Goal: Task Accomplishment & Management: Manage account settings

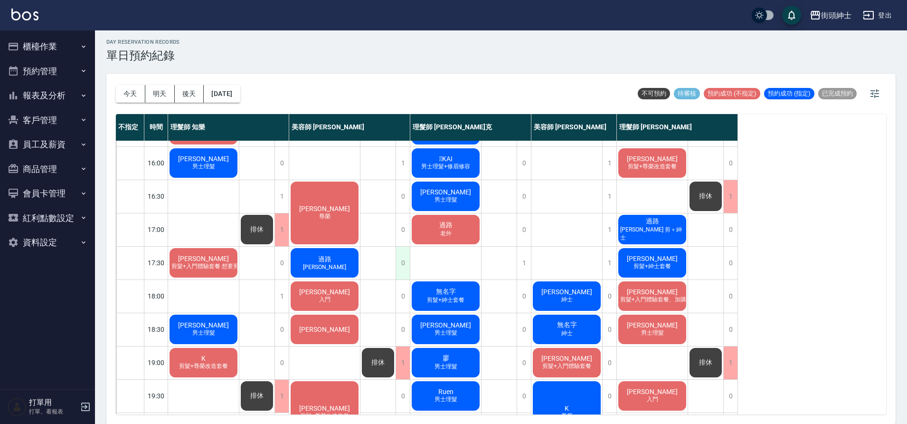
scroll to position [337, 0]
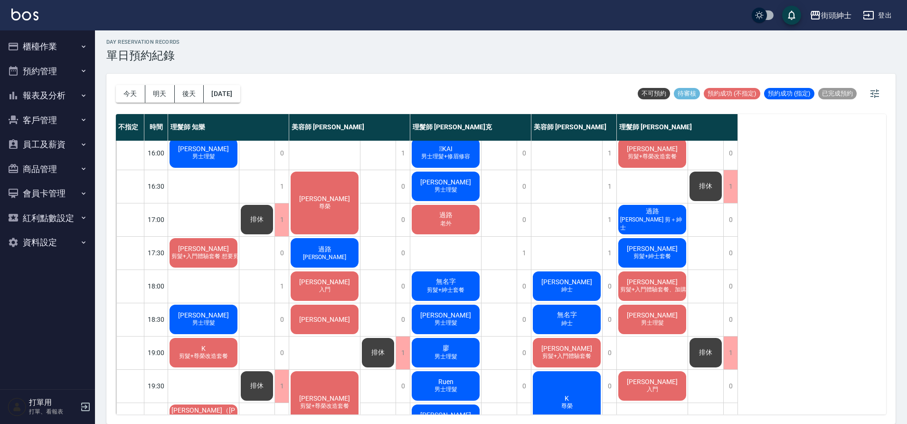
click at [441, 220] on span "老外" at bounding box center [446, 223] width 15 height 8
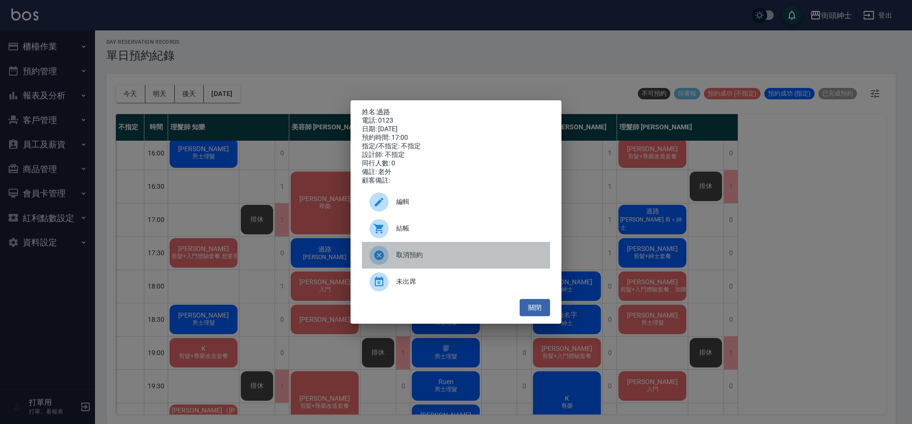
click at [431, 260] on span "取消預約" at bounding box center [469, 255] width 146 height 10
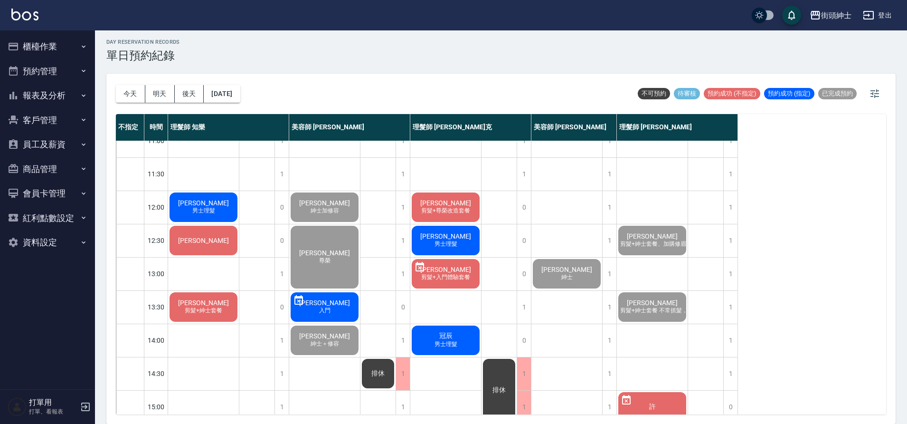
scroll to position [25, 0]
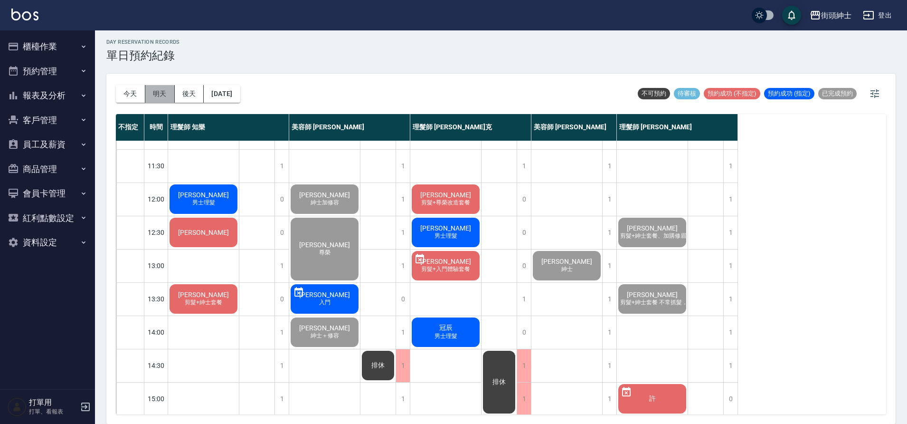
click at [164, 92] on button "明天" at bounding box center [159, 94] width 29 height 18
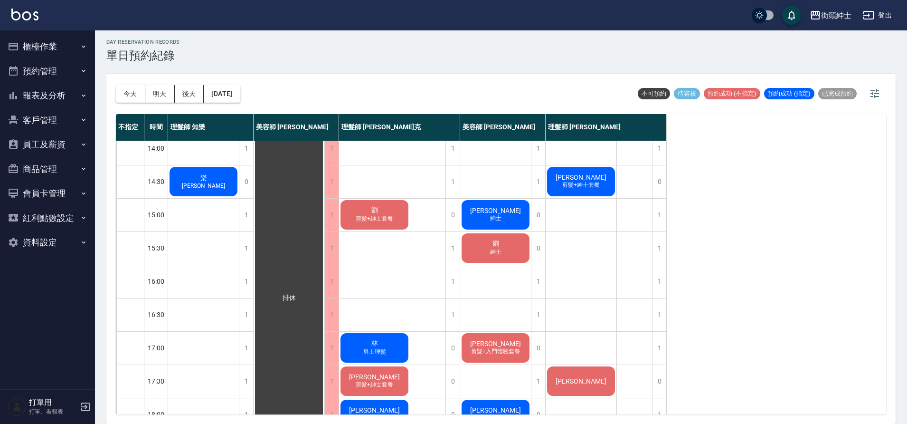
scroll to position [432, 0]
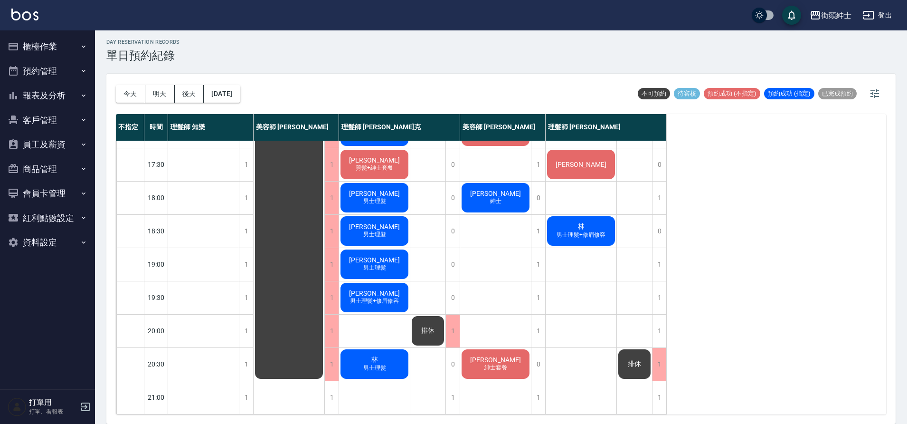
drag, startPoint x: 136, startPoint y: 97, endPoint x: 159, endPoint y: 100, distance: 22.5
click at [137, 97] on button "今天" at bounding box center [130, 94] width 29 height 18
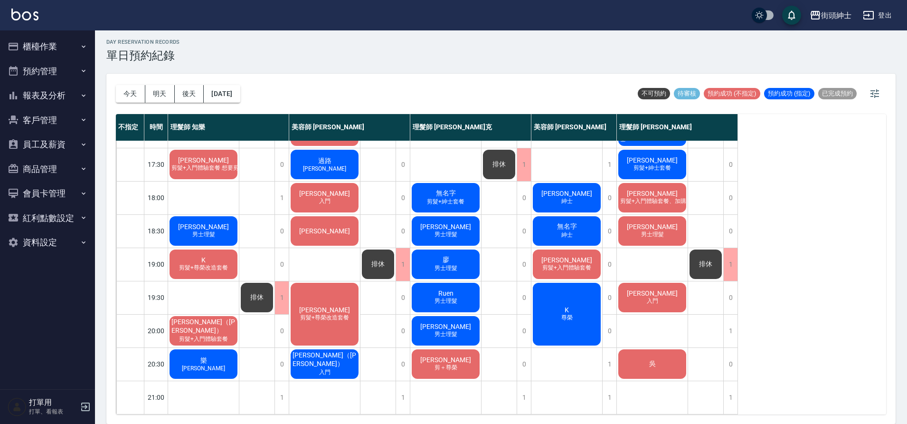
scroll to position [432, 0]
click at [442, 198] on span "剪髮+紳士套餐" at bounding box center [445, 202] width 41 height 8
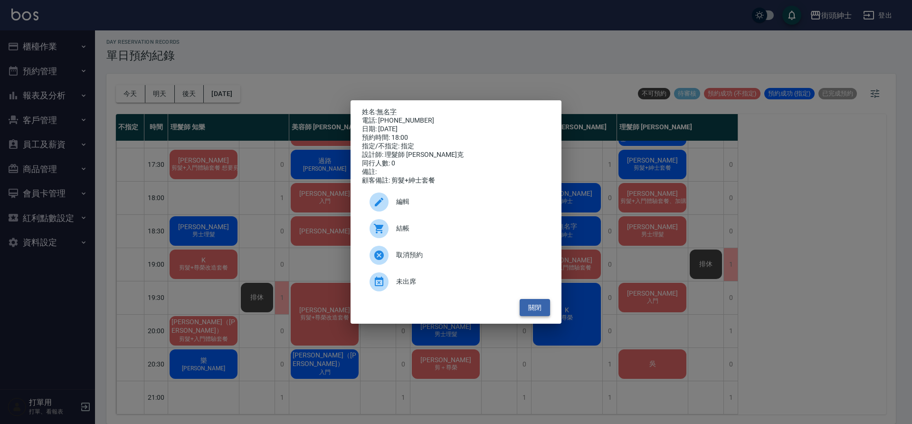
click at [544, 316] on button "關閉" at bounding box center [535, 308] width 30 height 18
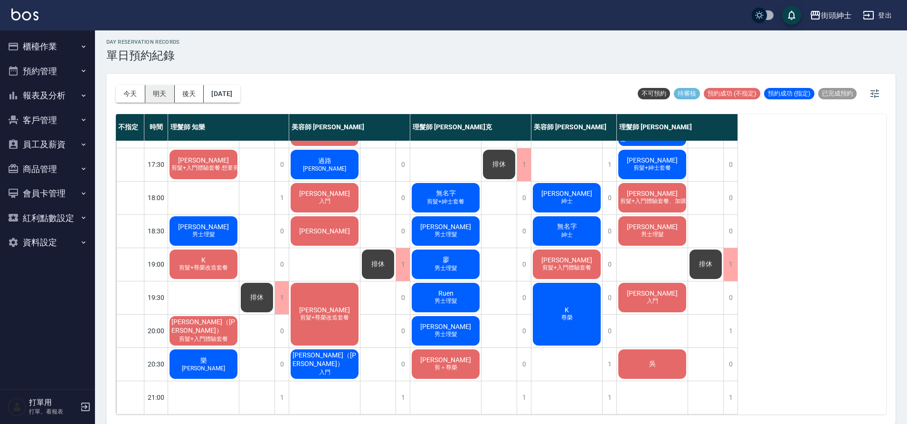
click at [169, 94] on button "明天" at bounding box center [159, 94] width 29 height 18
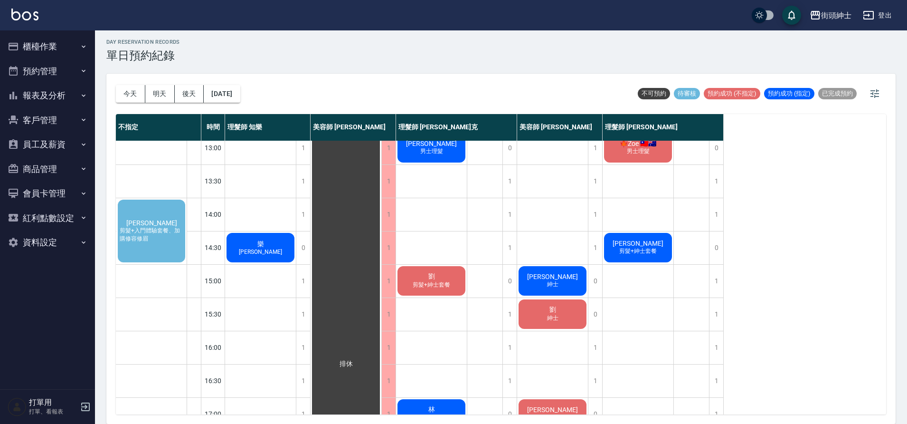
scroll to position [197, 0]
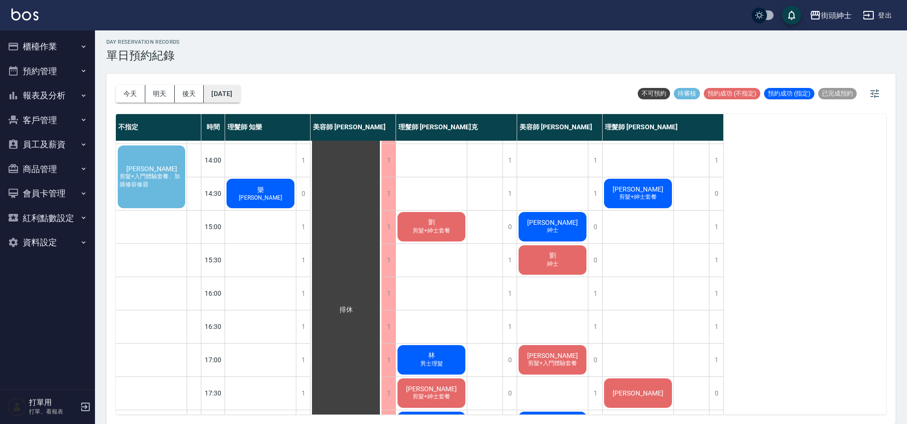
click at [235, 95] on button "2025/10/09" at bounding box center [222, 94] width 36 height 18
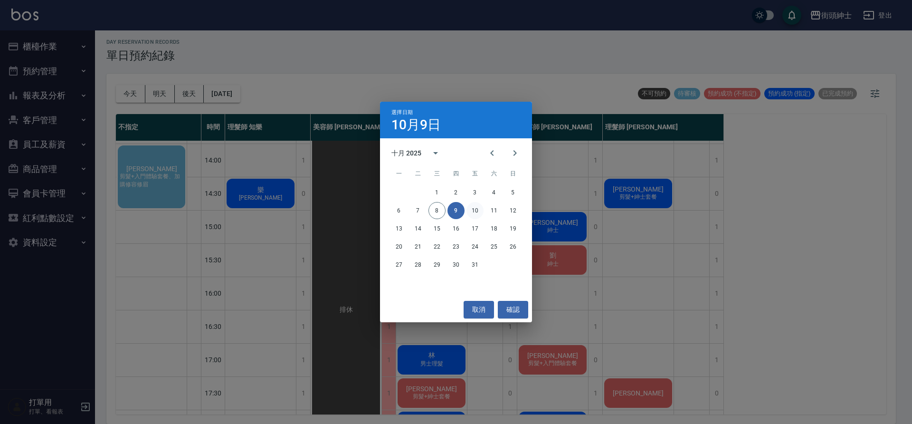
click at [478, 210] on button "10" at bounding box center [475, 210] width 17 height 17
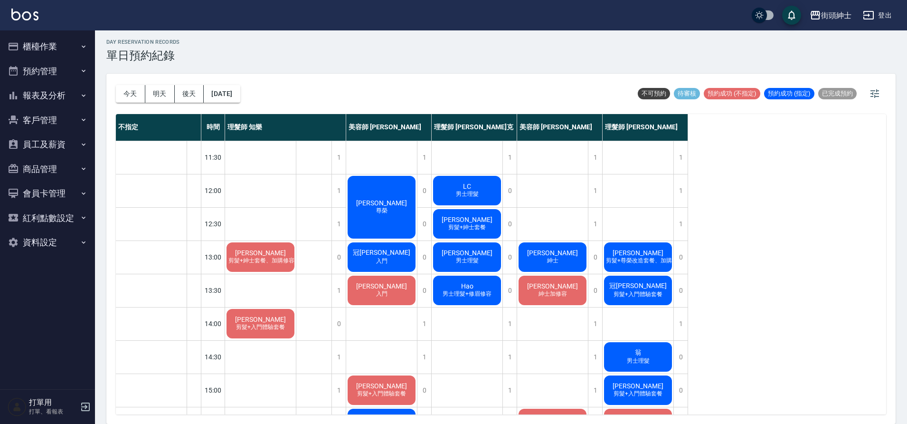
scroll to position [39, 0]
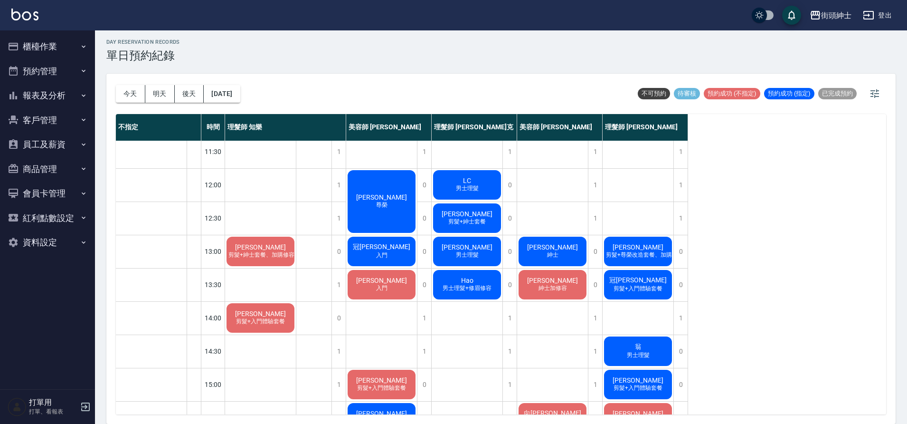
click at [272, 324] on span "剪髮+入門體驗套餐" at bounding box center [260, 321] width 53 height 8
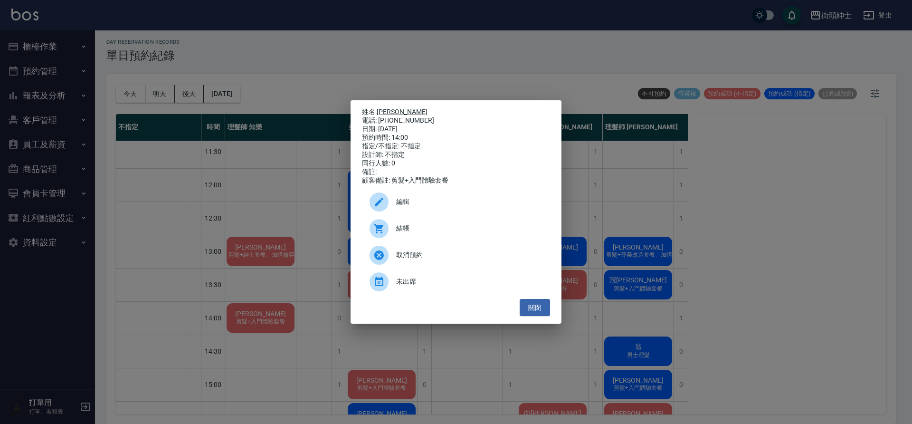
click at [417, 109] on link "Laudemer Donn Jr." at bounding box center [402, 112] width 51 height 8
click at [536, 315] on button "關閉" at bounding box center [535, 308] width 30 height 18
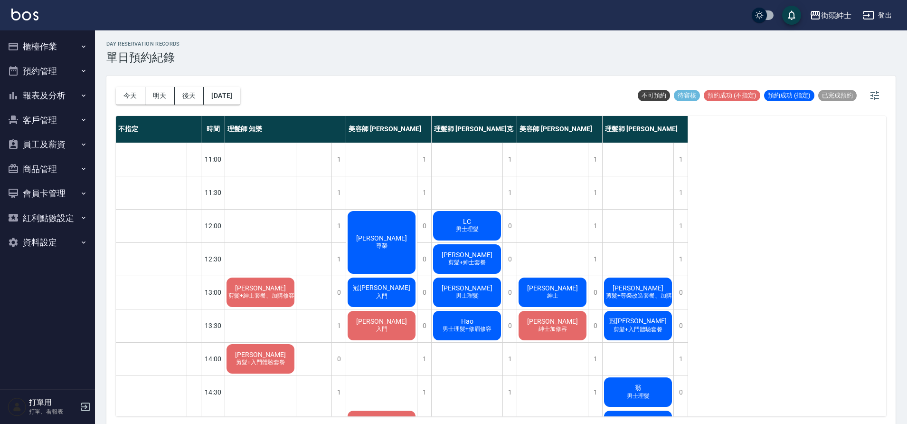
scroll to position [0, 0]
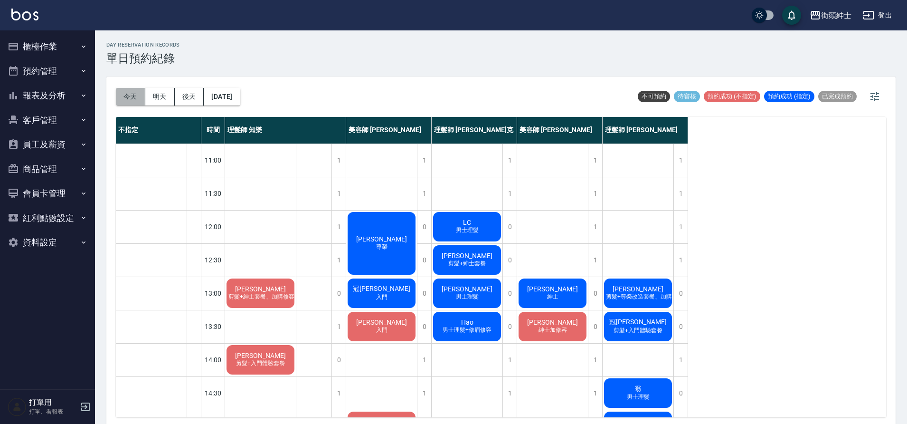
click at [134, 88] on button "今天" at bounding box center [130, 97] width 29 height 18
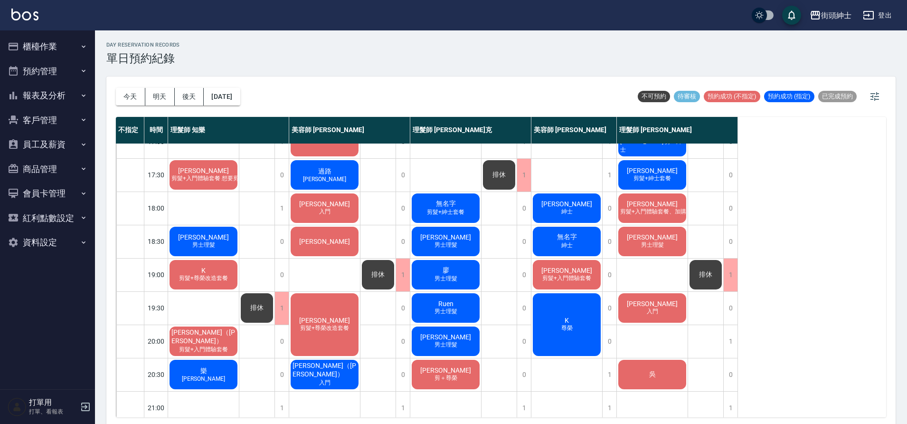
scroll to position [428, 0]
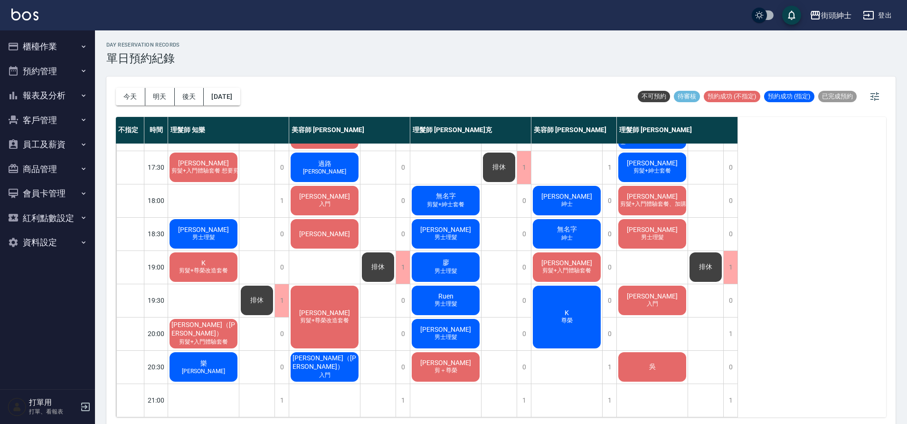
click at [213, 227] on div "洪 男士理髮" at bounding box center [203, 234] width 71 height 32
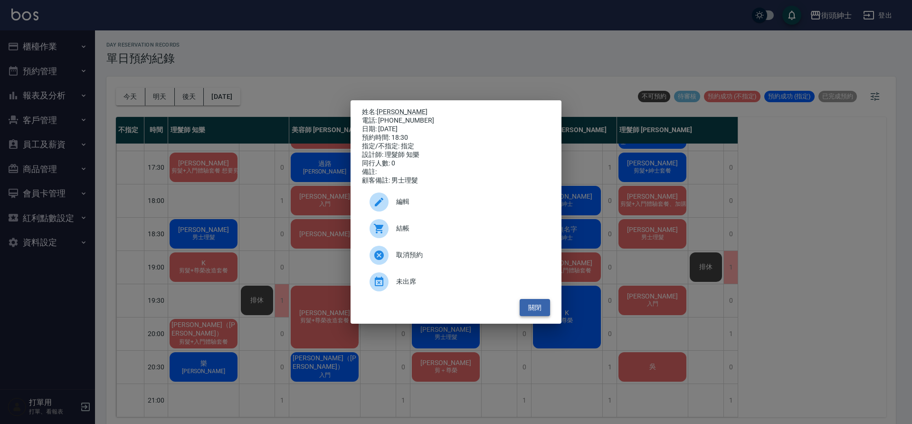
click at [533, 315] on button "關閉" at bounding box center [535, 308] width 30 height 18
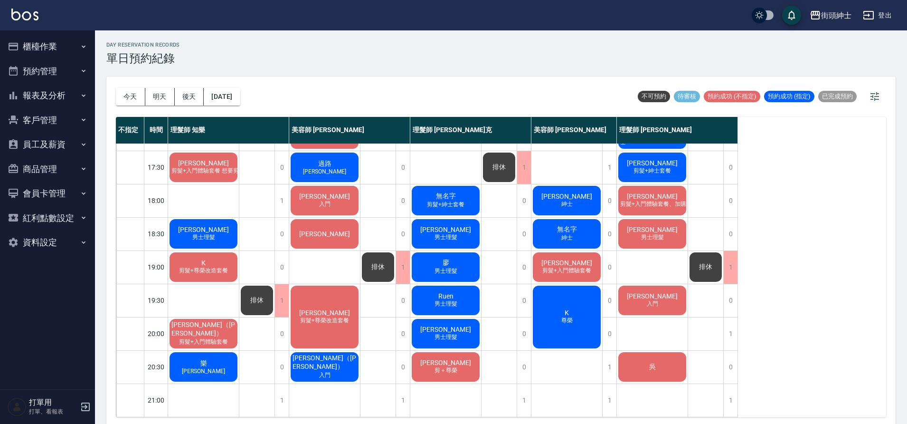
scroll to position [430, 0]
click at [669, 233] on div "王楚竣 男士理髮" at bounding box center [652, 234] width 71 height 32
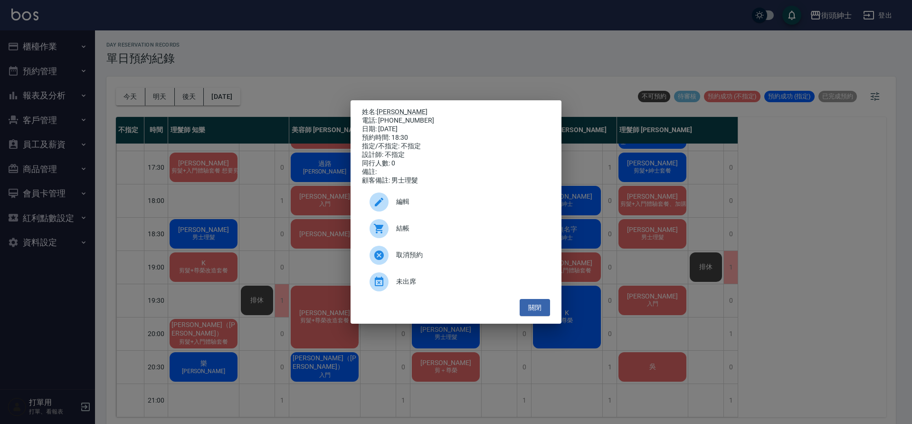
click at [487, 46] on div "姓名: 王楚竣 電話: 0921077224 日期: 2025/10/08 預約時間: 18:30 指定/不指定: 不指定 設計師: 不指定 同行人數: 0 …" at bounding box center [456, 212] width 912 height 424
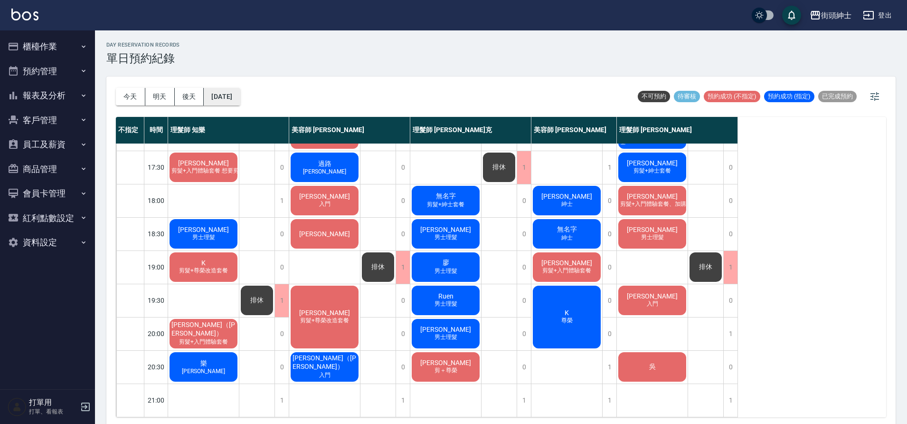
click at [239, 95] on button "[DATE]" at bounding box center [222, 97] width 36 height 18
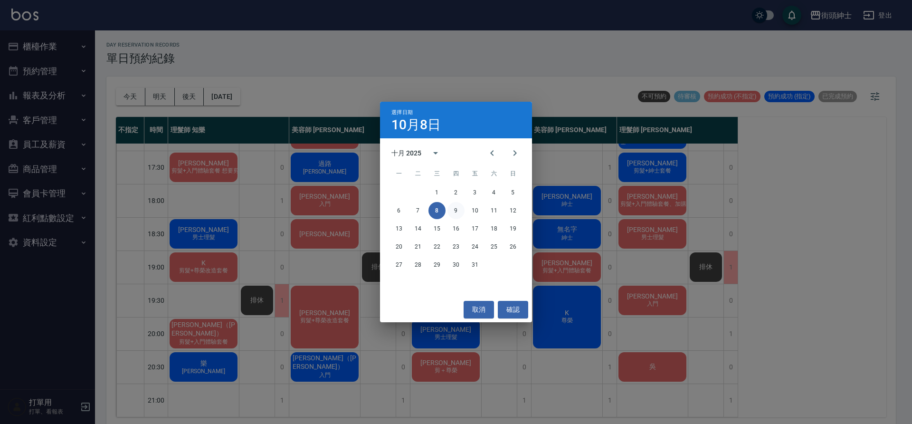
click at [460, 207] on button "9" at bounding box center [456, 210] width 17 height 17
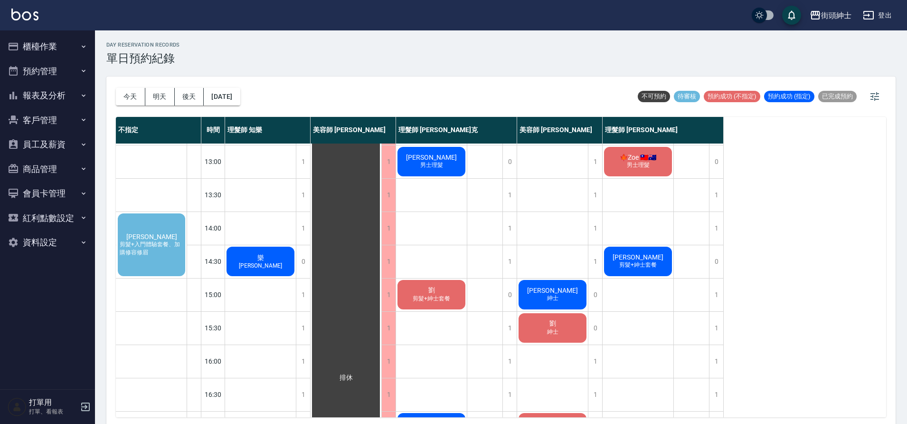
scroll to position [44, 0]
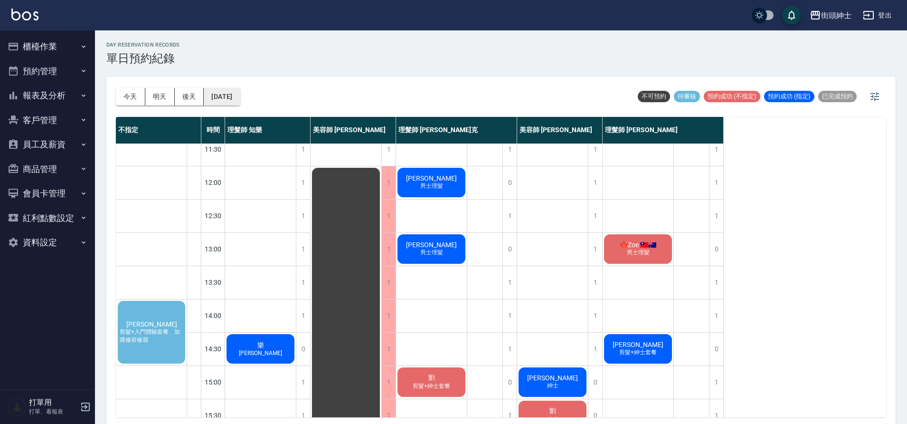
click at [230, 95] on button "2025/10/09" at bounding box center [222, 97] width 36 height 18
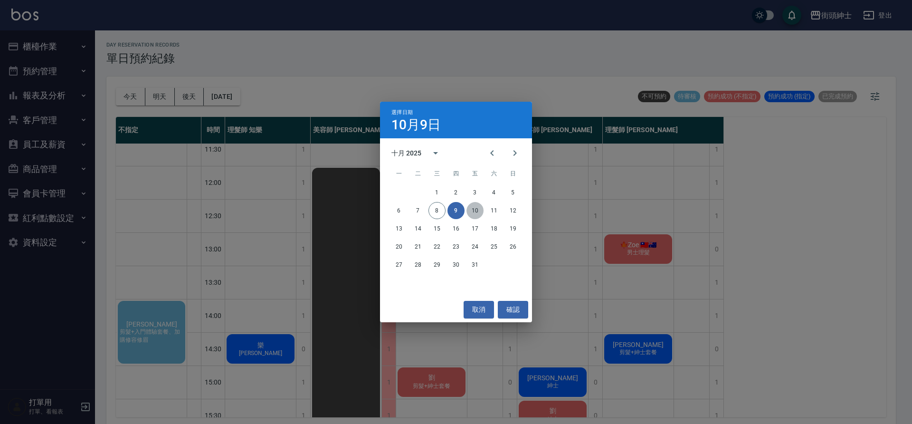
click at [477, 210] on button "10" at bounding box center [475, 210] width 17 height 17
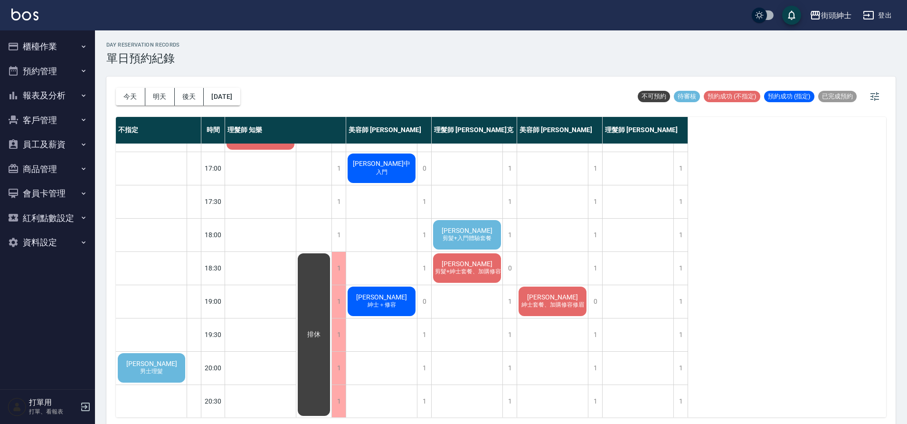
scroll to position [402, 0]
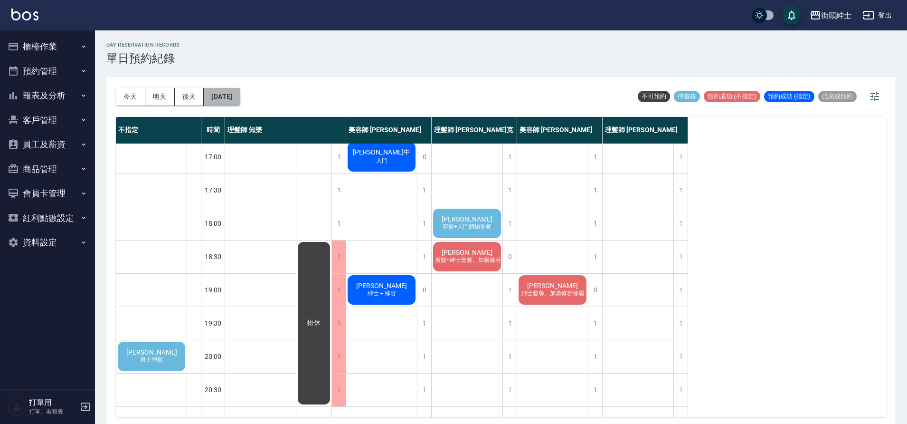
click at [221, 95] on button "2025/10/10" at bounding box center [222, 97] width 36 height 18
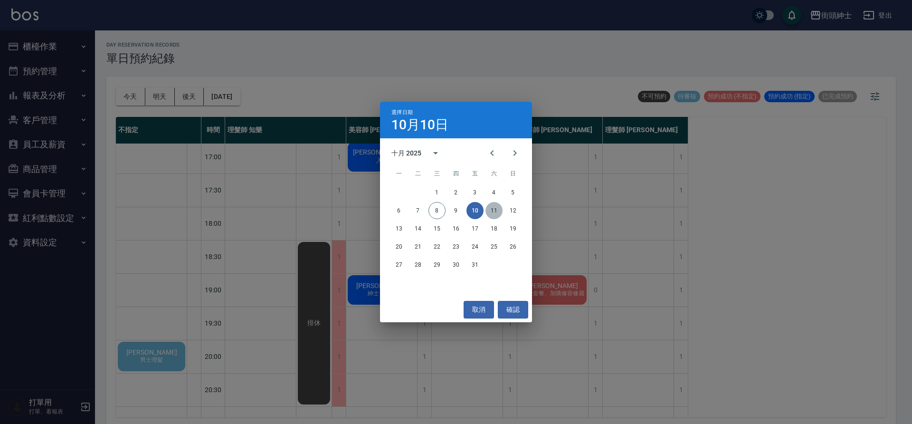
drag, startPoint x: 501, startPoint y: 207, endPoint x: 493, endPoint y: 209, distance: 8.8
click at [498, 207] on button "11" at bounding box center [494, 210] width 17 height 17
click at [493, 209] on div at bounding box center [456, 212] width 912 height 424
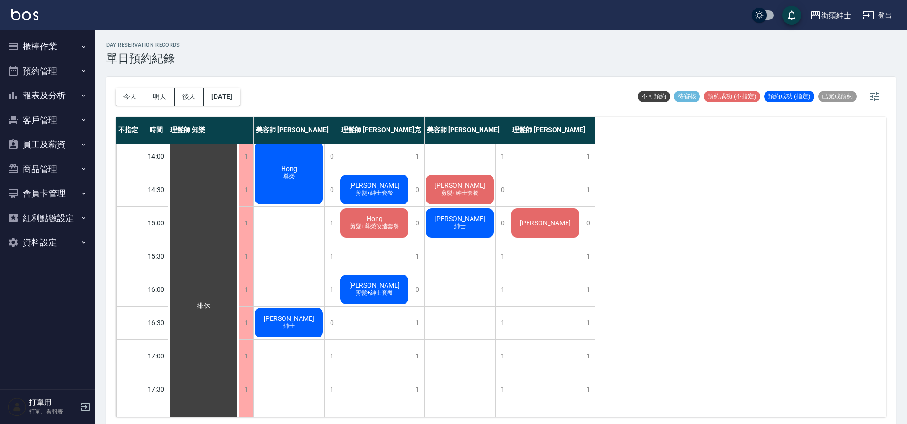
scroll to position [204, 0]
click at [225, 89] on button "2025/10/11" at bounding box center [222, 97] width 36 height 18
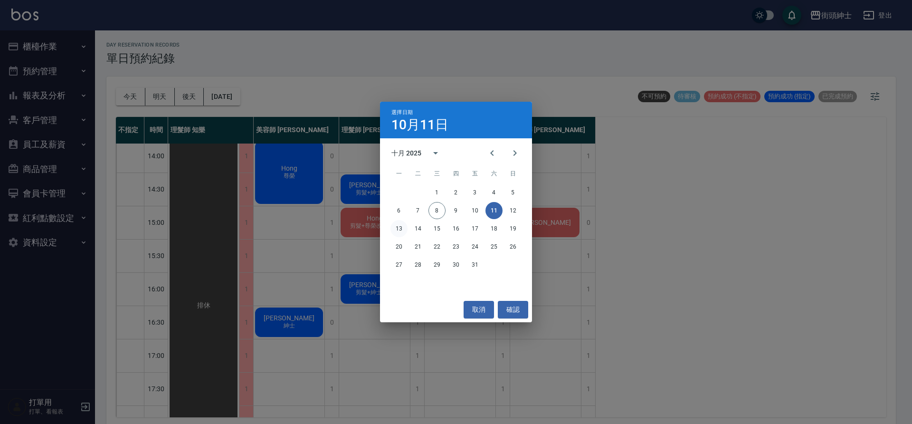
click at [405, 232] on button "13" at bounding box center [399, 228] width 17 height 17
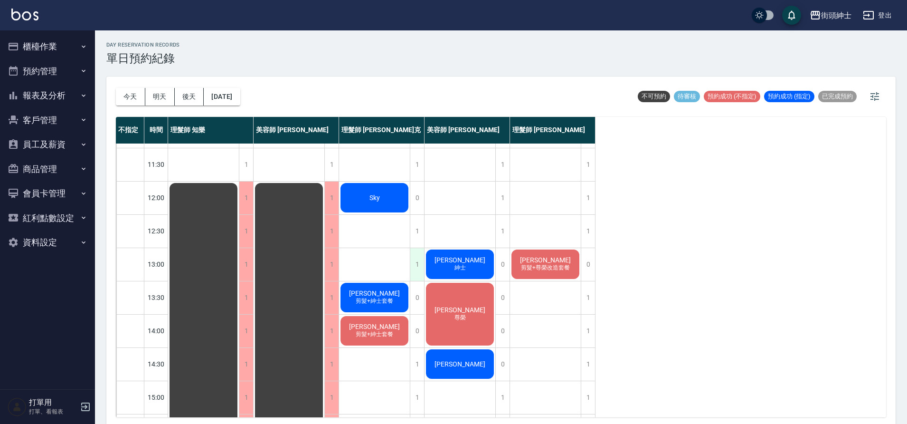
scroll to position [15, 0]
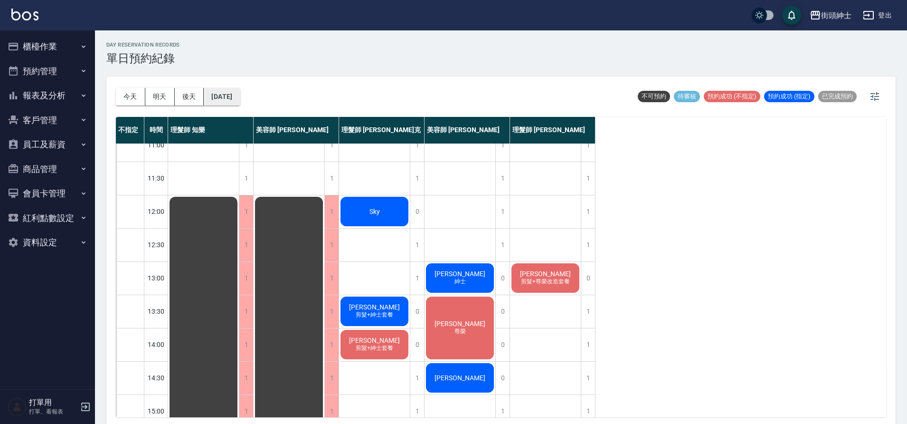
click at [239, 96] on button "2025/10/13" at bounding box center [222, 97] width 36 height 18
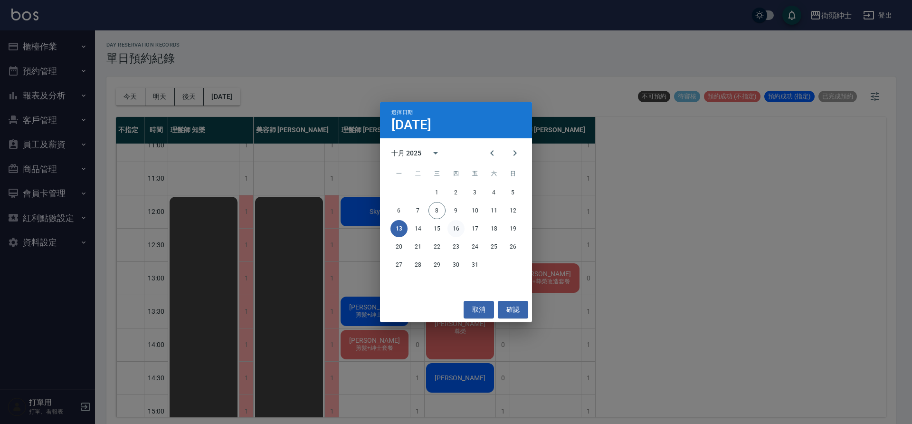
click at [458, 226] on button "16" at bounding box center [456, 228] width 17 height 17
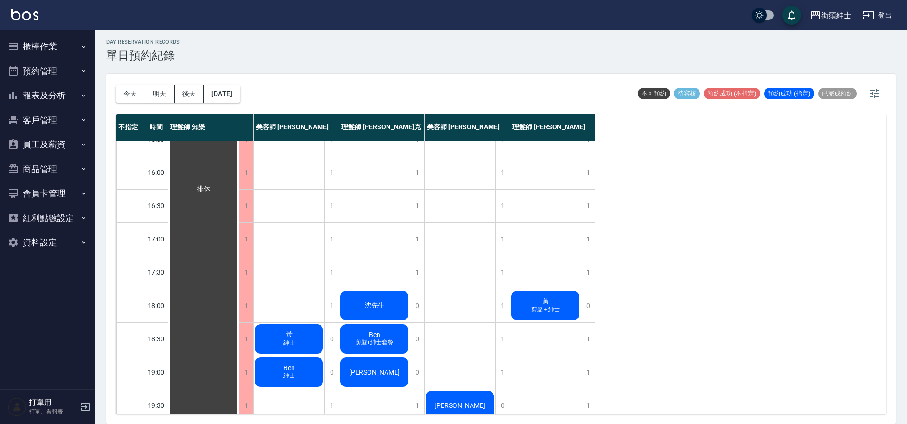
scroll to position [358, 0]
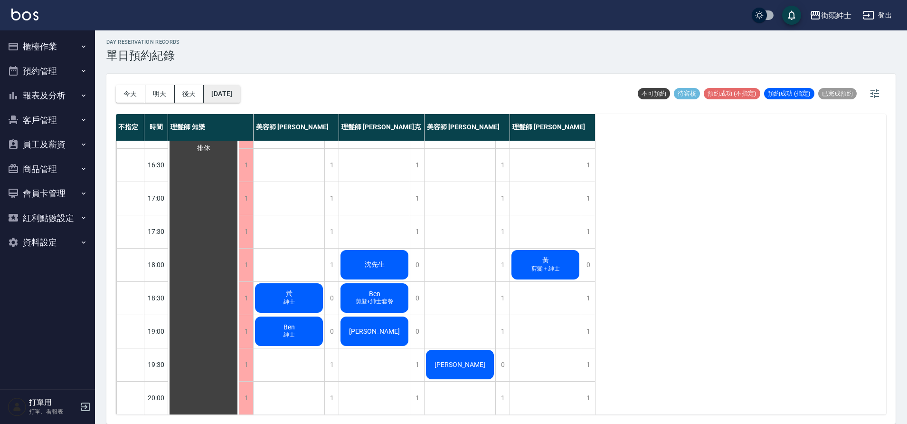
click at [234, 100] on button "2025/10/16" at bounding box center [222, 94] width 36 height 18
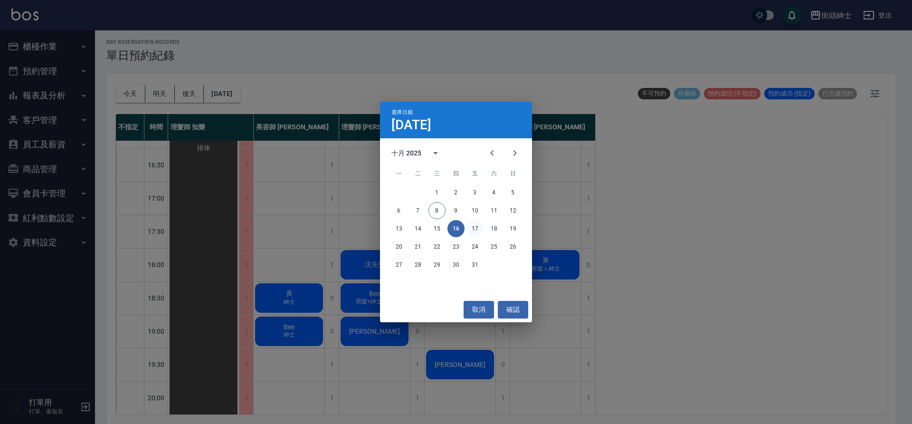
click at [476, 230] on button "17" at bounding box center [475, 228] width 17 height 17
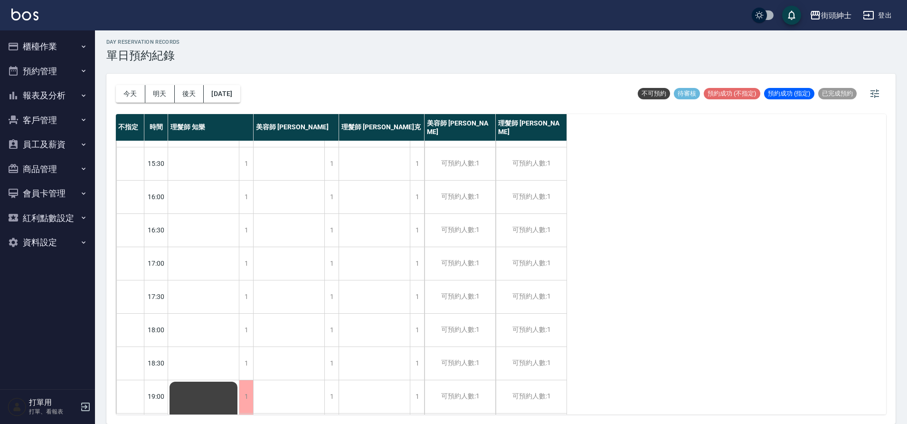
scroll to position [432, 0]
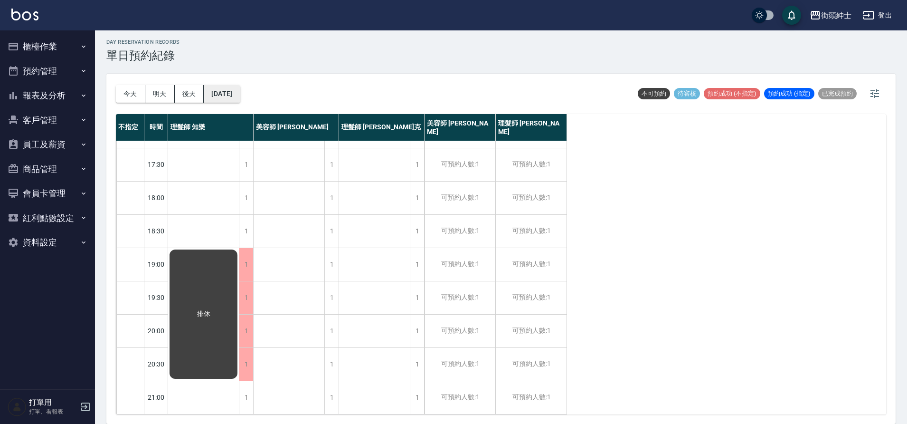
click at [209, 95] on button "2025/10/17" at bounding box center [222, 94] width 36 height 18
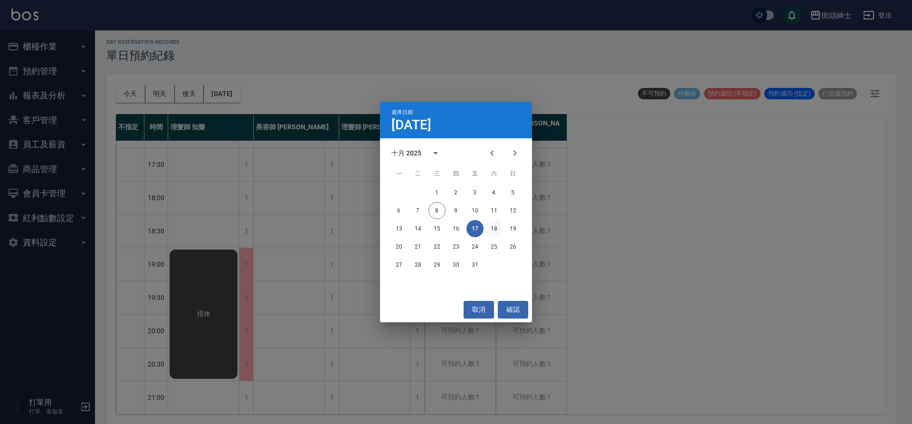
click at [490, 225] on button "18" at bounding box center [494, 228] width 17 height 17
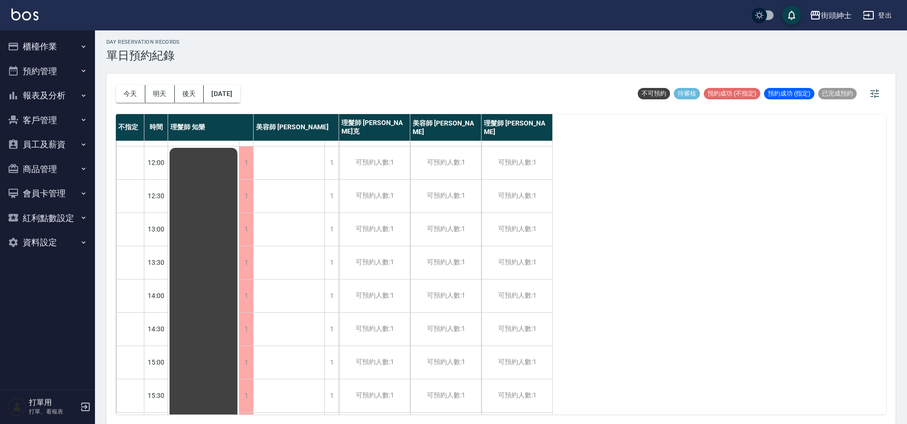
scroll to position [33, 0]
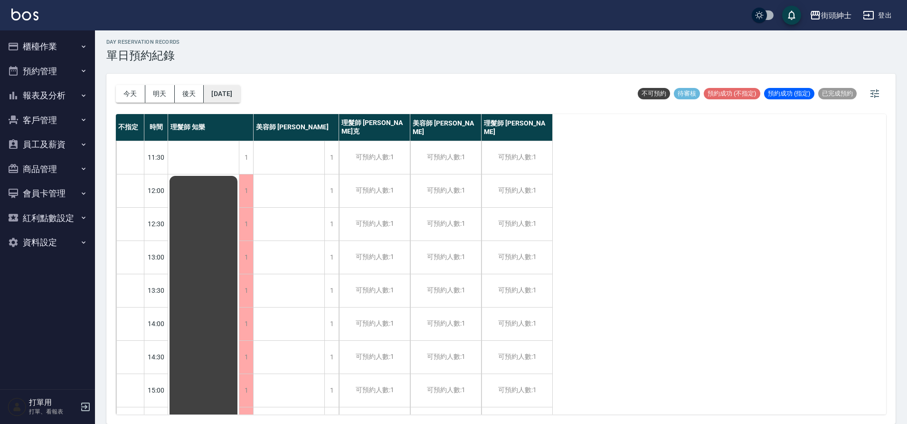
click at [240, 94] on button "2025/10/18" at bounding box center [222, 94] width 36 height 18
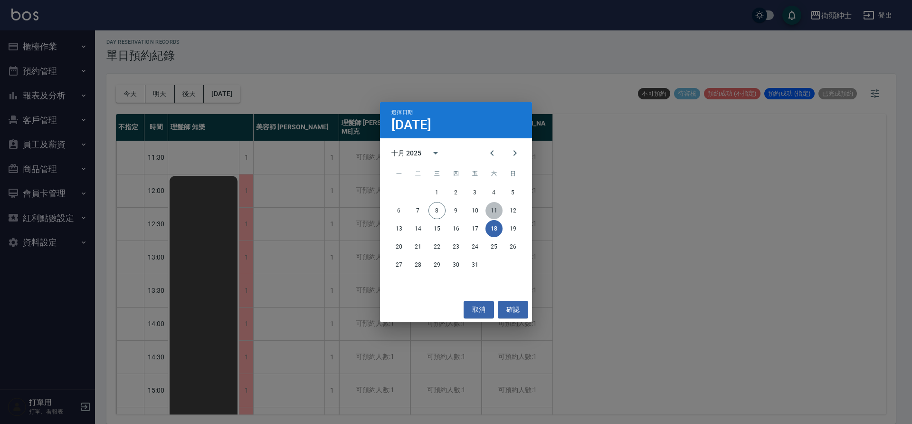
click at [488, 205] on button "11" at bounding box center [494, 210] width 17 height 17
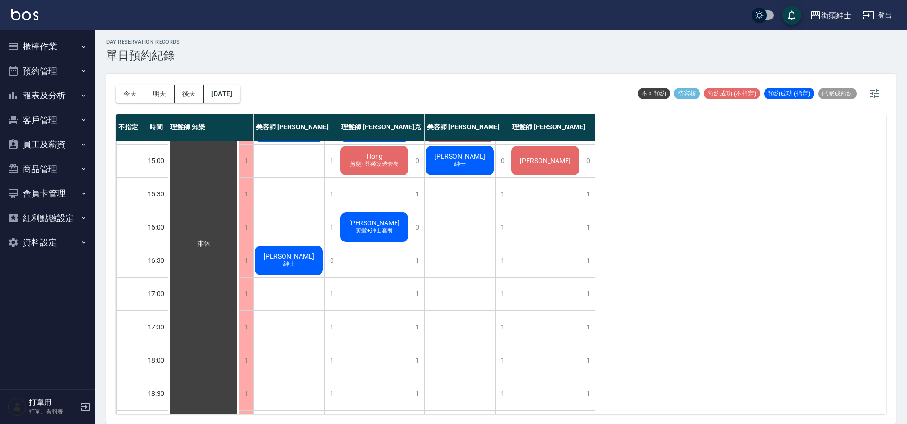
scroll to position [265, 0]
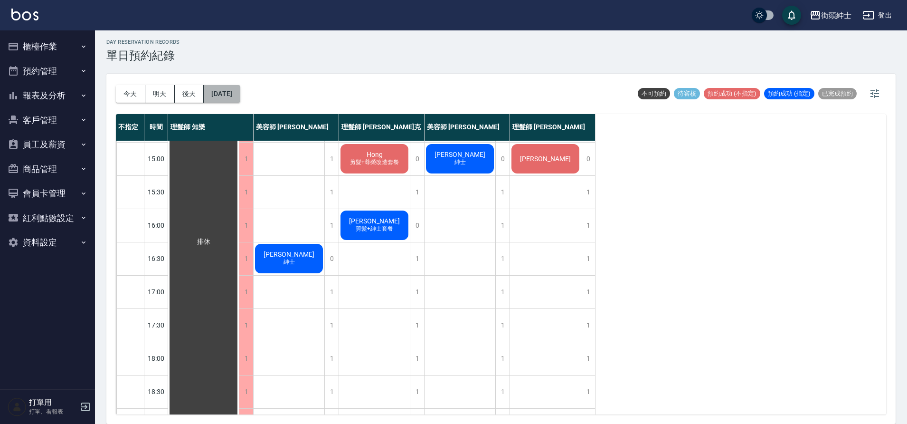
click at [240, 95] on button "2025/10/11" at bounding box center [222, 94] width 36 height 18
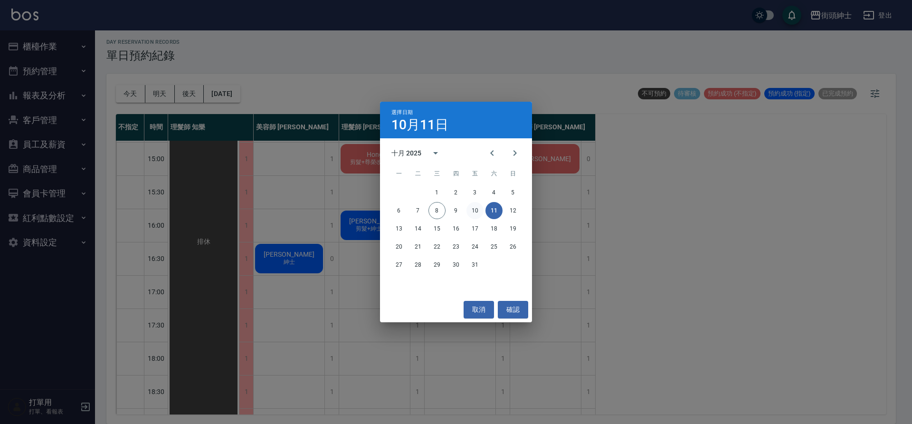
click at [474, 214] on button "10" at bounding box center [475, 210] width 17 height 17
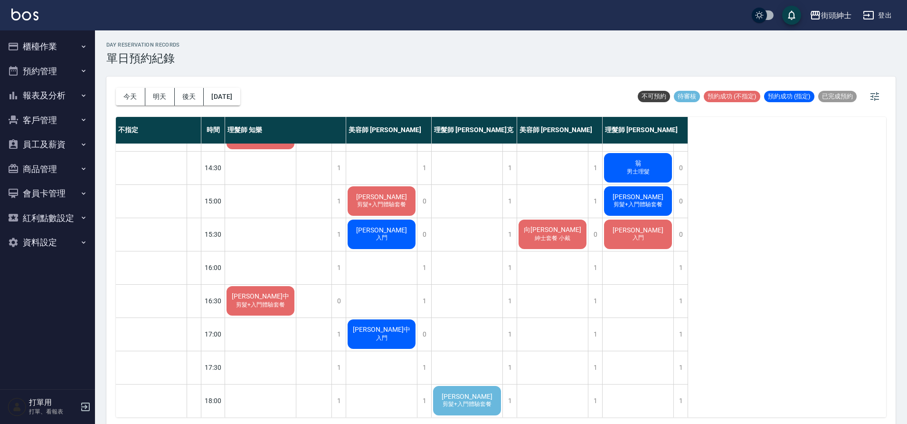
scroll to position [279, 0]
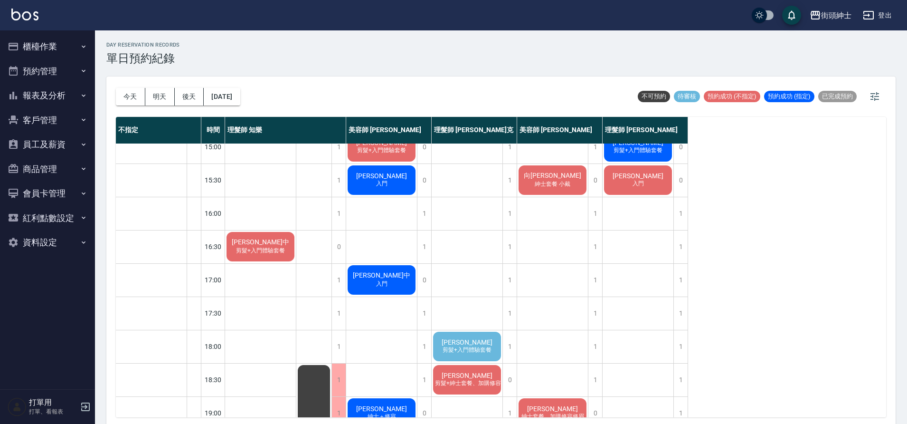
click at [495, 343] on div "Andy 剪髮+入門體驗套餐" at bounding box center [467, 346] width 71 height 32
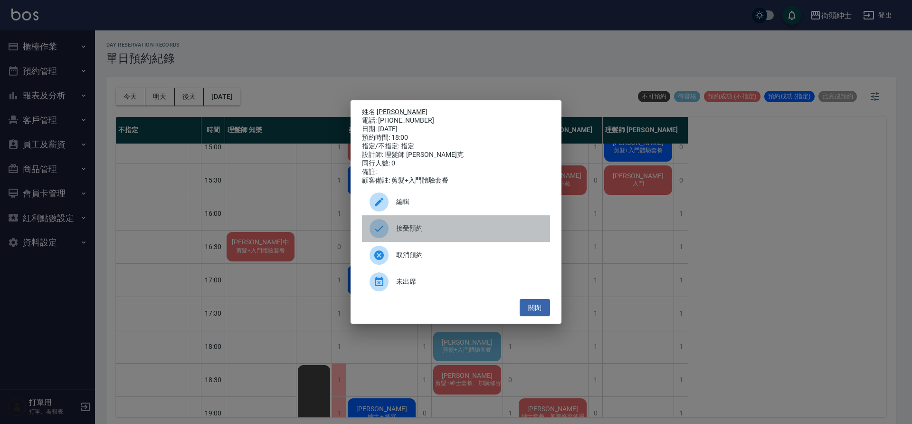
click at [487, 224] on div "接受預約" at bounding box center [456, 228] width 188 height 27
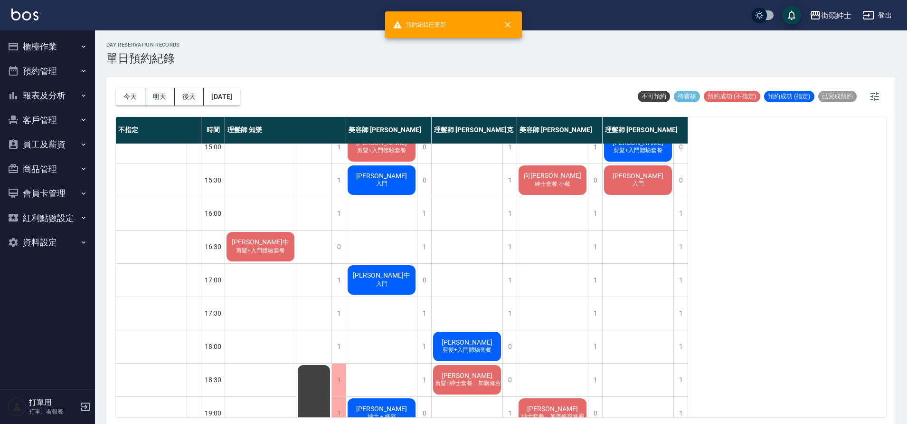
click at [479, 346] on span "剪髮+入門體驗套餐" at bounding box center [467, 350] width 53 height 8
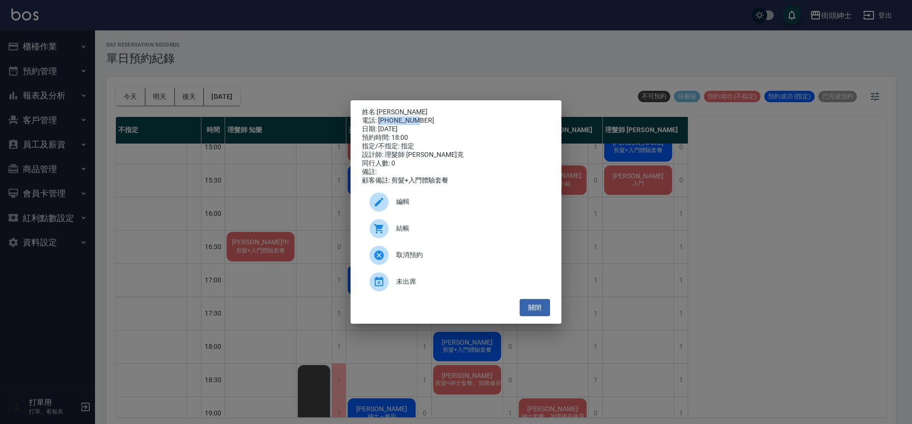
drag, startPoint x: 379, startPoint y: 117, endPoint x: 434, endPoint y: 114, distance: 55.2
click at [435, 116] on div "電話: 0978167507" at bounding box center [456, 120] width 188 height 9
copy div "0978167507"
drag, startPoint x: 333, startPoint y: 202, endPoint x: 373, endPoint y: 217, distance: 42.8
click at [333, 202] on div "姓名: Andy 電話: 0978167507 日期: 2025/10/10 預約時間: 18:00 指定/不指定: 指定 設計師: 理髮師 Vic 維克 同…" at bounding box center [456, 212] width 912 height 424
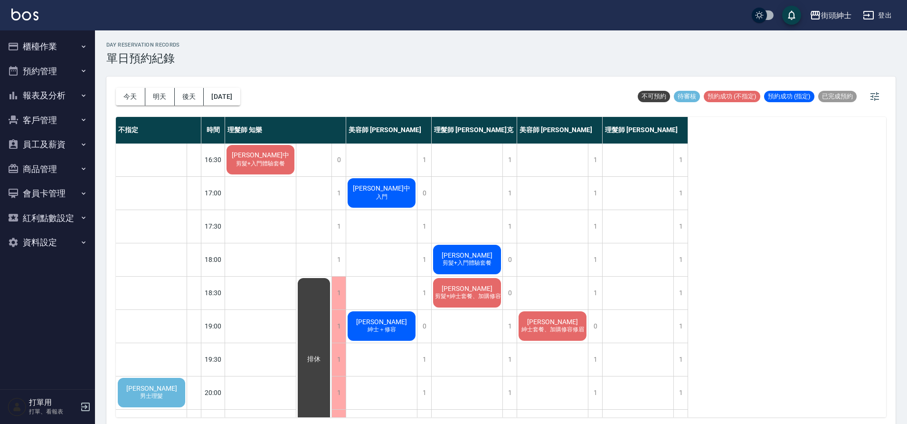
scroll to position [424, 0]
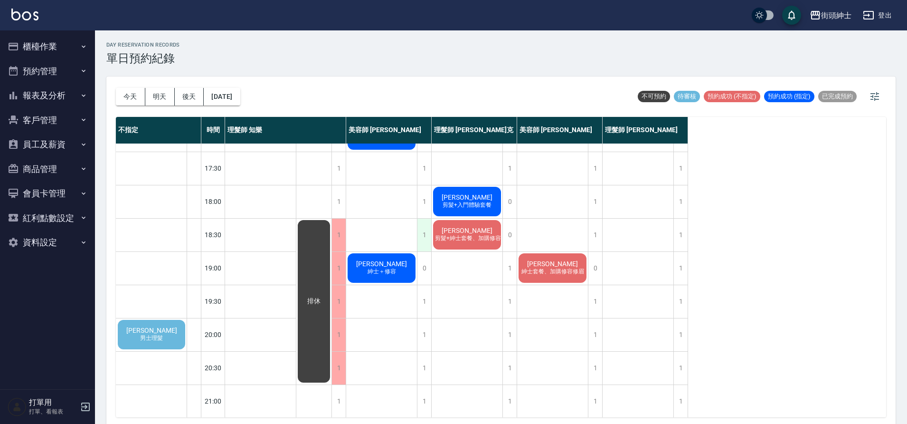
click at [422, 230] on div "1" at bounding box center [424, 235] width 14 height 33
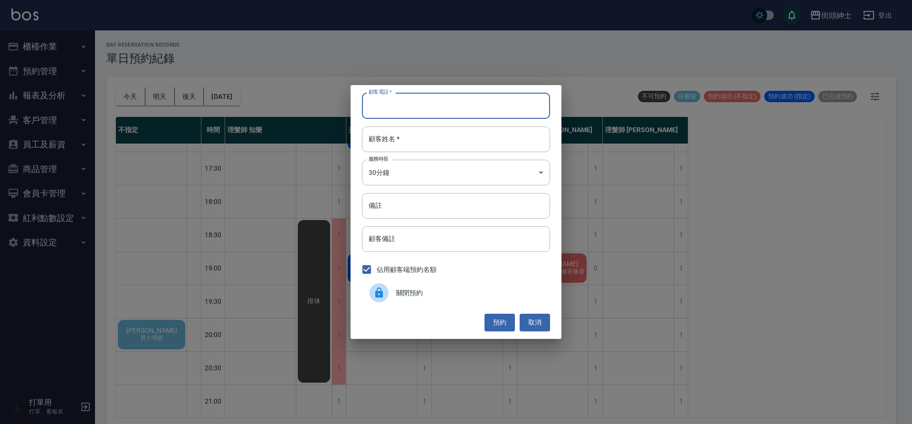
click at [432, 114] on input "顧客電話   *" at bounding box center [456, 106] width 188 height 26
paste input "0978167507"
type input "0978167507"
click at [449, 136] on input "顧客姓名   *" at bounding box center [456, 139] width 188 height 26
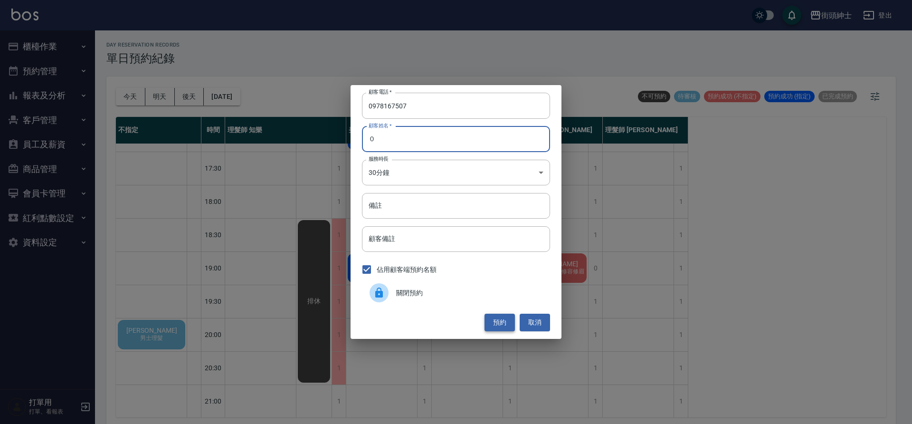
type input "０"
click at [500, 320] on button "預約" at bounding box center [500, 323] width 30 height 18
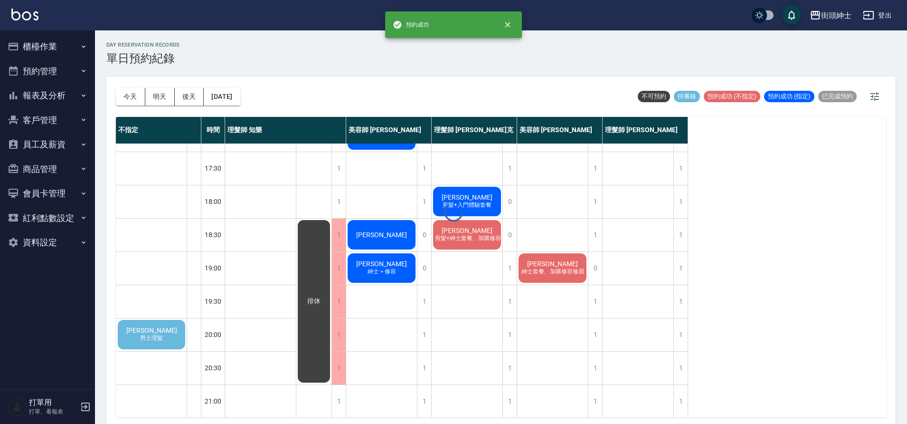
drag, startPoint x: 369, startPoint y: 235, endPoint x: 370, endPoint y: 229, distance: 5.8
click at [369, 235] on div at bounding box center [453, 212] width 907 height 424
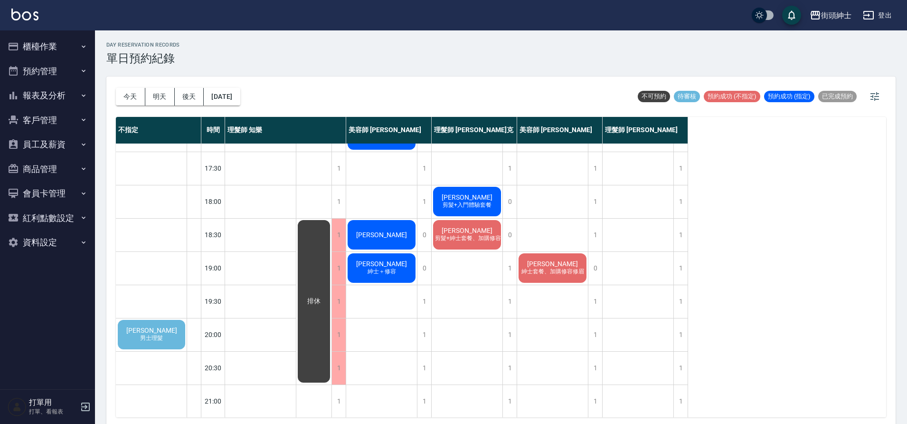
click at [398, 234] on div "Andy" at bounding box center [381, 235] width 71 height 32
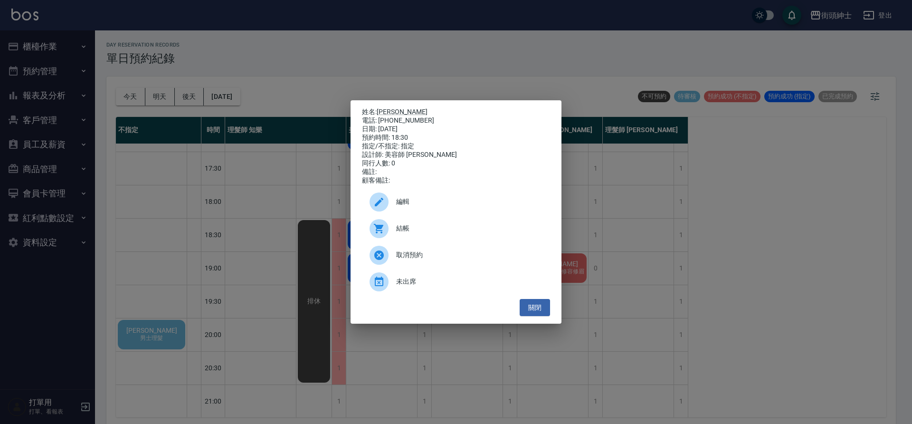
click at [440, 198] on div "編輯" at bounding box center [456, 202] width 188 height 27
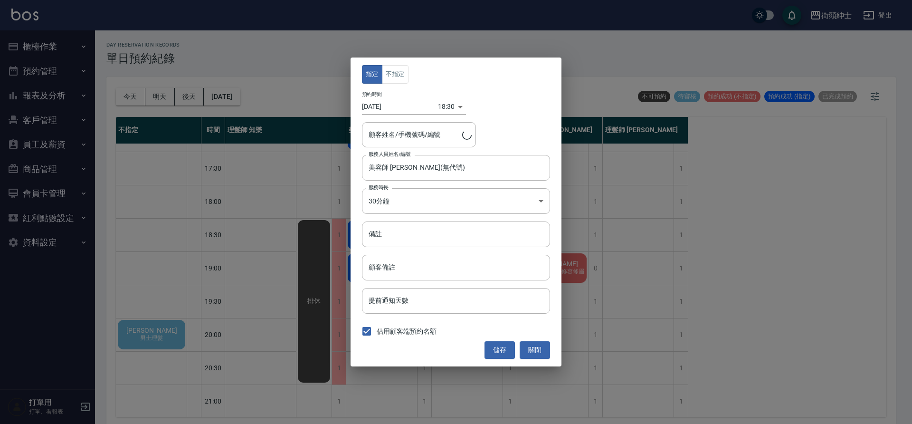
type input "Andy/0978167507"
click at [394, 75] on button "不指定" at bounding box center [395, 74] width 27 height 19
click at [499, 343] on button "儲存" at bounding box center [500, 350] width 30 height 18
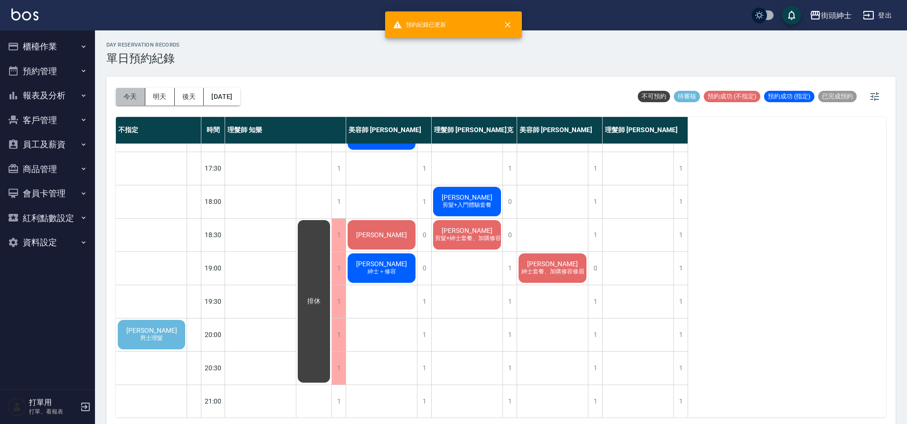
click at [120, 96] on button "今天" at bounding box center [130, 97] width 29 height 18
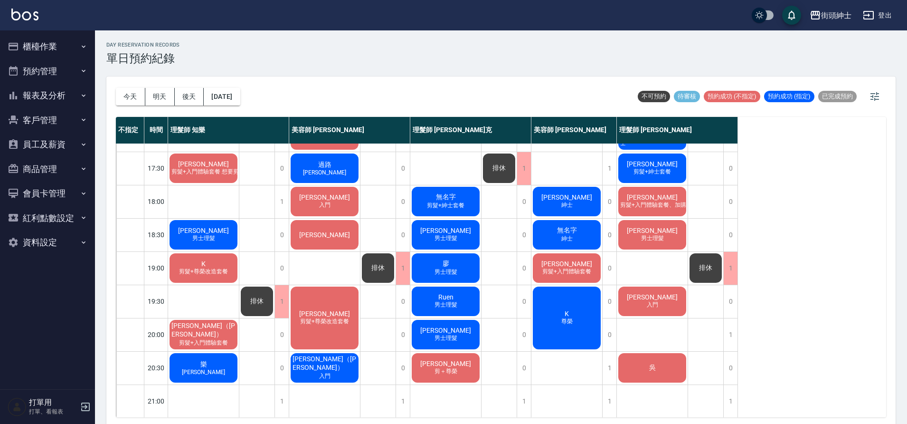
click at [431, 230] on div "陳亭宇 男士理髮" at bounding box center [445, 235] width 71 height 32
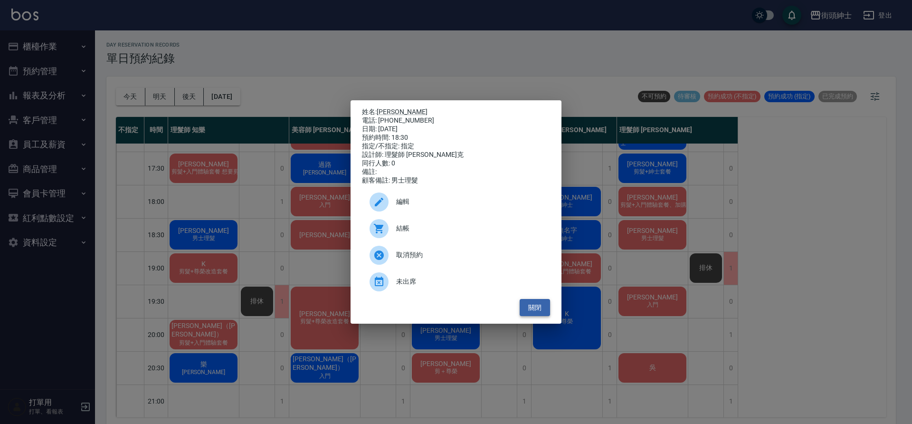
click at [534, 315] on button "關閉" at bounding box center [535, 308] width 30 height 18
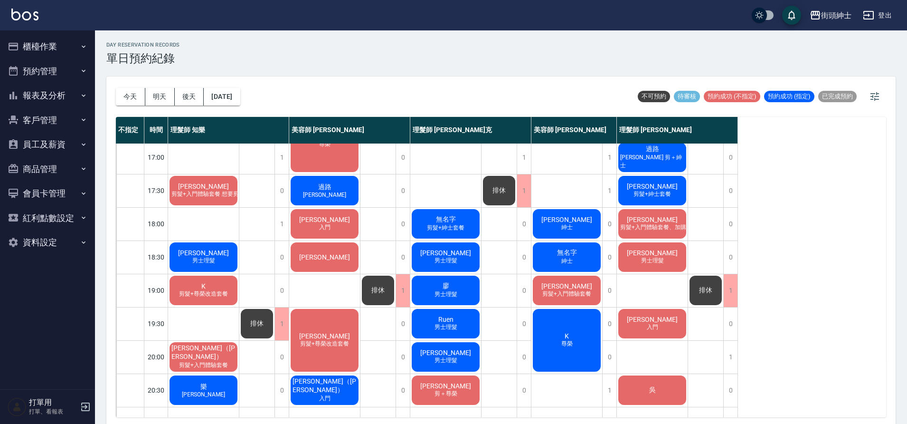
scroll to position [432, 0]
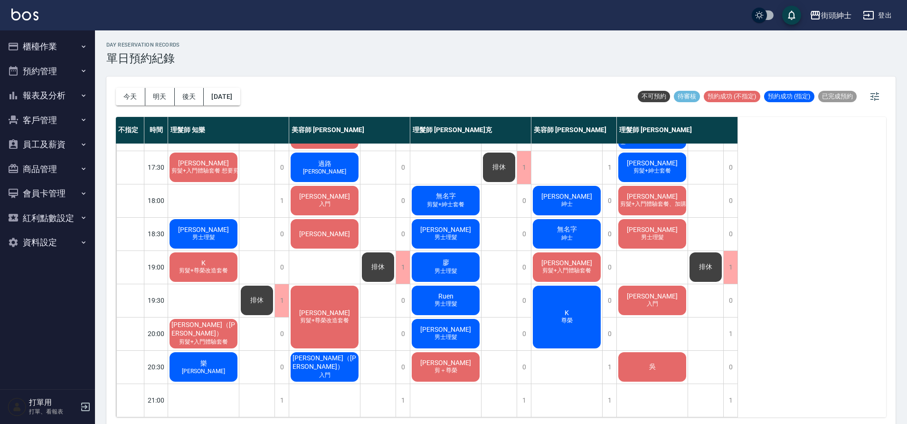
click at [230, 259] on div "K 剪髮+尊榮改造套餐" at bounding box center [203, 267] width 71 height 32
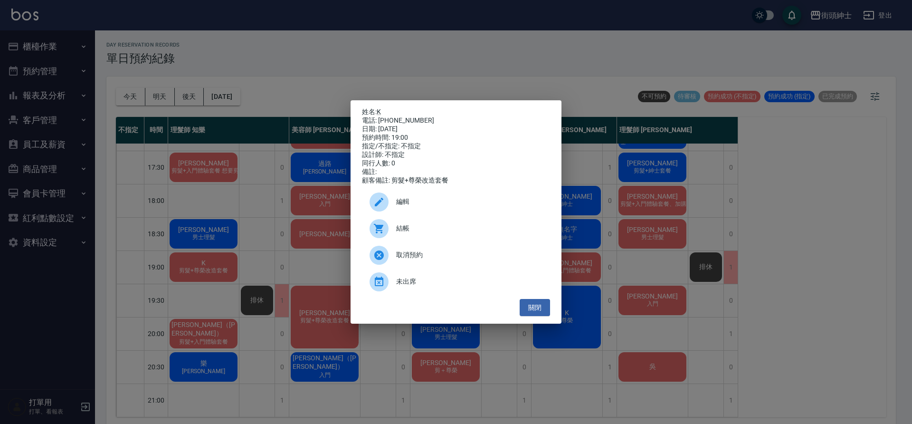
drag, startPoint x: 285, startPoint y: 208, endPoint x: 293, endPoint y: 212, distance: 9.6
click at [285, 208] on div "姓名: K 電話: 0972315803 日期: 2025/10/08 預約時間: 19:00 指定/不指定: 不指定 設計師: 不指定 同行人數: 0 備註…" at bounding box center [456, 212] width 912 height 424
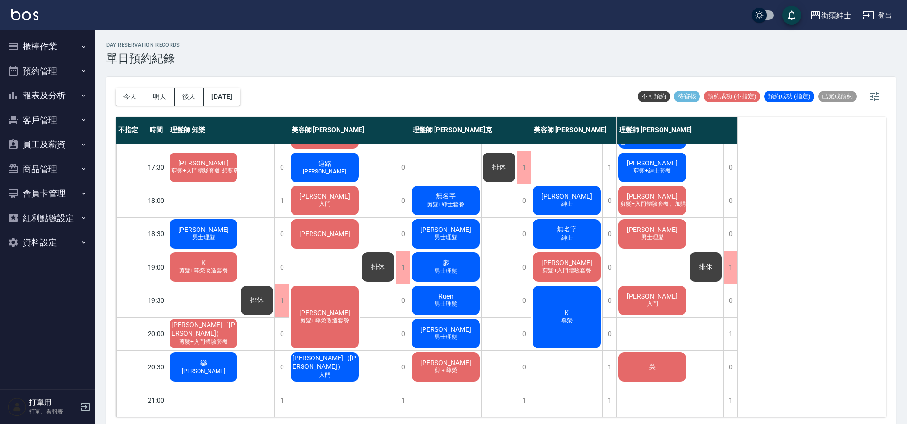
click at [449, 267] on span "男士理髮" at bounding box center [446, 271] width 27 height 8
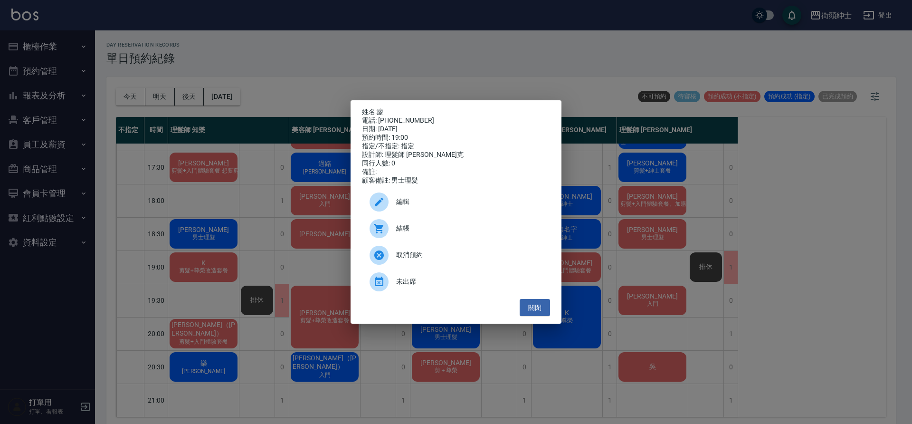
click at [287, 249] on div "姓名: 廖 電話: 0956999548 日期: 2025/10/08 預約時間: 19:00 指定/不指定: 指定 設計師: 理髮師 Vic 維克 同行人數…" at bounding box center [456, 212] width 912 height 424
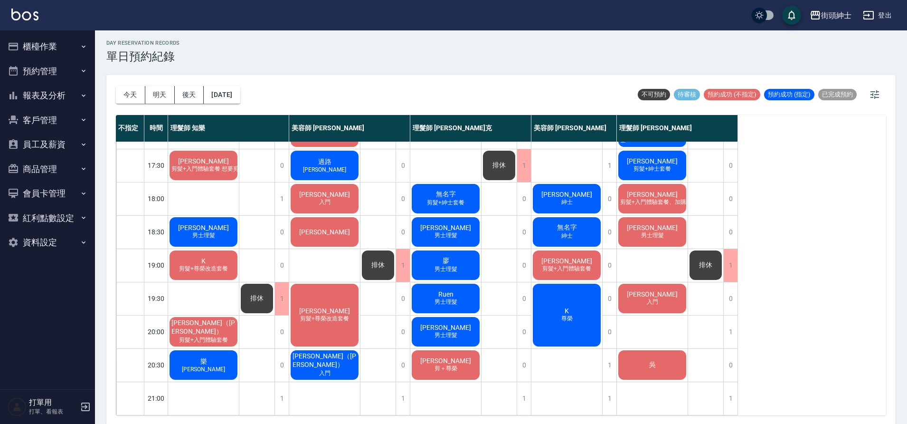
scroll to position [3, 0]
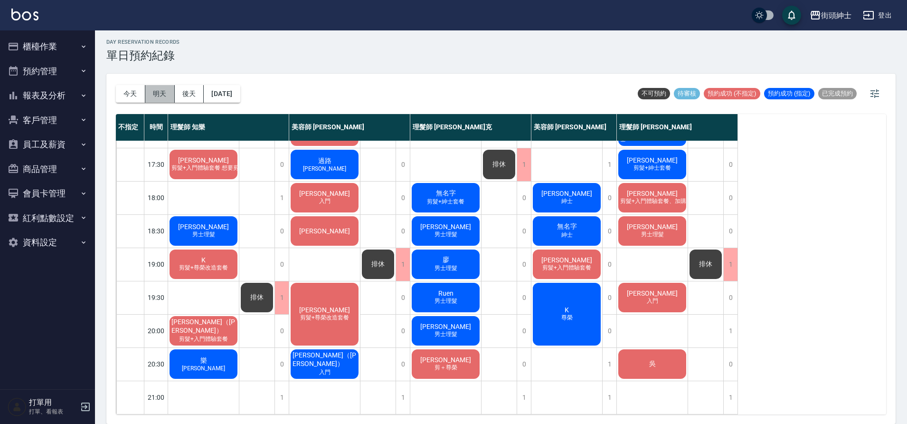
click at [167, 88] on button "明天" at bounding box center [159, 94] width 29 height 18
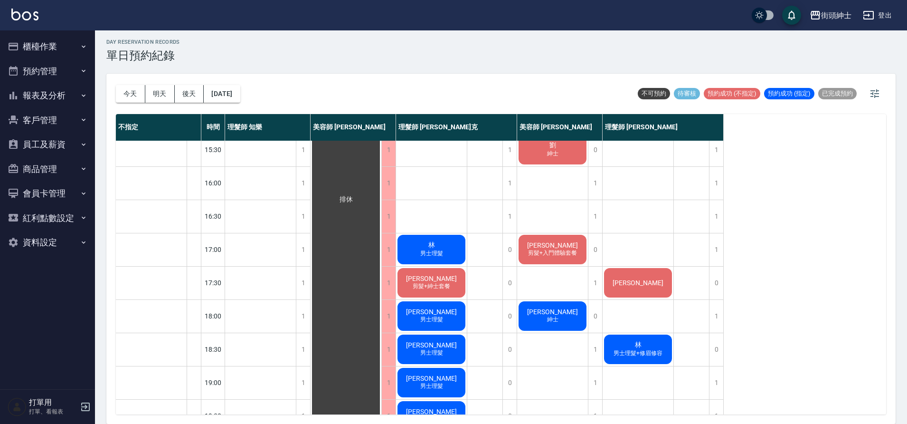
scroll to position [301, 0]
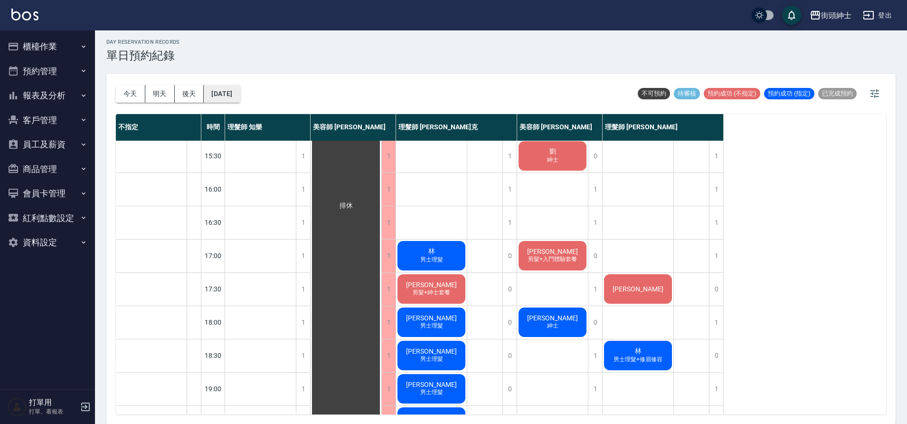
click at [232, 96] on button "2025/10/09" at bounding box center [222, 94] width 36 height 18
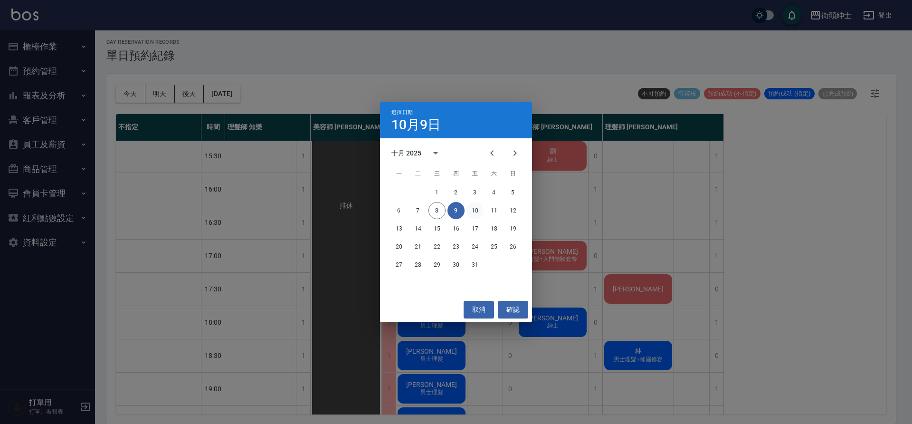
click at [471, 205] on button "10" at bounding box center [475, 210] width 17 height 17
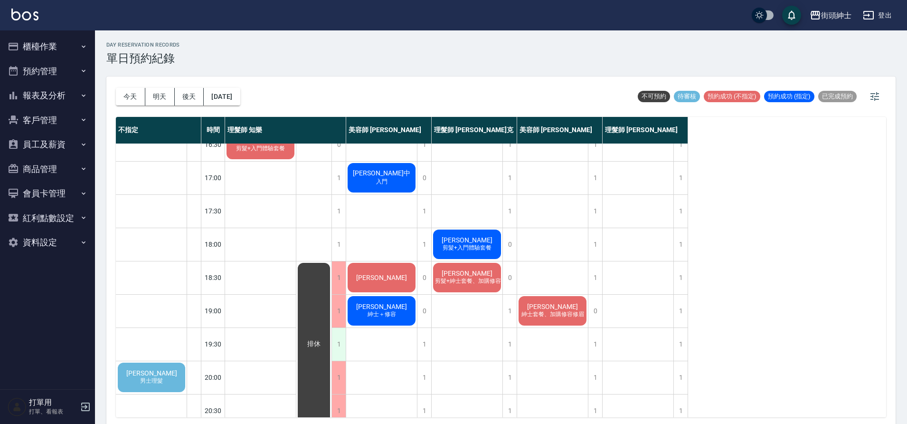
scroll to position [382, 0]
click at [175, 369] on div "王靖茹 男士理髮" at bounding box center [151, 377] width 70 height 32
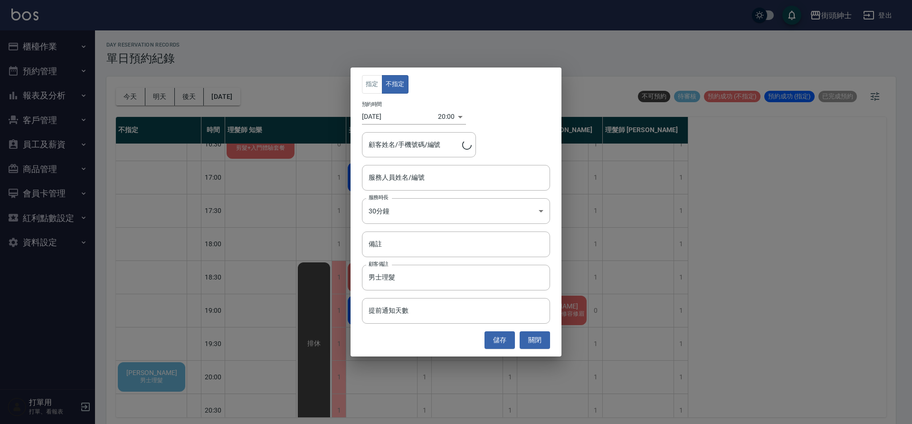
type input "王靖茹/0910861001"
click at [434, 179] on input "服務人員姓名/編號" at bounding box center [456, 177] width 180 height 17
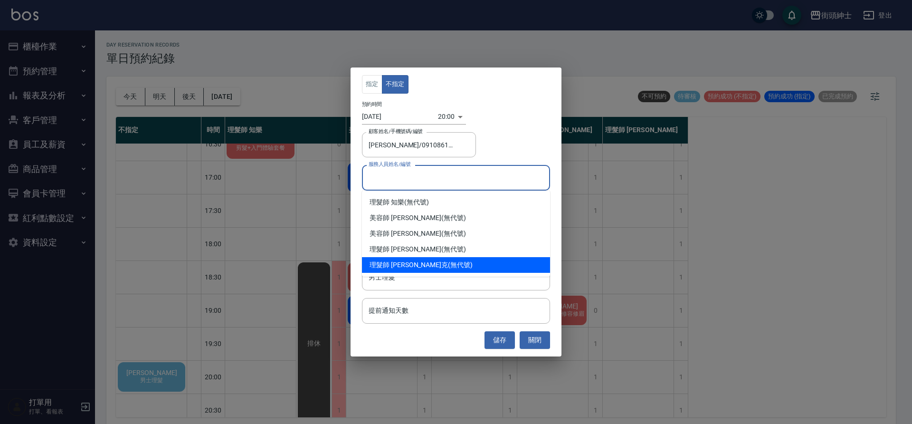
click at [437, 264] on div "理髮師 [PERSON_NAME] (無代號)" at bounding box center [456, 265] width 188 height 16
type input "理髮師 [PERSON_NAME]克(無代號)"
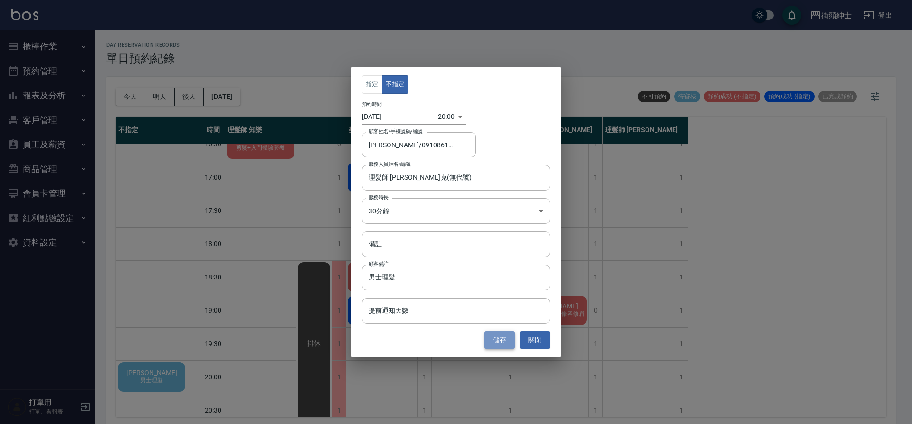
click at [497, 343] on button "儲存" at bounding box center [500, 340] width 30 height 18
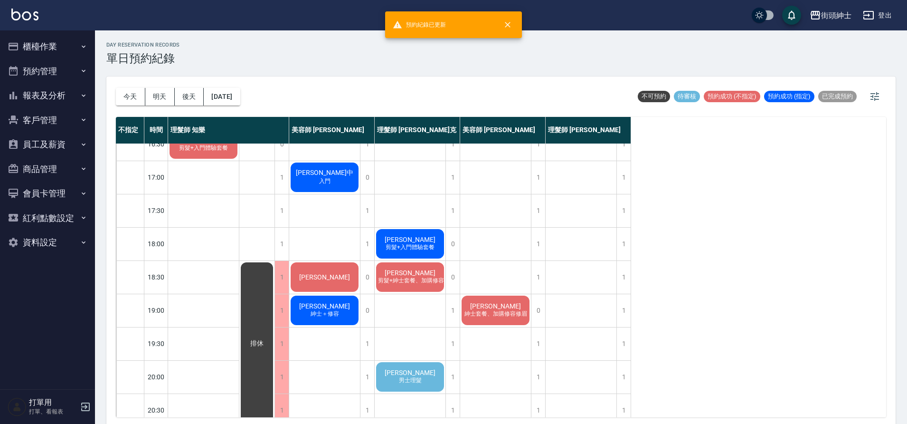
click at [431, 381] on div "王靖茹 男士理髮" at bounding box center [410, 377] width 71 height 32
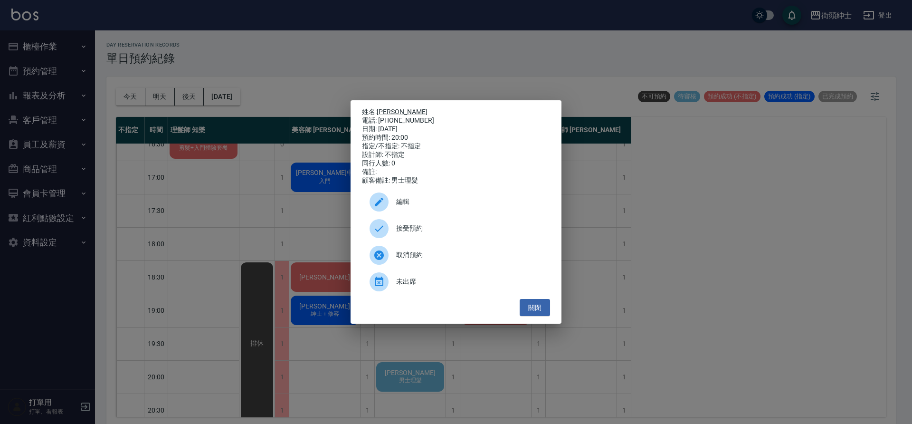
click at [448, 233] on span "接受預約" at bounding box center [469, 228] width 146 height 10
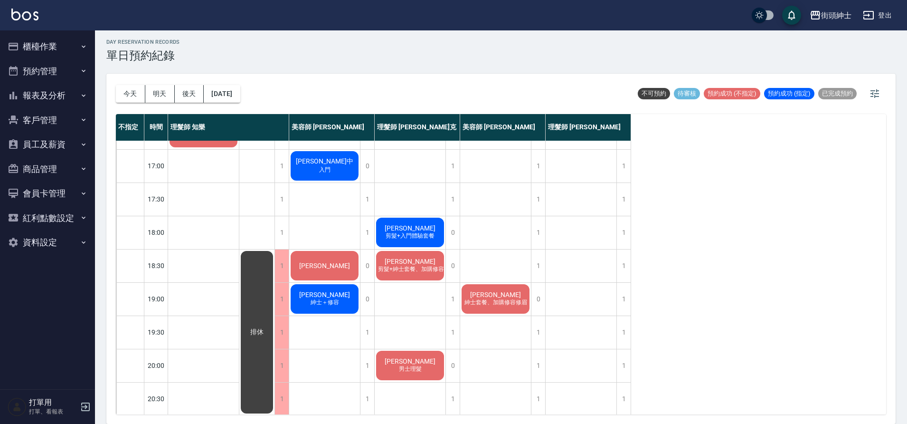
scroll to position [394, 0]
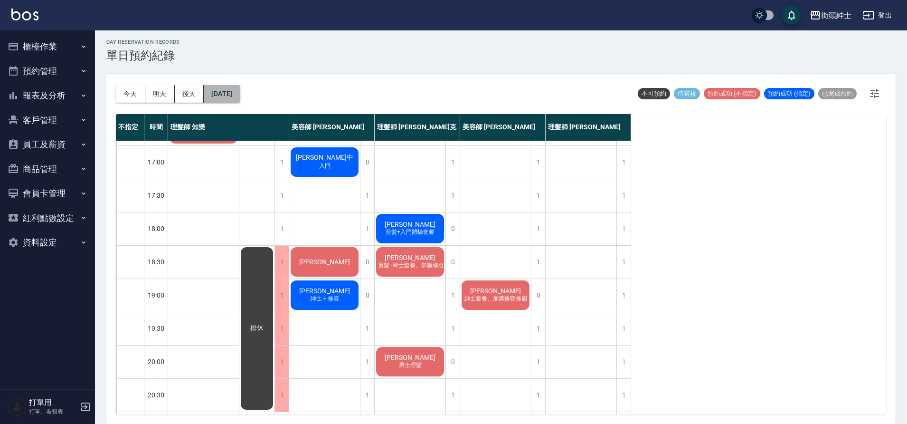
click at [232, 100] on button "2025/10/10" at bounding box center [222, 94] width 36 height 18
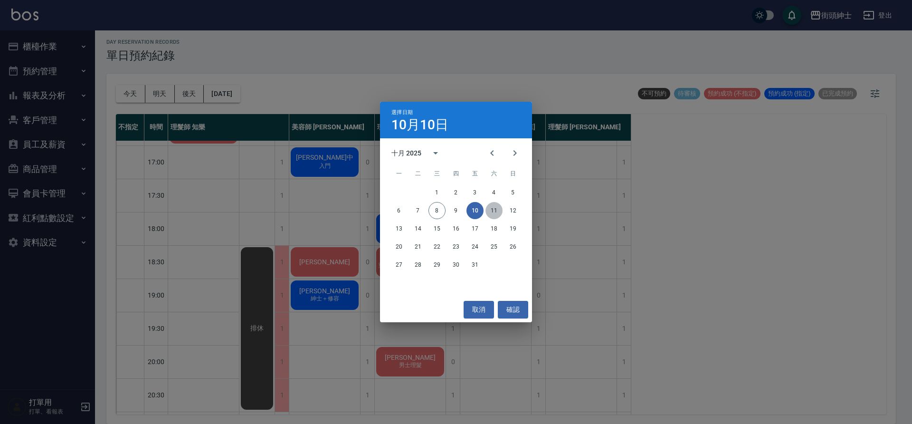
click at [491, 217] on button "11" at bounding box center [494, 210] width 17 height 17
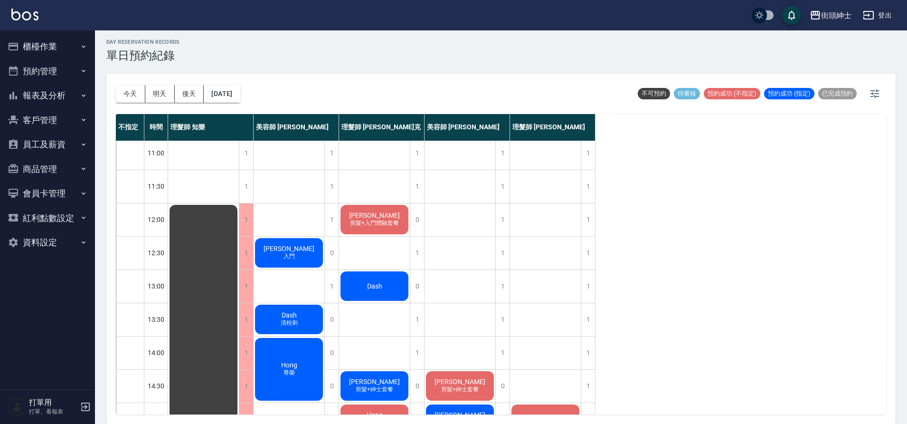
scroll to position [7, 0]
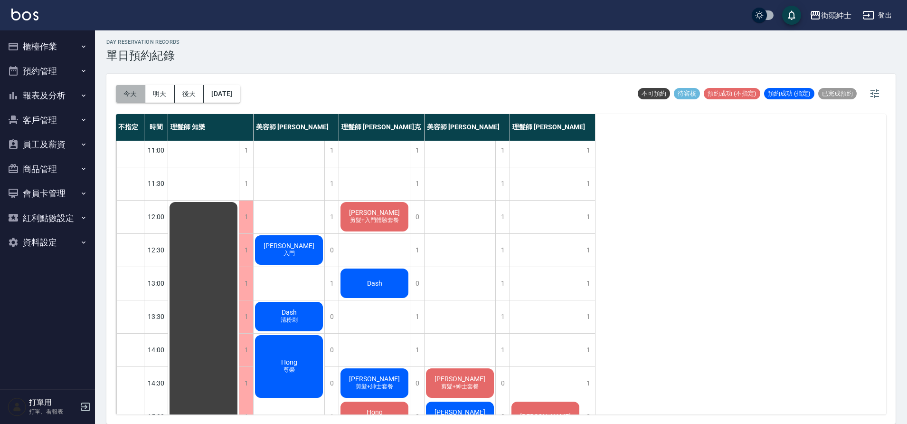
click at [123, 95] on button "今天" at bounding box center [130, 94] width 29 height 18
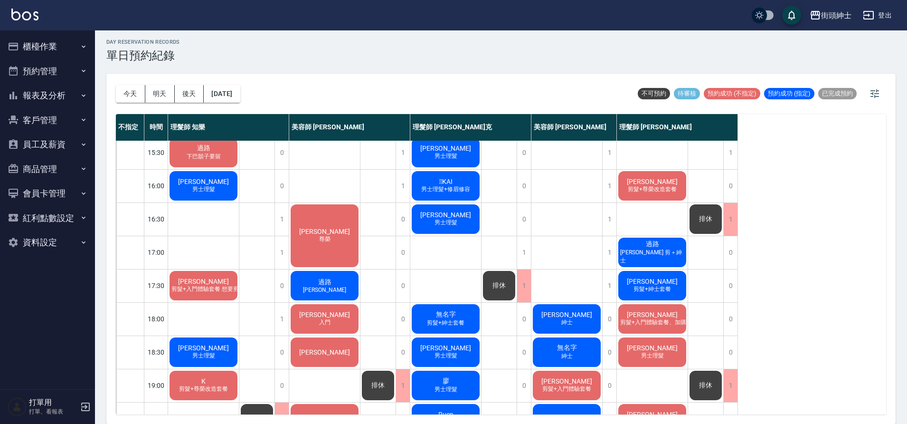
scroll to position [426, 0]
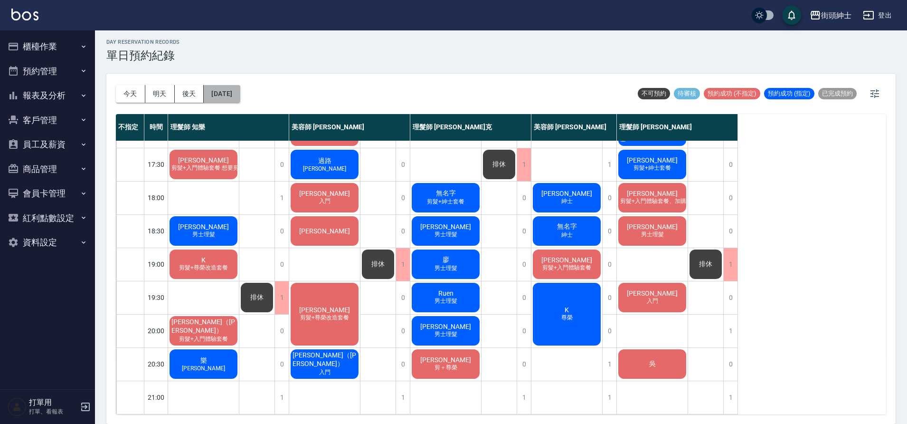
click at [240, 97] on button "[DATE]" at bounding box center [222, 94] width 36 height 18
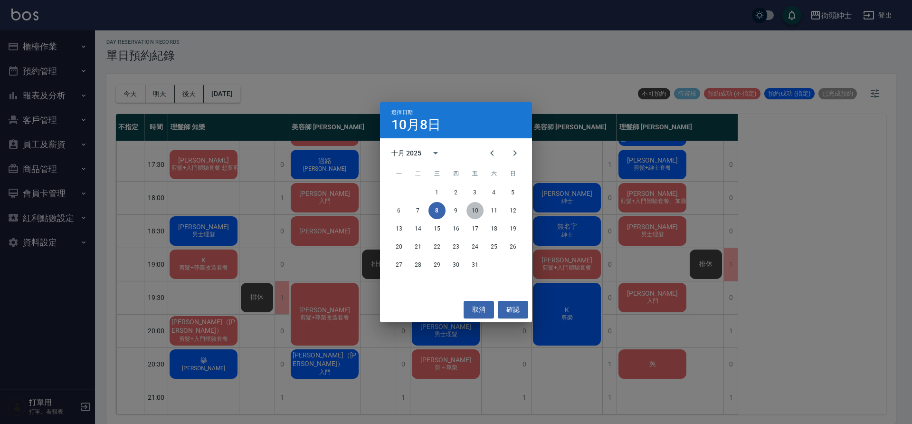
click at [475, 207] on button "10" at bounding box center [475, 210] width 17 height 17
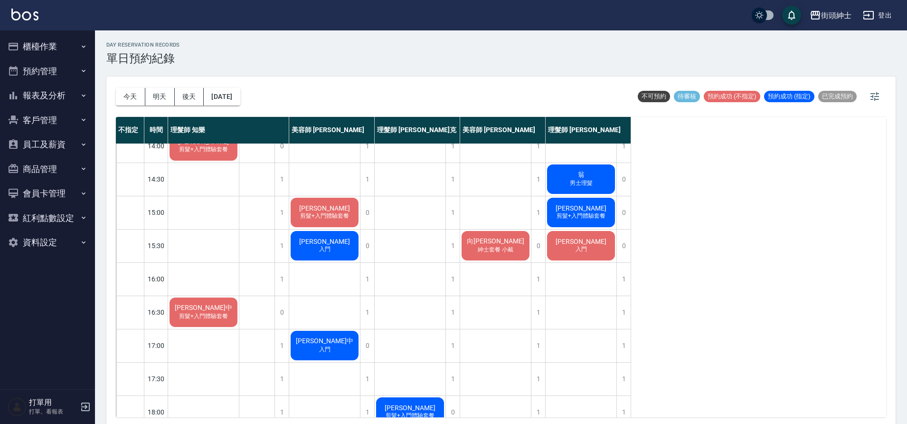
scroll to position [318, 0]
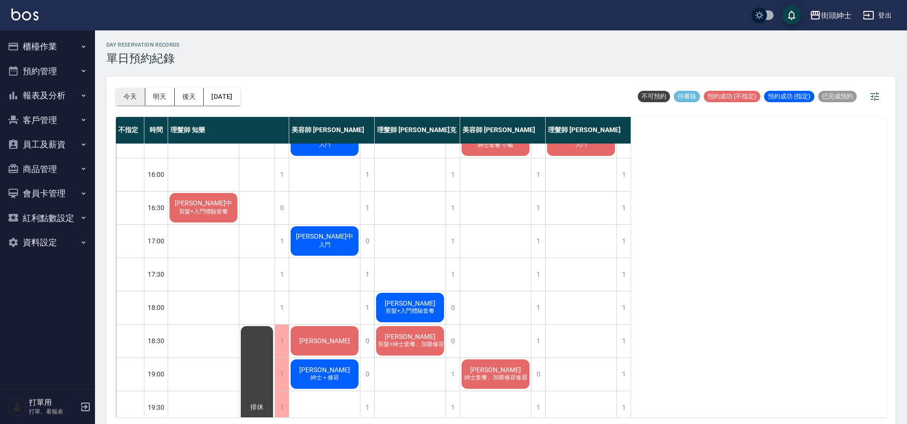
click at [135, 92] on button "今天" at bounding box center [130, 97] width 29 height 18
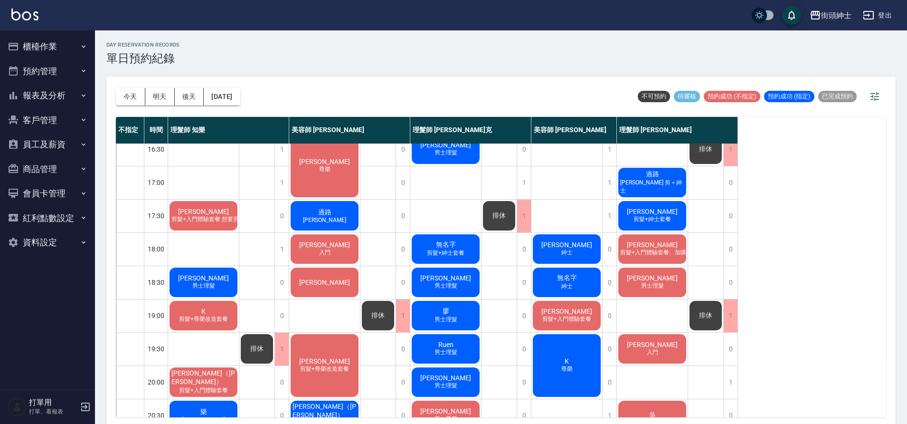
scroll to position [379, 0]
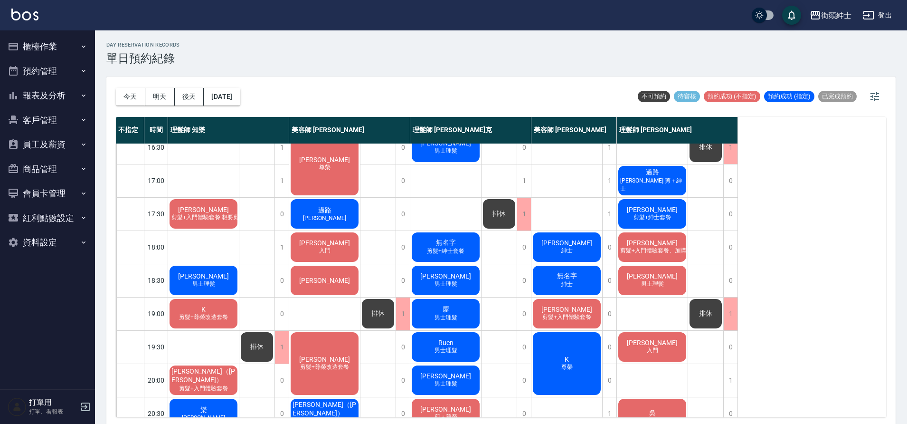
click at [444, 310] on span "廖" at bounding box center [446, 309] width 10 height 9
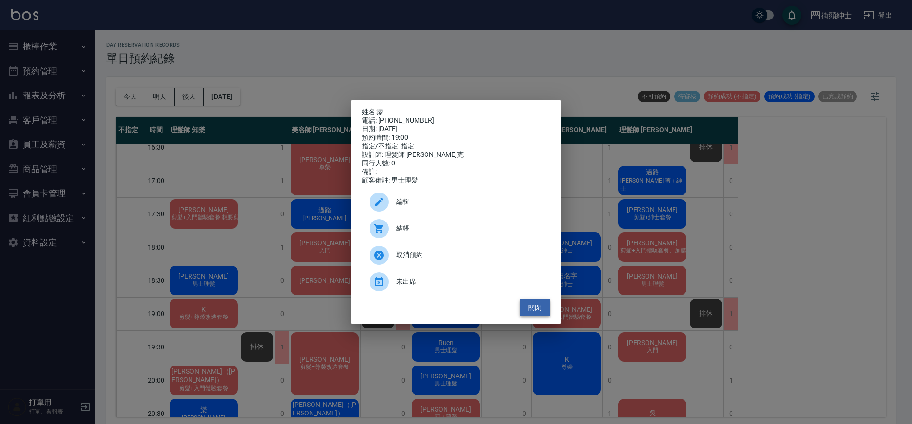
click at [538, 315] on button "關閉" at bounding box center [535, 308] width 30 height 18
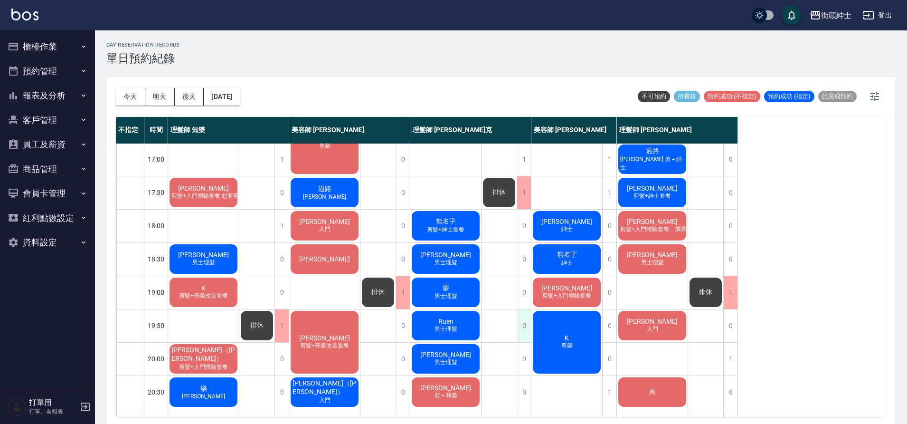
scroll to position [410, 0]
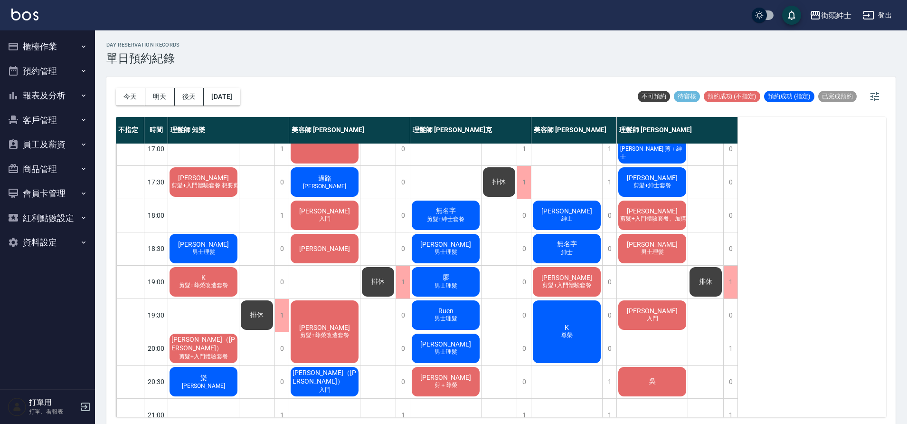
click at [570, 280] on span "[PERSON_NAME]" at bounding box center [567, 278] width 55 height 8
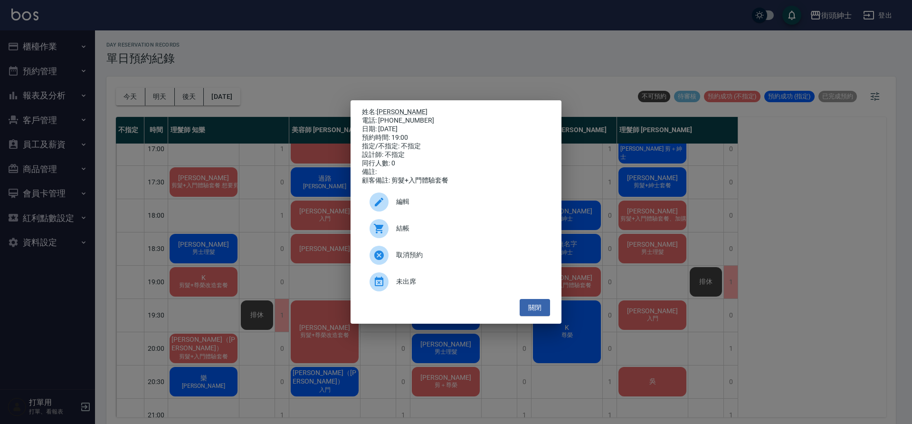
drag, startPoint x: 290, startPoint y: 234, endPoint x: 277, endPoint y: 249, distance: 20.2
click at [290, 234] on div "姓名: 強尼 電話: 0977393655 日期: 2025/10/08 預約時間: 19:00 指定/不指定: 不指定 設計師: 不指定 同行人數: 0 備…" at bounding box center [456, 212] width 912 height 424
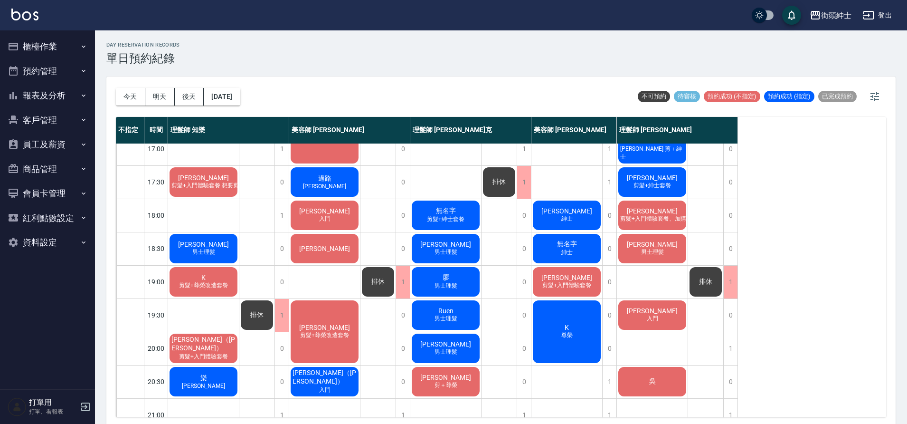
click at [209, 289] on span "剪髮+尊榮改造套餐" at bounding box center [203, 285] width 53 height 8
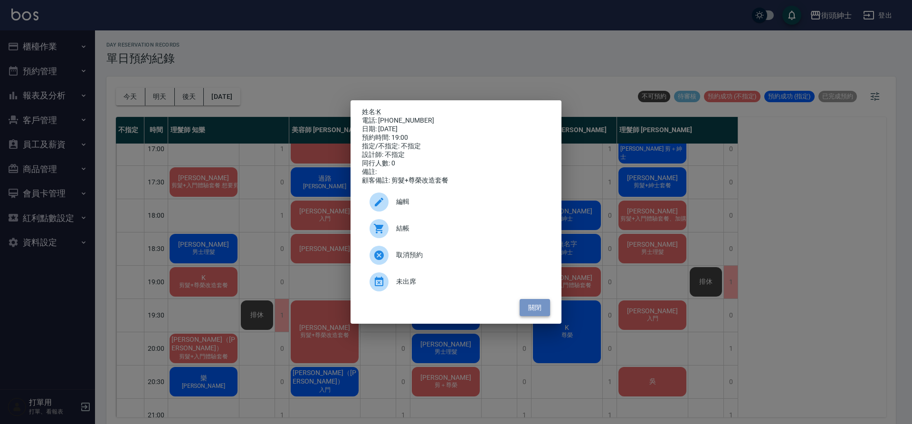
click at [542, 315] on button "關閉" at bounding box center [535, 308] width 30 height 18
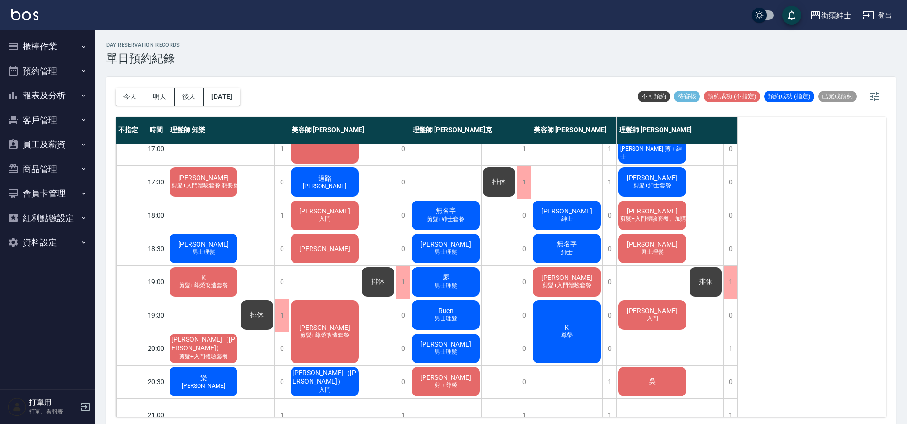
click at [218, 249] on div "洪 男士理髮" at bounding box center [203, 248] width 71 height 32
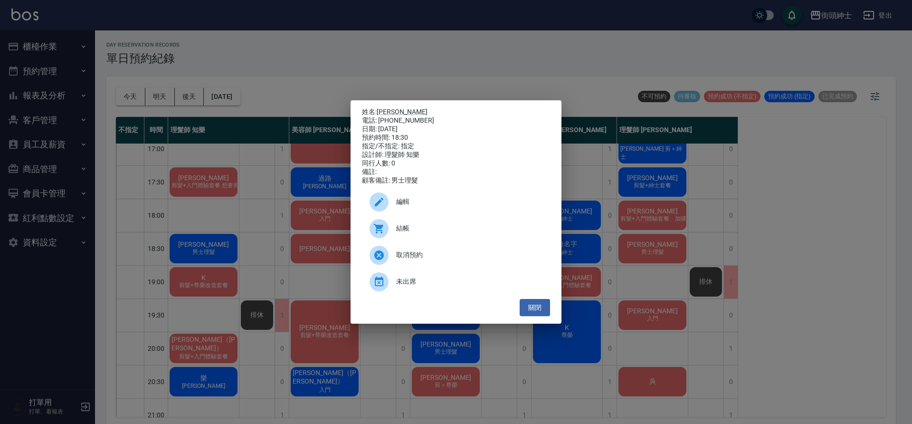
click at [406, 233] on span "結帳" at bounding box center [469, 228] width 146 height 10
drag, startPoint x: 548, startPoint y: 308, endPoint x: 515, endPoint y: 298, distance: 35.2
click at [548, 308] on button "關閉" at bounding box center [535, 308] width 30 height 18
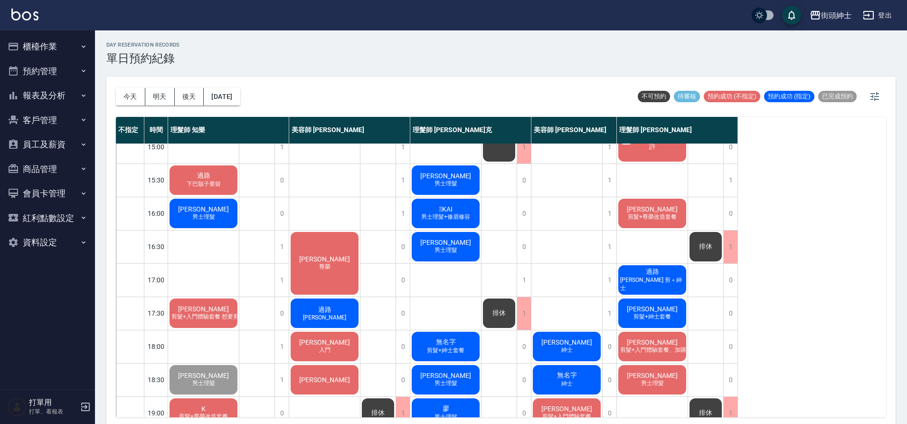
scroll to position [305, 0]
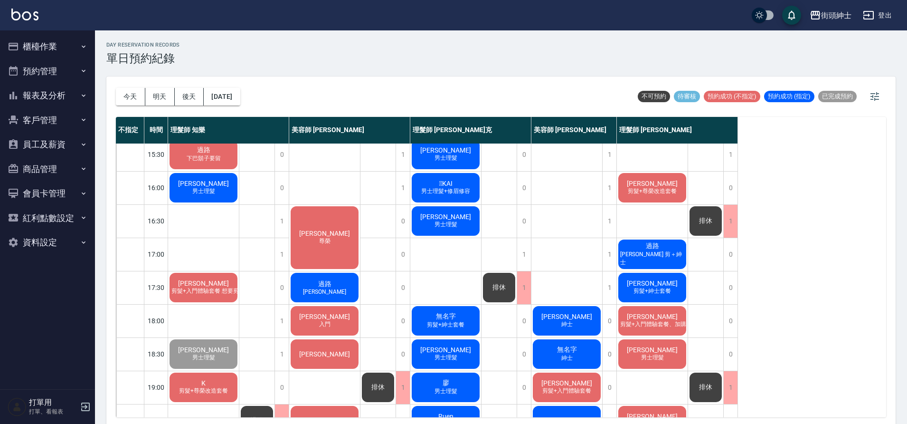
click at [212, 287] on span "[PERSON_NAME]" at bounding box center [203, 283] width 55 height 8
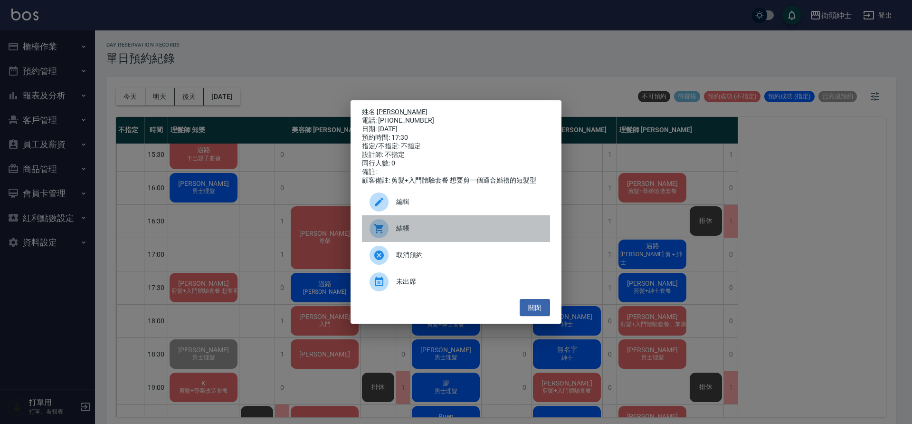
click at [401, 228] on span "結帳" at bounding box center [469, 228] width 146 height 10
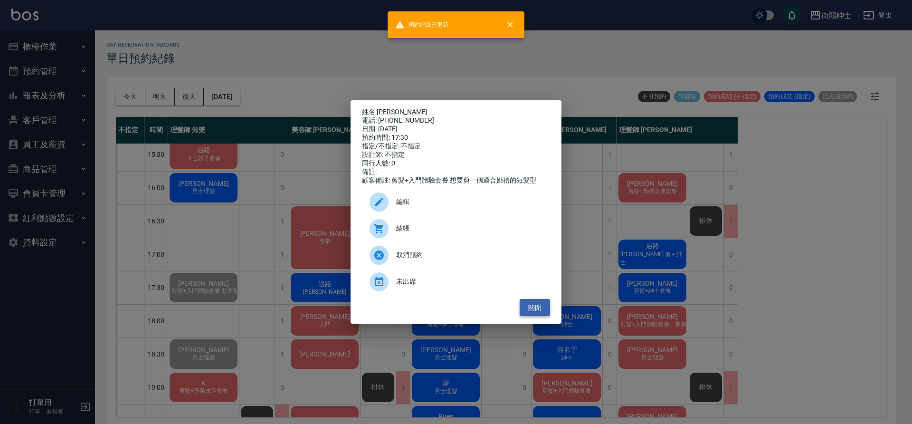
click at [533, 313] on button "關閉" at bounding box center [535, 308] width 30 height 18
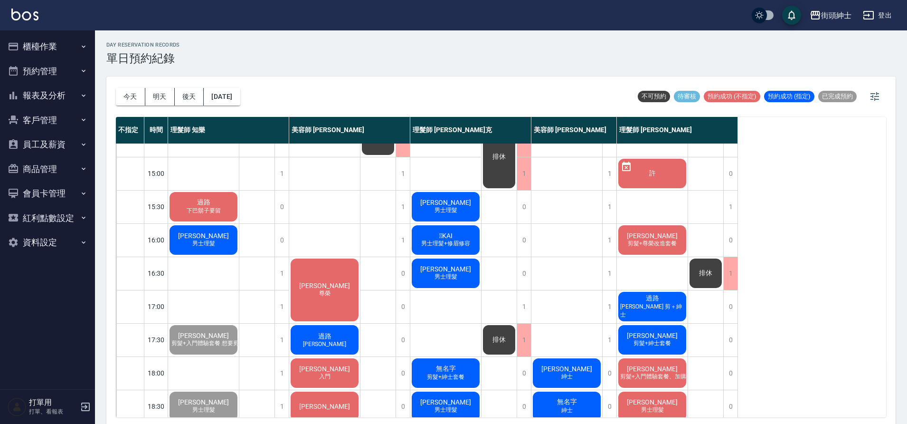
scroll to position [246, 0]
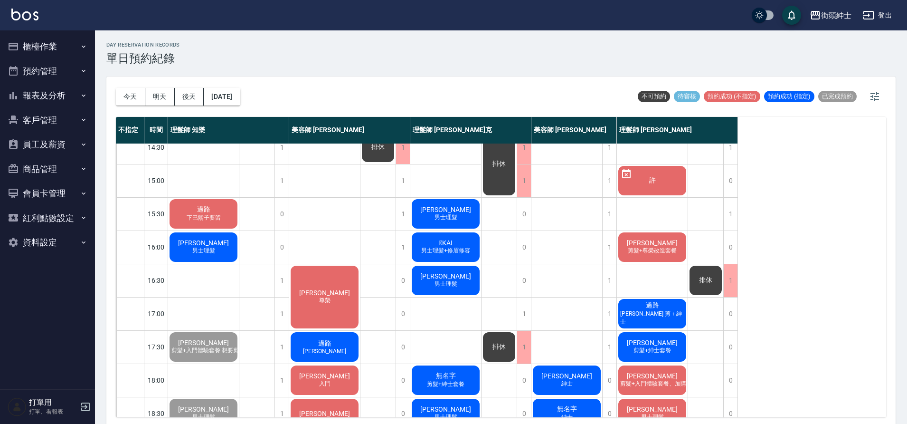
click at [214, 218] on span "下巴鬍子要留" at bounding box center [204, 218] width 38 height 8
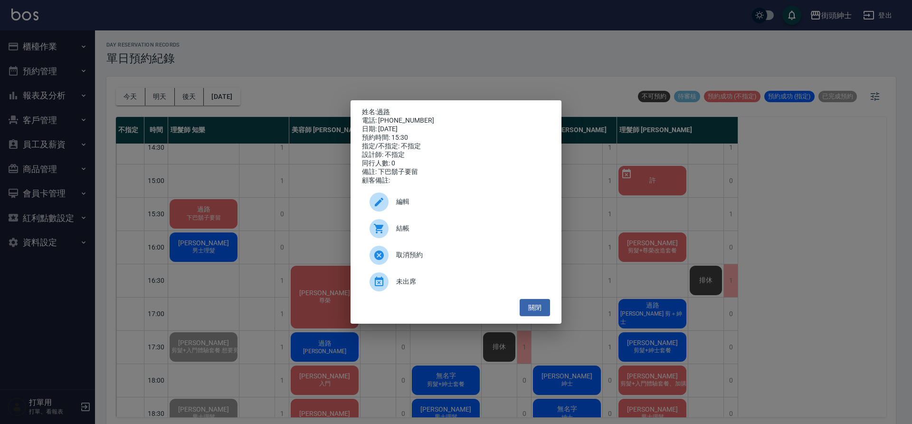
click at [416, 233] on span "結帳" at bounding box center [469, 228] width 146 height 10
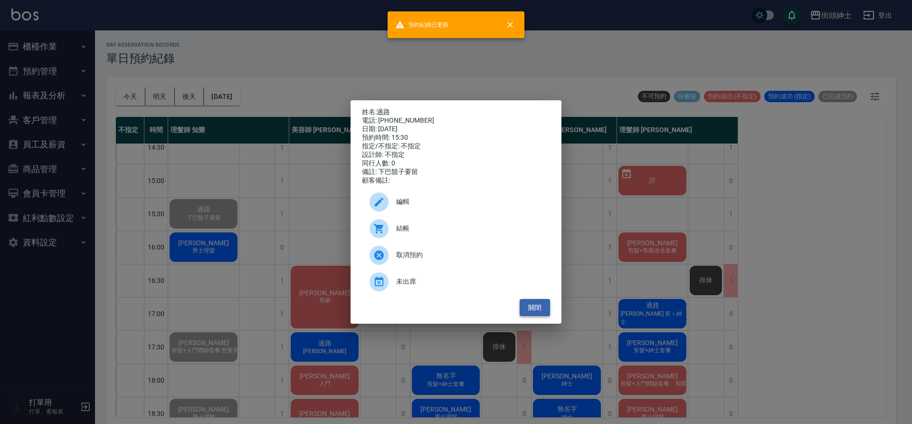
click at [532, 315] on button "關閉" at bounding box center [535, 308] width 30 height 18
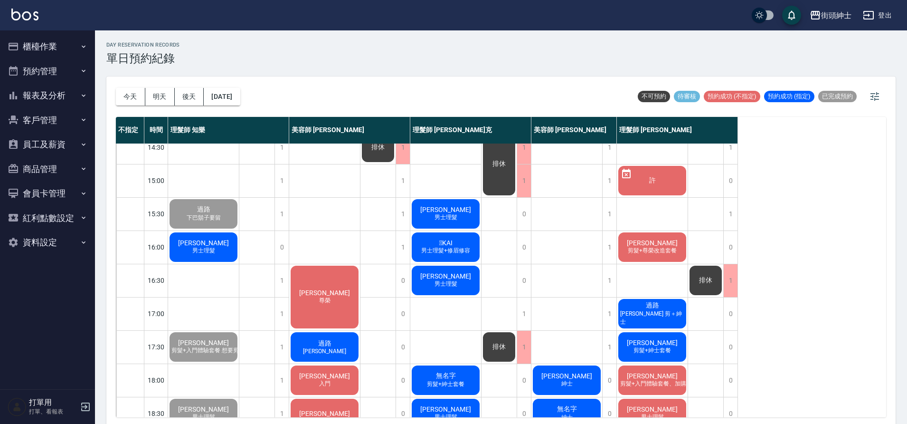
click at [204, 243] on span "[PERSON_NAME]" at bounding box center [203, 243] width 55 height 8
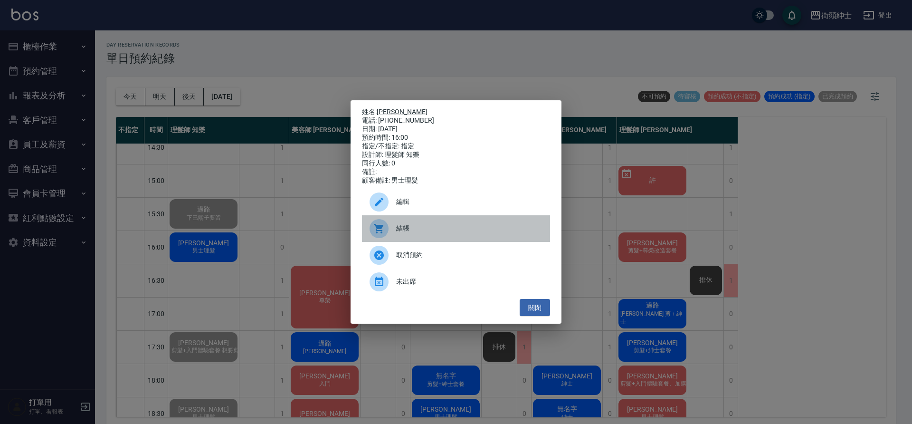
click at [428, 231] on span "結帳" at bounding box center [469, 228] width 146 height 10
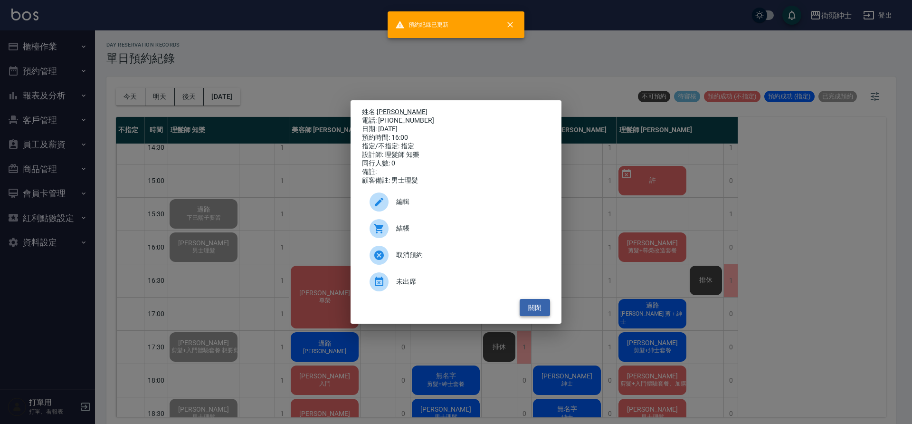
click at [533, 315] on button "關閉" at bounding box center [535, 308] width 30 height 18
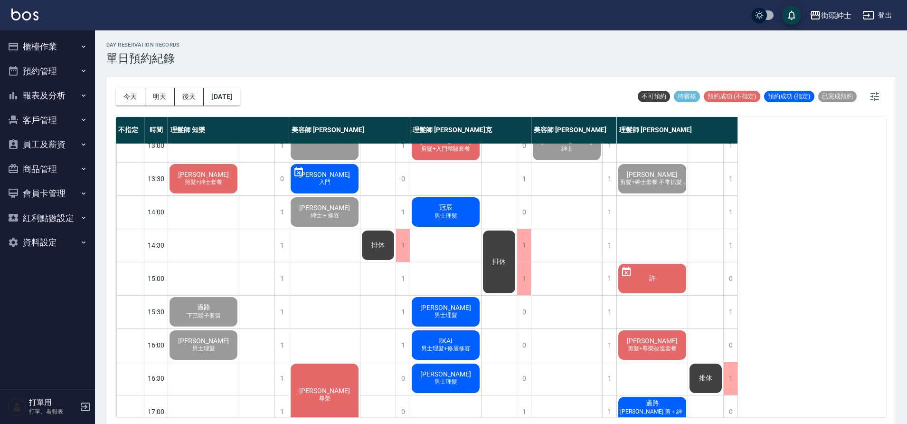
scroll to position [147, 0]
click at [212, 187] on span "剪髮+紳士套餐" at bounding box center [203, 183] width 41 height 8
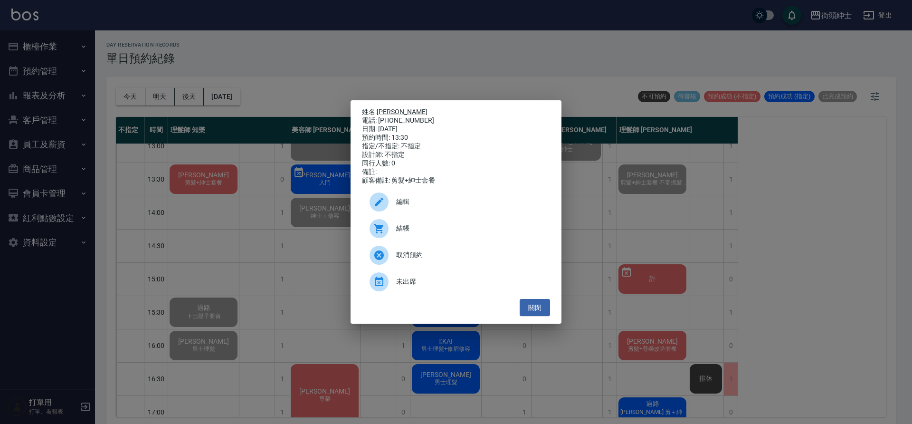
click at [416, 233] on span "結帳" at bounding box center [469, 228] width 146 height 10
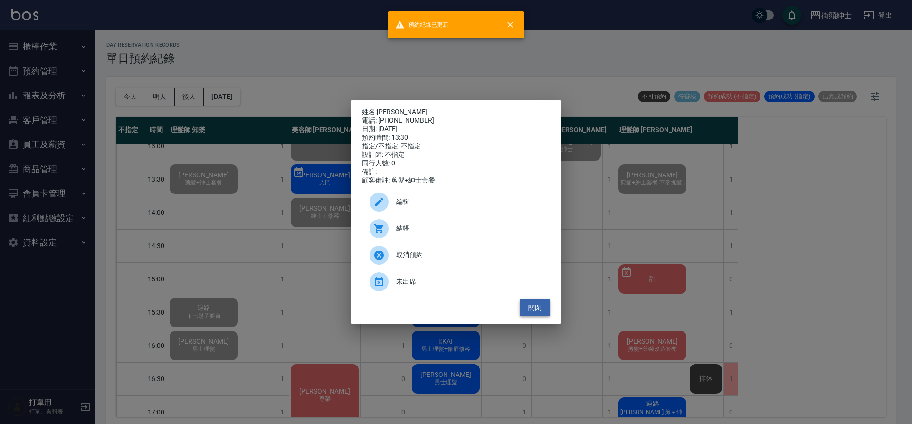
click at [537, 314] on button "關閉" at bounding box center [535, 308] width 30 height 18
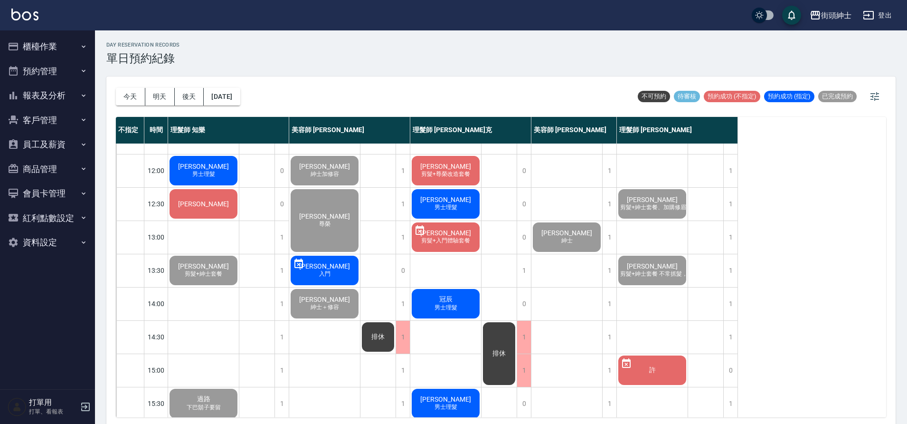
scroll to position [11, 0]
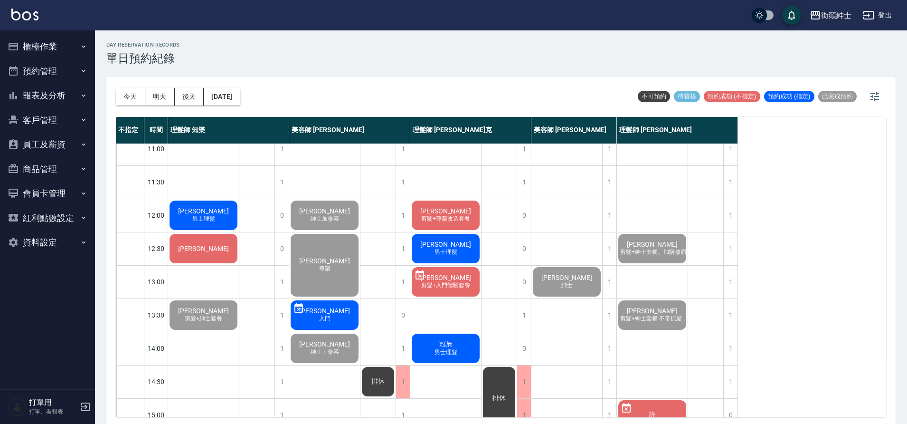
click at [223, 247] on div "[PERSON_NAME]" at bounding box center [203, 248] width 71 height 32
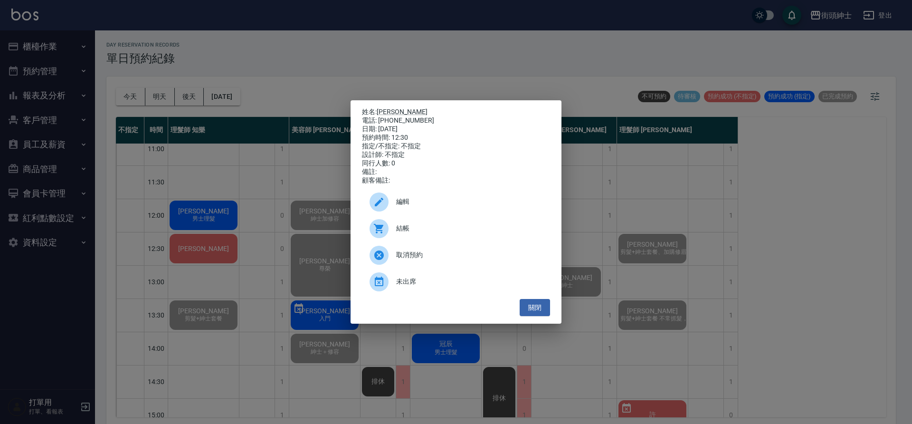
click at [446, 233] on span "結帳" at bounding box center [469, 228] width 146 height 10
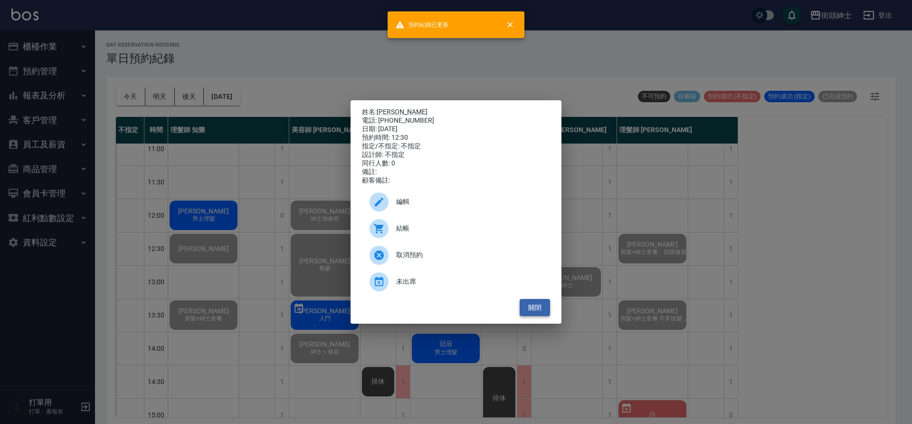
click at [544, 313] on button "關閉" at bounding box center [535, 308] width 30 height 18
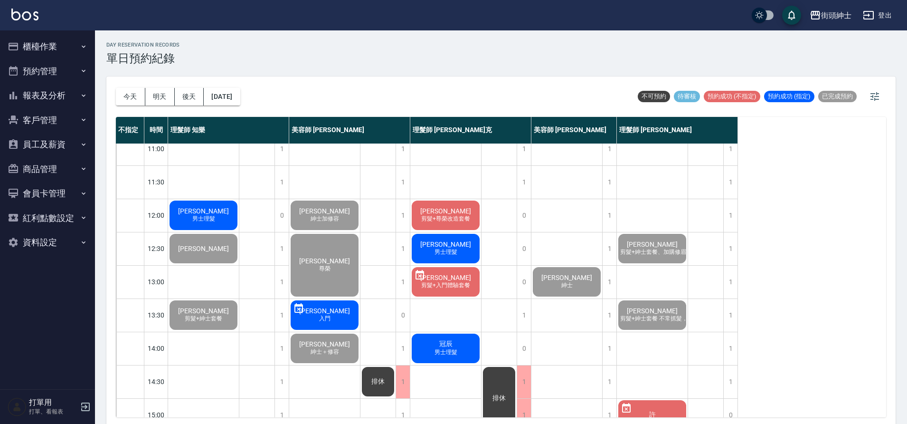
click at [202, 205] on div "吳小姐 男士理髮" at bounding box center [203, 215] width 71 height 32
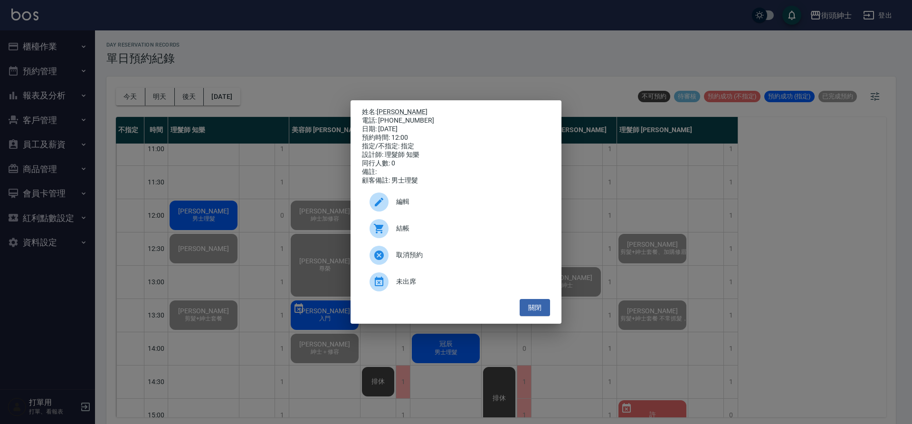
click at [396, 225] on div at bounding box center [383, 228] width 27 height 19
click at [540, 315] on button "關閉" at bounding box center [535, 308] width 30 height 18
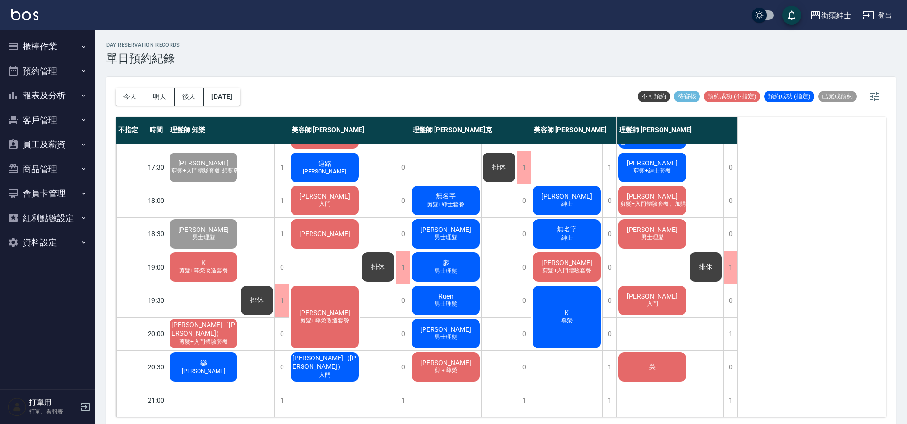
scroll to position [3, 0]
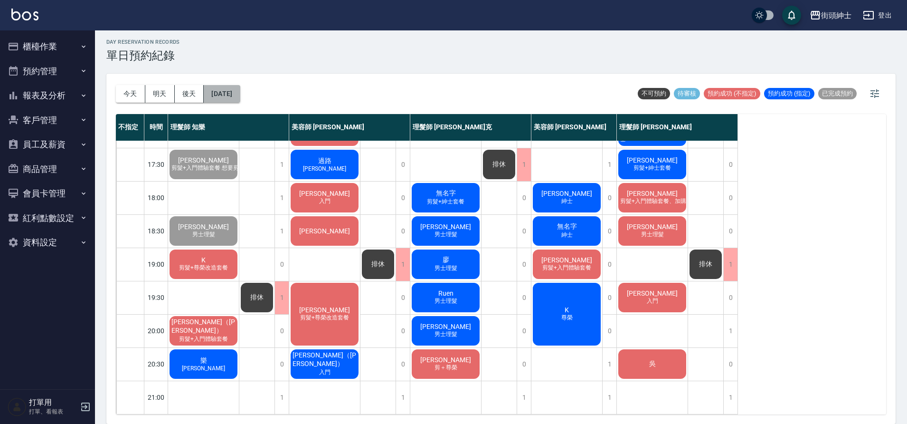
click at [239, 89] on button "[DATE]" at bounding box center [222, 94] width 36 height 18
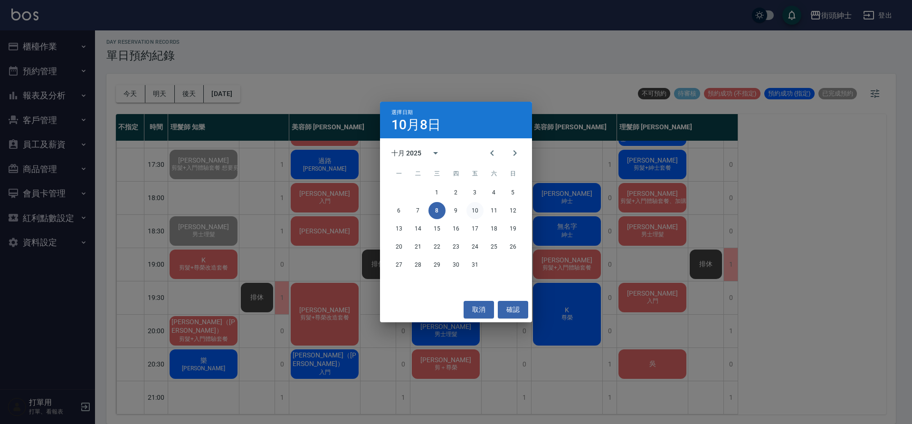
click at [476, 209] on button "10" at bounding box center [475, 210] width 17 height 17
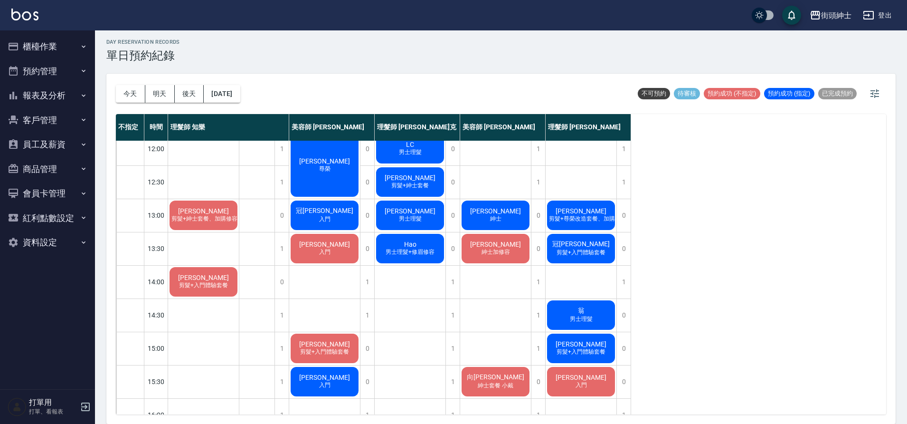
scroll to position [87, 0]
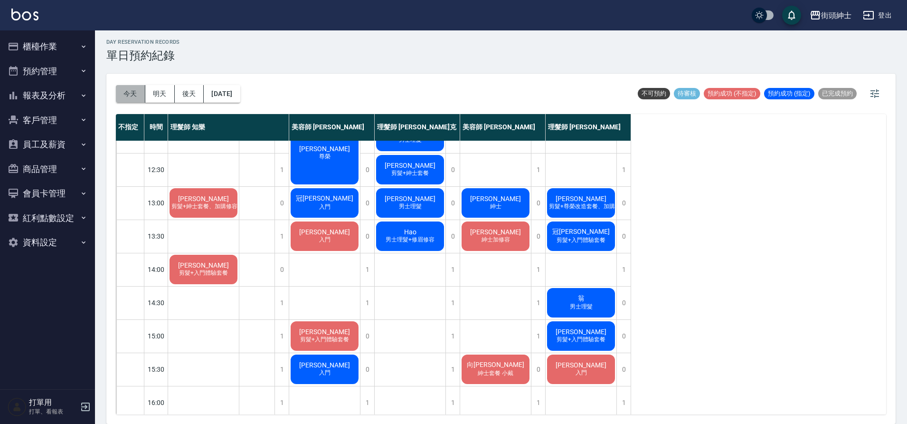
click at [141, 92] on button "今天" at bounding box center [130, 94] width 29 height 18
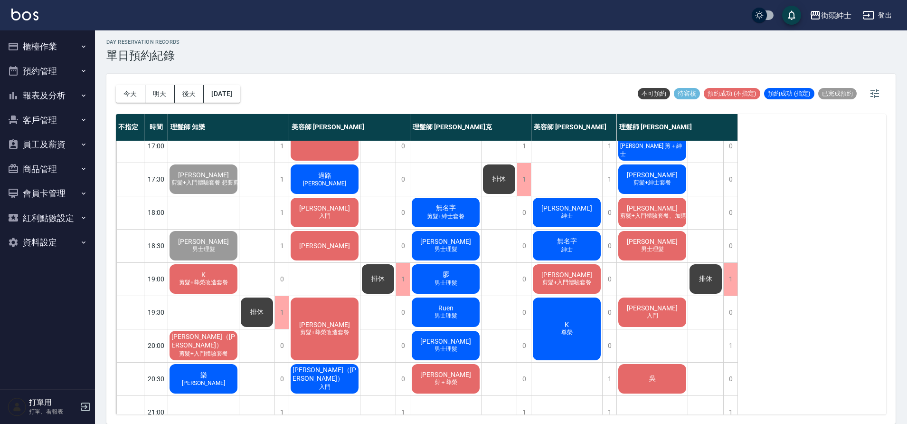
scroll to position [423, 0]
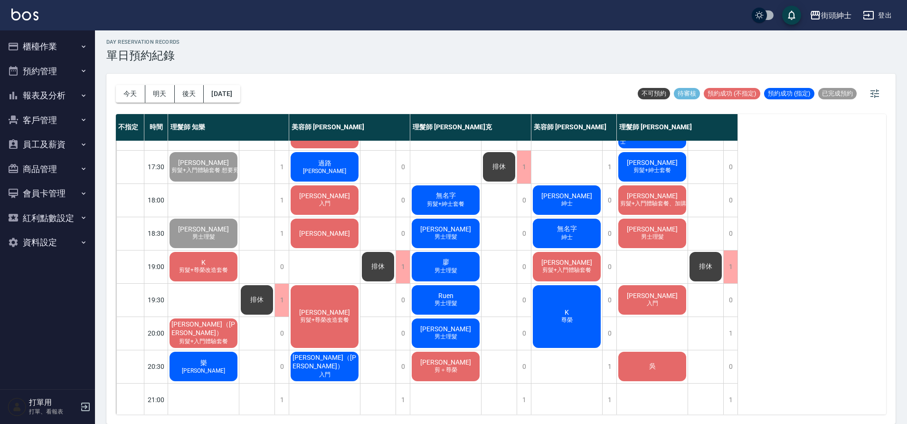
click at [240, 83] on div "今天 明天 後天 2025/10/08" at bounding box center [178, 94] width 124 height 40
click at [229, 104] on div "今天 明天 後天 2025/10/08" at bounding box center [178, 94] width 124 height 40
click at [240, 90] on button "[DATE]" at bounding box center [222, 94] width 36 height 18
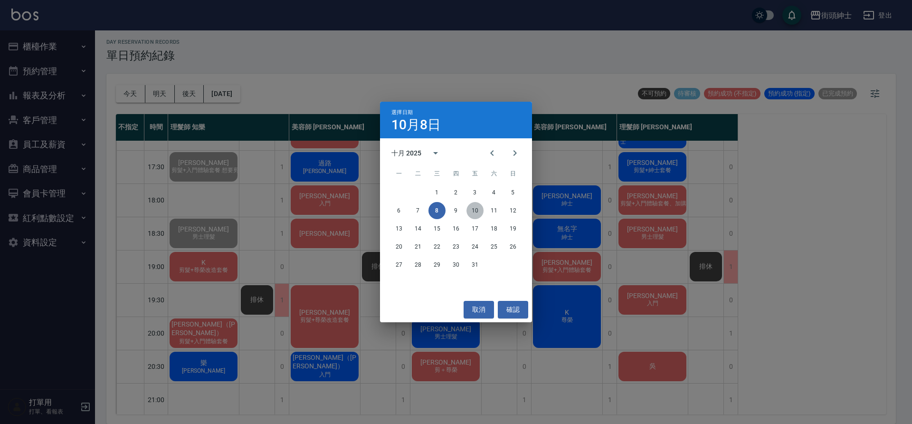
click at [471, 215] on button "10" at bounding box center [475, 210] width 17 height 17
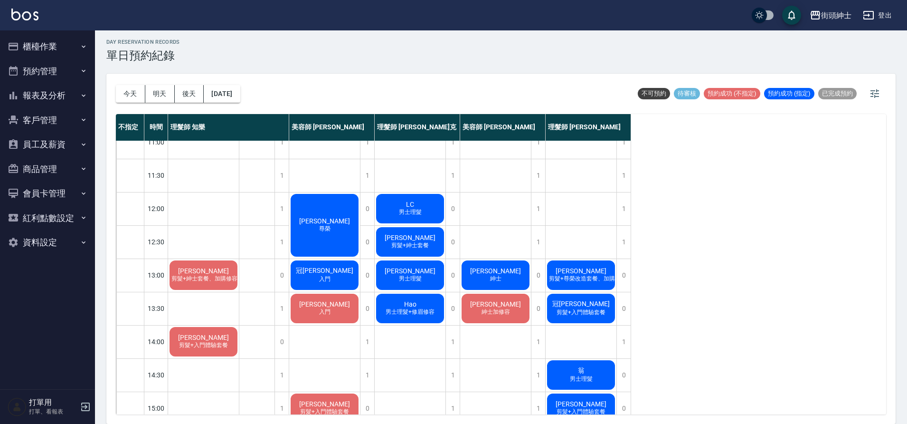
scroll to position [16, 0]
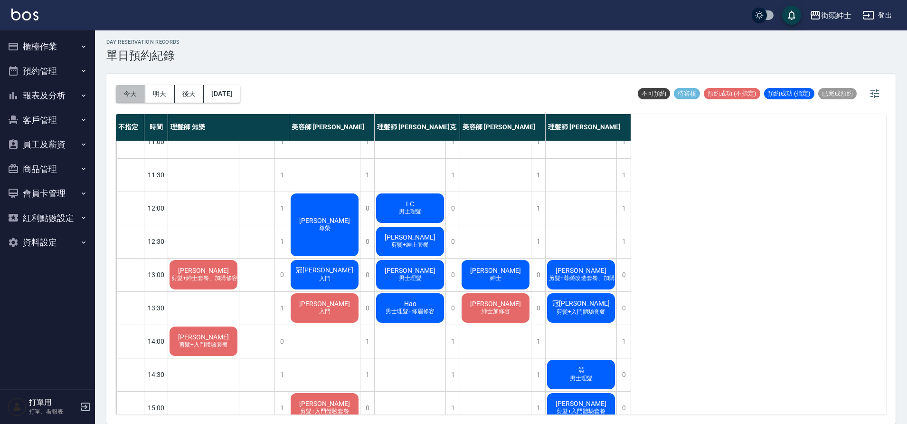
click at [140, 95] on button "今天" at bounding box center [130, 94] width 29 height 18
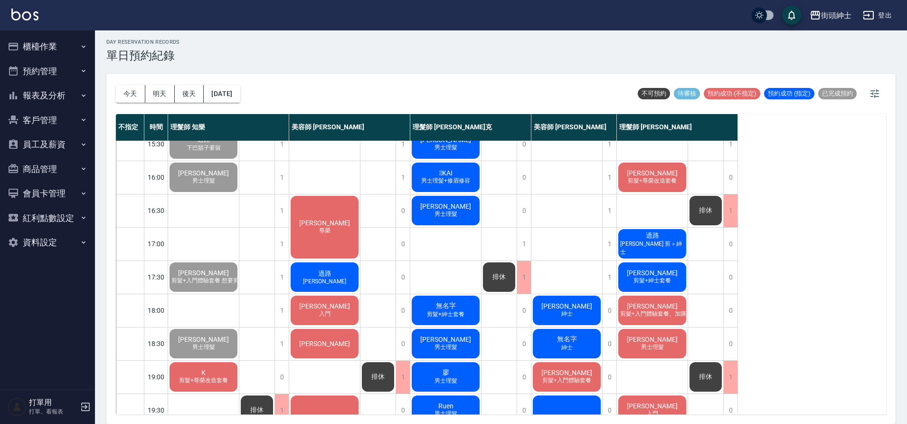
scroll to position [432, 0]
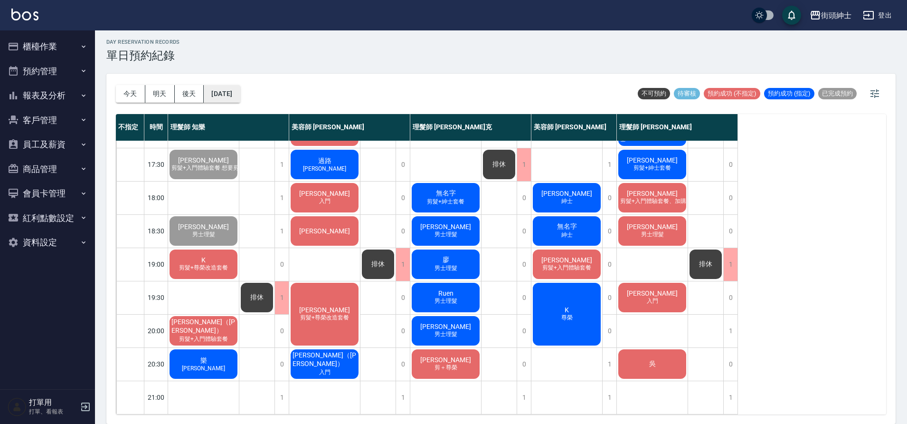
click at [240, 96] on button "[DATE]" at bounding box center [222, 94] width 36 height 18
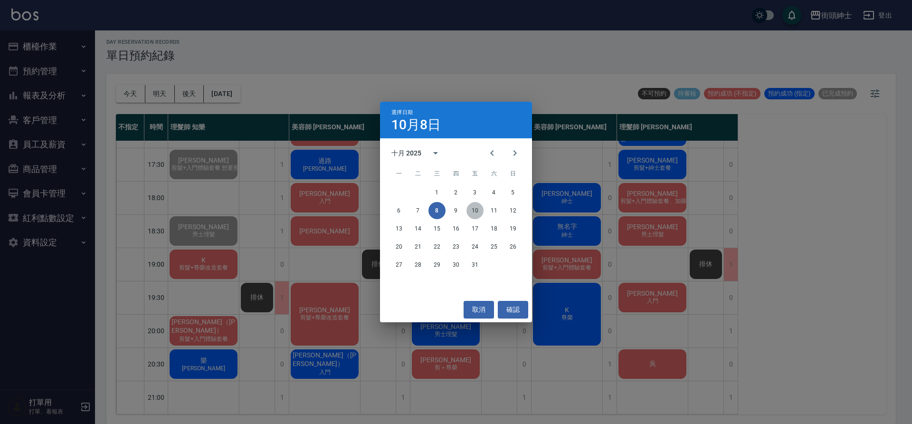
click at [476, 209] on button "10" at bounding box center [475, 210] width 17 height 17
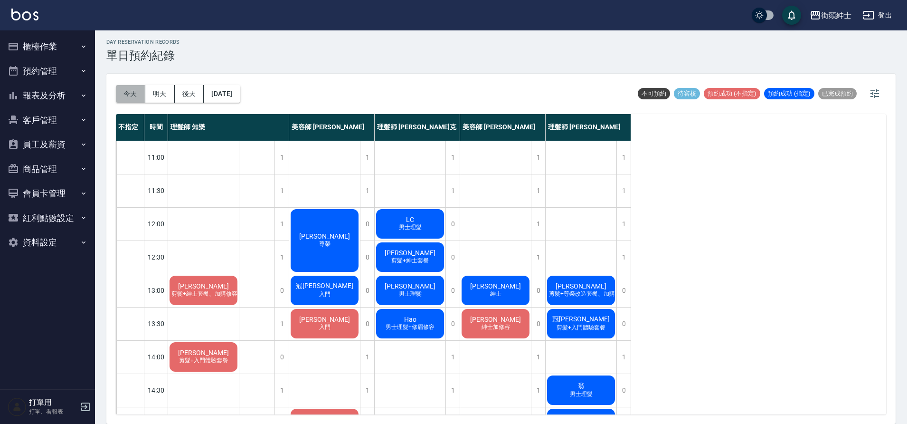
click at [128, 101] on button "今天" at bounding box center [130, 94] width 29 height 18
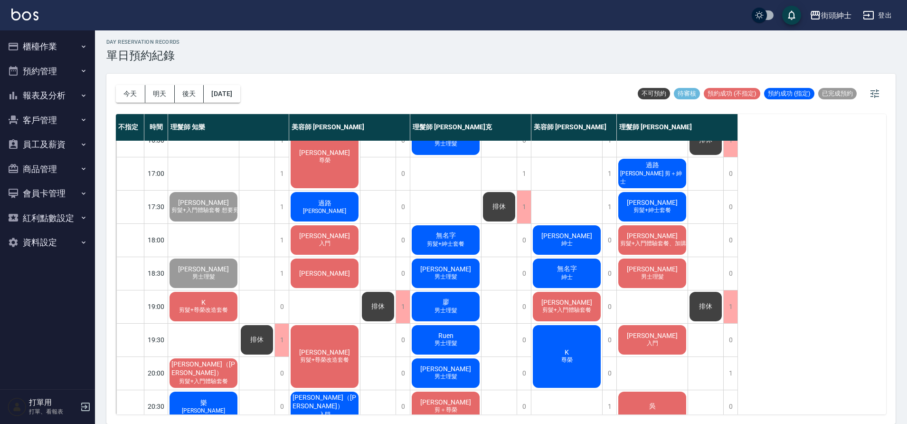
scroll to position [432, 0]
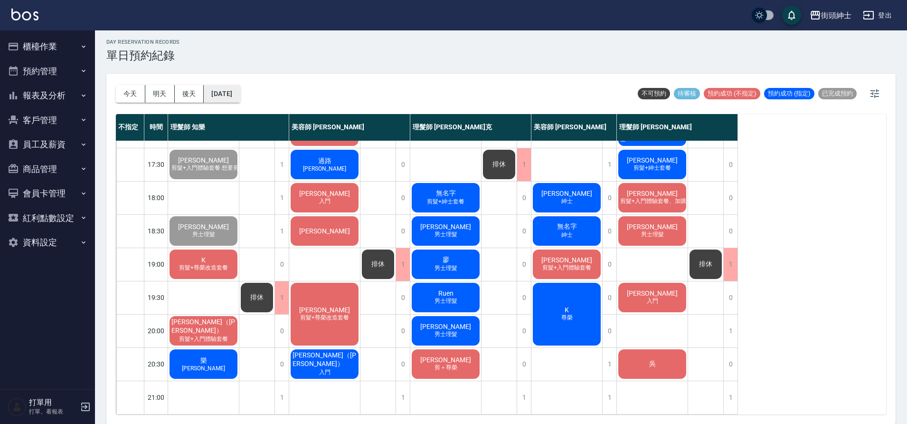
click at [232, 98] on button "[DATE]" at bounding box center [222, 94] width 36 height 18
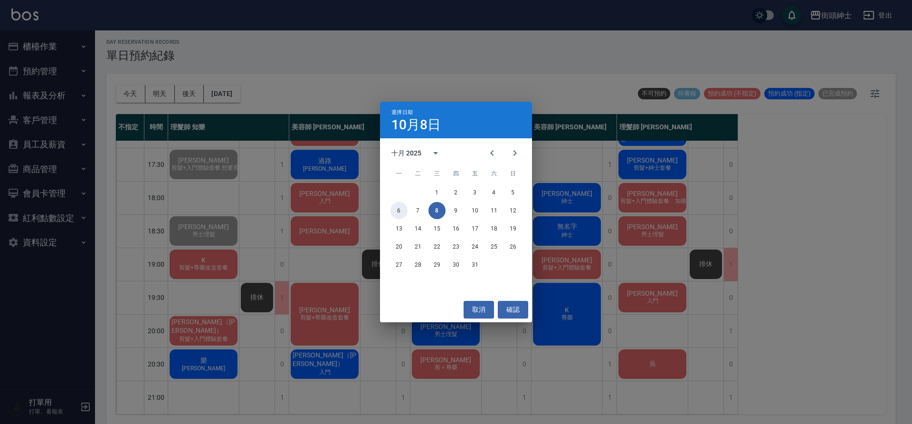
click at [401, 209] on button "6" at bounding box center [399, 210] width 17 height 17
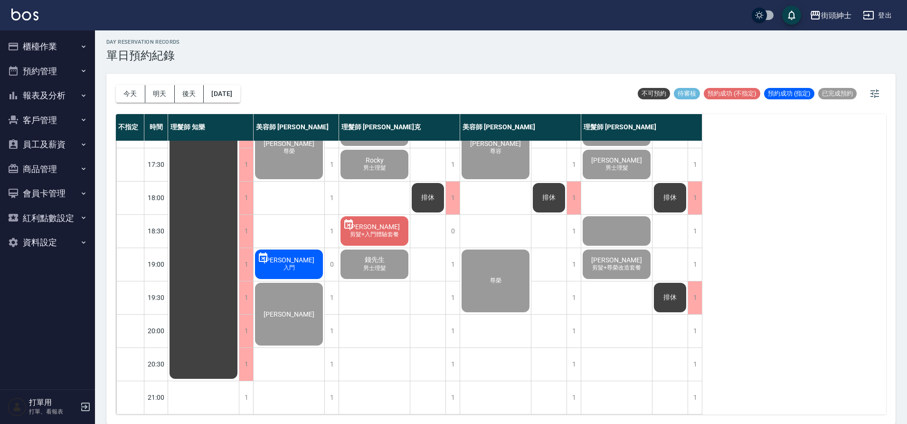
scroll to position [430, 0]
click at [240, 88] on button "2025/10/06" at bounding box center [222, 94] width 36 height 18
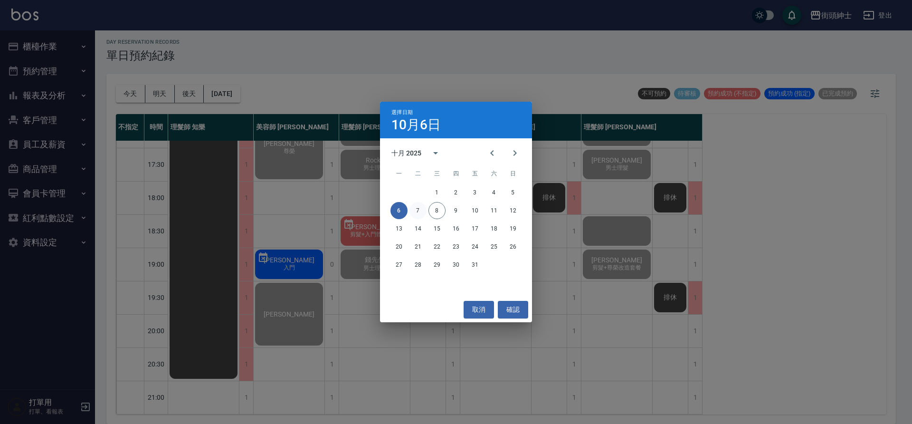
click at [422, 211] on button "7" at bounding box center [418, 210] width 17 height 17
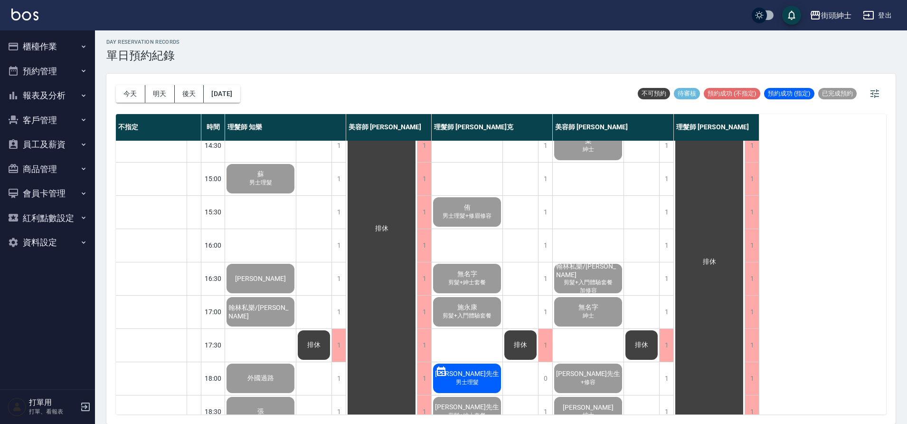
scroll to position [246, 0]
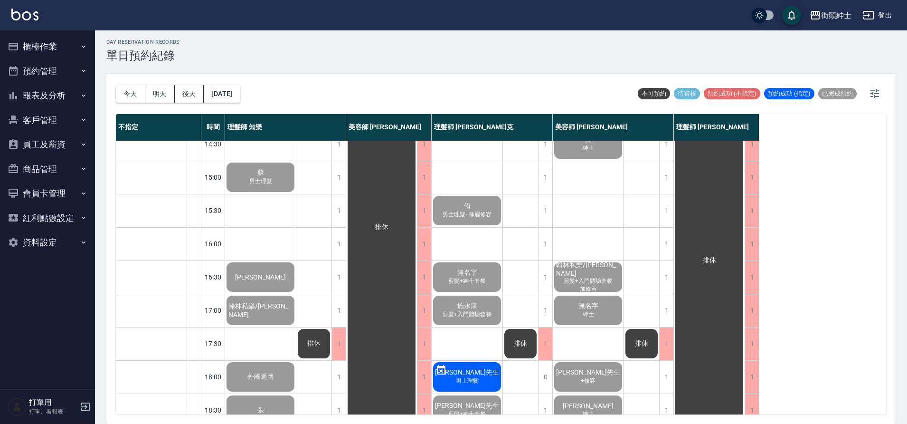
click at [487, 303] on div "施永康 剪髮+入門體驗套餐" at bounding box center [467, 310] width 71 height 32
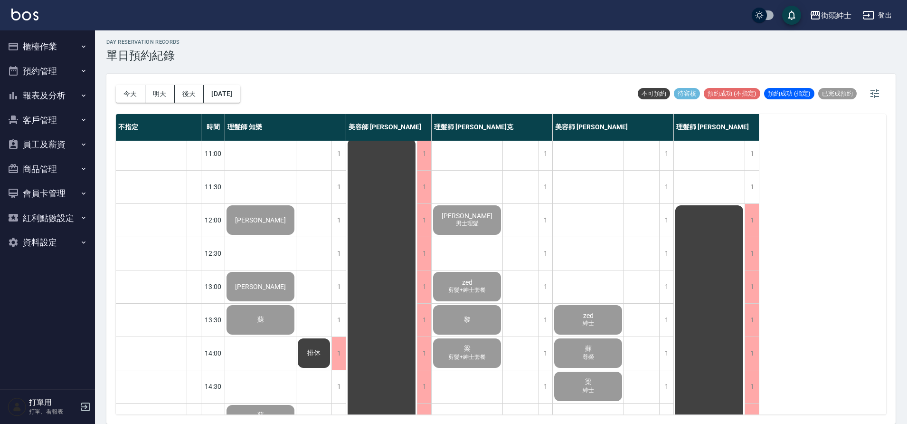
scroll to position [4, 0]
click at [135, 88] on button "今天" at bounding box center [130, 94] width 29 height 18
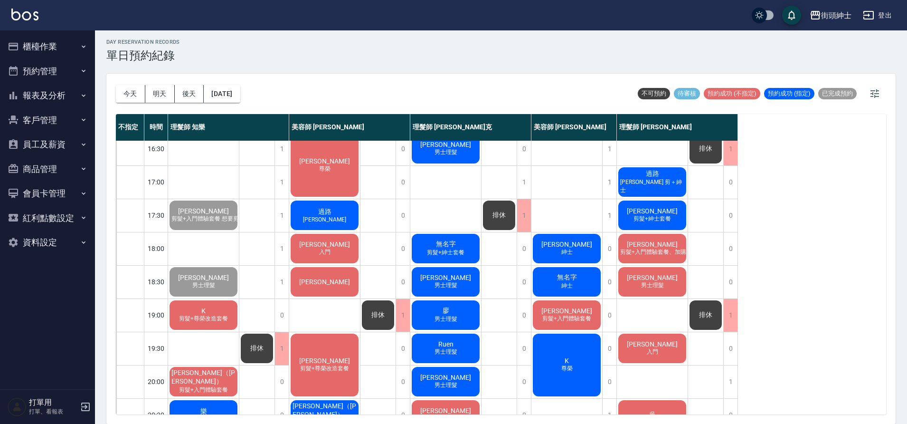
scroll to position [382, 0]
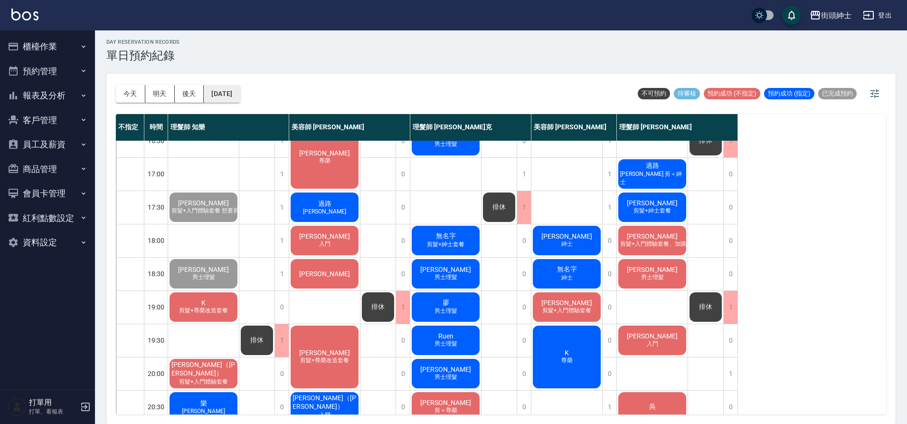
click at [238, 87] on button "[DATE]" at bounding box center [222, 94] width 36 height 18
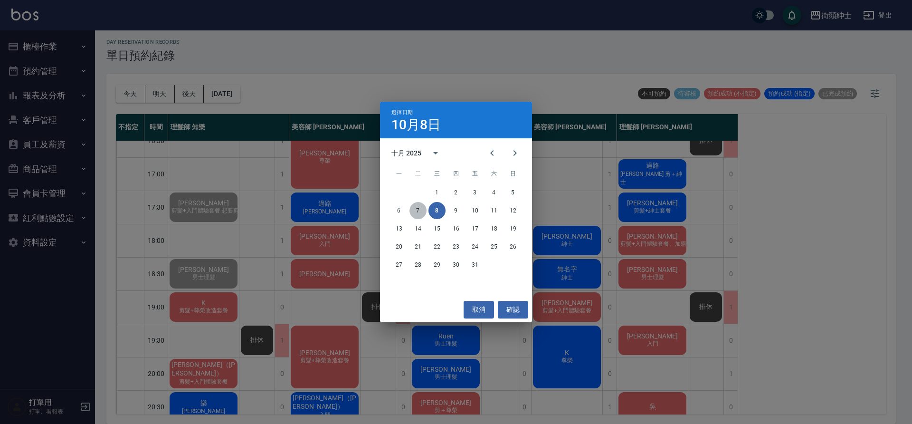
click at [415, 207] on button "7" at bounding box center [418, 210] width 17 height 17
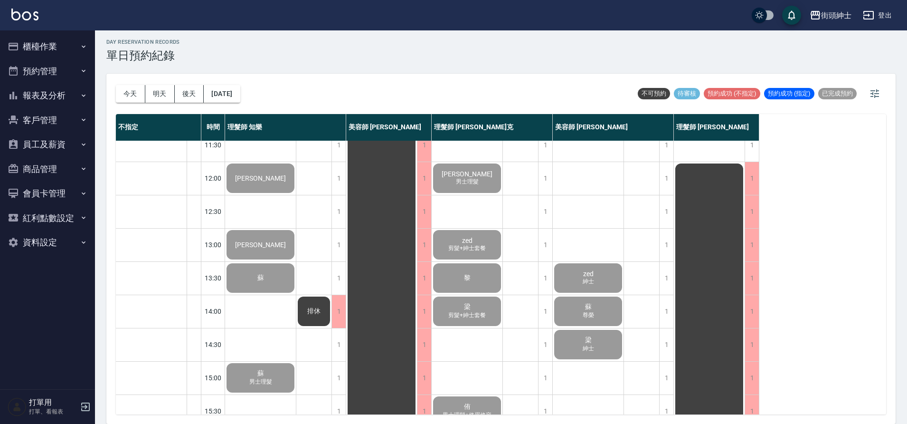
scroll to position [48, 0]
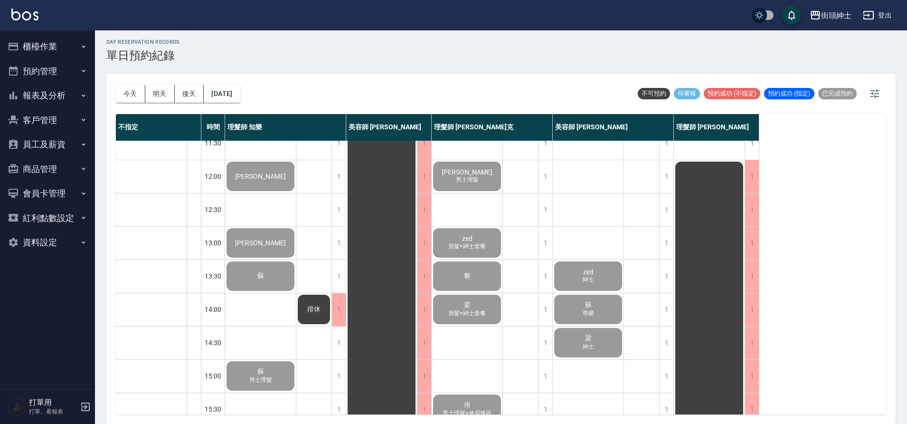
click at [566, 304] on div "蘇 尊榮" at bounding box center [588, 309] width 71 height 32
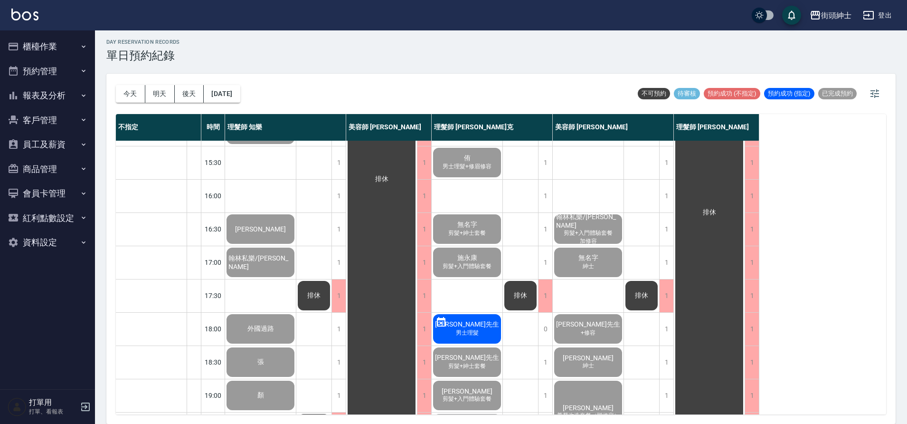
scroll to position [35, 0]
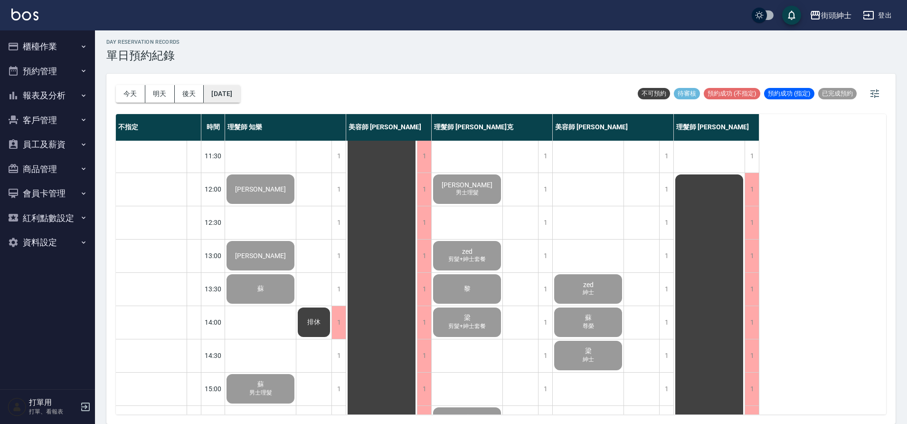
click at [234, 102] on button "2025/10/07" at bounding box center [222, 94] width 36 height 18
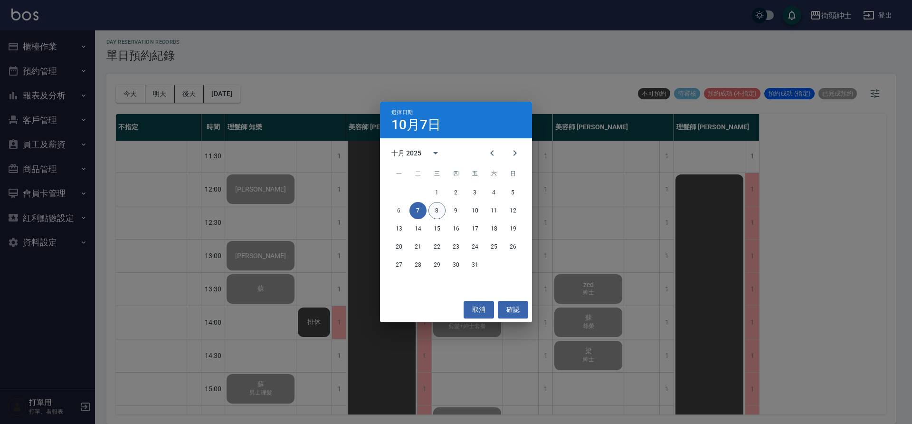
click at [429, 211] on button "8" at bounding box center [437, 210] width 17 height 17
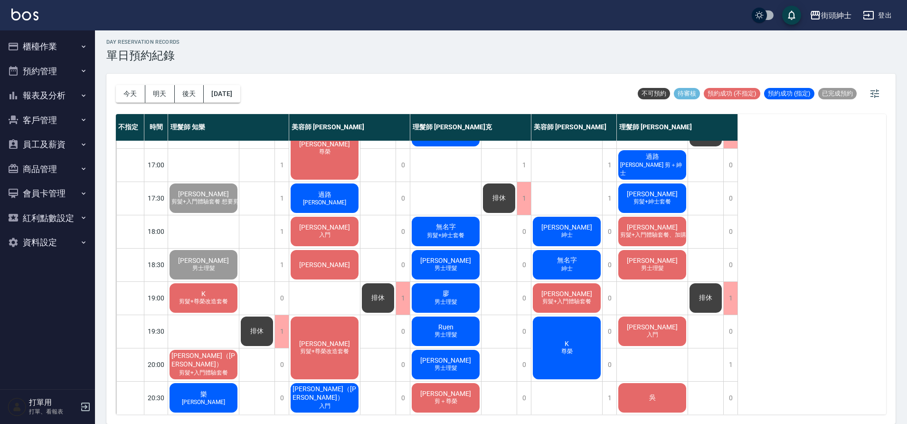
scroll to position [392, 0]
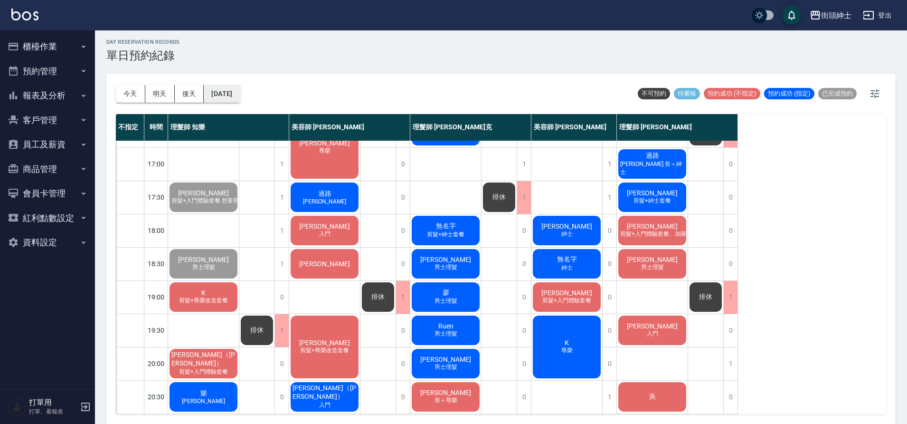
click at [240, 97] on button "[DATE]" at bounding box center [222, 94] width 36 height 18
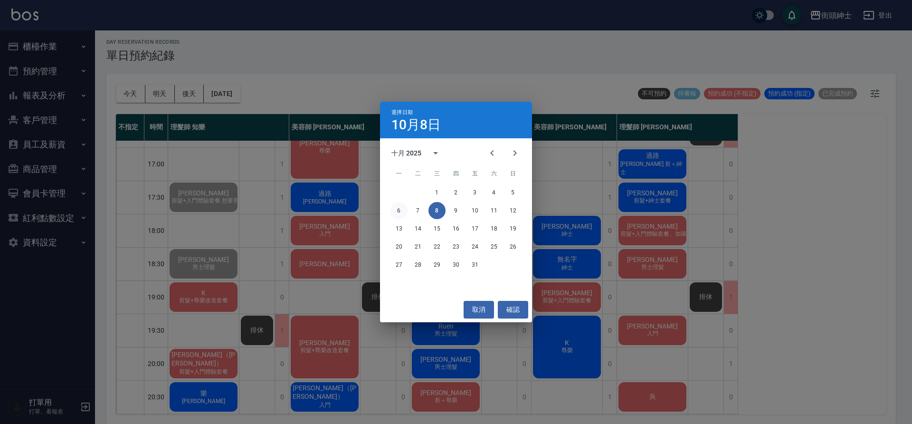
click at [398, 211] on button "6" at bounding box center [399, 210] width 17 height 17
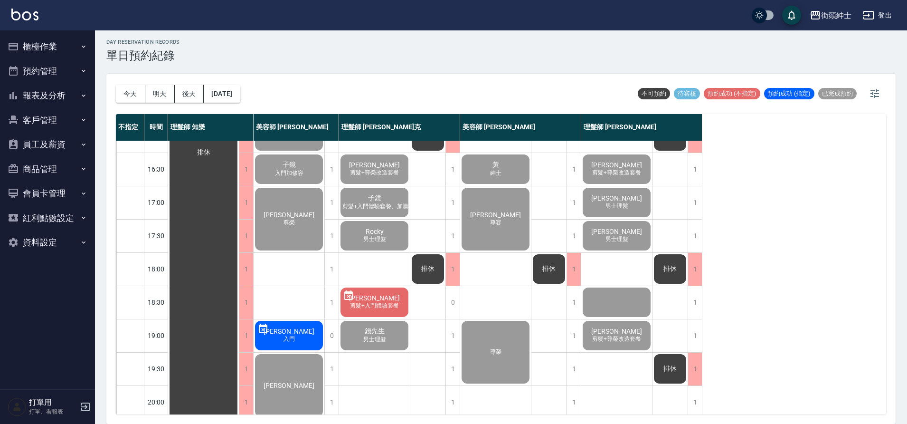
scroll to position [298, 0]
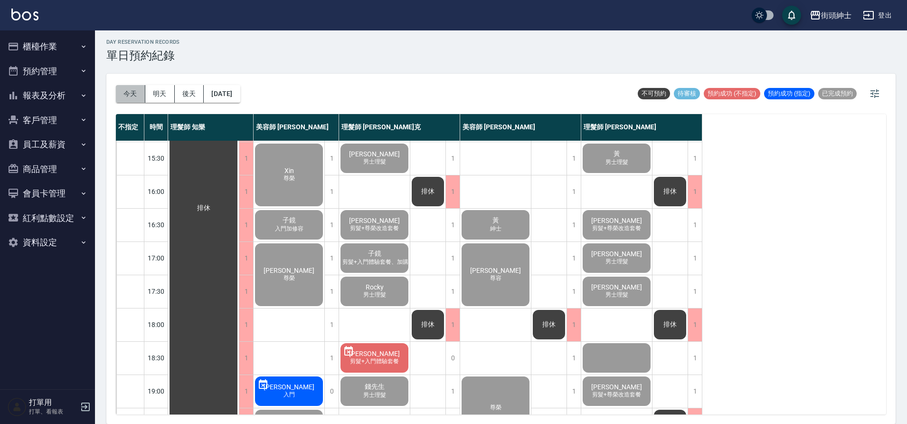
click at [125, 93] on button "今天" at bounding box center [130, 94] width 29 height 18
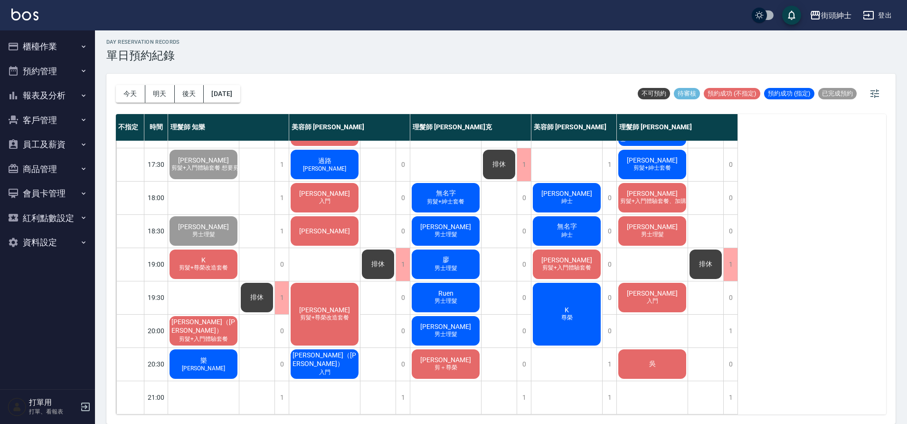
scroll to position [432, 0]
click at [240, 99] on button "[DATE]" at bounding box center [222, 94] width 36 height 18
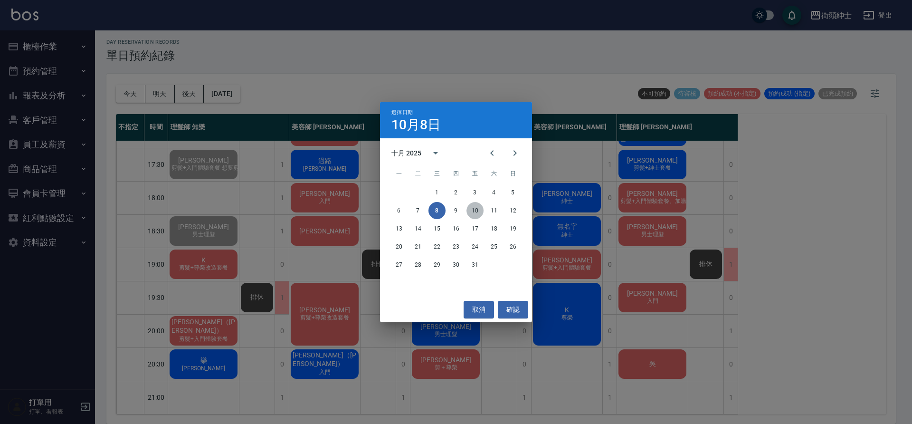
click at [469, 210] on button "10" at bounding box center [475, 210] width 17 height 17
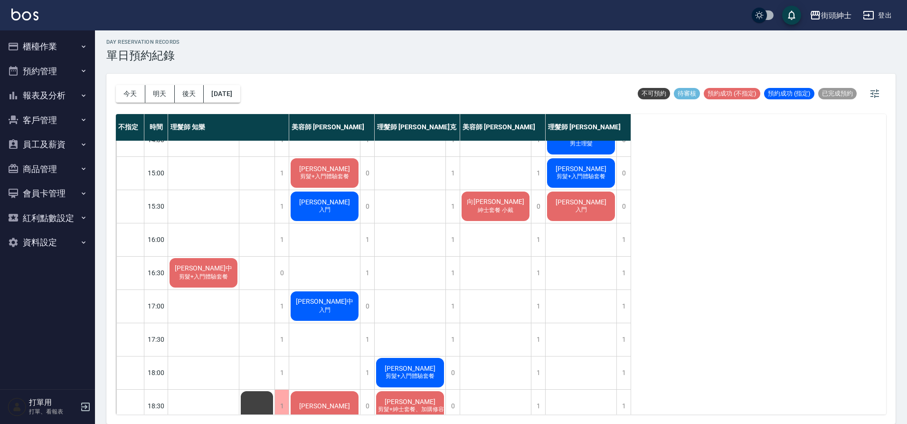
scroll to position [293, 0]
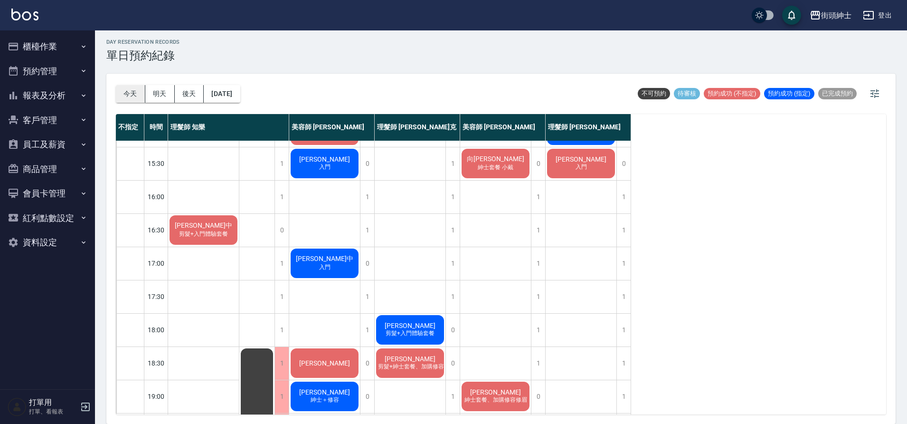
click at [139, 98] on button "今天" at bounding box center [130, 94] width 29 height 18
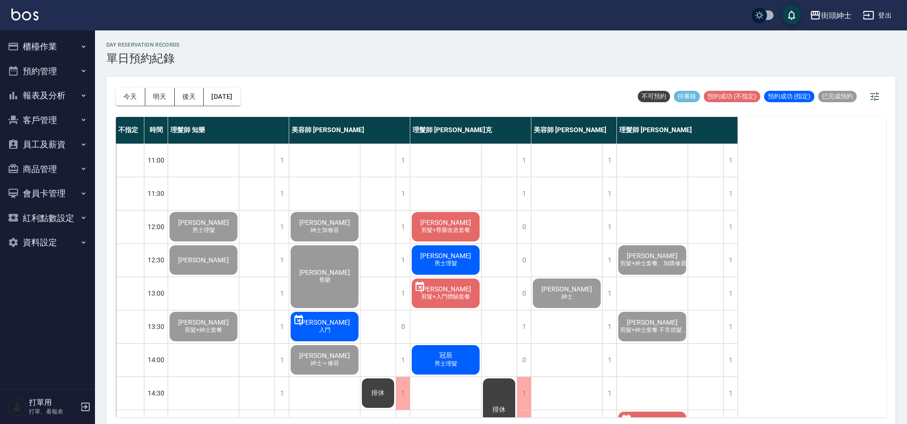
scroll to position [2, 0]
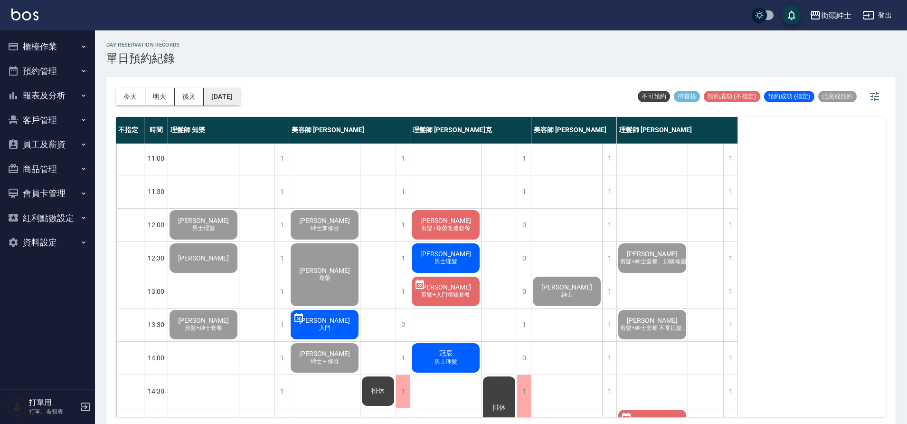
click at [240, 102] on button "[DATE]" at bounding box center [222, 97] width 36 height 18
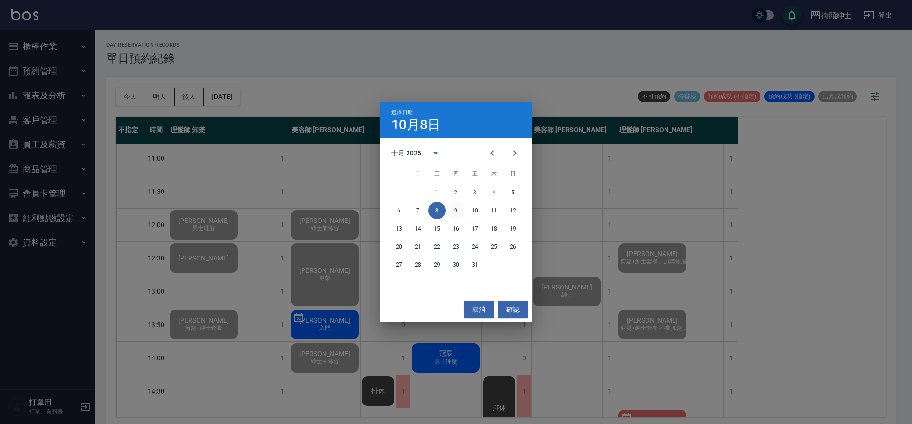
click at [461, 210] on button "9" at bounding box center [456, 210] width 17 height 17
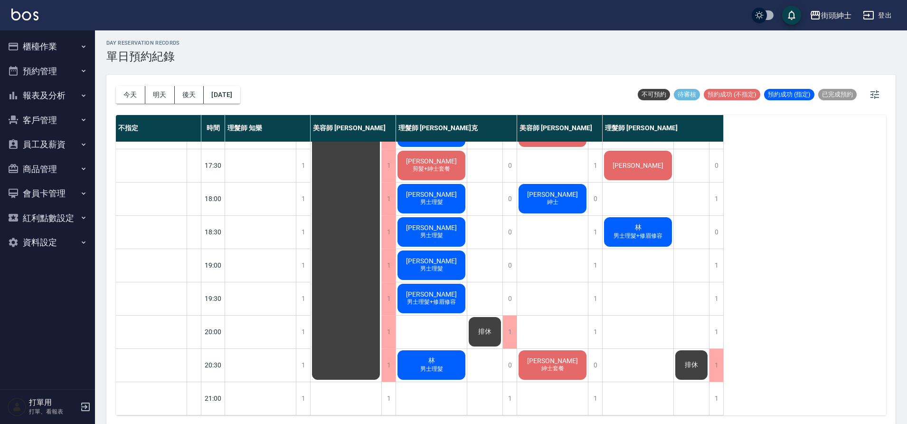
scroll to position [3, 0]
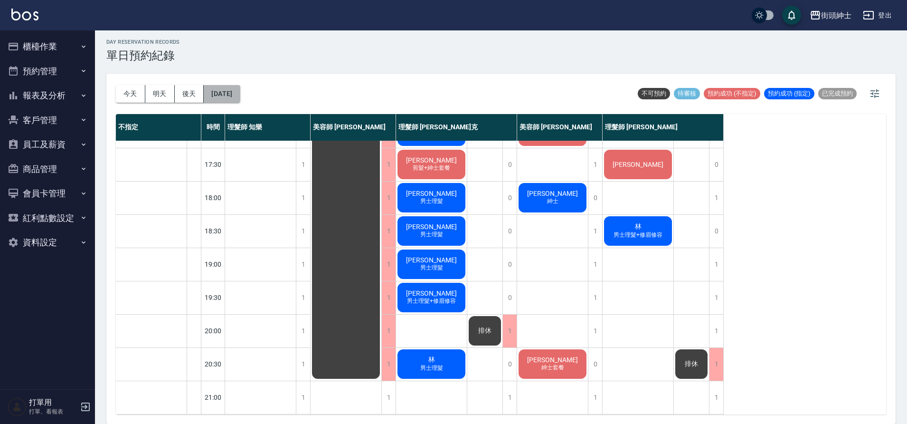
click at [240, 98] on button "2025/10/09" at bounding box center [222, 94] width 36 height 18
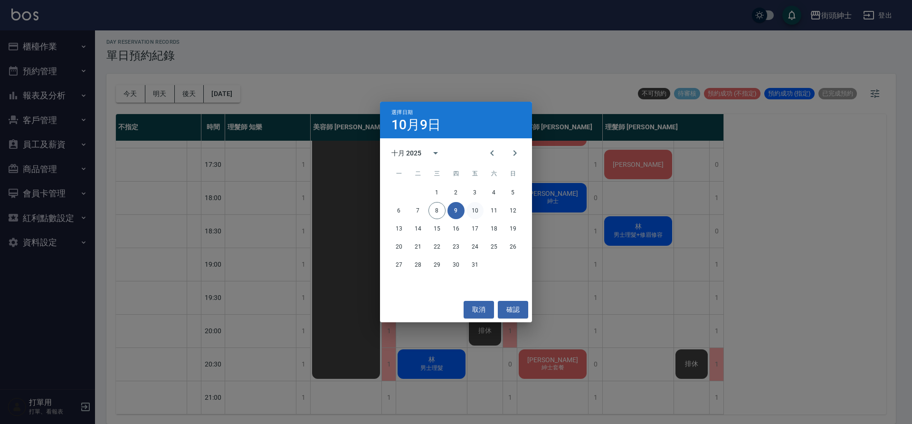
click at [476, 207] on button "10" at bounding box center [475, 210] width 17 height 17
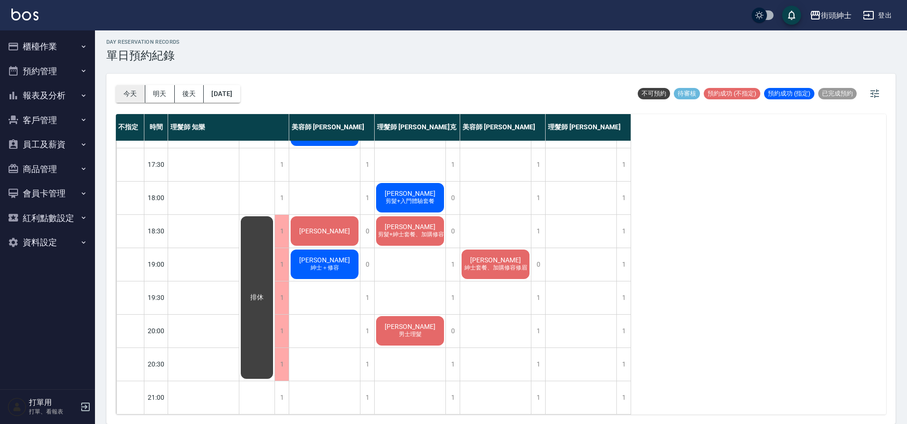
click at [134, 90] on button "今天" at bounding box center [130, 94] width 29 height 18
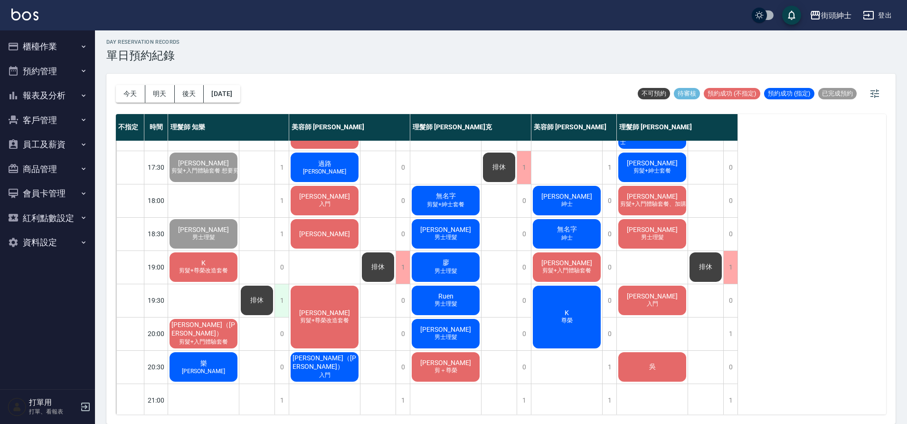
scroll to position [417, 0]
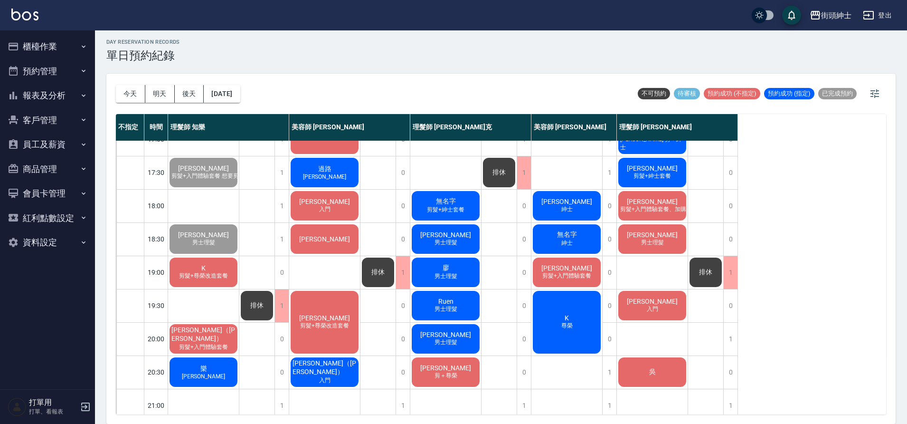
click at [339, 298] on div "林俞宏 剪髮+尊榮改造套餐" at bounding box center [324, 322] width 71 height 66
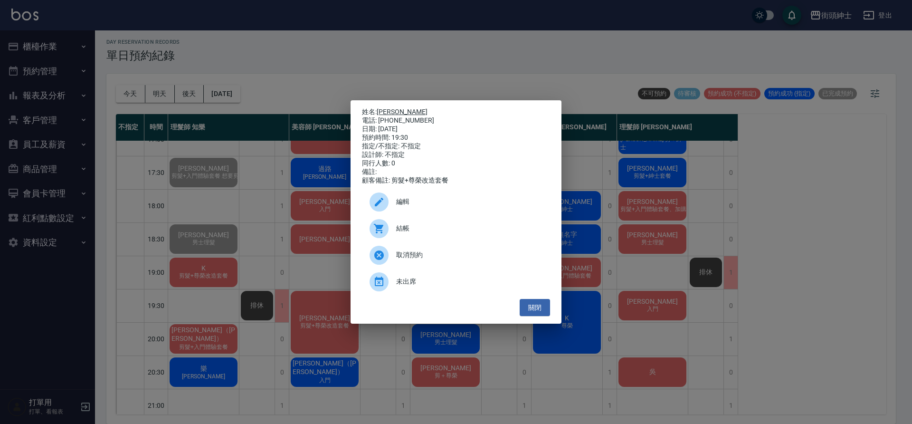
click at [384, 112] on link "[PERSON_NAME]" at bounding box center [402, 112] width 51 height 8
click at [535, 314] on button "關閉" at bounding box center [535, 308] width 30 height 18
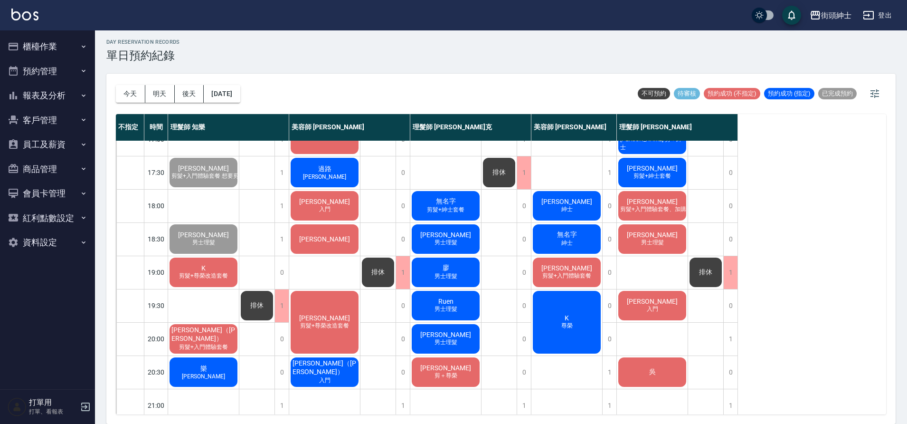
click at [323, 324] on span "剪髮+尊榮改造套餐" at bounding box center [324, 326] width 53 height 8
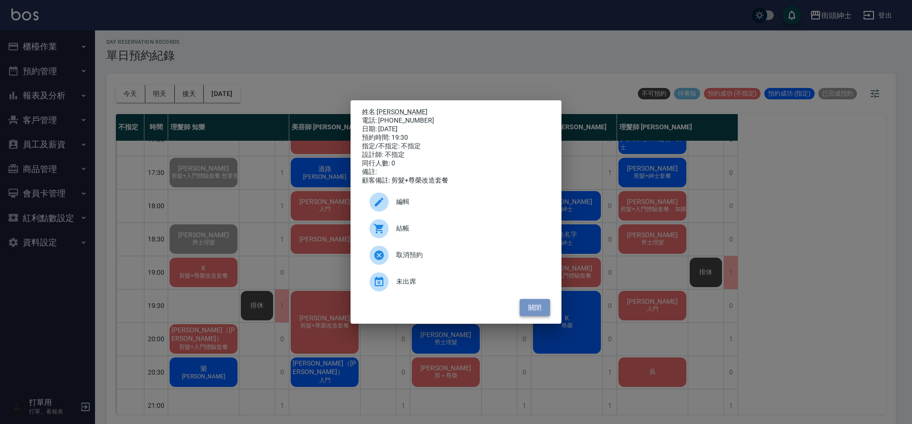
click at [538, 310] on button "關閉" at bounding box center [535, 308] width 30 height 18
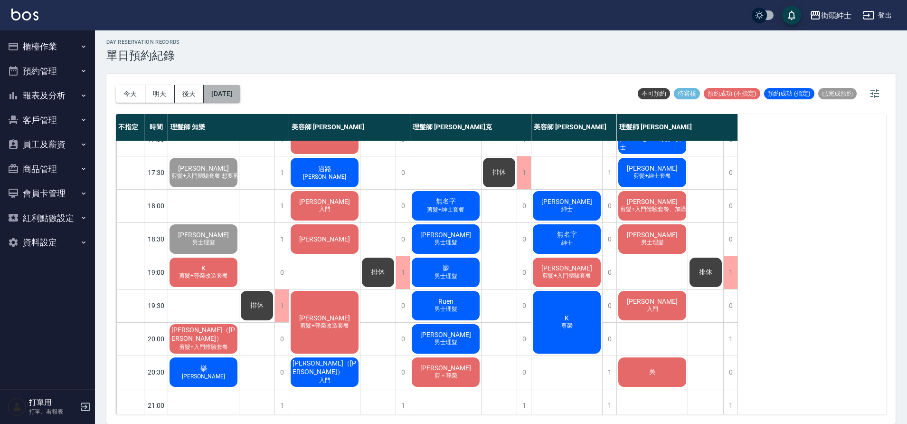
click at [225, 91] on button "[DATE]" at bounding box center [222, 94] width 36 height 18
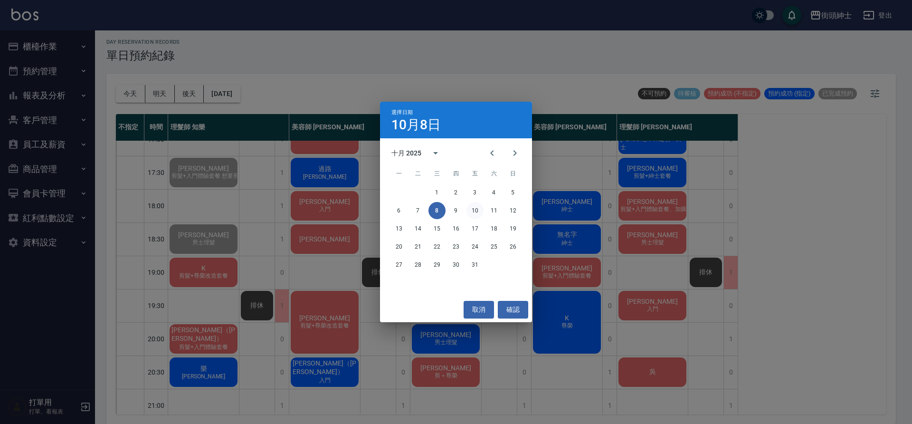
click at [475, 212] on button "10" at bounding box center [475, 210] width 17 height 17
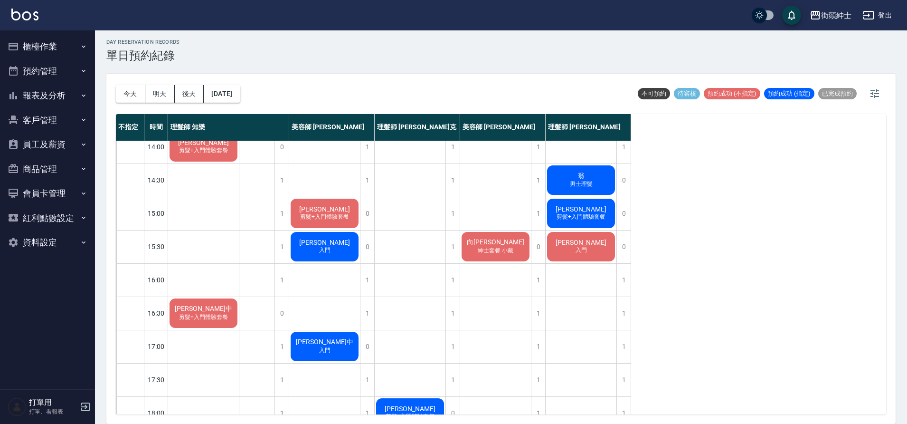
scroll to position [210, 0]
click at [140, 91] on button "今天" at bounding box center [130, 94] width 29 height 18
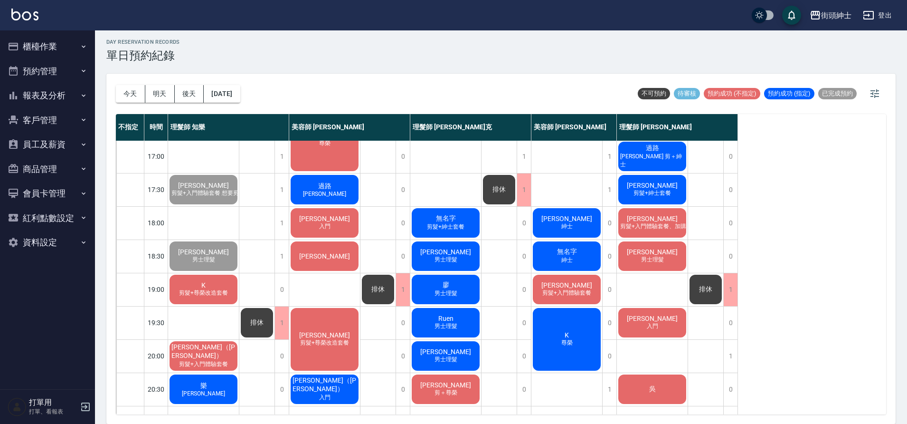
scroll to position [432, 0]
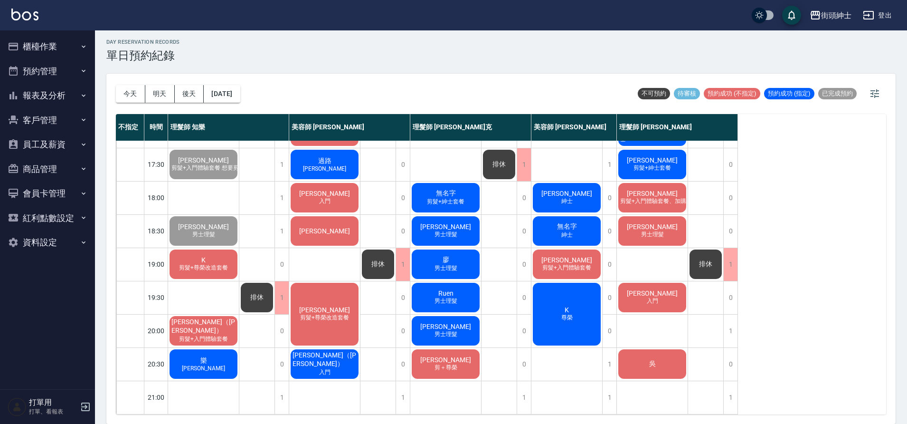
click at [570, 314] on span "尊榮" at bounding box center [567, 318] width 15 height 8
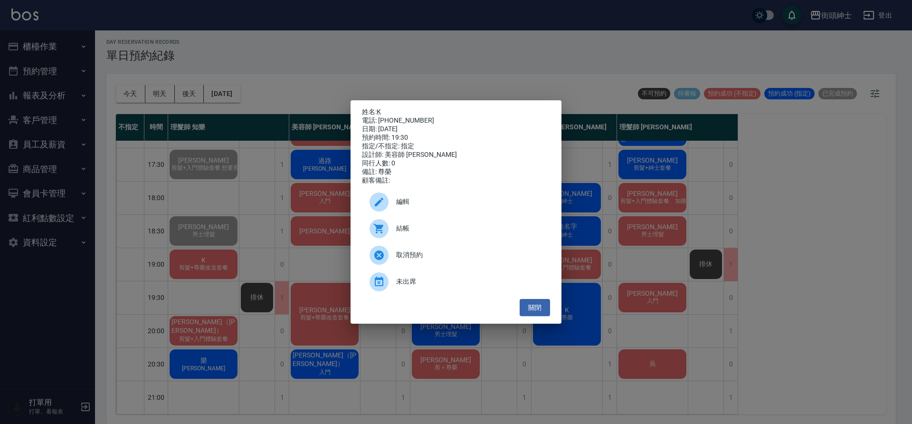
click at [279, 258] on div "姓名: K 電話: 0972315803 日期: 2025/10/08 預約時間: 19:30 指定/不指定: 指定 設計師: 美容師 小戴 同行人數: 0 …" at bounding box center [456, 212] width 912 height 424
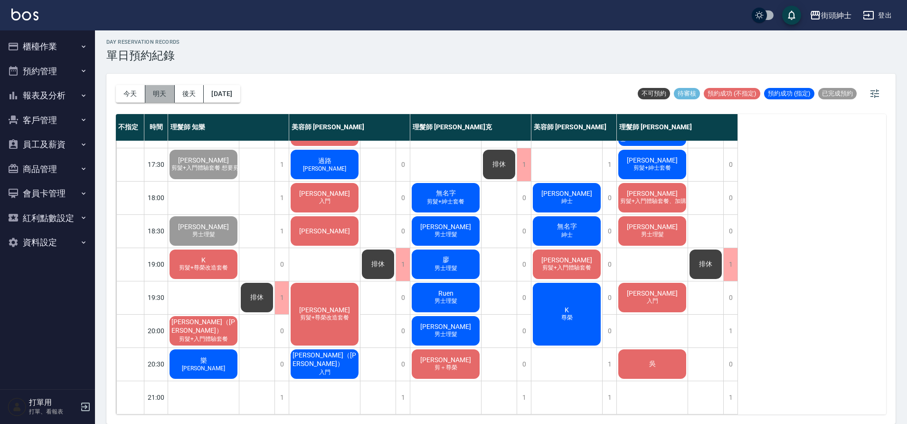
click at [162, 94] on button "明天" at bounding box center [159, 94] width 29 height 18
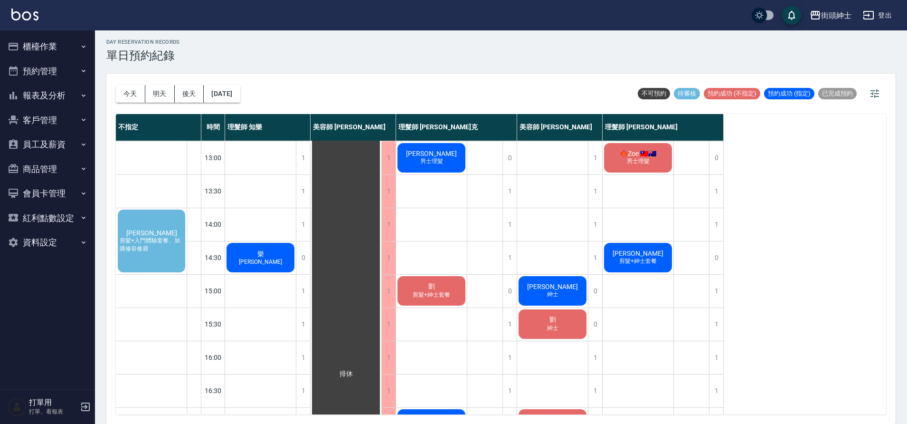
scroll to position [28, 0]
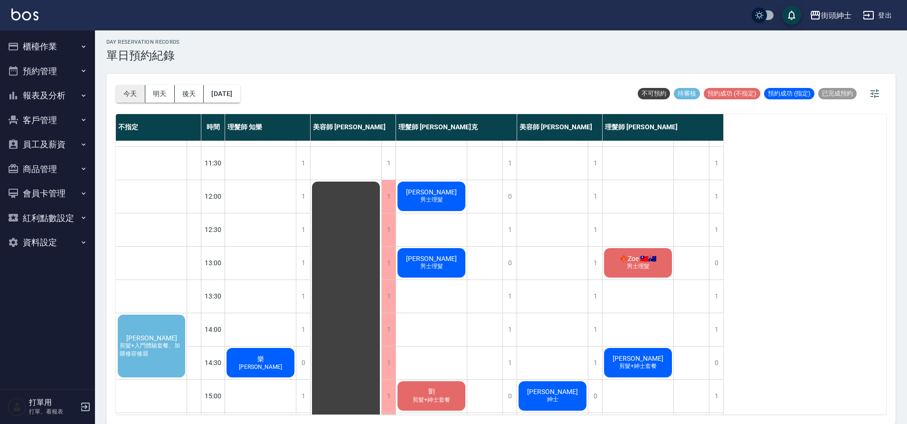
click at [136, 100] on button "今天" at bounding box center [130, 94] width 29 height 18
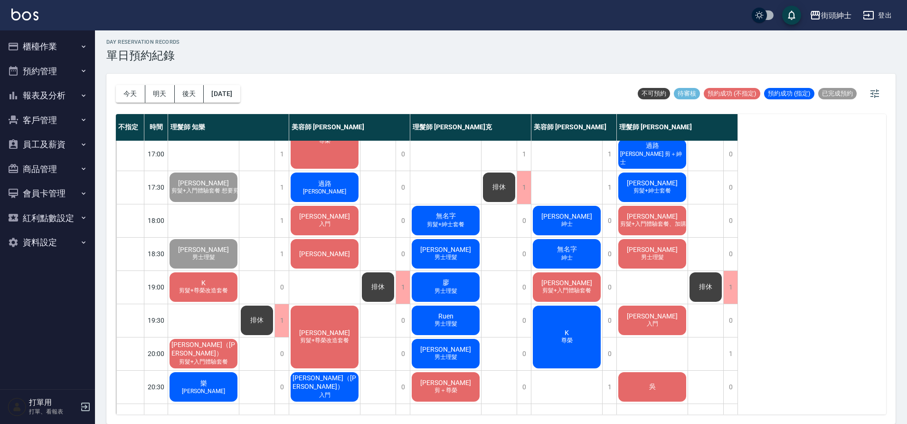
scroll to position [432, 0]
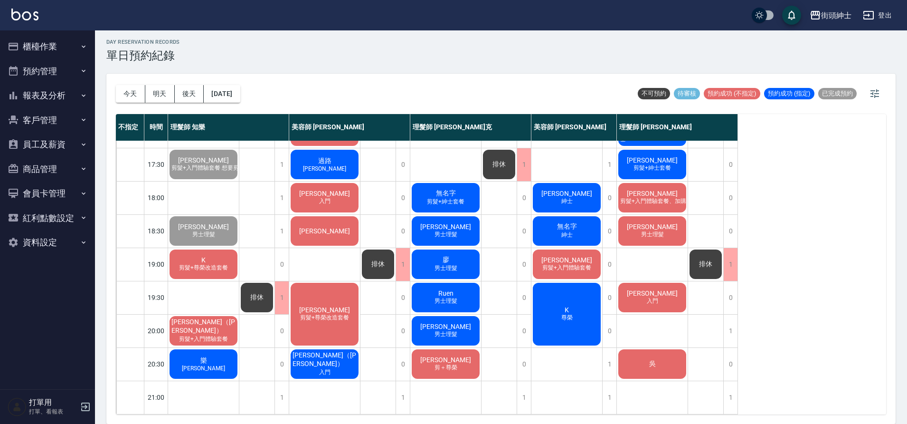
click at [658, 361] on div "吳" at bounding box center [652, 364] width 71 height 32
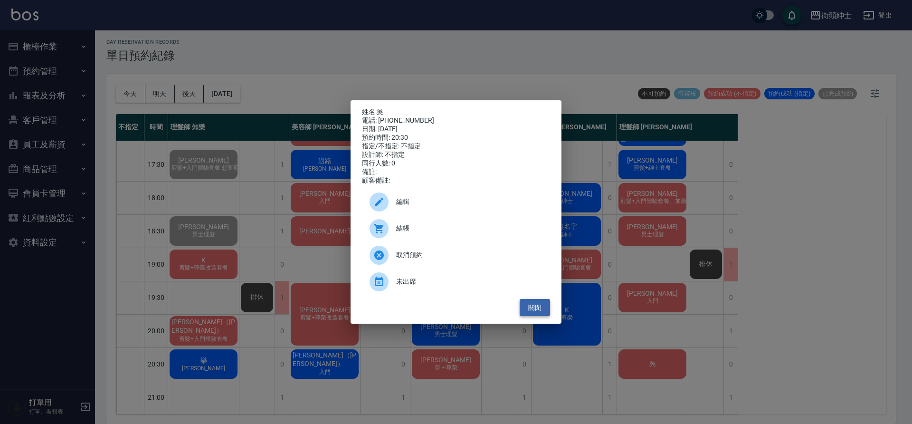
click at [542, 306] on button "關閉" at bounding box center [535, 308] width 30 height 18
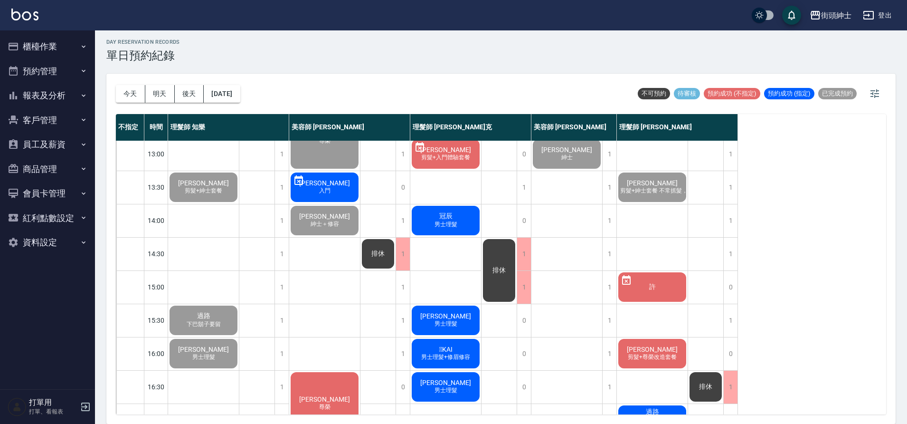
scroll to position [144, 0]
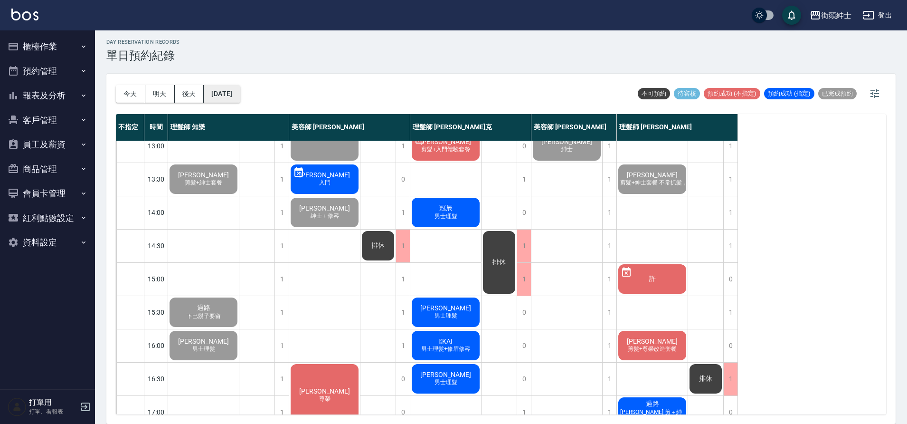
click at [240, 99] on button "[DATE]" at bounding box center [222, 94] width 36 height 18
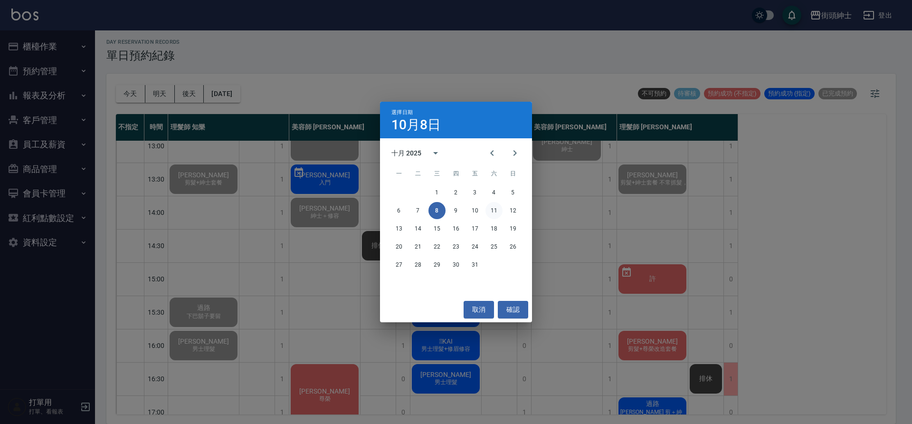
click at [488, 211] on button "11" at bounding box center [494, 210] width 17 height 17
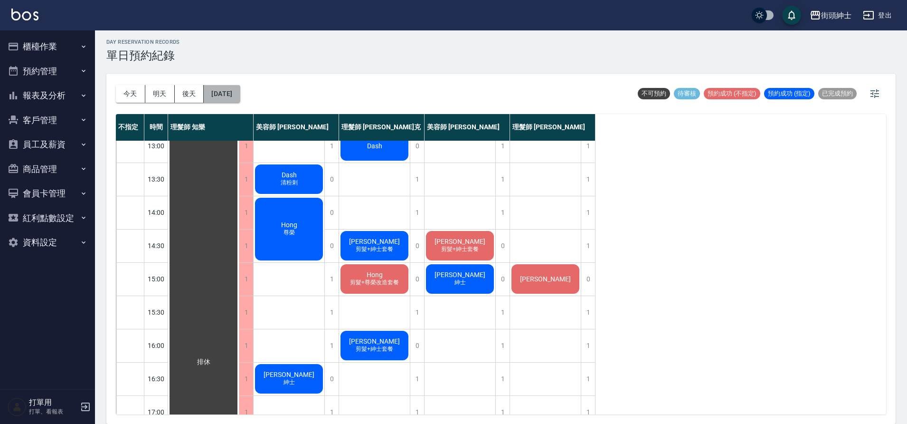
click at [240, 98] on button "2025/10/11" at bounding box center [222, 94] width 36 height 18
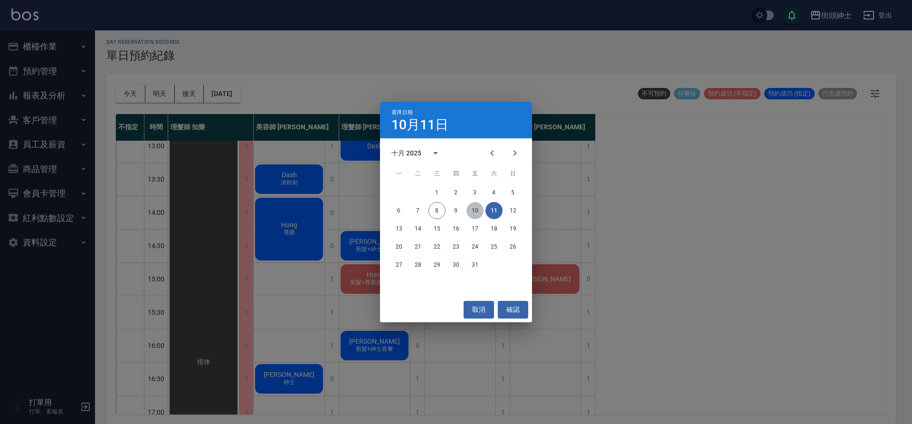
click at [469, 212] on button "10" at bounding box center [475, 210] width 17 height 17
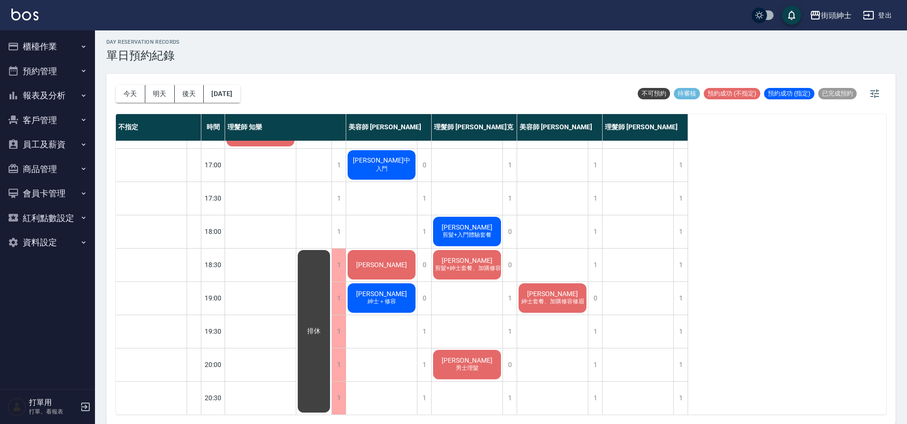
scroll to position [432, 0]
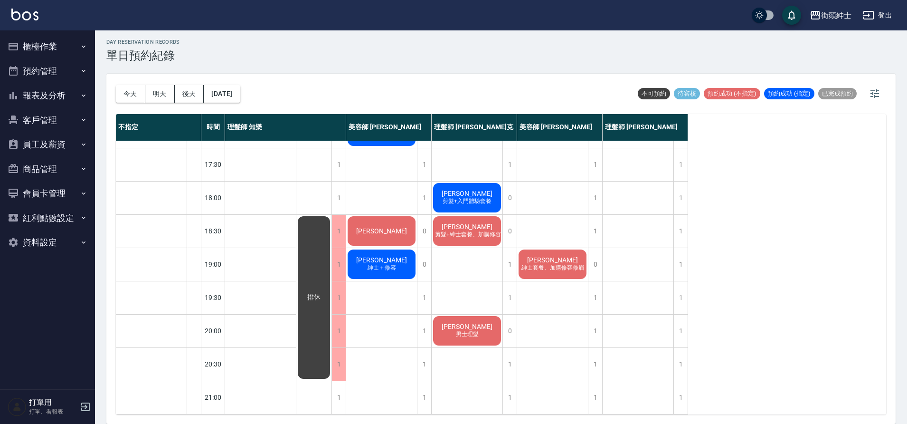
click at [134, 105] on div "今天 明天 後天 2025/10/10" at bounding box center [178, 94] width 124 height 40
click at [131, 95] on button "今天" at bounding box center [130, 94] width 29 height 18
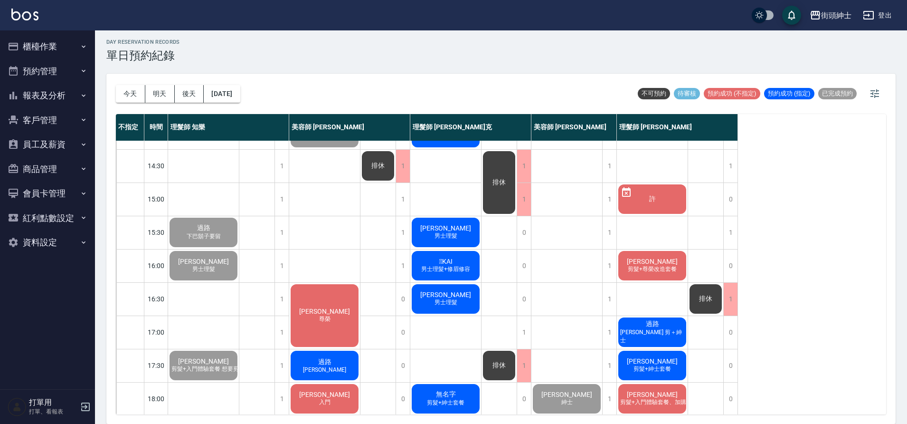
scroll to position [260, 0]
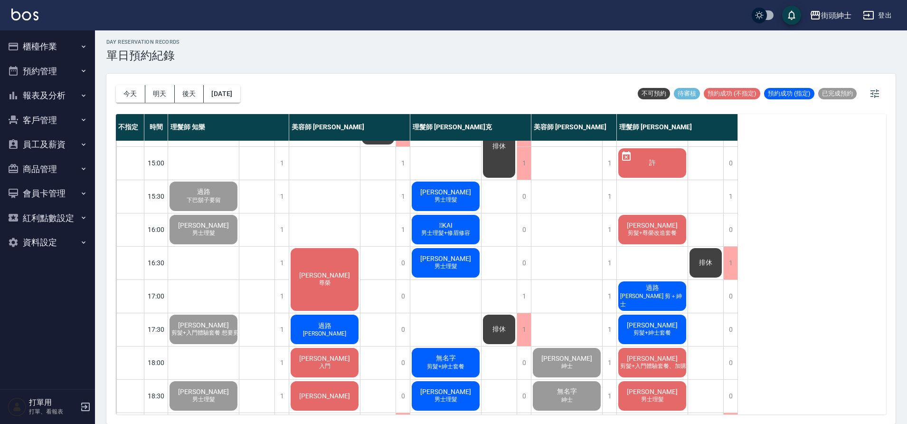
click at [672, 238] on div "杜宗航 剪髮+尊榮改造套餐" at bounding box center [652, 229] width 71 height 32
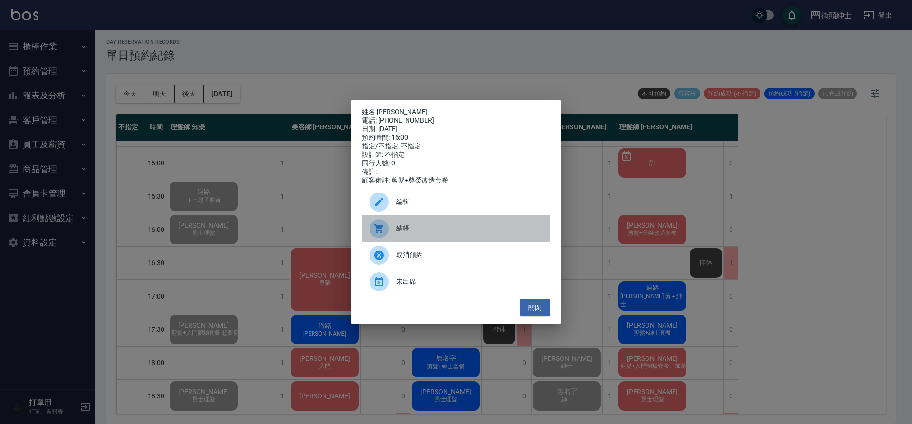
click at [467, 233] on span "結帳" at bounding box center [469, 228] width 146 height 10
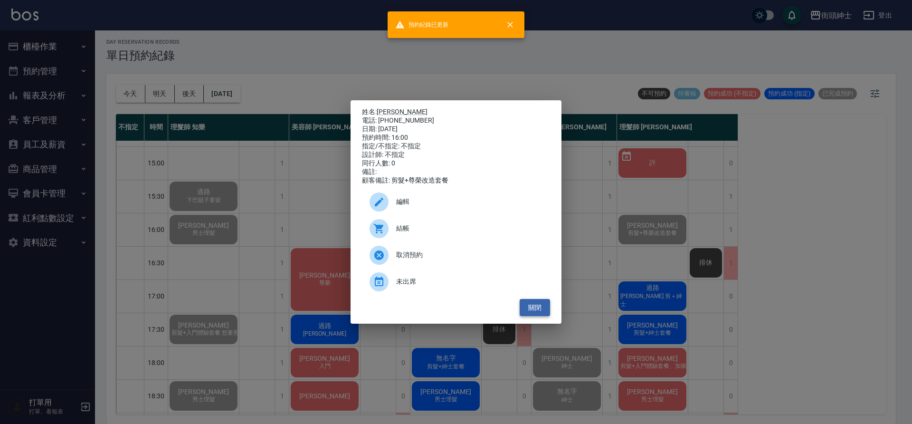
click at [543, 311] on button "關閉" at bounding box center [535, 308] width 30 height 18
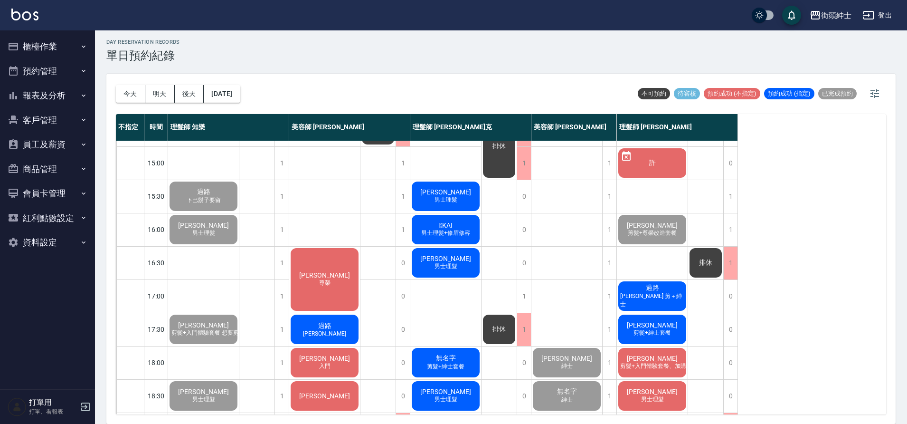
click at [649, 288] on span "過路" at bounding box center [652, 288] width 17 height 9
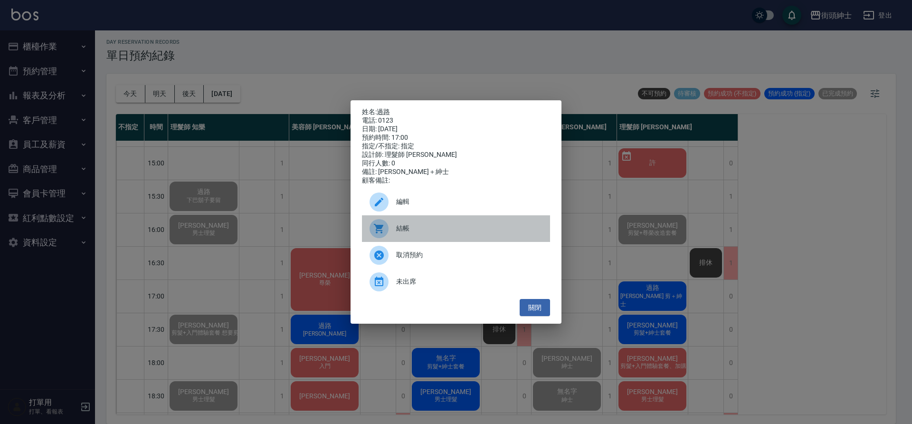
click at [430, 229] on span "結帳" at bounding box center [469, 228] width 146 height 10
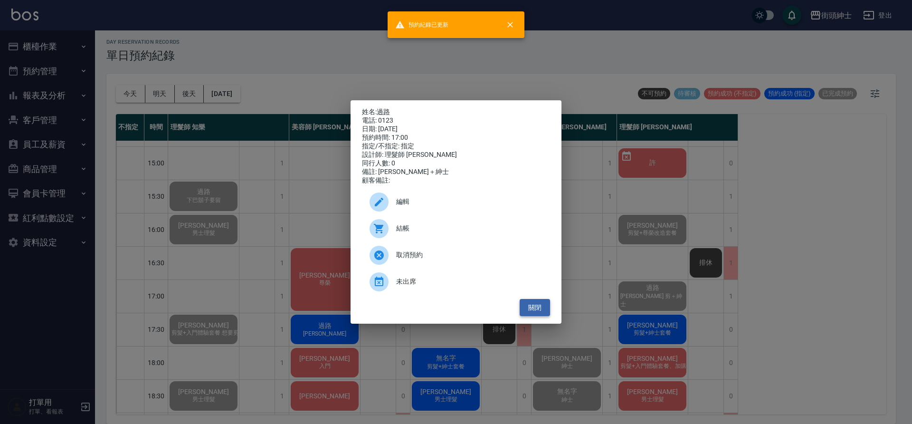
click at [545, 311] on button "關閉" at bounding box center [535, 308] width 30 height 18
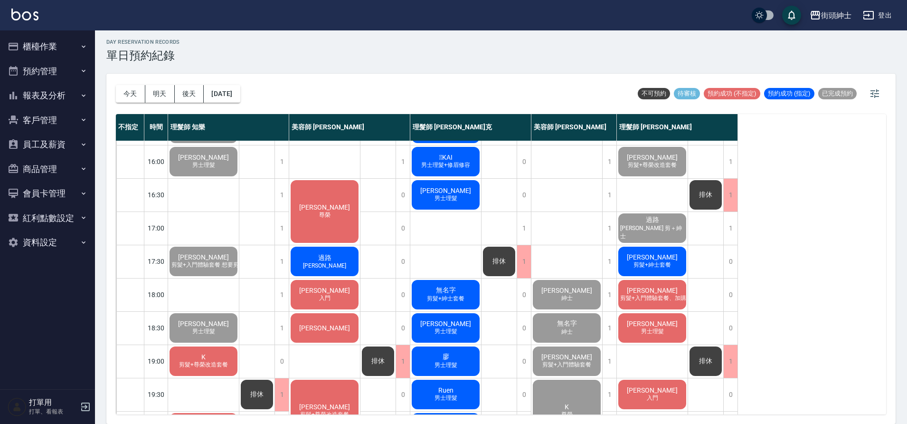
scroll to position [345, 0]
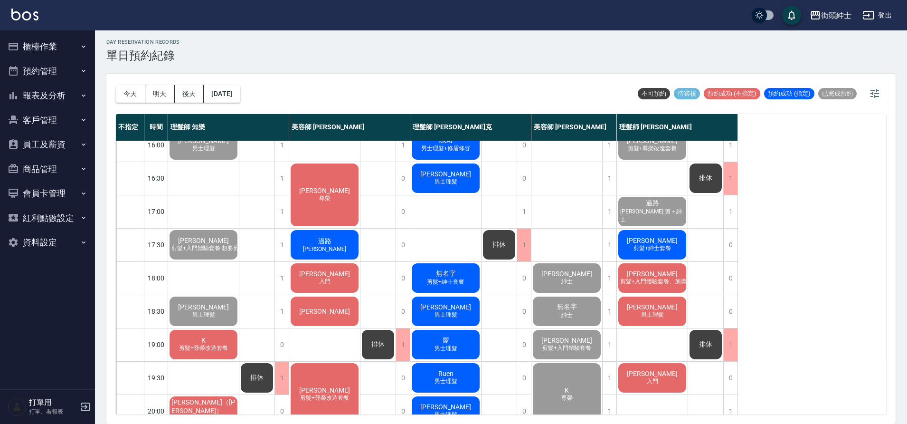
click at [656, 245] on span "剪髮+紳士套餐" at bounding box center [652, 248] width 41 height 8
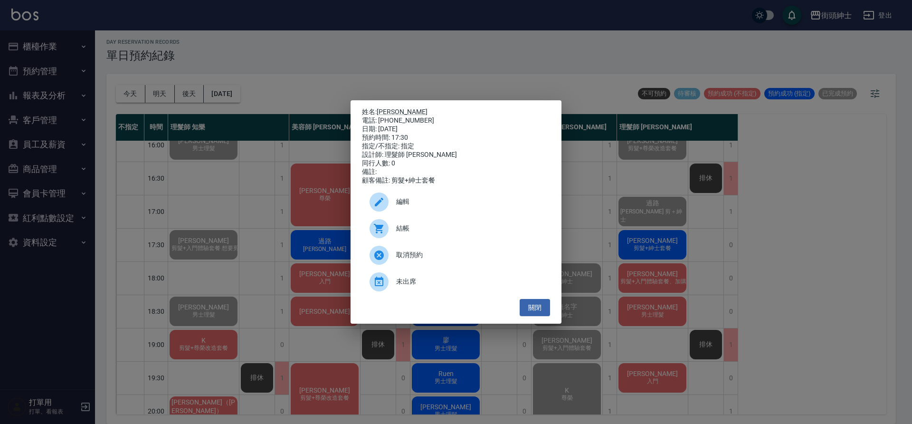
click at [475, 233] on span "結帳" at bounding box center [469, 228] width 146 height 10
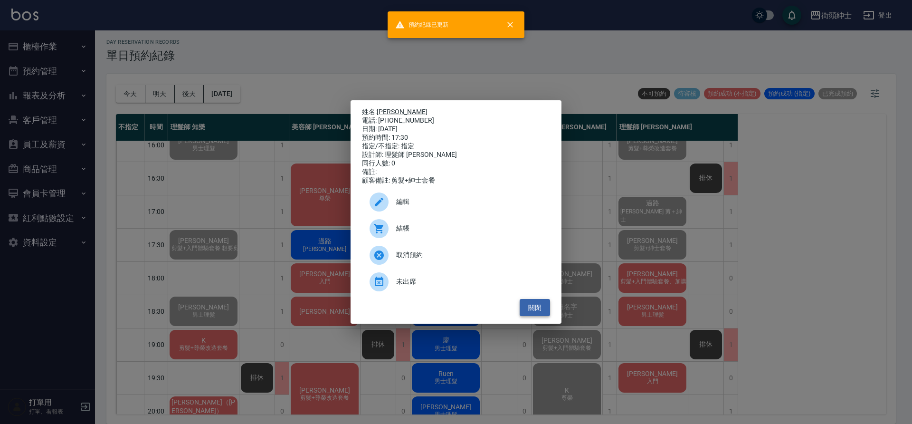
click at [539, 316] on button "關閉" at bounding box center [535, 308] width 30 height 18
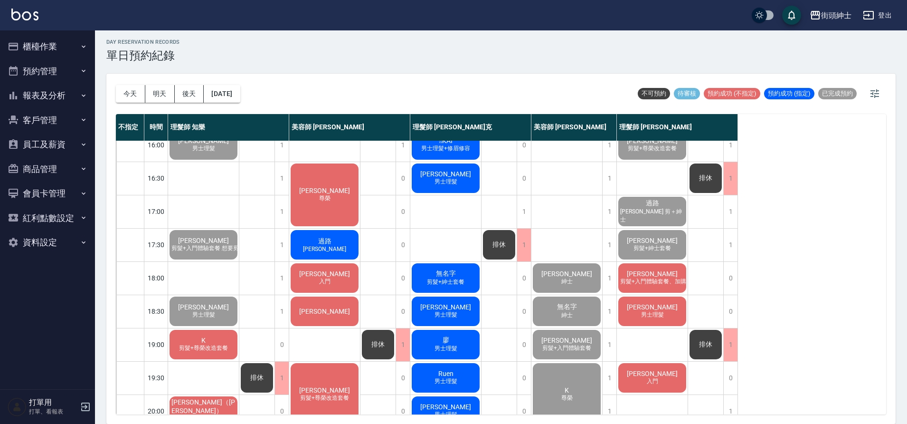
click at [642, 291] on div "張博凱 剪髮+入門體驗套餐、加購修容修眉" at bounding box center [652, 278] width 71 height 32
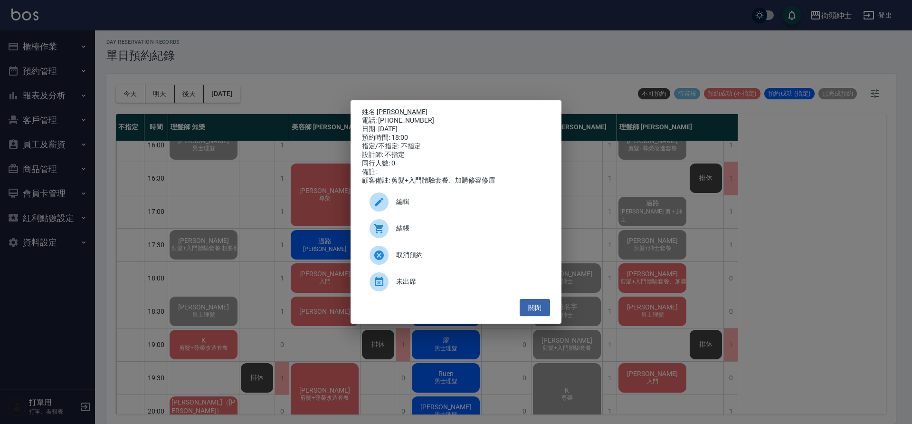
click at [485, 233] on span "結帳" at bounding box center [469, 228] width 146 height 10
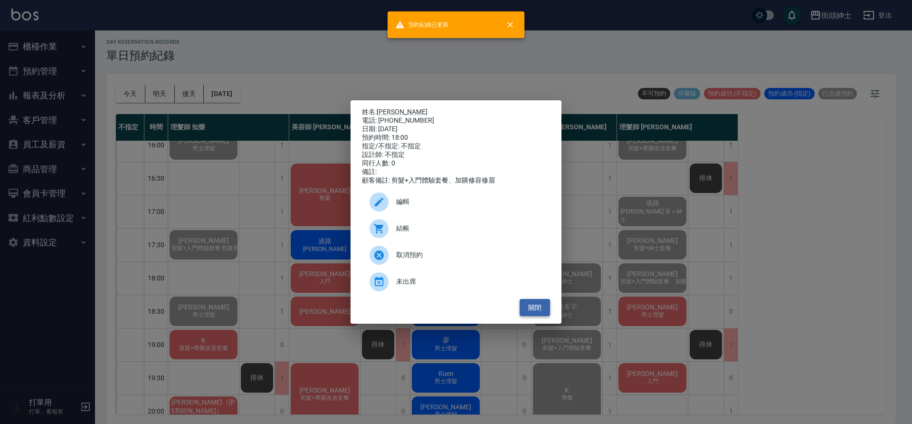
click at [544, 314] on button "關閉" at bounding box center [535, 308] width 30 height 18
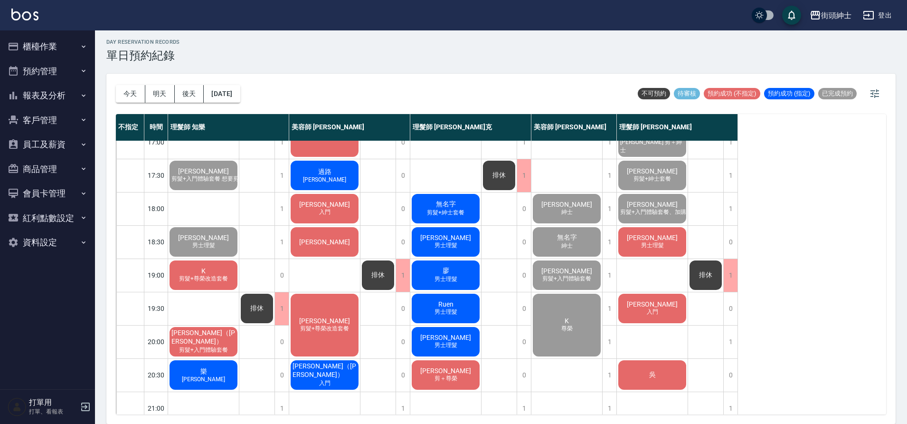
scroll to position [415, 0]
click at [662, 246] on span "男士理髮" at bounding box center [652, 245] width 27 height 8
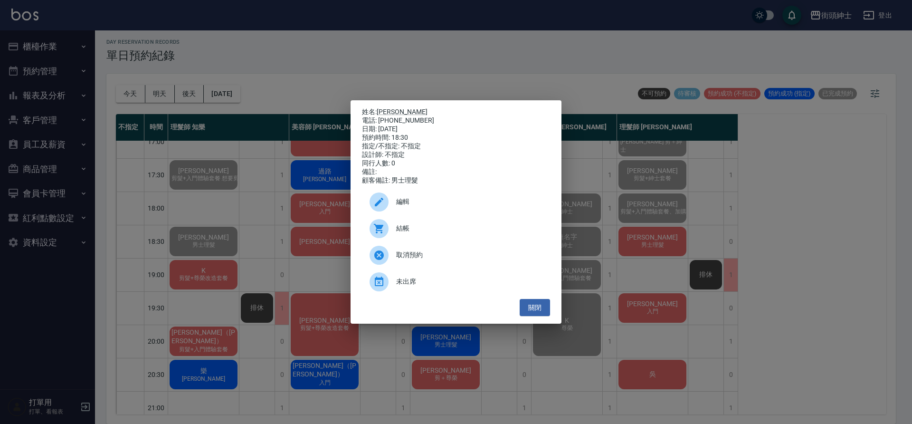
click at [445, 233] on span "結帳" at bounding box center [469, 228] width 146 height 10
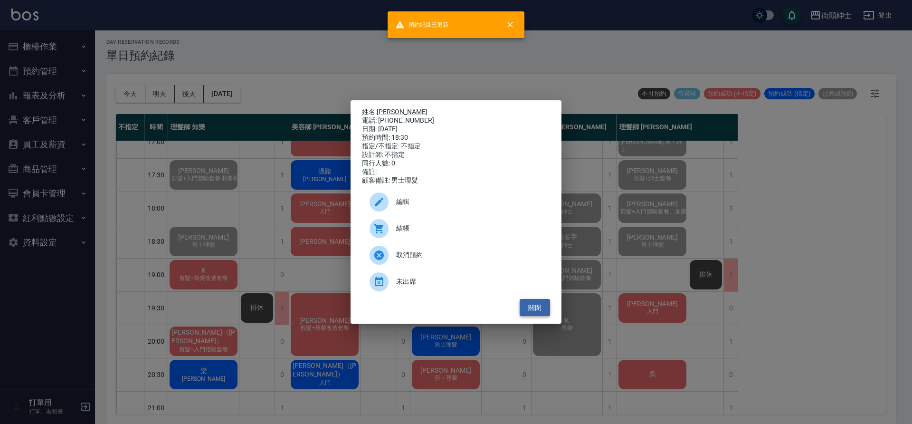
click at [544, 315] on button "關閉" at bounding box center [535, 308] width 30 height 18
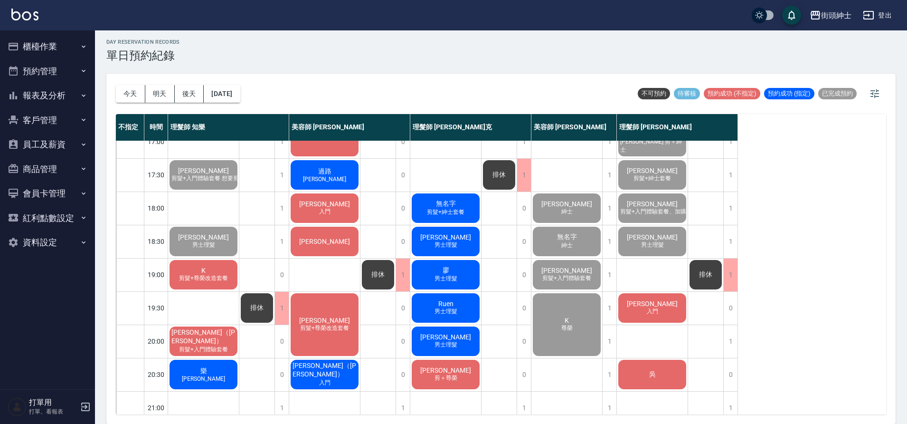
click at [641, 309] on div "強尼 入門" at bounding box center [652, 308] width 71 height 32
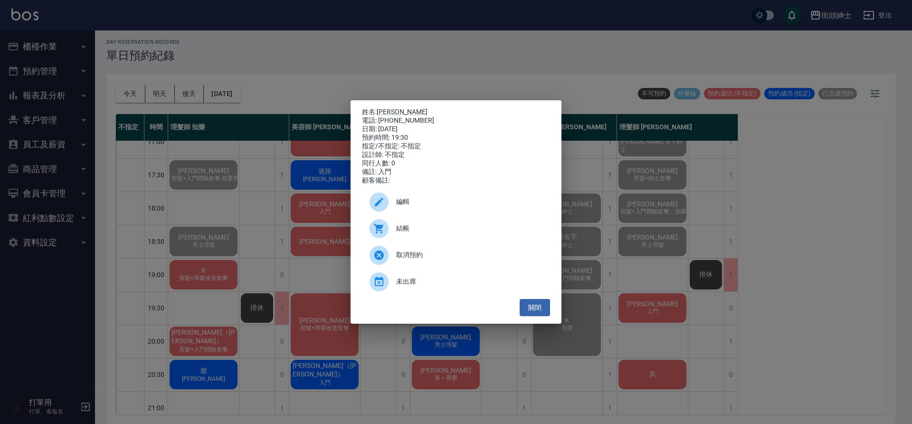
click at [463, 232] on span "結帳" at bounding box center [469, 228] width 146 height 10
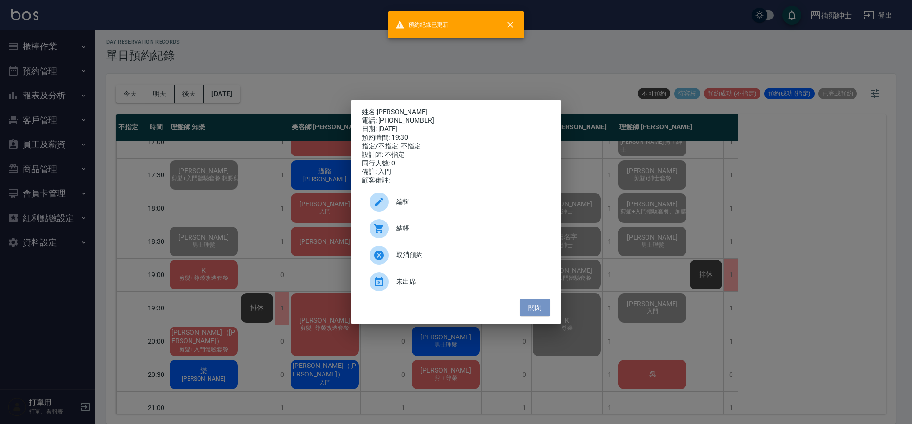
drag, startPoint x: 541, startPoint y: 309, endPoint x: 589, endPoint y: 318, distance: 48.8
click at [541, 309] on button "關閉" at bounding box center [535, 308] width 30 height 18
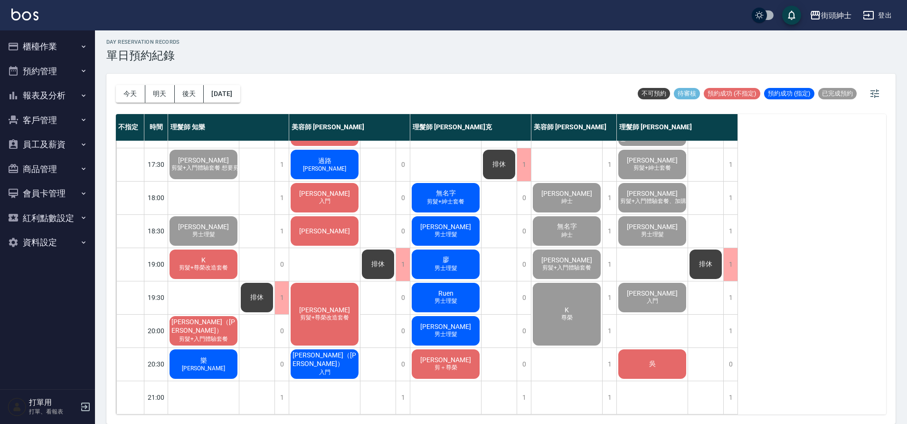
scroll to position [432, 0]
click at [668, 348] on div "吳" at bounding box center [652, 364] width 71 height 32
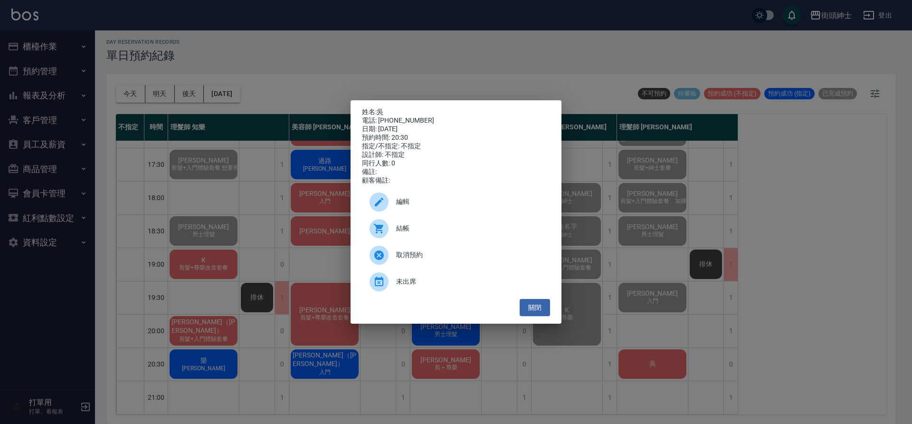
click at [468, 233] on span "結帳" at bounding box center [469, 228] width 146 height 10
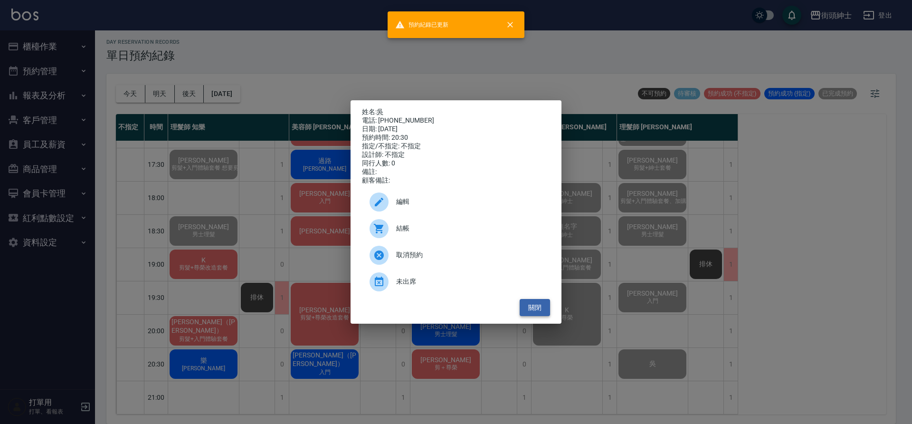
click at [532, 311] on button "關閉" at bounding box center [535, 308] width 30 height 18
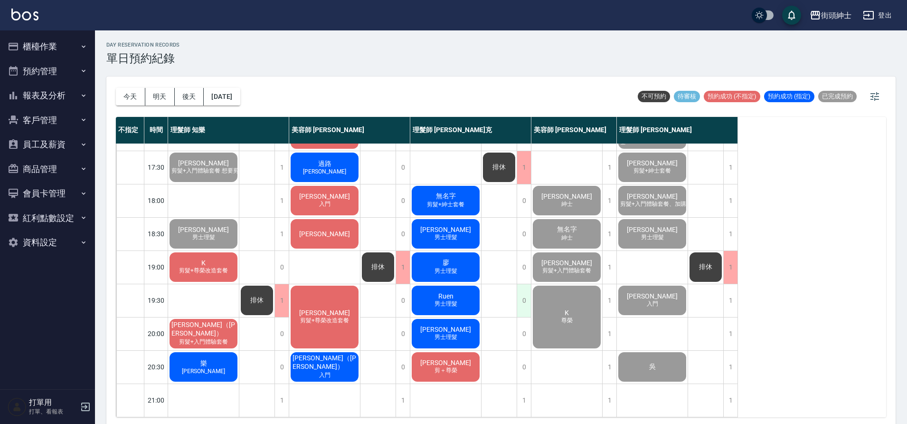
scroll to position [419, 0]
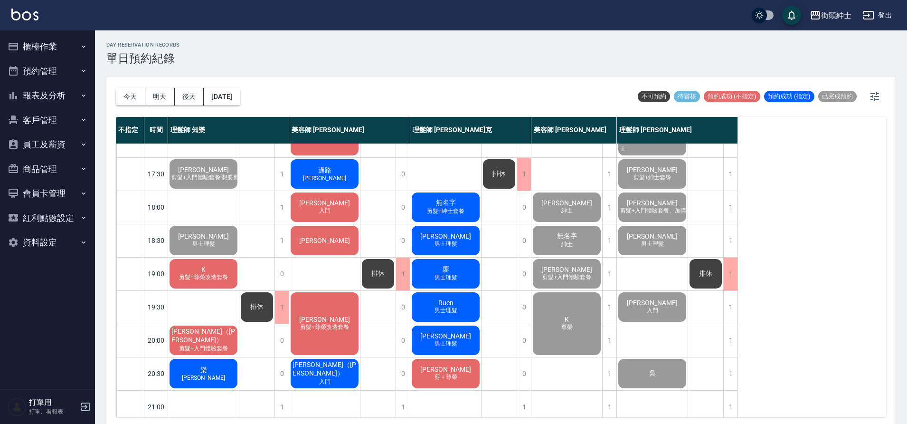
click at [200, 380] on span "[PERSON_NAME]" at bounding box center [203, 377] width 47 height 7
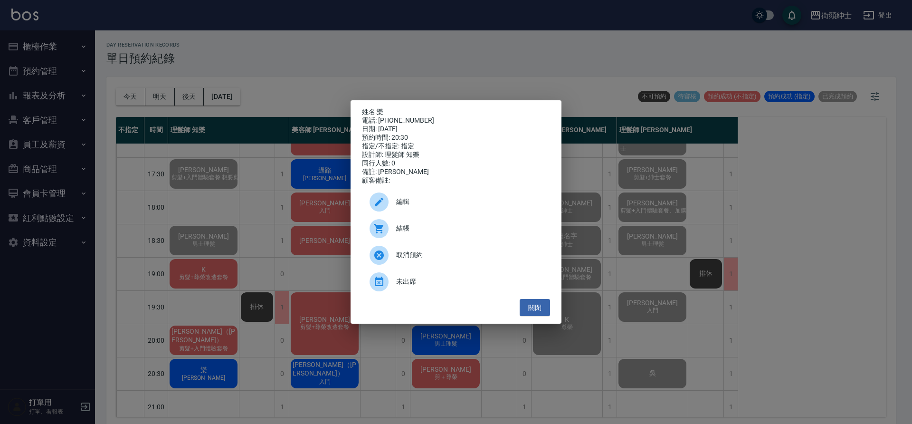
click at [294, 57] on div "姓名: 樂 電話: 0955635388 日期: 2025/10/08 預約時間: 20:30 指定/不指定: 指定 設計師: 理髮師 知樂 同行人數: 0 …" at bounding box center [456, 212] width 912 height 424
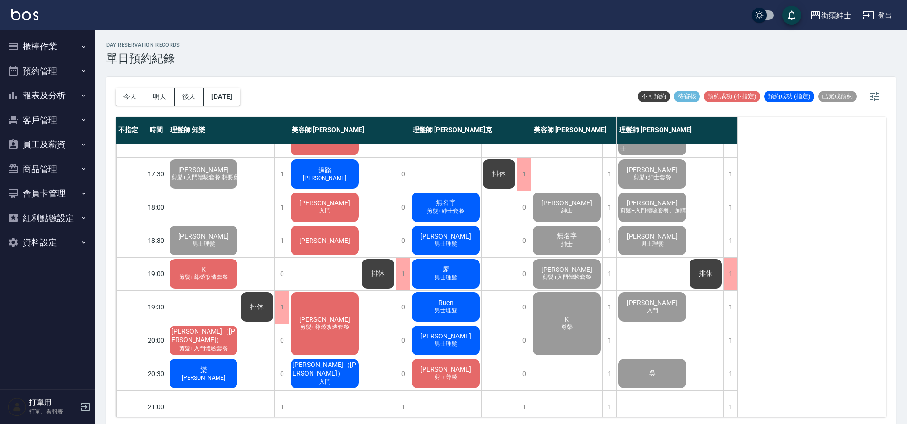
click at [212, 375] on div "樂 lee" at bounding box center [203, 373] width 71 height 32
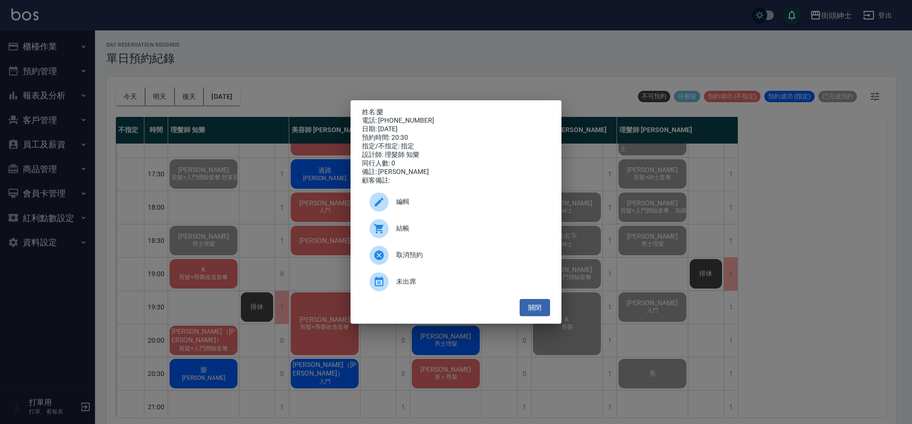
click at [419, 232] on span "結帳" at bounding box center [469, 228] width 146 height 10
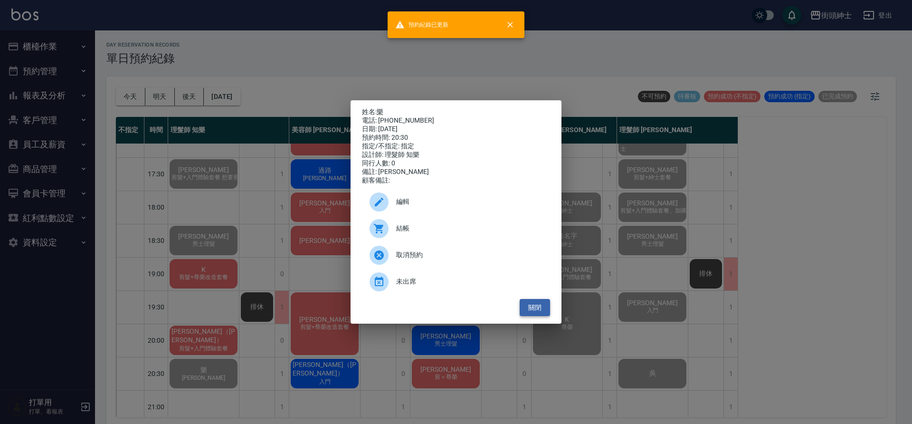
click at [543, 315] on button "關閉" at bounding box center [535, 308] width 30 height 18
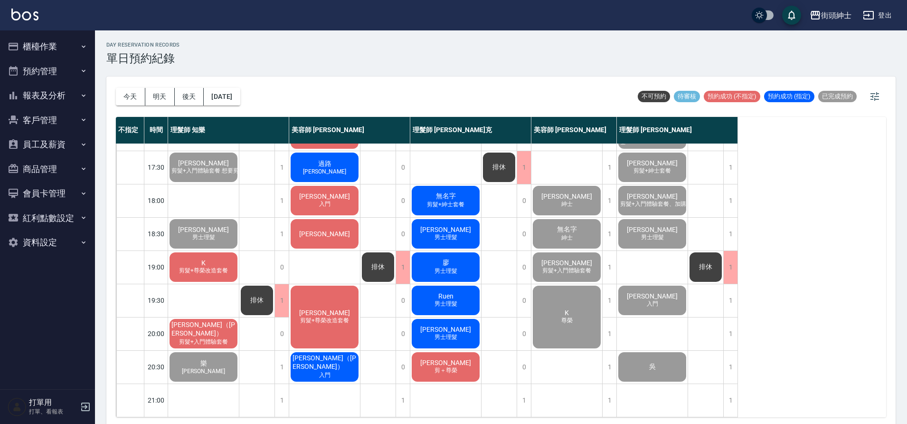
scroll to position [432, 0]
click at [223, 258] on div "K 剪髮+尊榮改造套餐" at bounding box center [203, 267] width 71 height 32
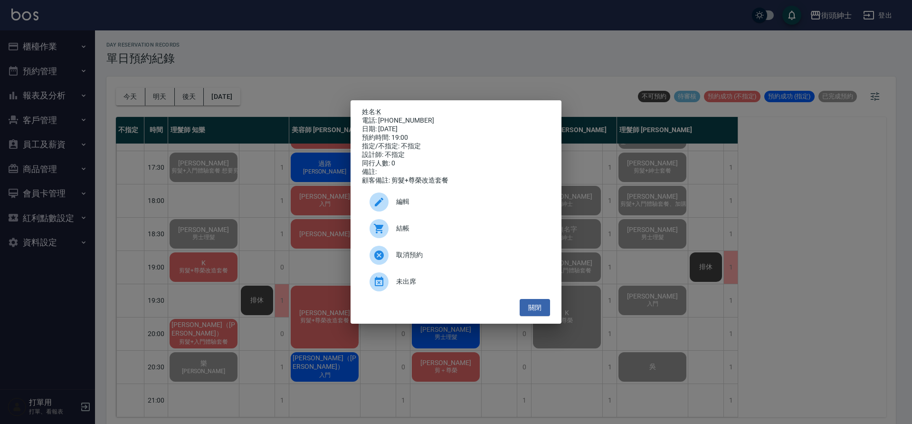
click at [477, 233] on span "結帳" at bounding box center [469, 228] width 146 height 10
click at [536, 313] on button "關閉" at bounding box center [535, 308] width 30 height 18
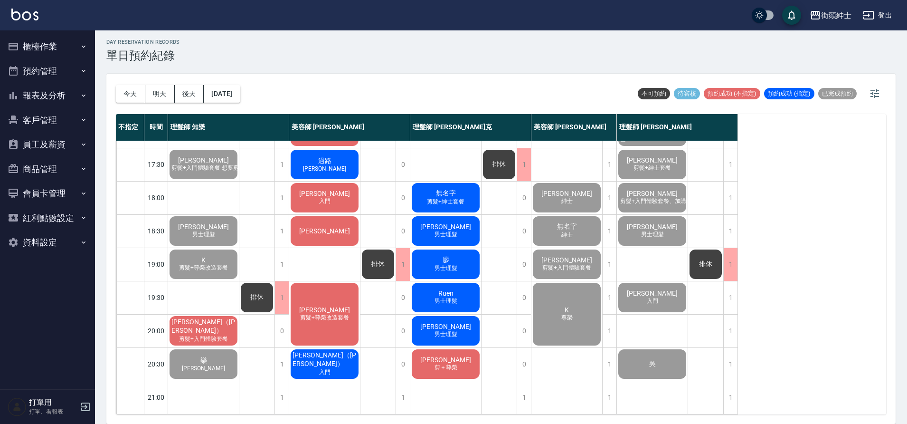
click at [196, 335] on span "剪髮+入門體驗套餐" at bounding box center [203, 339] width 53 height 8
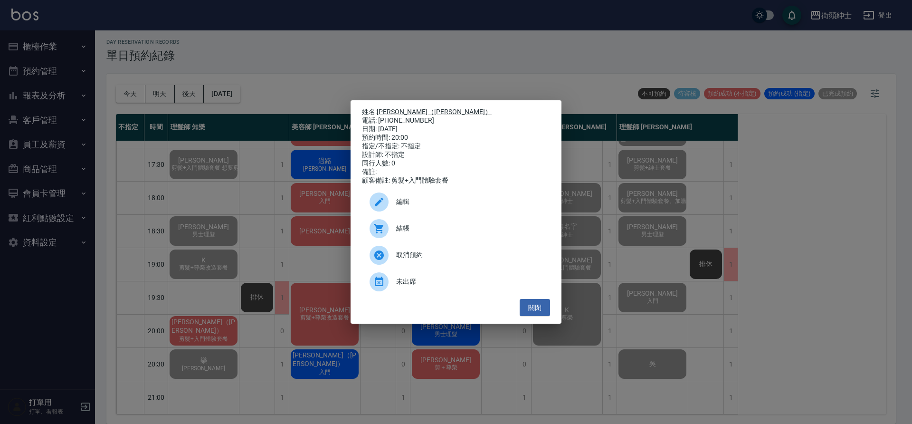
click at [438, 233] on span "結帳" at bounding box center [469, 228] width 146 height 10
click at [537, 314] on button "關閉" at bounding box center [535, 308] width 30 height 18
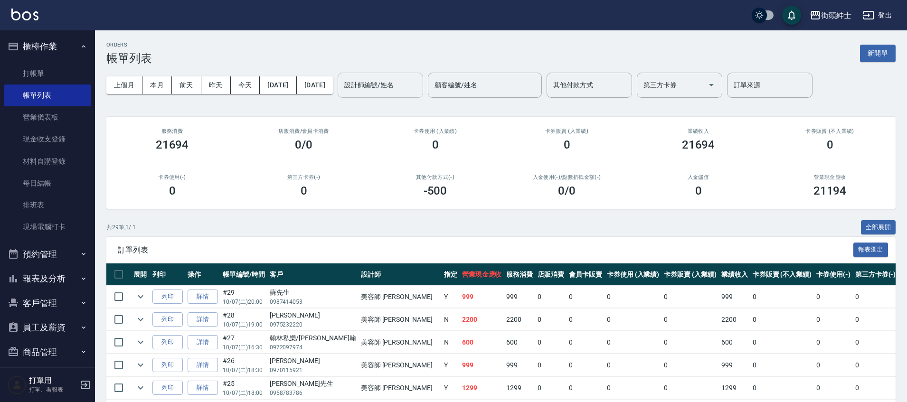
click at [410, 84] on div "設計師編號/姓名 設計師編號/姓名" at bounding box center [381, 85] width 86 height 25
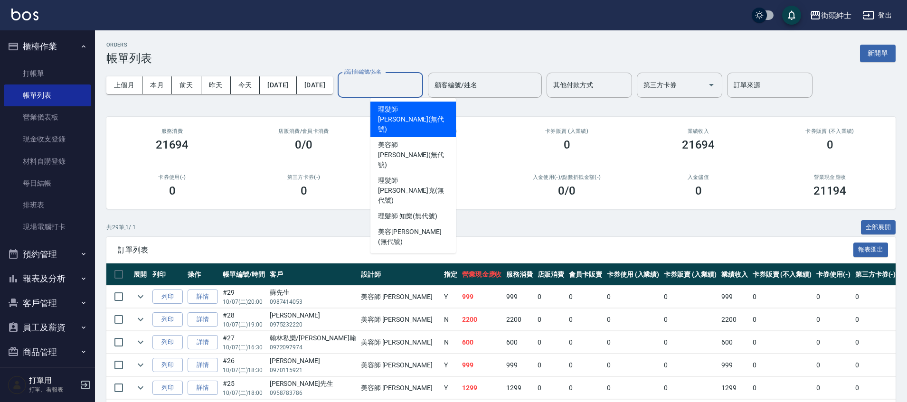
click at [321, 124] on div "店販消費 /會員卡消費 0/0" at bounding box center [304, 140] width 132 height 46
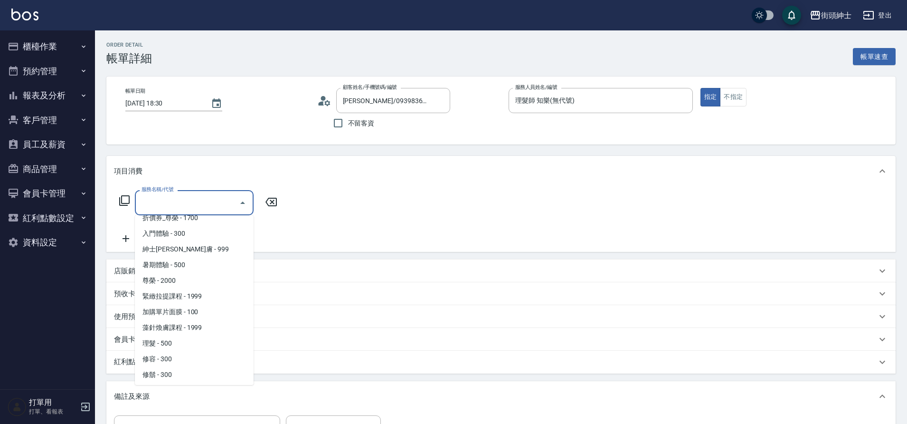
scroll to position [73, 0]
click at [173, 339] on span "理髮 - 500" at bounding box center [194, 342] width 119 height 16
type input "理髮(A02)"
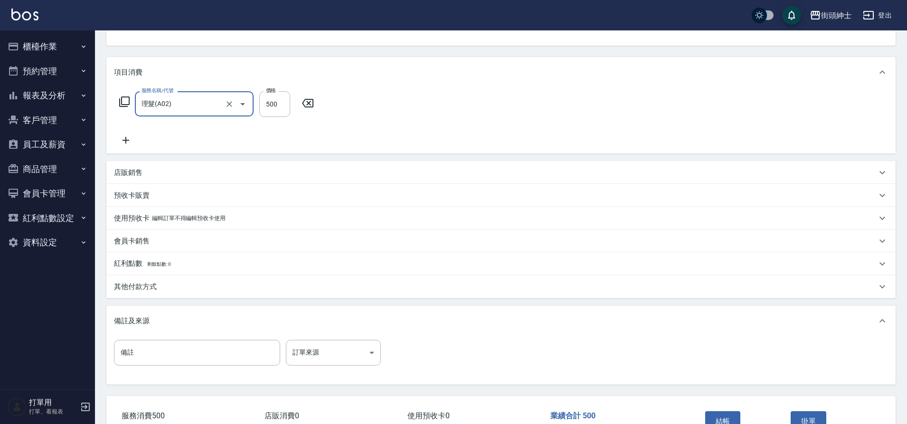
scroll to position [162, 0]
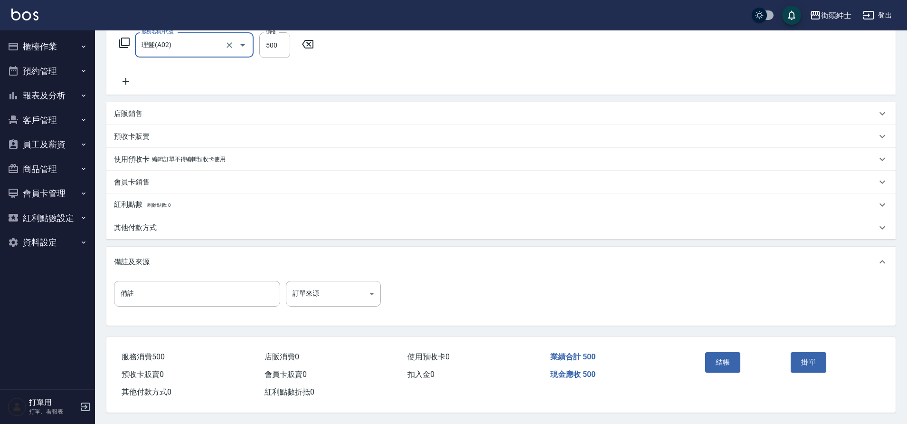
click at [129, 229] on div "其他付款方式" at bounding box center [501, 227] width 790 height 23
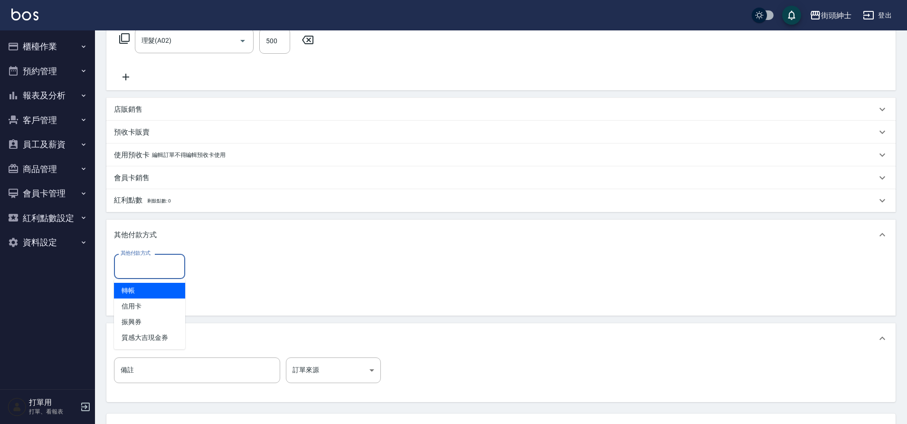
click at [164, 269] on input "其他付款方式" at bounding box center [149, 266] width 63 height 17
click at [148, 306] on span "信用卡" at bounding box center [149, 306] width 71 height 16
type input "信用卡"
click at [174, 269] on icon "Clear" at bounding box center [176, 267] width 10 height 10
click at [144, 271] on input "其他付款方式" at bounding box center [149, 266] width 63 height 17
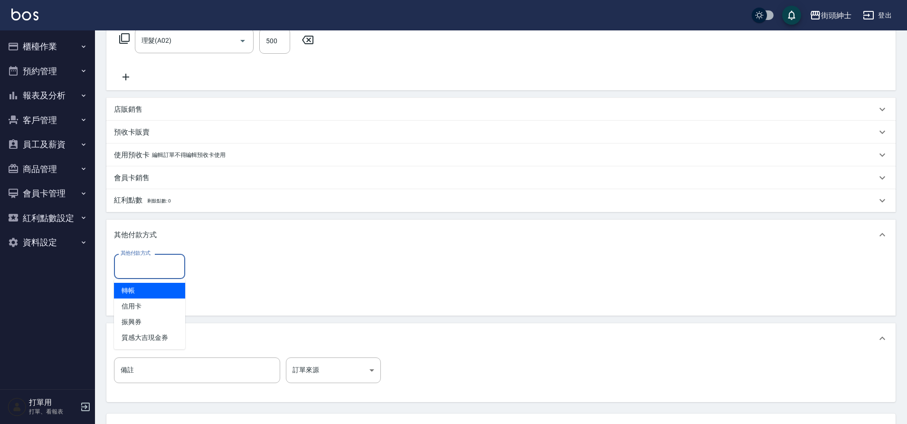
click at [136, 287] on span "轉帳" at bounding box center [149, 291] width 71 height 16
type input "轉帳"
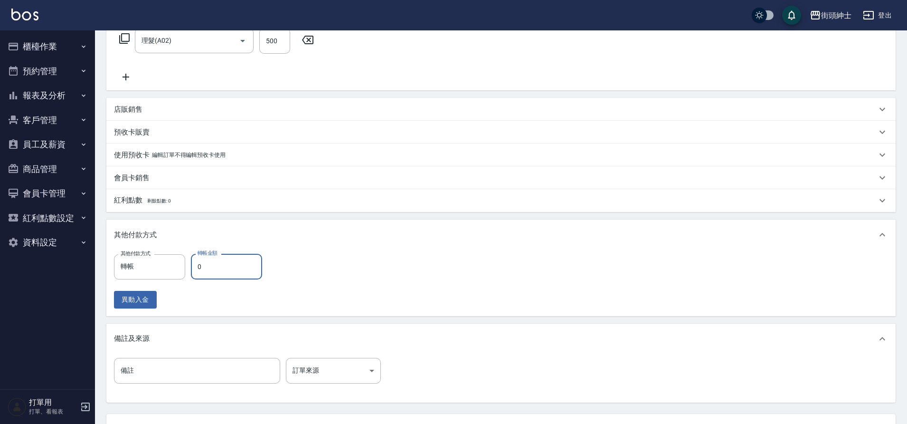
click at [216, 273] on input "0" at bounding box center [226, 267] width 71 height 26
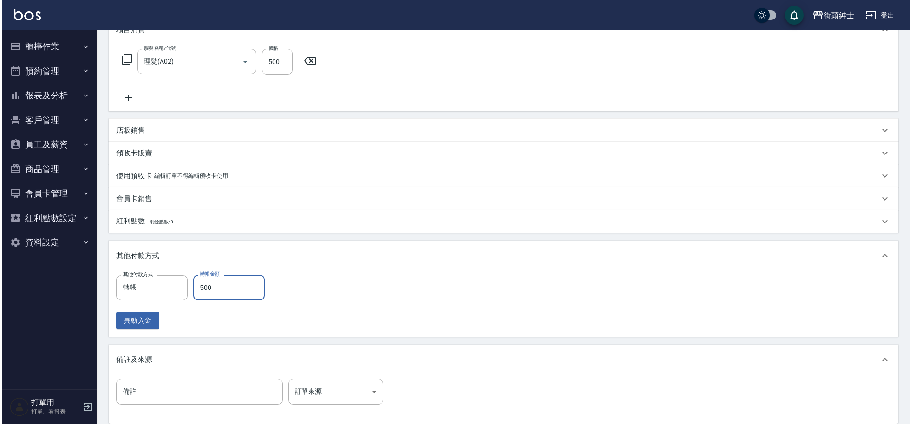
scroll to position [202, 0]
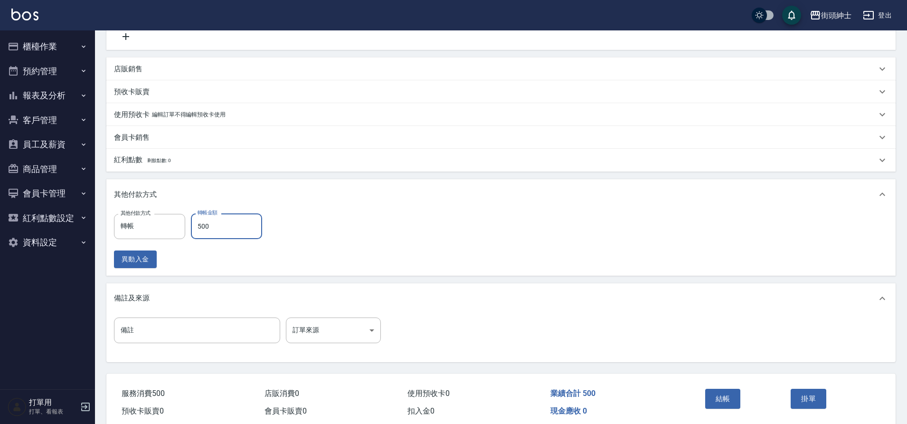
type input "500"
click at [724, 392] on button "結帳" at bounding box center [724, 399] width 36 height 20
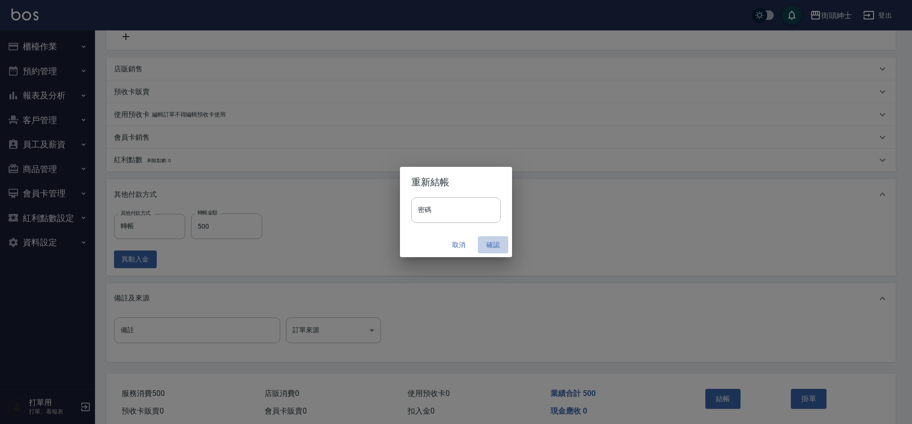
click at [491, 242] on button "確認" at bounding box center [493, 245] width 30 height 18
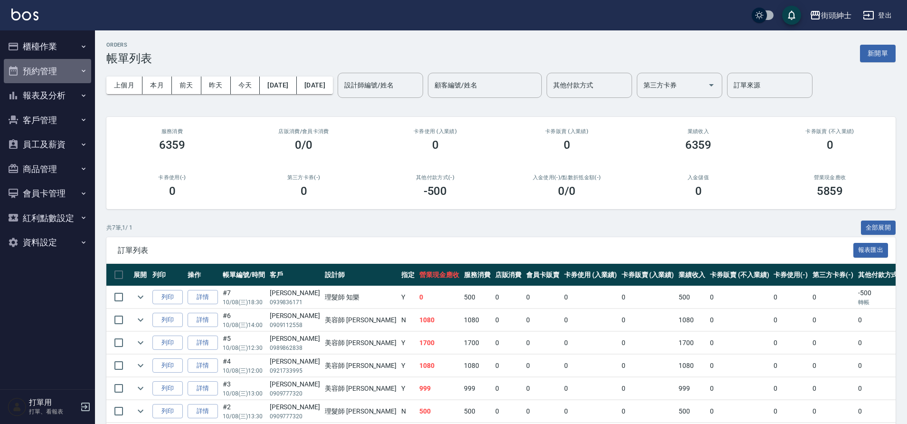
click at [62, 64] on button "預約管理" at bounding box center [47, 71] width 87 height 25
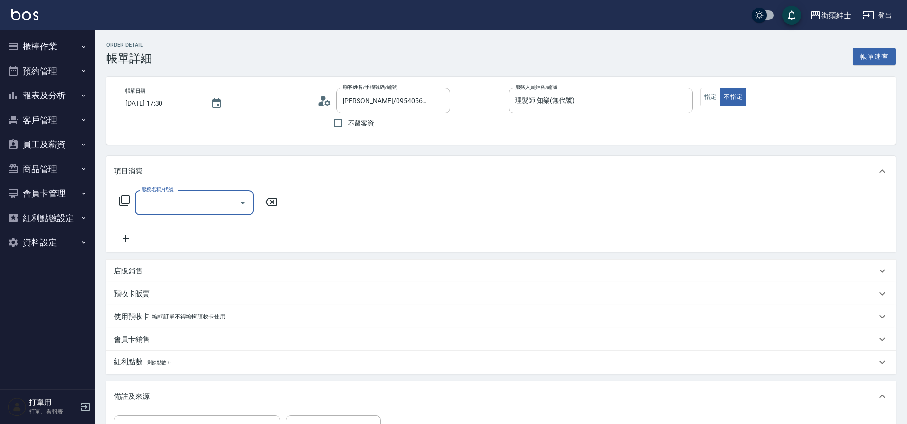
click at [177, 204] on input "服務名稱/代號" at bounding box center [187, 202] width 96 height 17
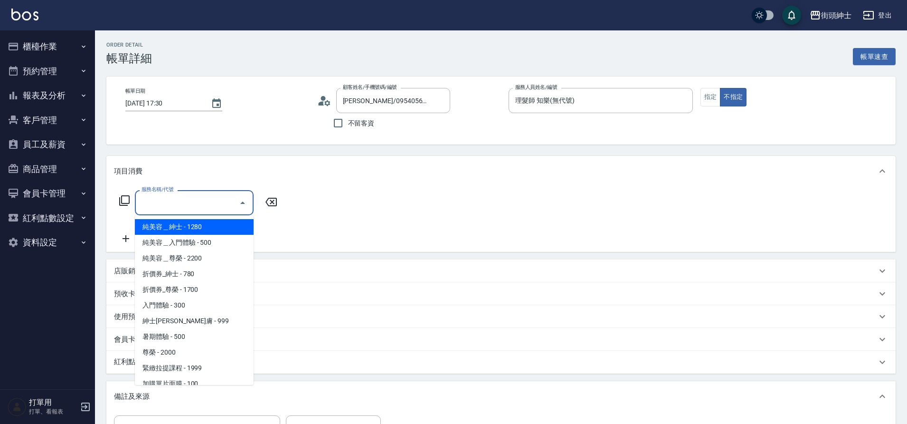
scroll to position [73, 0]
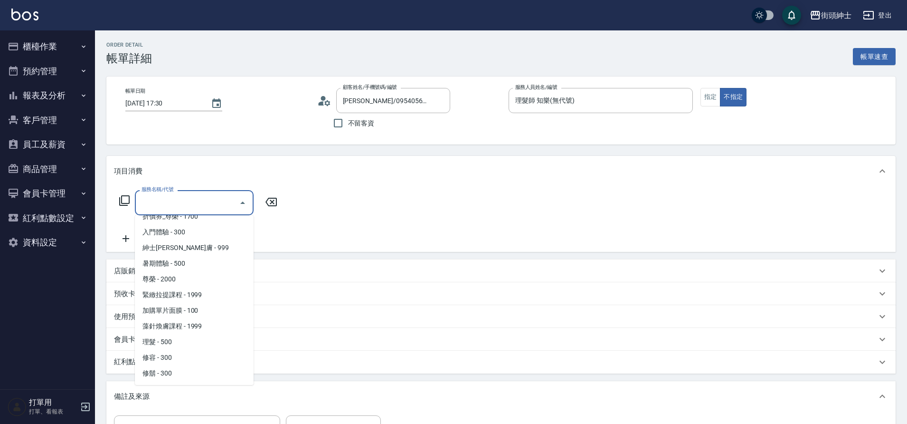
click at [160, 343] on span "理髮 - 500" at bounding box center [194, 342] width 119 height 16
type input "理髮(A02)"
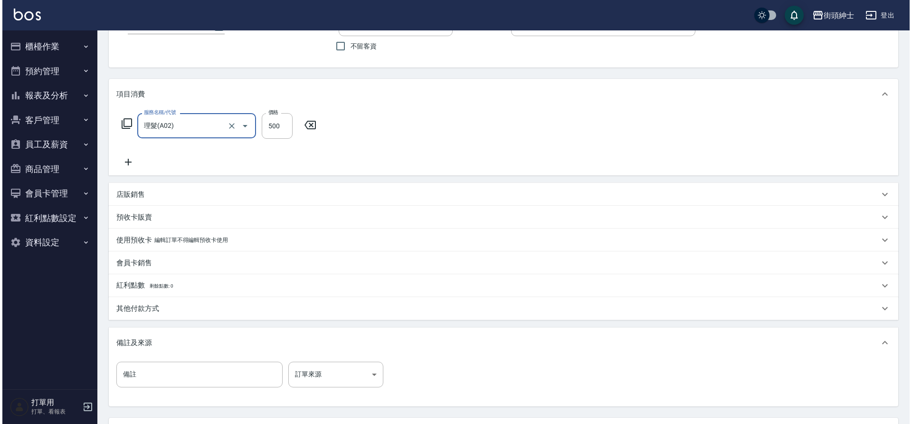
scroll to position [162, 0]
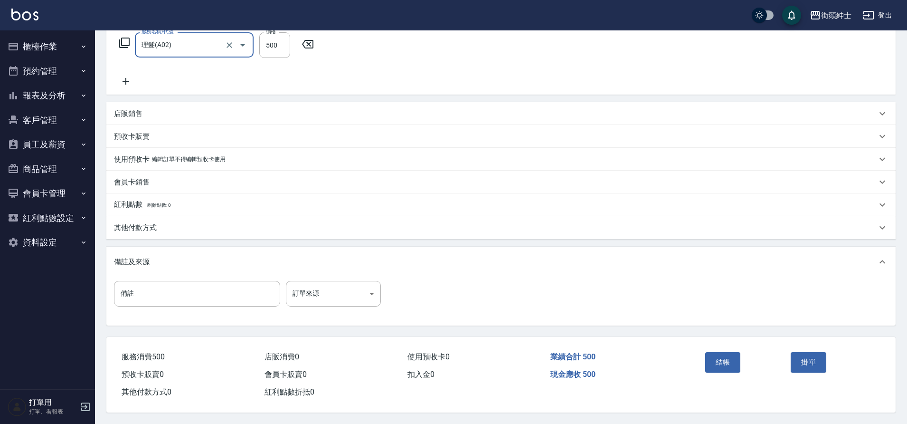
click at [726, 361] on button "結帳" at bounding box center [724, 362] width 36 height 20
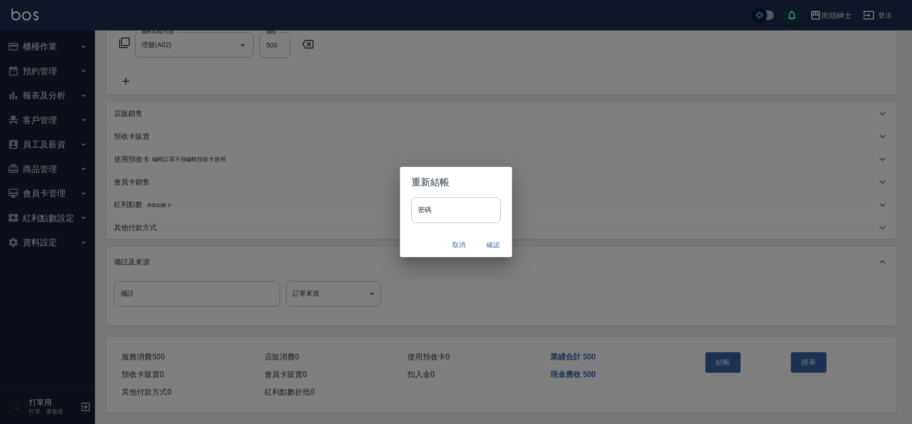
click at [488, 243] on button "確認" at bounding box center [493, 245] width 30 height 18
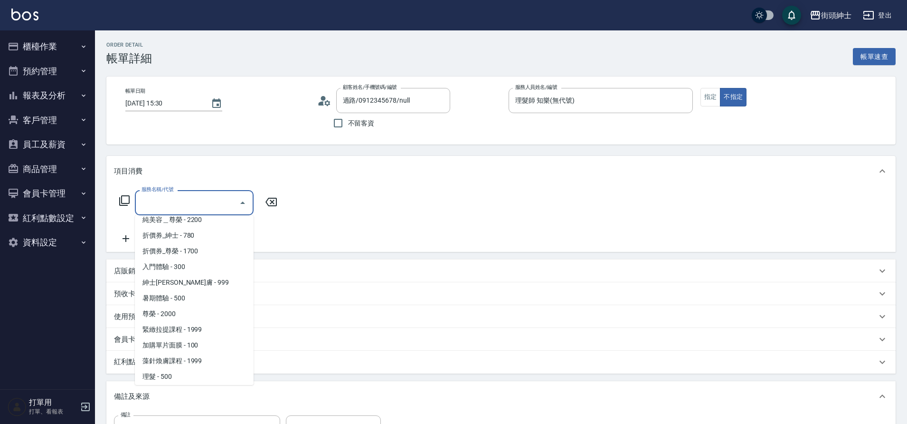
scroll to position [73, 0]
click at [174, 343] on span "理髮 - 500" at bounding box center [194, 342] width 119 height 16
type input "理髮(A02)"
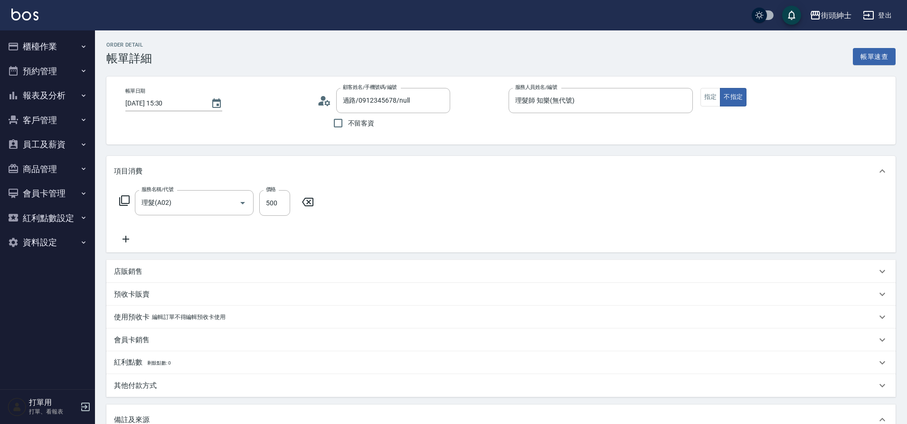
drag, startPoint x: 0, startPoint y: 0, endPoint x: 121, endPoint y: 237, distance: 265.6
click at [121, 237] on icon at bounding box center [126, 238] width 24 height 11
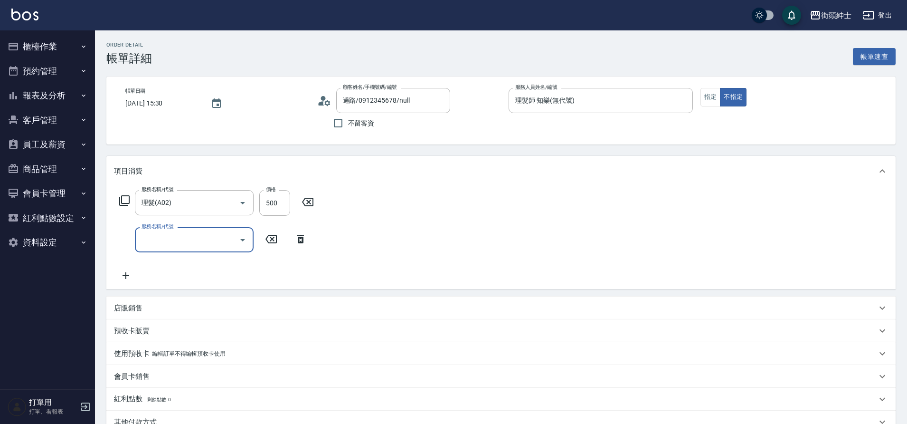
click at [172, 240] on input "服務名稱/代號" at bounding box center [187, 239] width 96 height 17
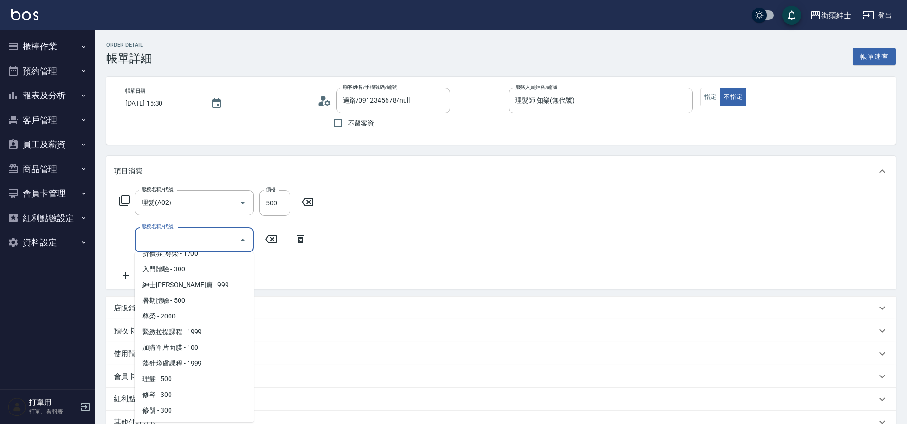
click at [167, 410] on span "修鬍 - 300" at bounding box center [194, 410] width 119 height 16
type input "修鬍(A04)"
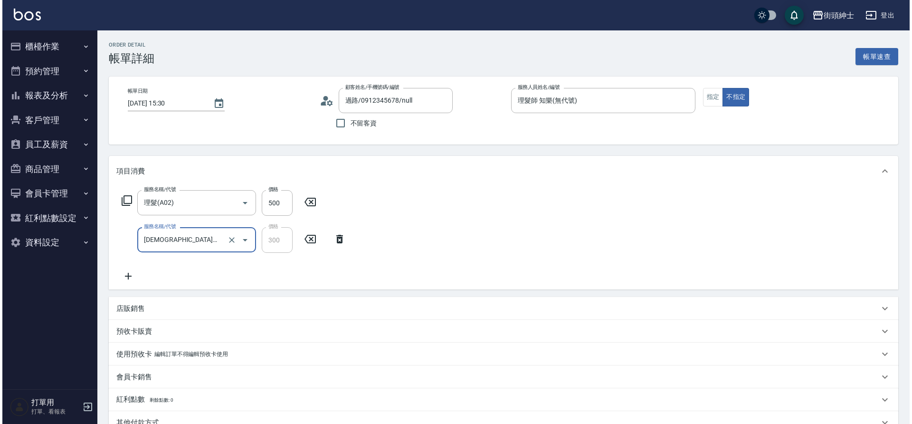
scroll to position [200, 0]
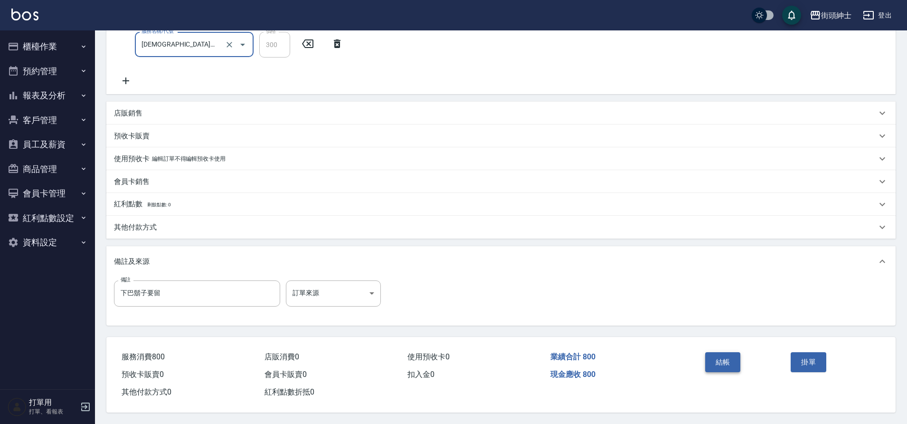
drag, startPoint x: 121, startPoint y: 237, endPoint x: 711, endPoint y: 356, distance: 602.5
click at [711, 356] on button "結帳" at bounding box center [724, 362] width 36 height 20
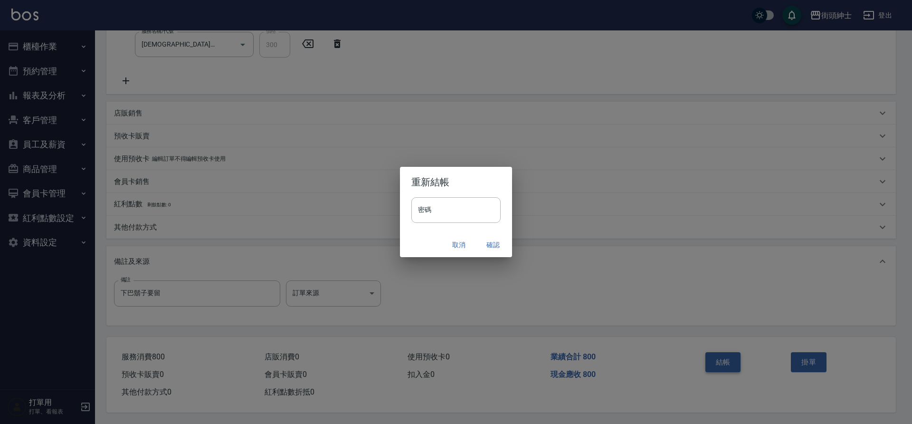
click at [494, 250] on button "確認" at bounding box center [493, 245] width 30 height 18
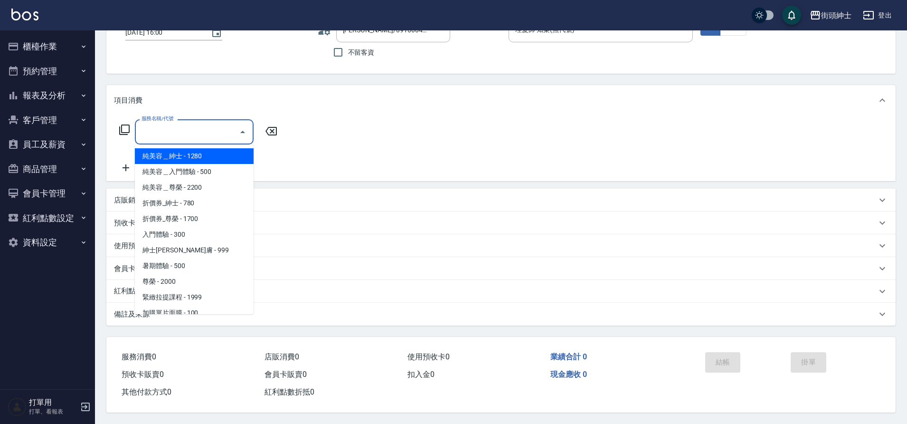
scroll to position [73, 0]
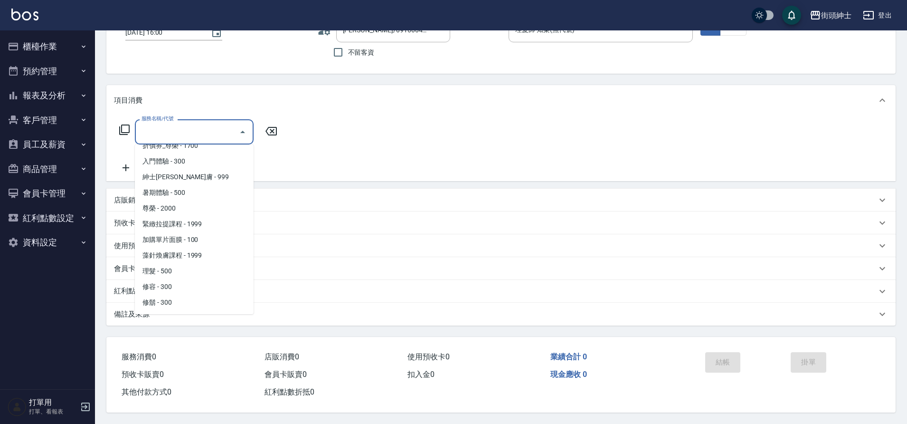
click at [169, 266] on span "理髮 - 500" at bounding box center [194, 271] width 119 height 16
type input "理髮(A02)"
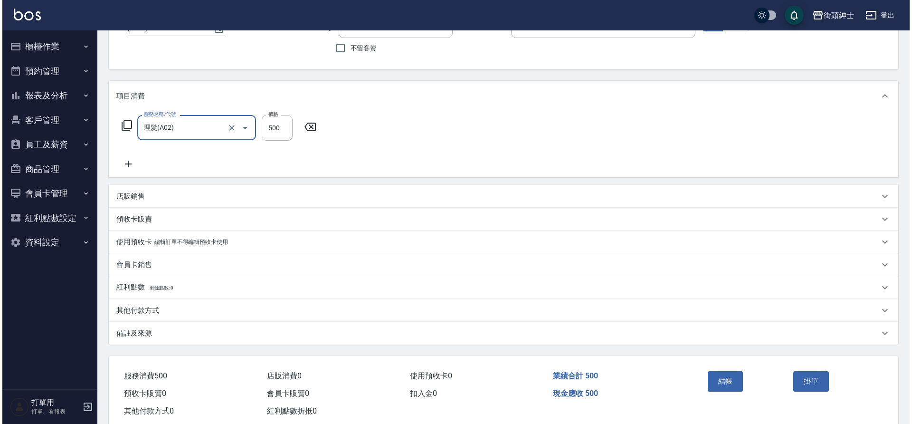
scroll to position [98, 0]
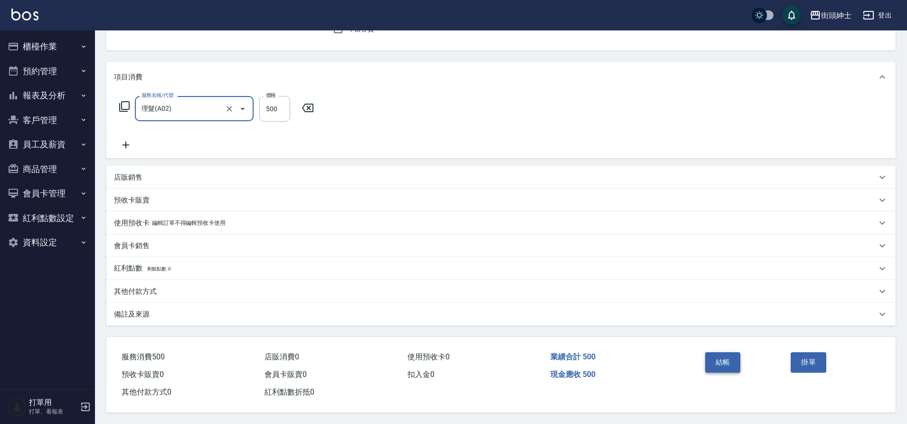
drag, startPoint x: 0, startPoint y: 0, endPoint x: 706, endPoint y: 360, distance: 792.3
click at [706, 360] on div "結帳 掛單" at bounding box center [787, 369] width 195 height 64
click at [714, 360] on button "結帳" at bounding box center [724, 362] width 36 height 20
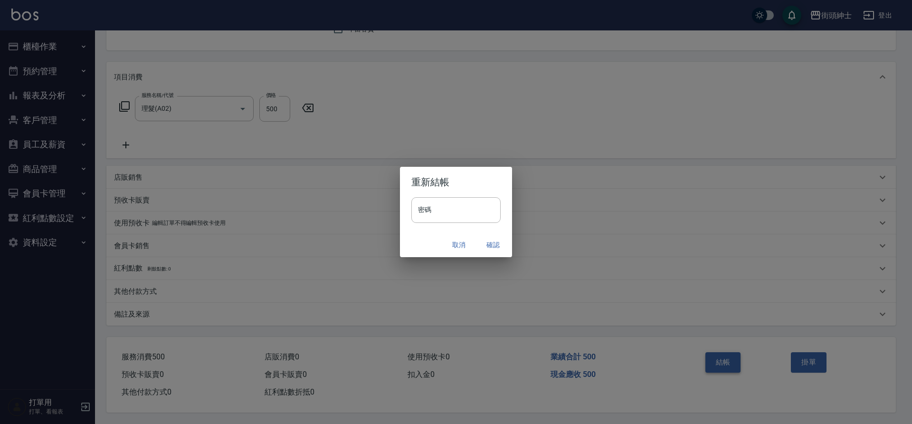
click at [492, 245] on button "確認" at bounding box center [493, 245] width 30 height 18
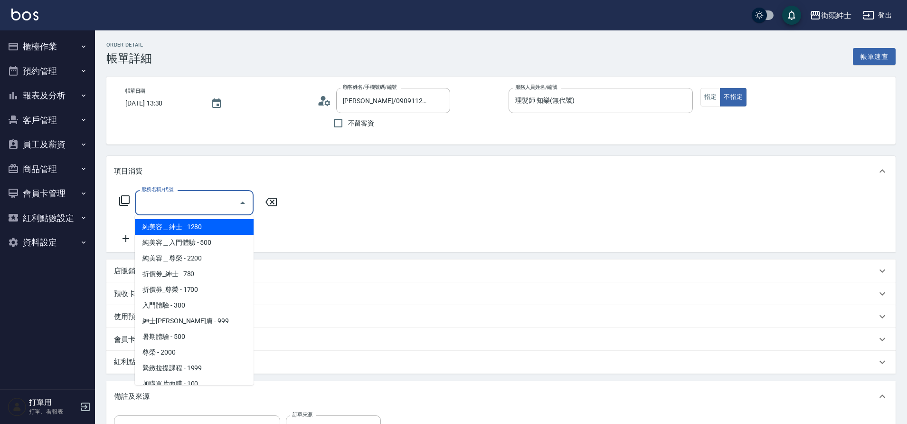
scroll to position [73, 0]
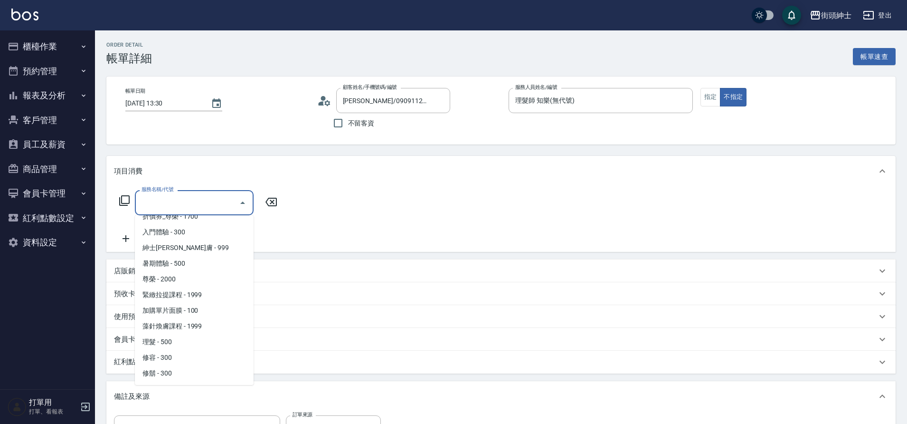
click at [169, 341] on span "理髮 - 500" at bounding box center [194, 342] width 119 height 16
type input "理髮(A02)"
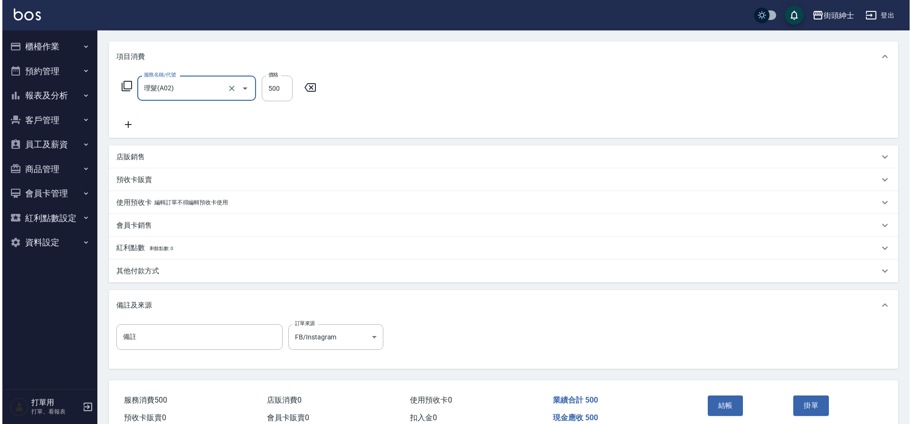
scroll to position [162, 0]
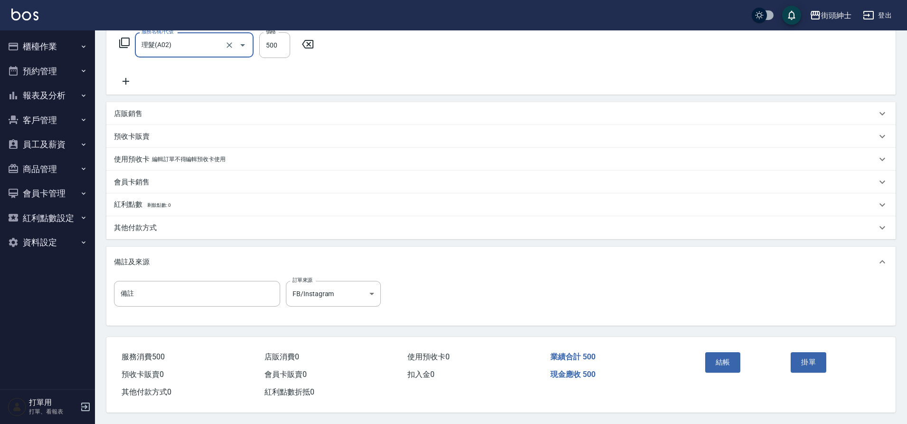
click at [720, 352] on button "結帳" at bounding box center [724, 362] width 36 height 20
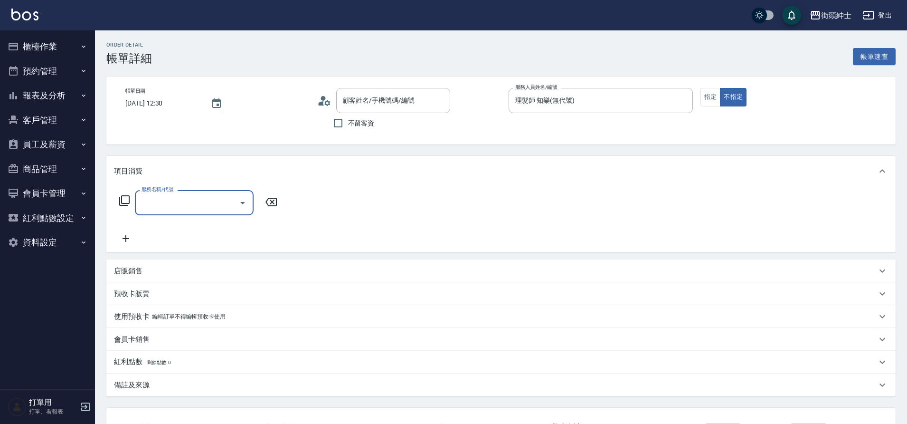
click at [185, 210] on input "服務名稱/代號" at bounding box center [187, 202] width 96 height 17
type input "林子棠/0975655286/null"
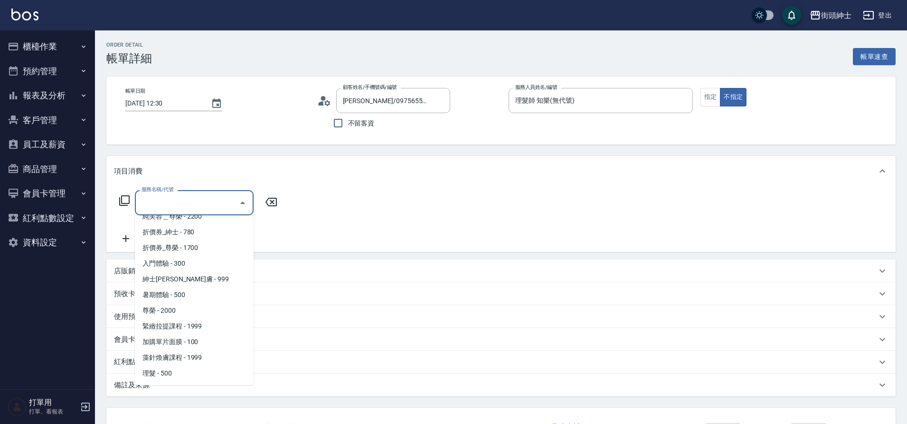
scroll to position [73, 0]
click at [171, 339] on span "理髮 - 500" at bounding box center [194, 342] width 119 height 16
type input "理髮(A02)"
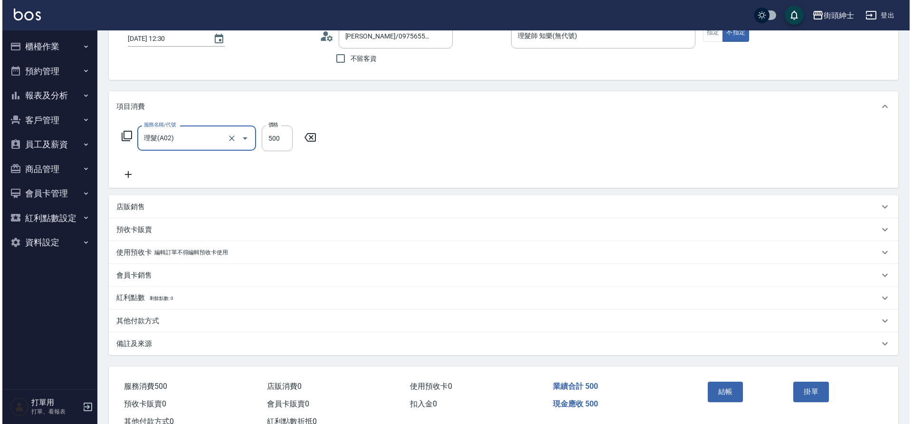
scroll to position [98, 0]
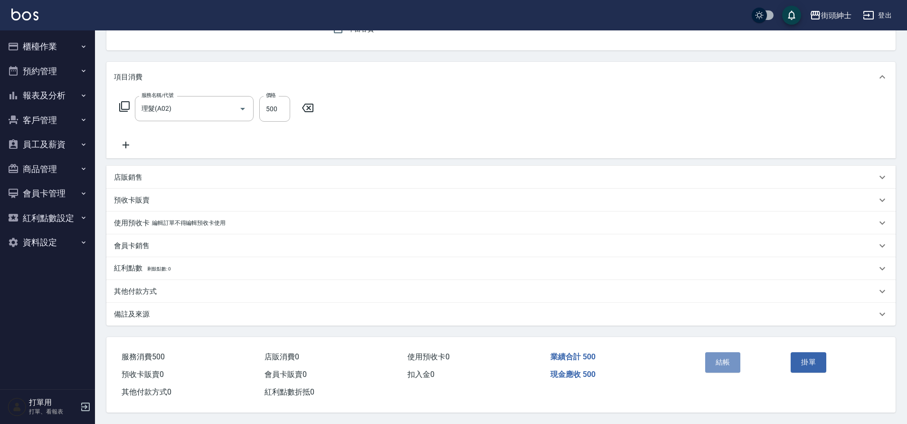
click at [730, 359] on button "結帳" at bounding box center [724, 362] width 36 height 20
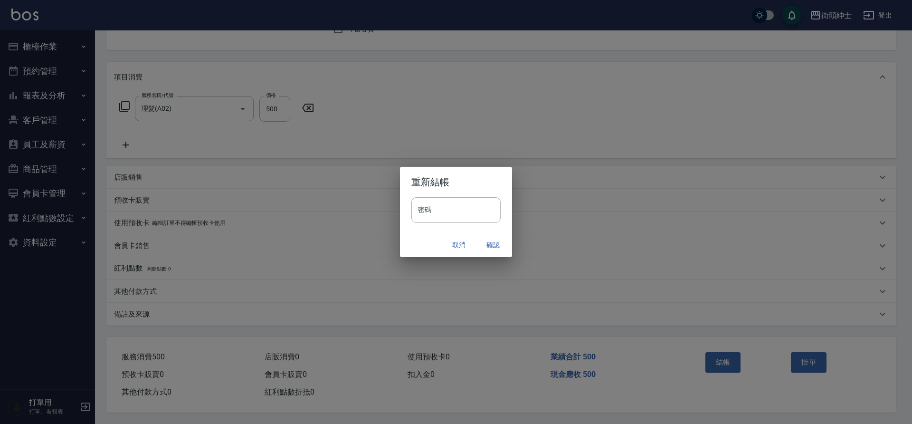
click at [494, 247] on button "確認" at bounding box center [493, 245] width 30 height 18
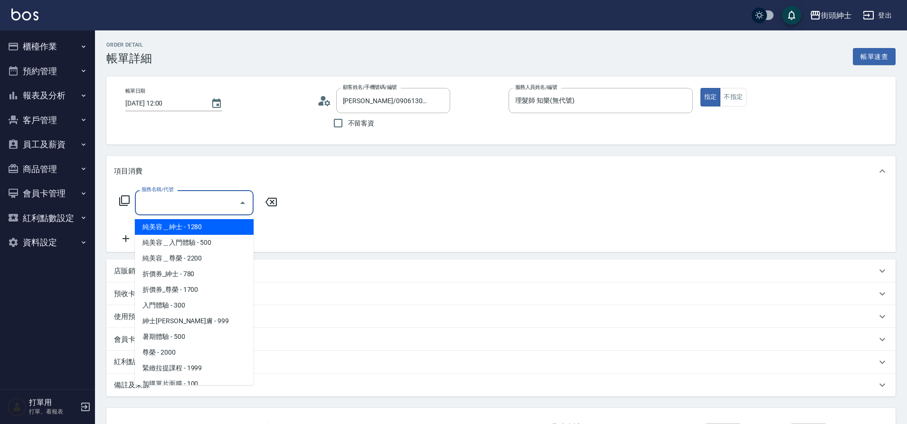
scroll to position [73, 0]
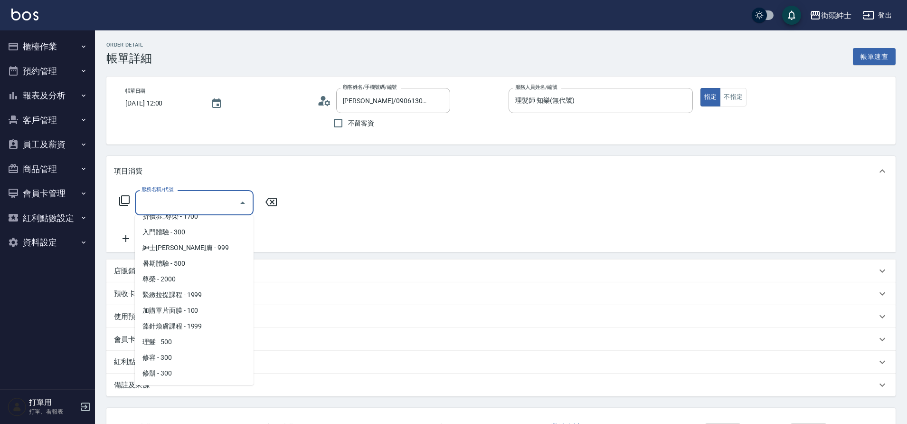
click at [174, 343] on span "理髮 - 500" at bounding box center [194, 342] width 119 height 16
type input "理髮(A02)"
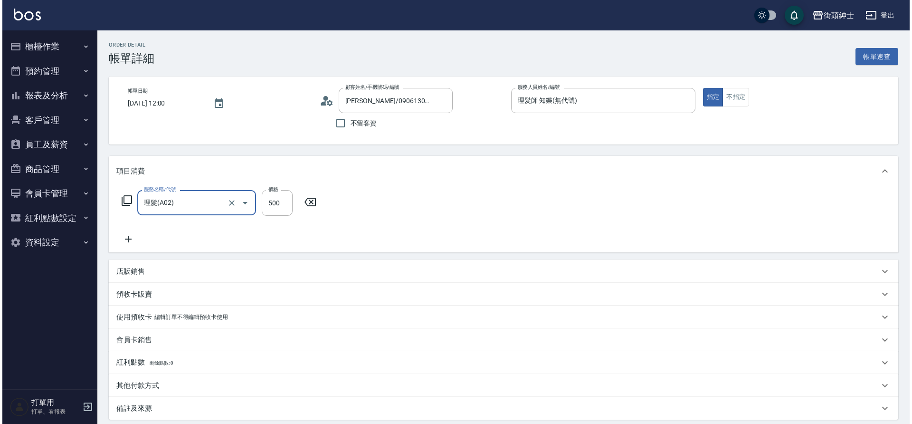
scroll to position [98, 0]
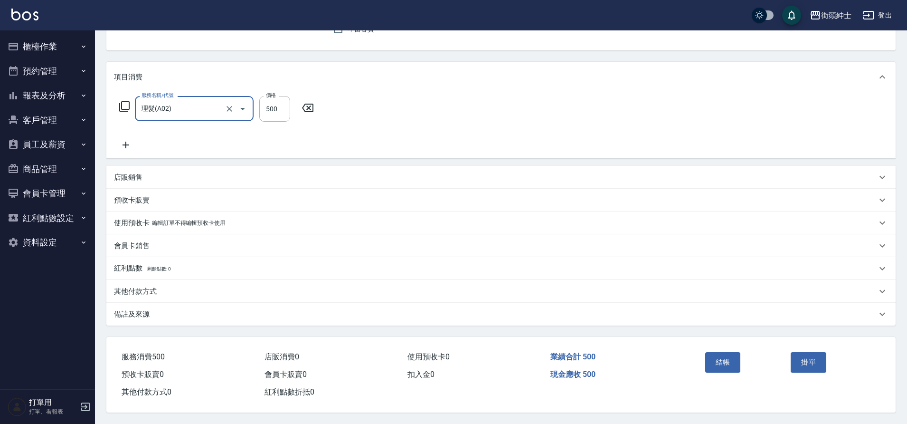
click at [725, 361] on button "結帳" at bounding box center [724, 362] width 36 height 20
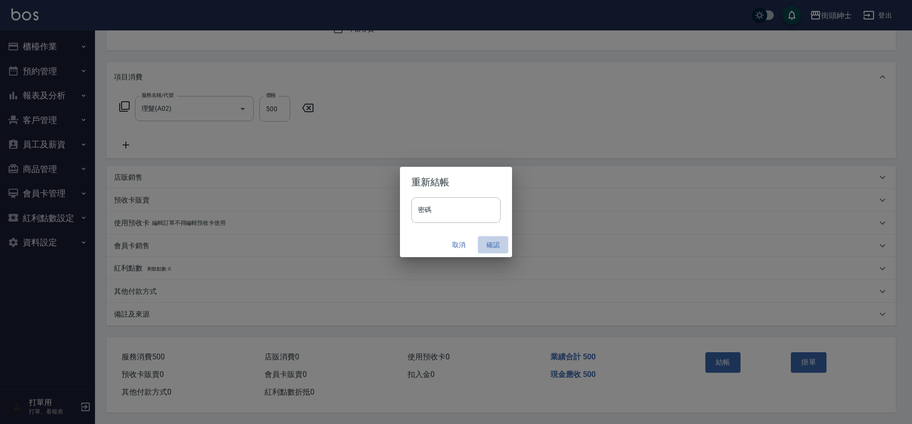
click at [486, 248] on button "確認" at bounding box center [493, 245] width 30 height 18
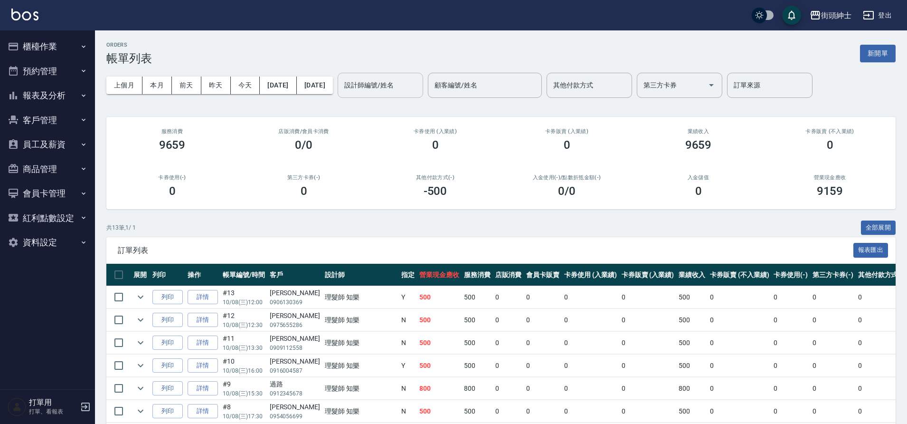
click at [419, 90] on input "設計師編號/姓名" at bounding box center [380, 85] width 77 height 17
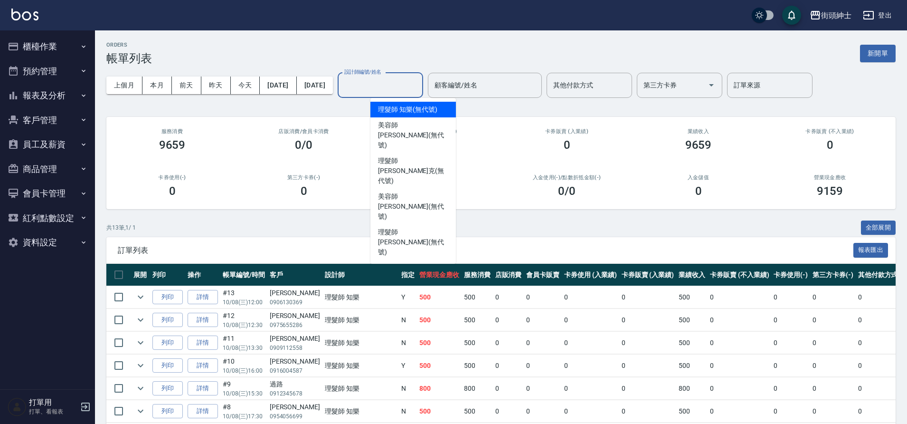
click at [411, 109] on span "理髮師 知樂 (無代號)" at bounding box center [407, 110] width 59 height 10
type input "理髮師 知樂(無代號)"
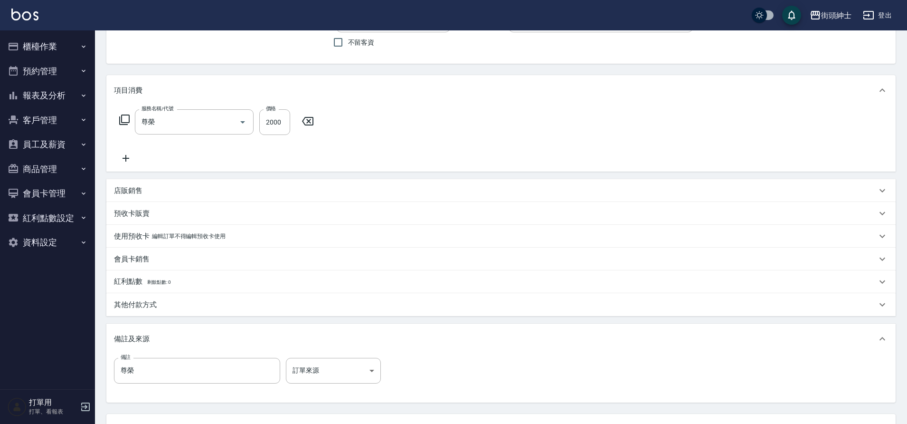
scroll to position [162, 0]
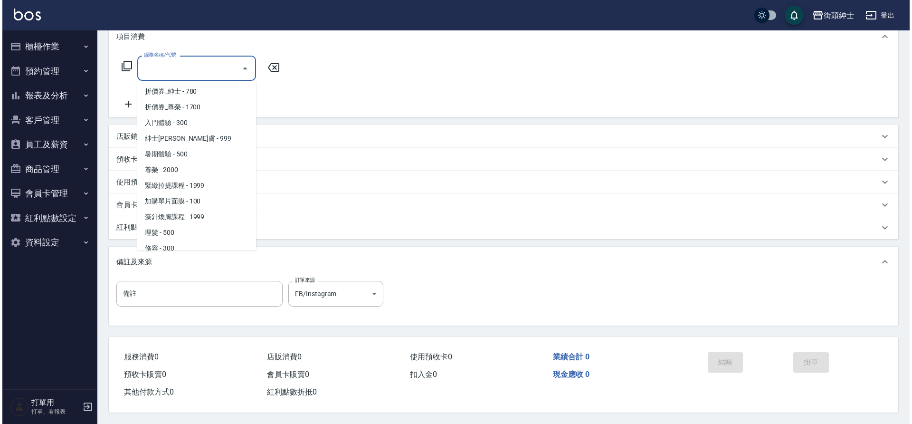
scroll to position [73, 0]
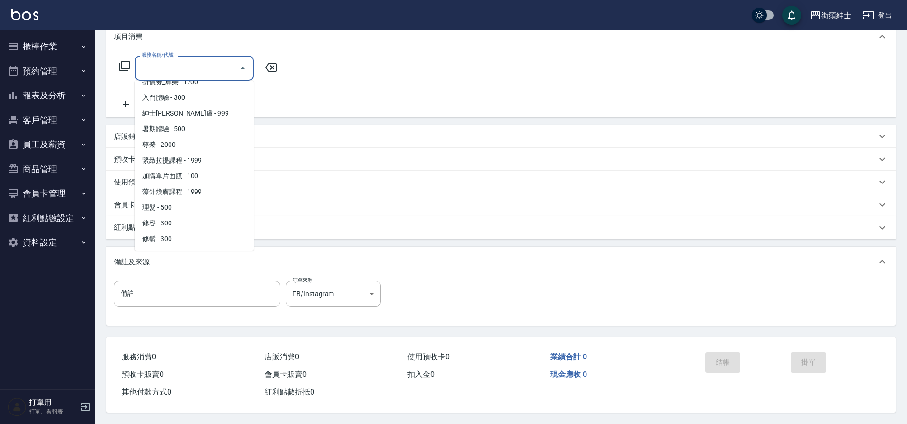
click at [183, 203] on span "理髮 - 500" at bounding box center [194, 208] width 119 height 16
type input "理髮(A02)"
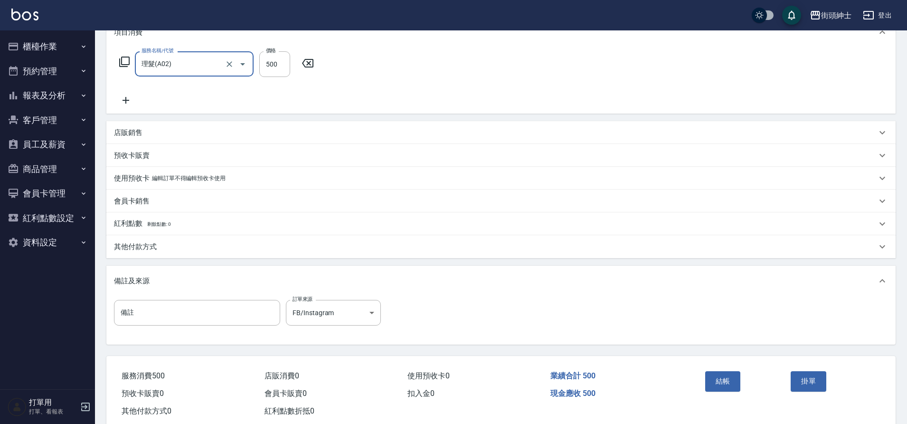
click at [722, 376] on button "結帳" at bounding box center [724, 381] width 36 height 20
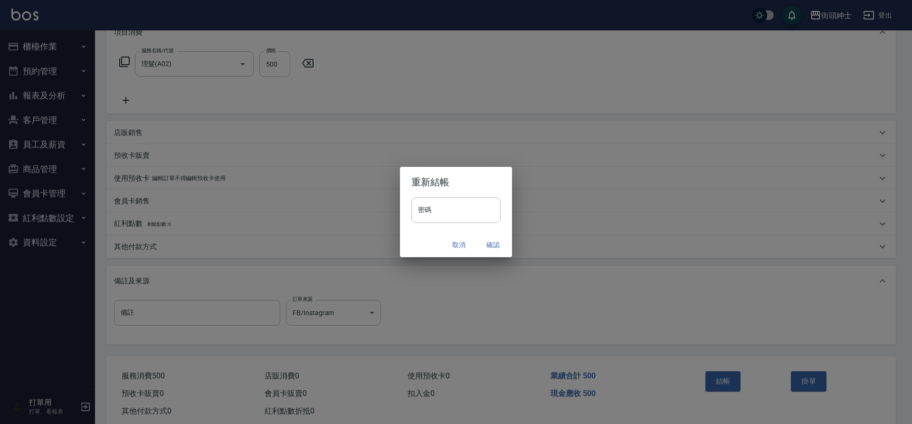
click at [486, 244] on button "確認" at bounding box center [493, 245] width 30 height 18
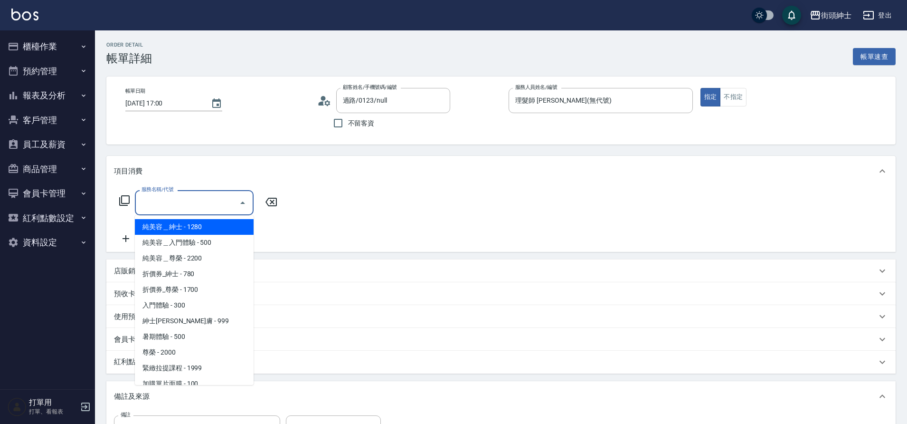
scroll to position [73, 0]
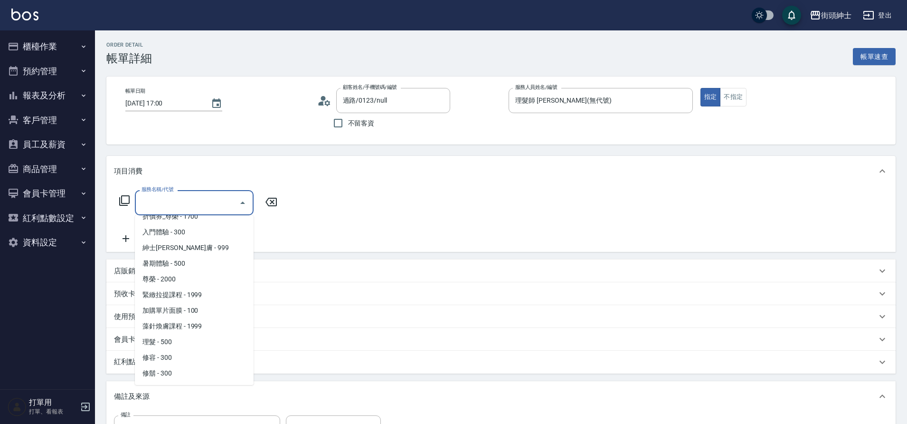
drag, startPoint x: 0, startPoint y: 0, endPoint x: 183, endPoint y: 344, distance: 389.6
click at [183, 344] on span "理髮 - 500" at bounding box center [194, 342] width 119 height 16
type input "理髮(A02)"
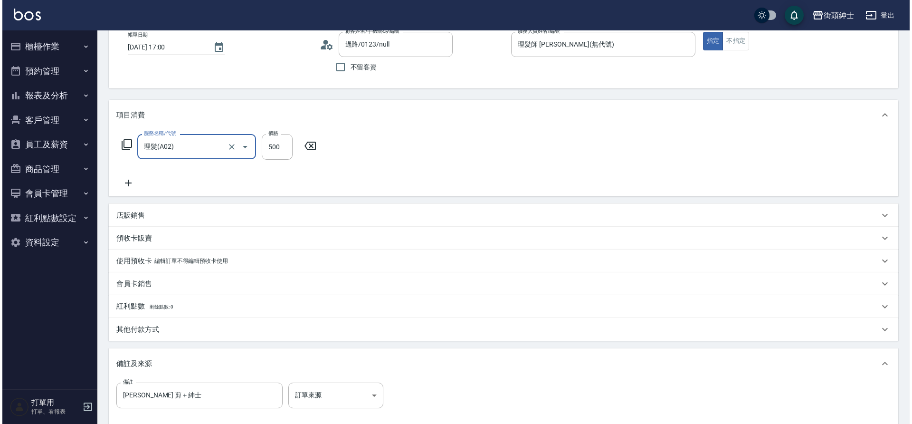
scroll to position [162, 0]
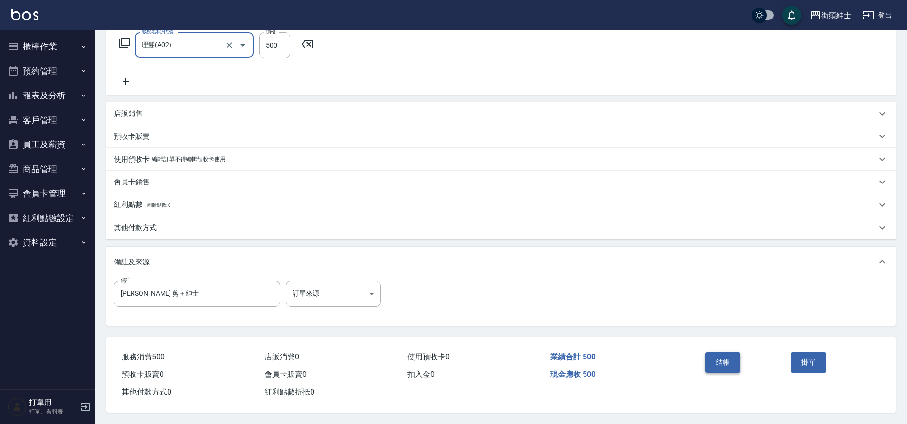
drag, startPoint x: 183, startPoint y: 344, endPoint x: 720, endPoint y: 358, distance: 537.0
click at [720, 358] on button "結帳" at bounding box center [724, 362] width 36 height 20
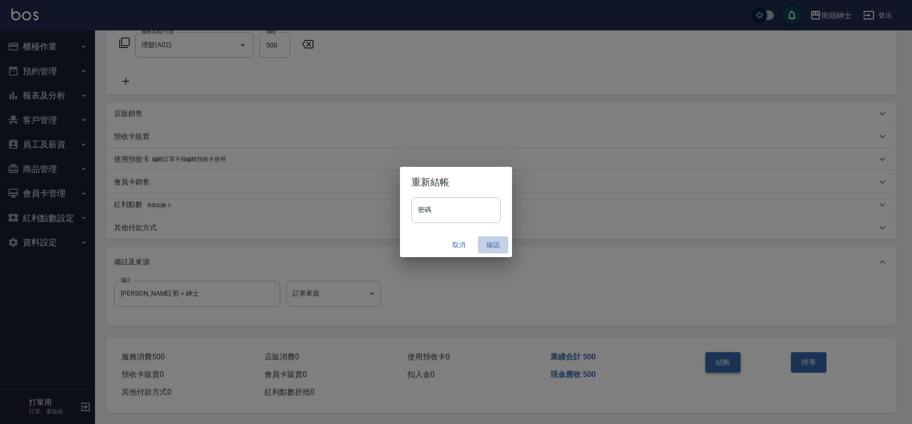
click at [493, 244] on button "確認" at bounding box center [493, 245] width 30 height 18
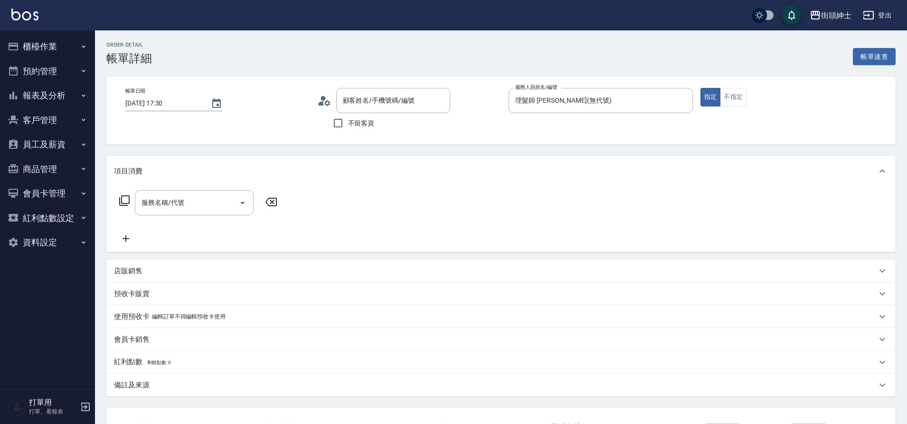
type input "[PERSON_NAME]/0952712525/null"
click at [238, 196] on button "Open" at bounding box center [242, 202] width 15 height 15
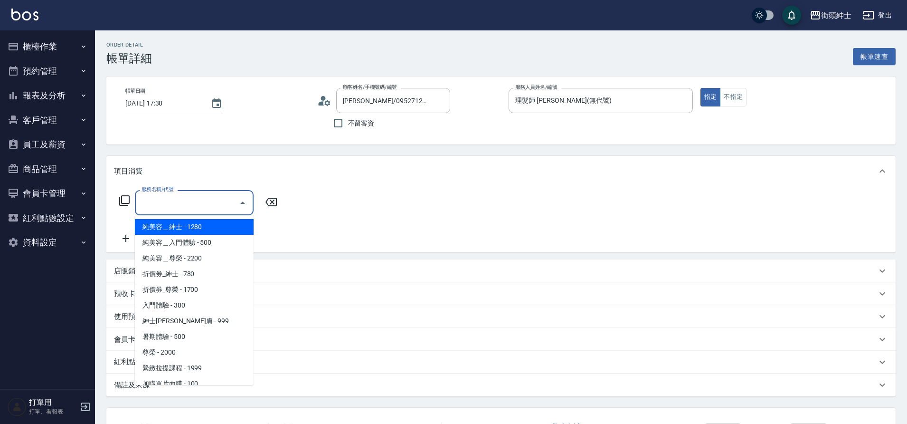
scroll to position [73, 0]
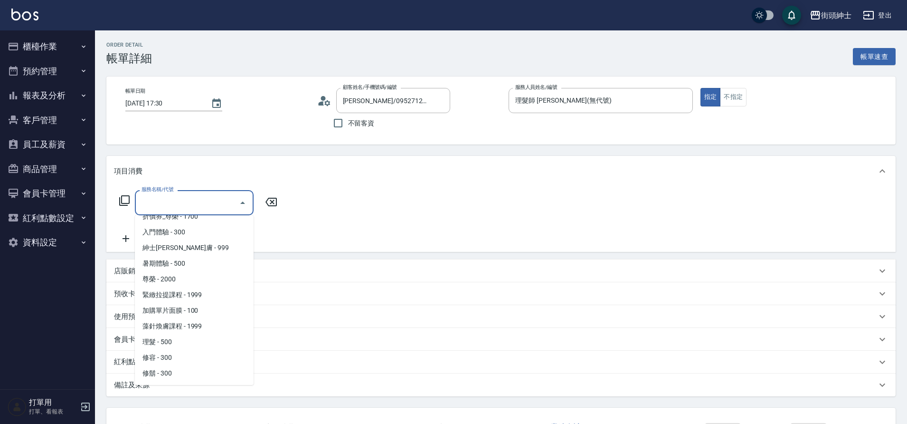
click at [190, 340] on span "理髮 - 500" at bounding box center [194, 342] width 119 height 16
type input "理髮(A02)"
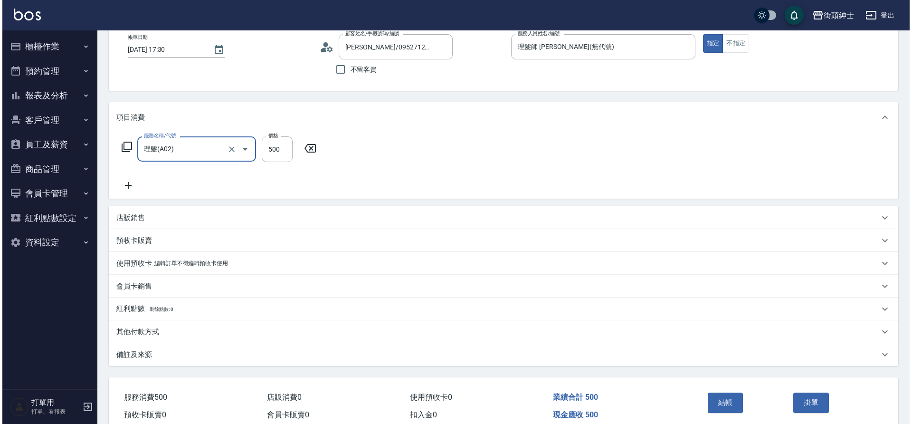
scroll to position [98, 0]
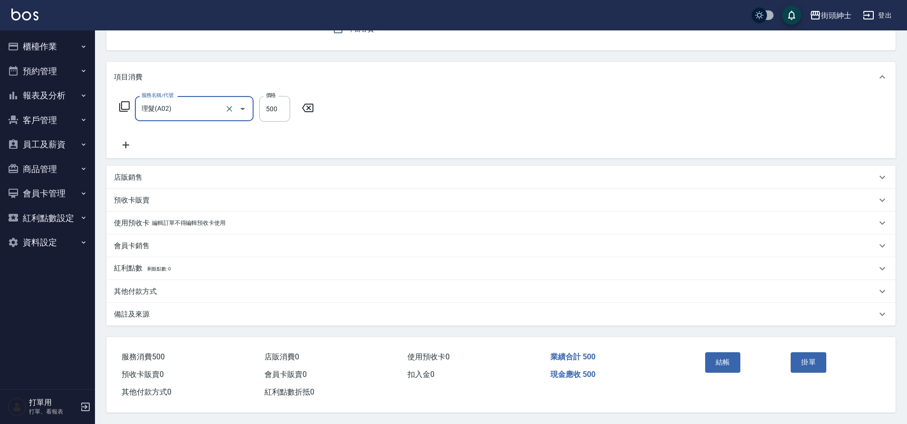
click at [724, 359] on button "結帳" at bounding box center [724, 362] width 36 height 20
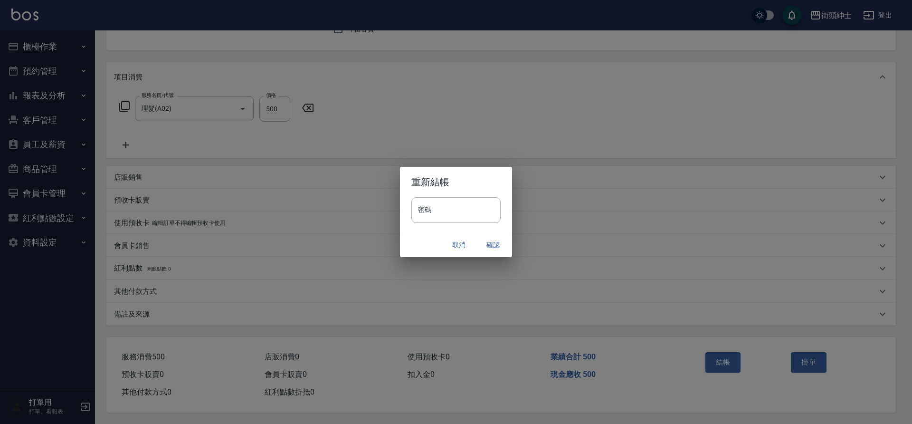
click at [495, 243] on button "確認" at bounding box center [493, 245] width 30 height 18
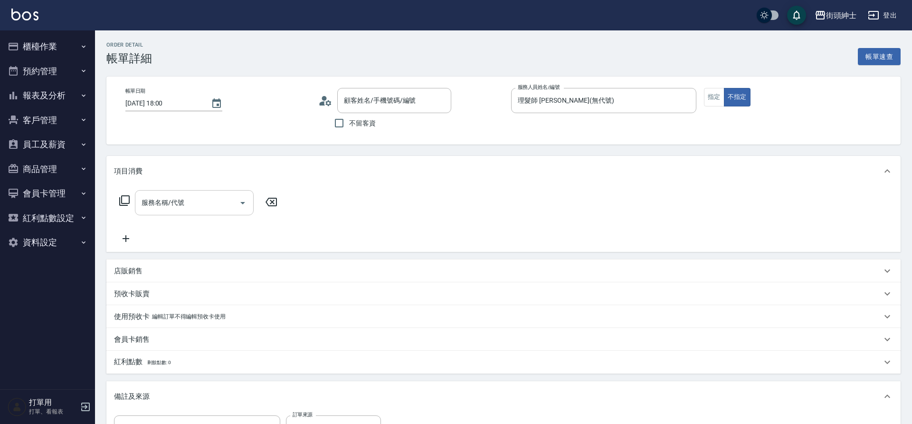
drag, startPoint x: 0, startPoint y: 0, endPoint x: 227, endPoint y: 205, distance: 305.4
click at [227, 205] on input "服務名稱/代號" at bounding box center [187, 202] width 96 height 17
type input "[PERSON_NAME]/0908257855/null"
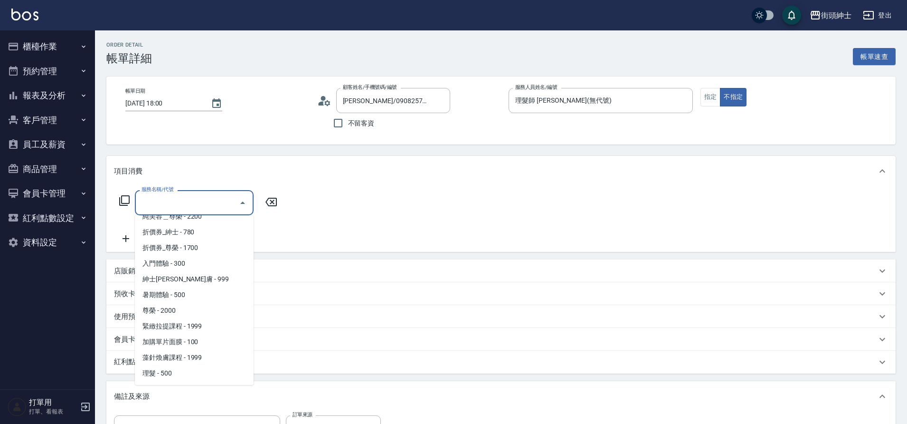
scroll to position [73, 0]
click at [167, 339] on span "理髮 - 500" at bounding box center [194, 342] width 119 height 16
type input "理髮(A02)"
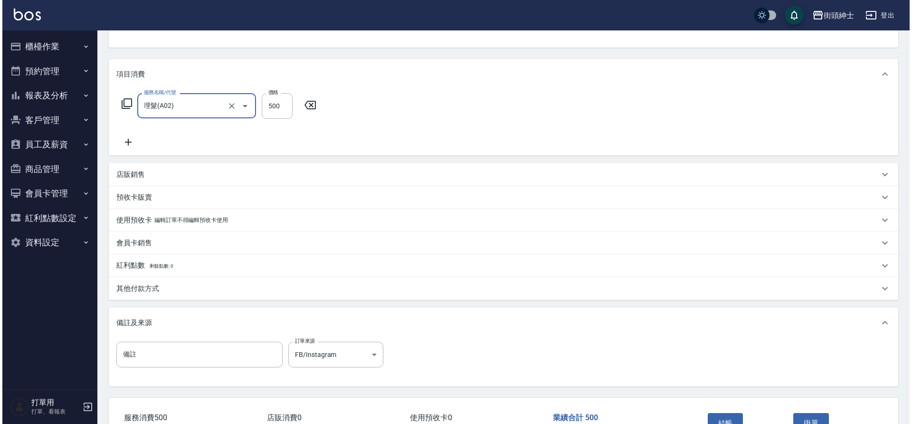
scroll to position [162, 0]
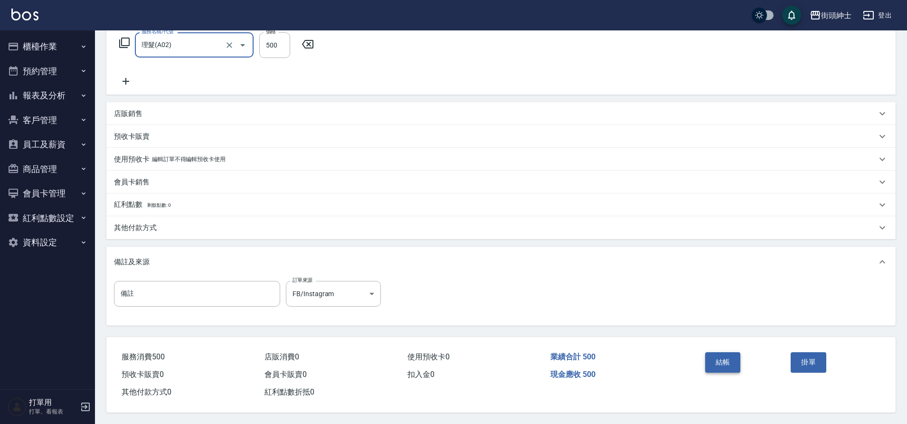
drag, startPoint x: 227, startPoint y: 205, endPoint x: 731, endPoint y: 353, distance: 525.7
click at [731, 353] on button "結帳" at bounding box center [724, 362] width 36 height 20
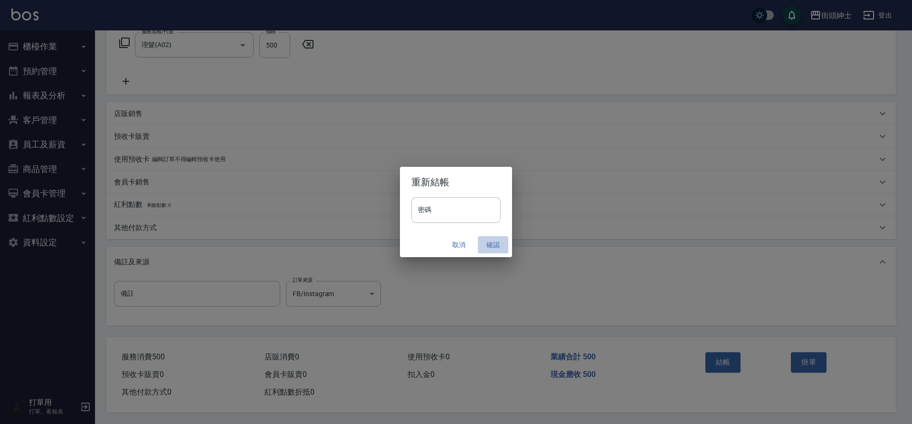
drag, startPoint x: 731, startPoint y: 353, endPoint x: 494, endPoint y: 244, distance: 260.6
click at [494, 244] on button "確認" at bounding box center [493, 245] width 30 height 18
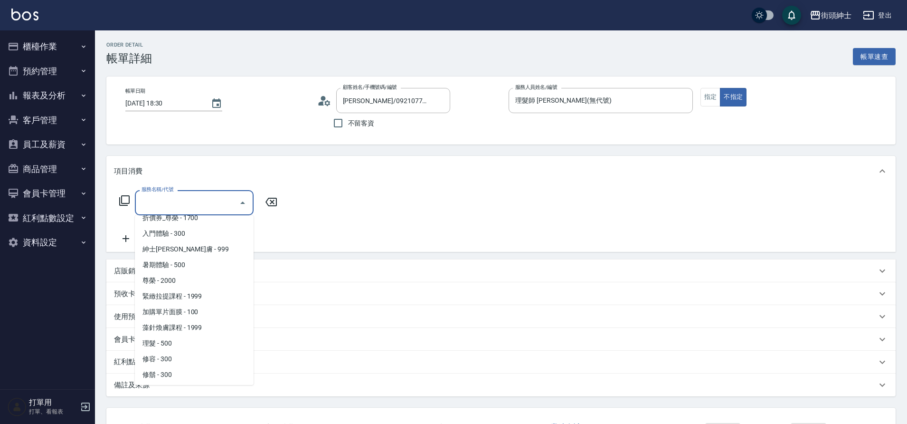
scroll to position [73, 0]
click at [179, 344] on span "理髮 - 500" at bounding box center [194, 342] width 119 height 16
type input "理髮(A02)"
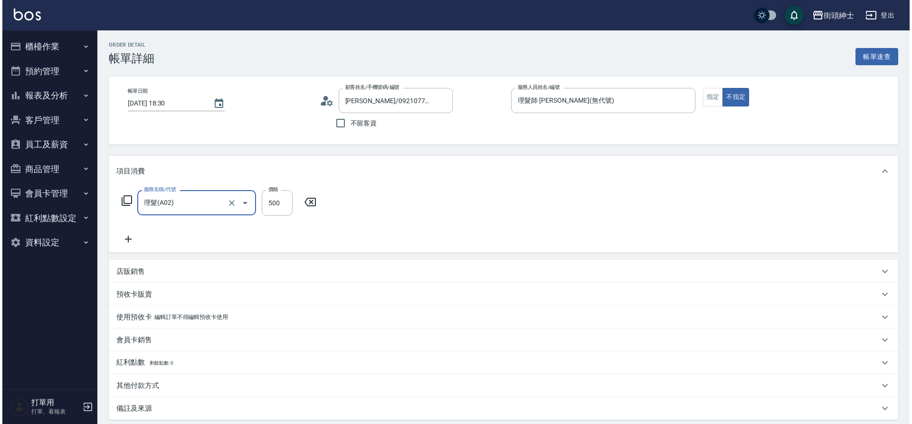
scroll to position [98, 0]
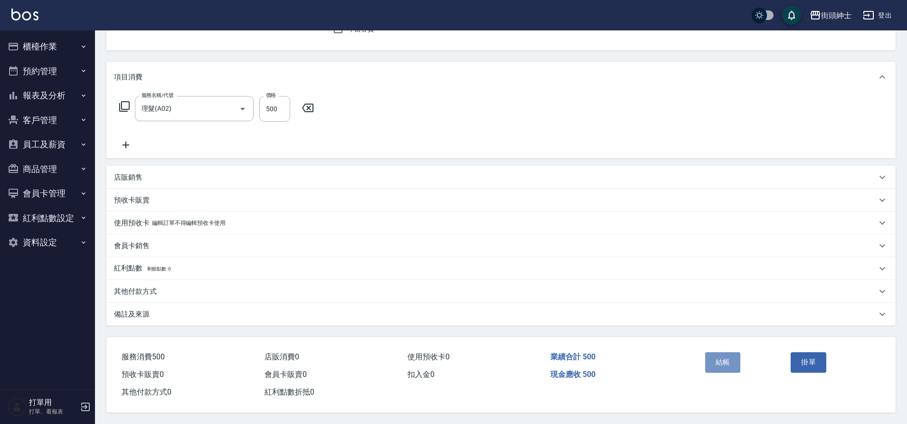
click at [735, 353] on button "結帳" at bounding box center [724, 362] width 36 height 20
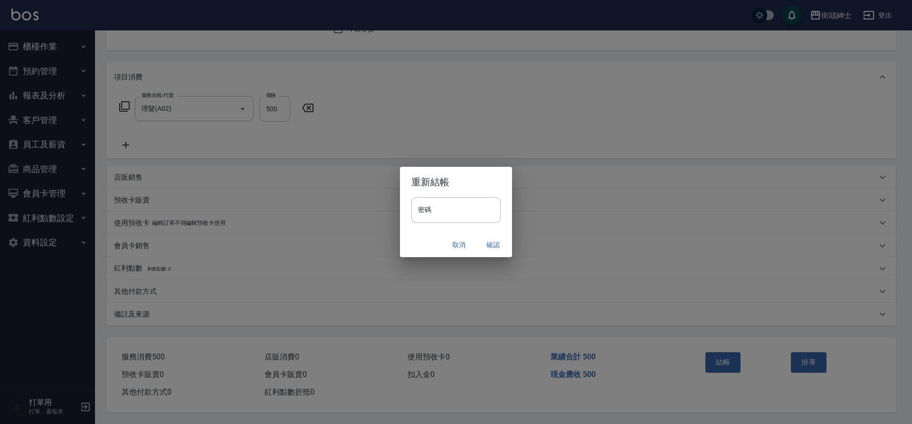
click at [491, 243] on button "確認" at bounding box center [493, 245] width 30 height 18
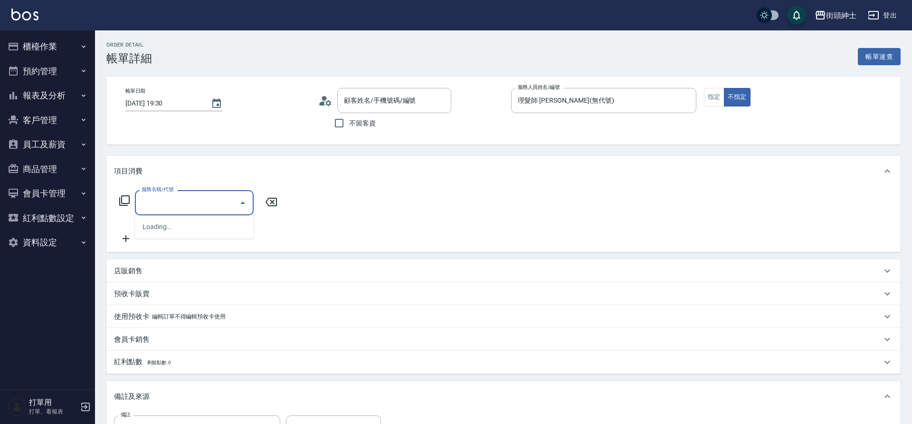
type input "[PERSON_NAME]/0977393655/null"
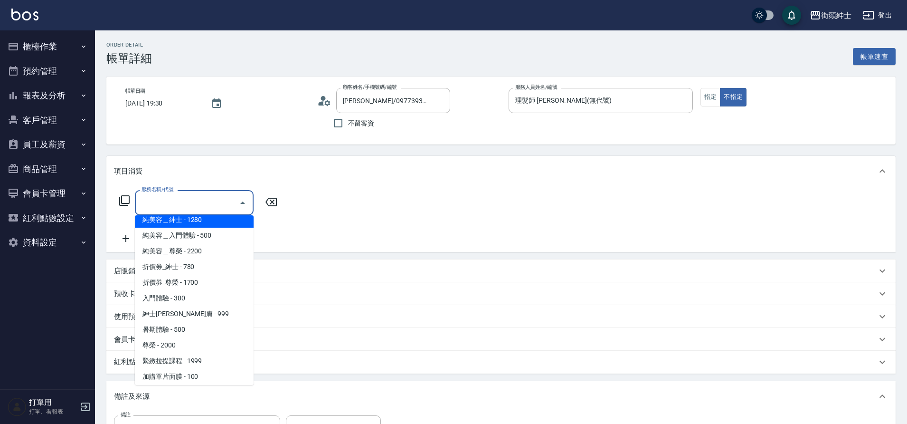
scroll to position [73, 0]
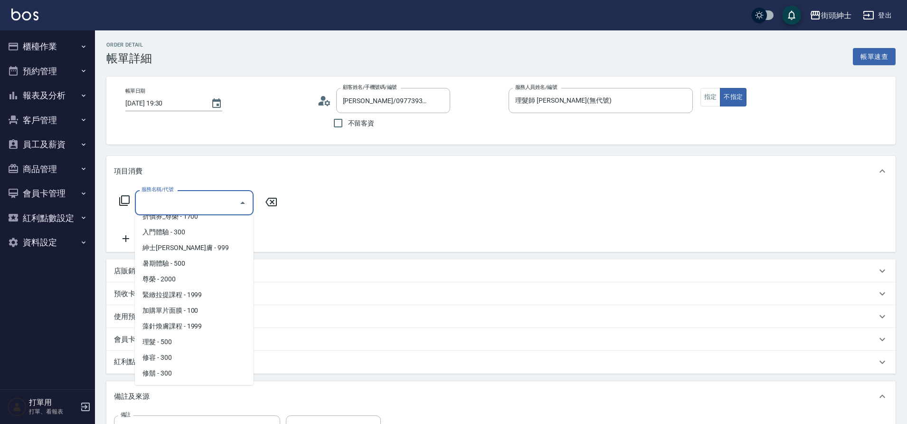
drag, startPoint x: 0, startPoint y: 0, endPoint x: 167, endPoint y: 343, distance: 381.6
click at [167, 343] on span "理髮 - 500" at bounding box center [194, 342] width 119 height 16
type input "理髮(A02)"
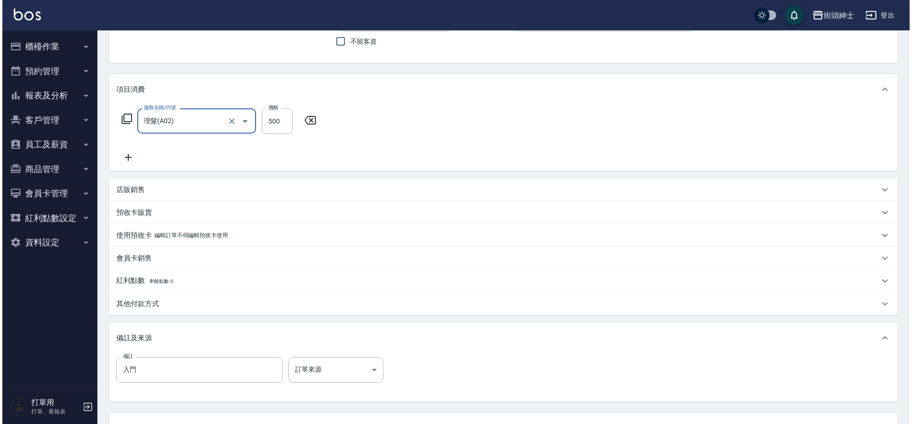
scroll to position [162, 0]
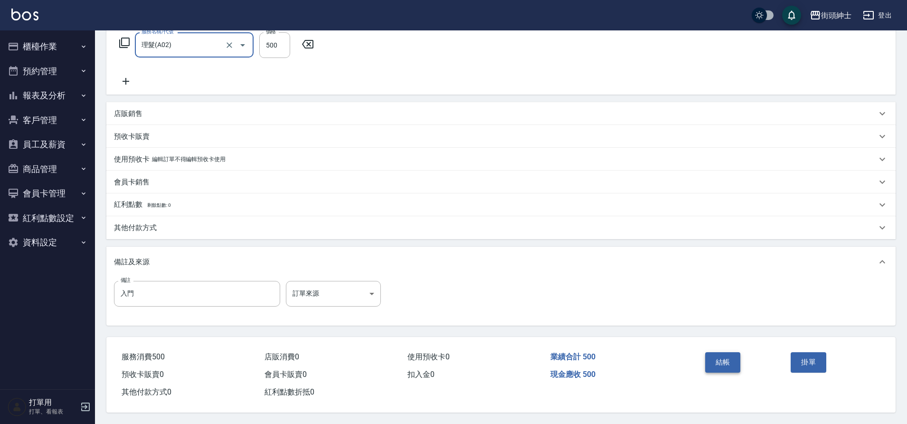
drag, startPoint x: 167, startPoint y: 343, endPoint x: 730, endPoint y: 353, distance: 563.1
click at [730, 353] on button "結帳" at bounding box center [724, 362] width 36 height 20
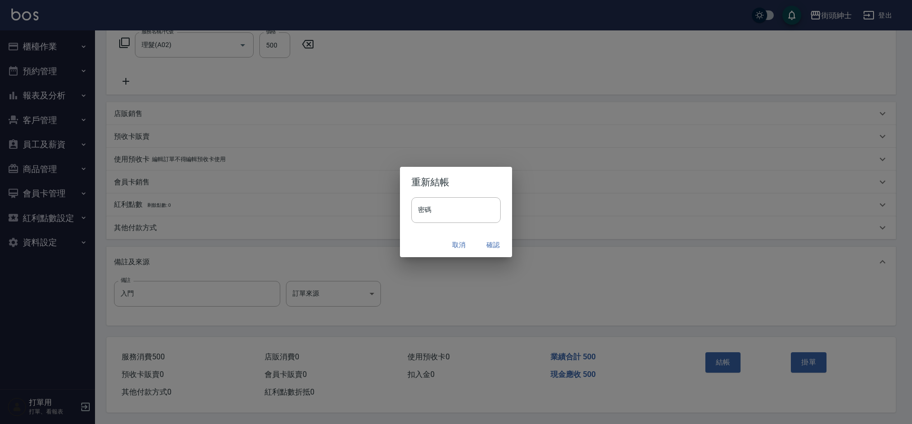
drag, startPoint x: 730, startPoint y: 353, endPoint x: 494, endPoint y: 242, distance: 261.2
click at [494, 242] on button "確認" at bounding box center [493, 245] width 30 height 18
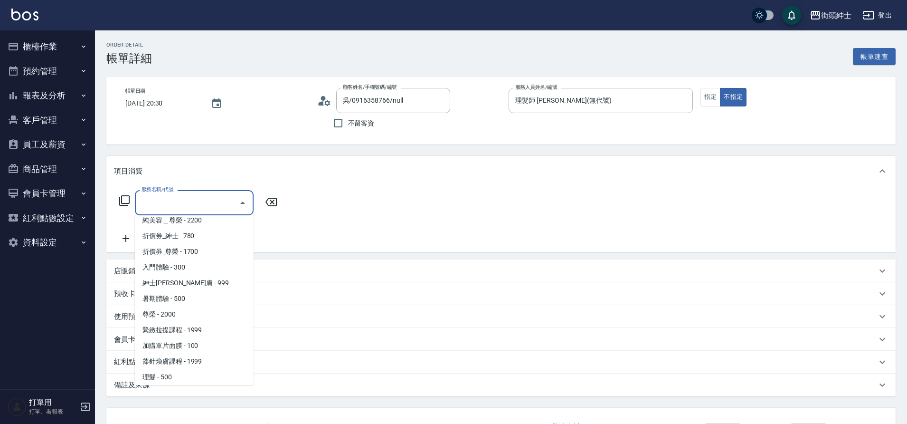
scroll to position [73, 0]
click at [173, 342] on span "理髮 - 500" at bounding box center [194, 342] width 119 height 16
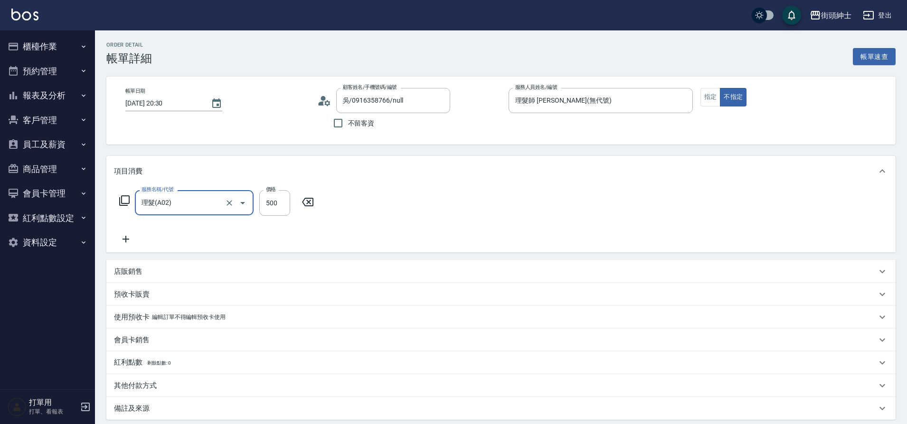
type input "理髮(A02)"
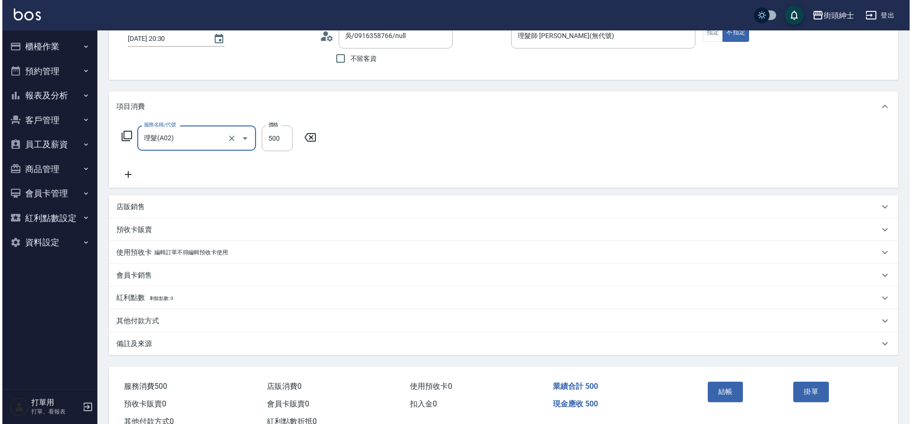
scroll to position [98, 0]
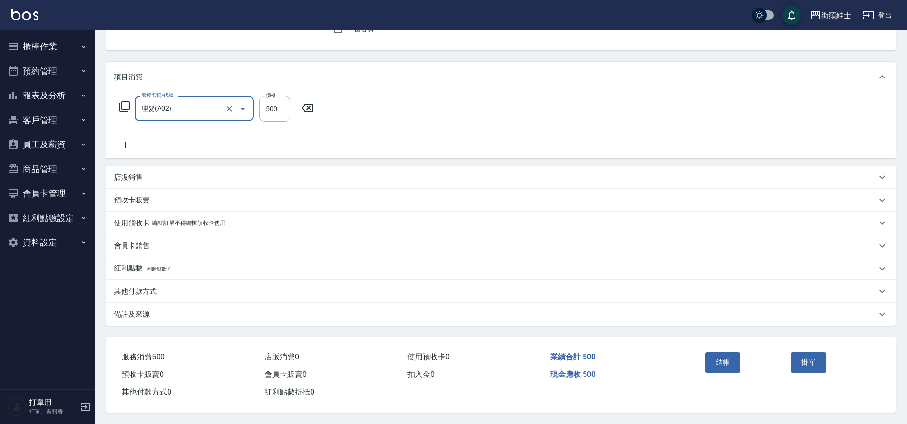
click at [726, 352] on button "結帳" at bounding box center [724, 362] width 36 height 20
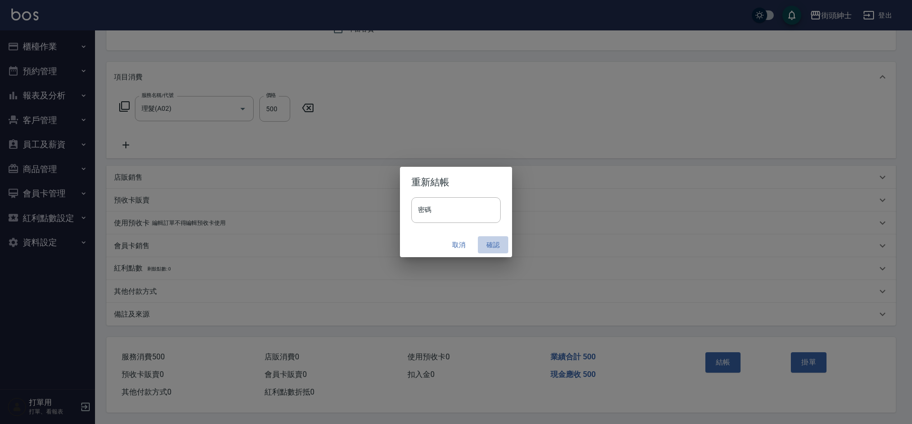
click at [480, 242] on button "確認" at bounding box center [493, 245] width 30 height 18
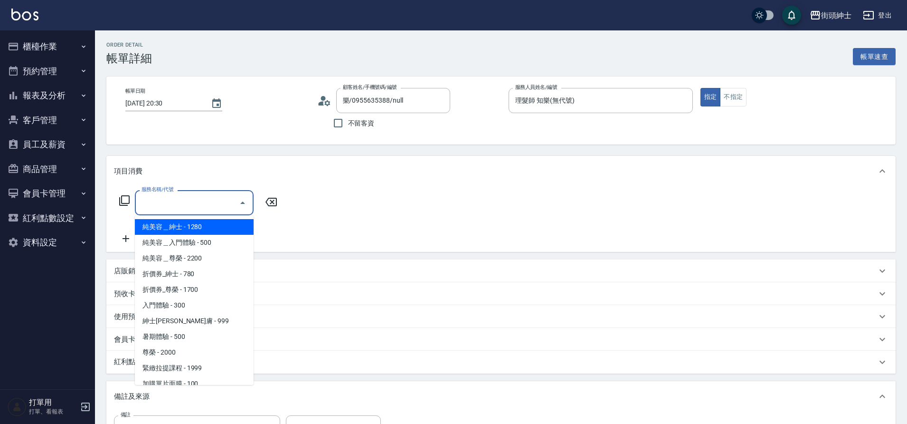
scroll to position [73, 0]
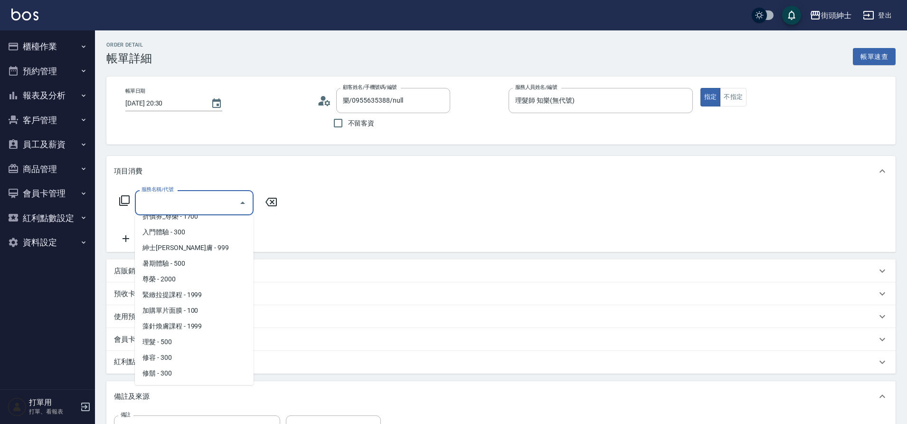
click at [175, 339] on span "理髮 - 500" at bounding box center [194, 342] width 119 height 16
type input "理髮(A02)"
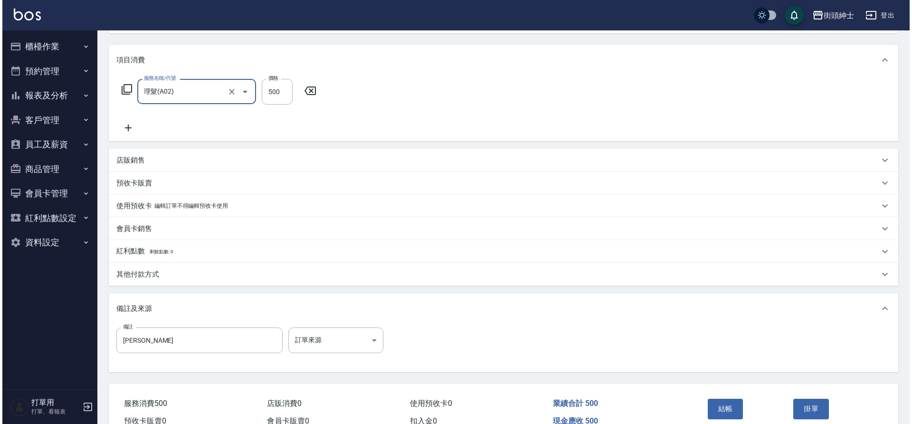
scroll to position [162, 0]
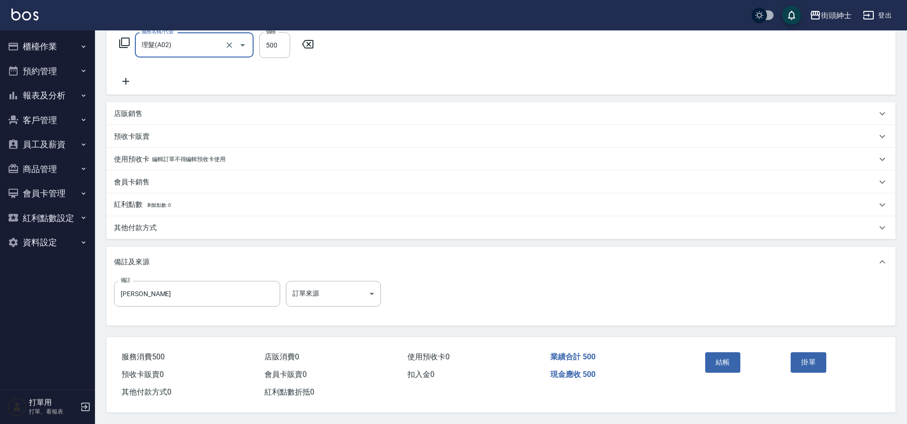
click at [721, 364] on button "結帳" at bounding box center [724, 362] width 36 height 20
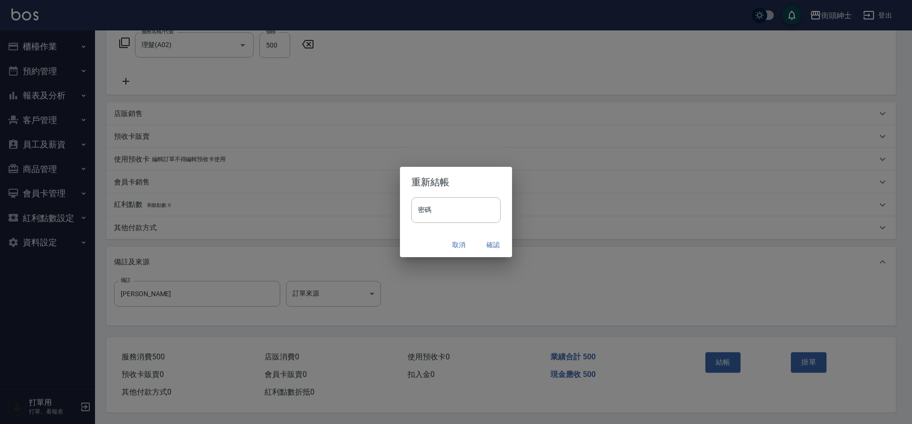
click at [489, 244] on button "確認" at bounding box center [493, 245] width 30 height 18
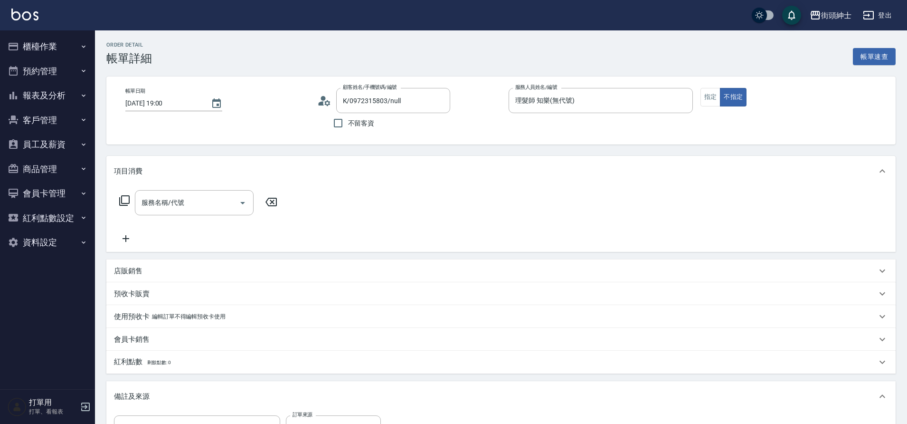
type input "K/0972315803/null"
drag, startPoint x: 0, startPoint y: 0, endPoint x: 169, endPoint y: 199, distance: 261.2
click at [169, 199] on div "服務名稱/代號 服務名稱/代號" at bounding box center [194, 202] width 119 height 25
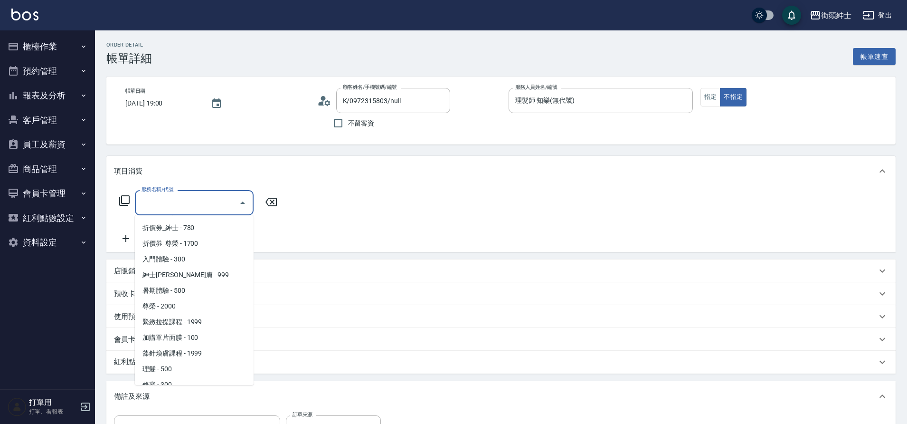
scroll to position [73, 0]
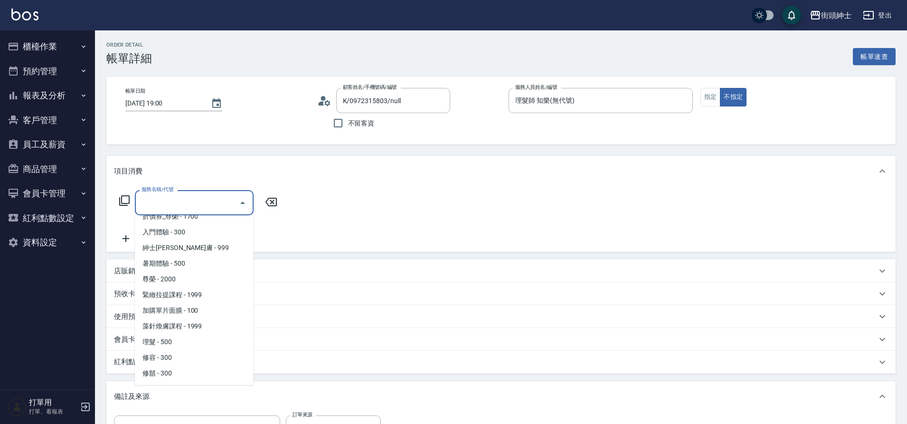
click at [175, 342] on span "理髮 - 500" at bounding box center [194, 342] width 119 height 16
type input "理髮(A02)"
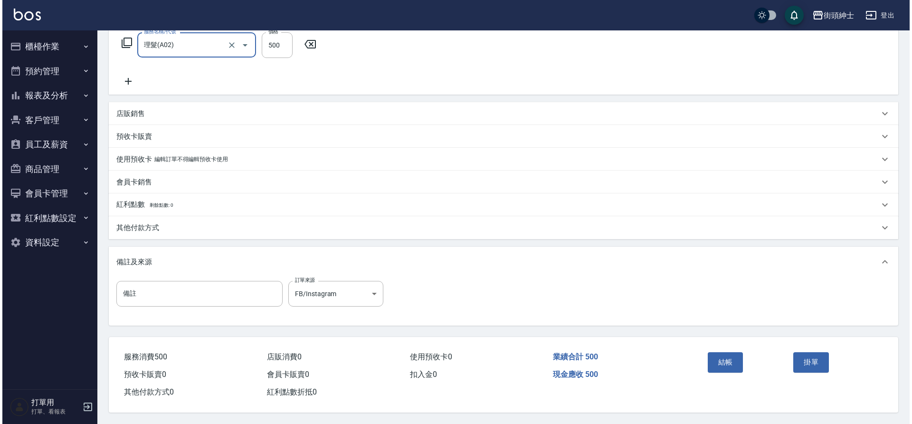
scroll to position [162, 0]
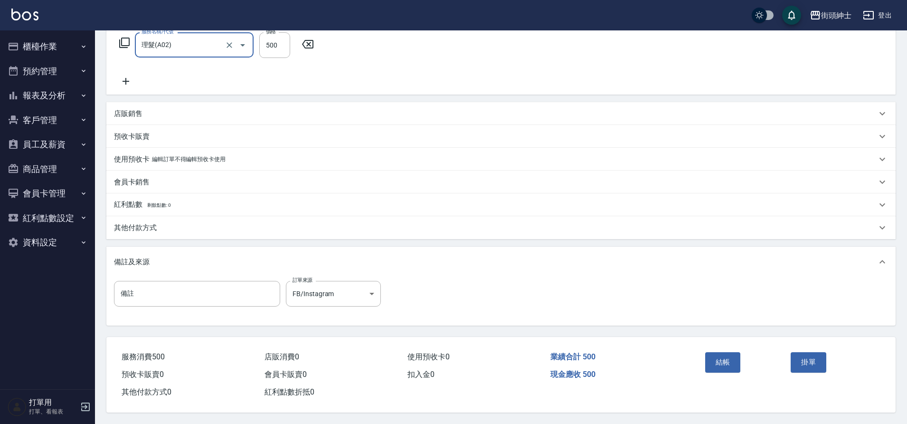
click at [725, 362] on button "結帳" at bounding box center [724, 362] width 36 height 20
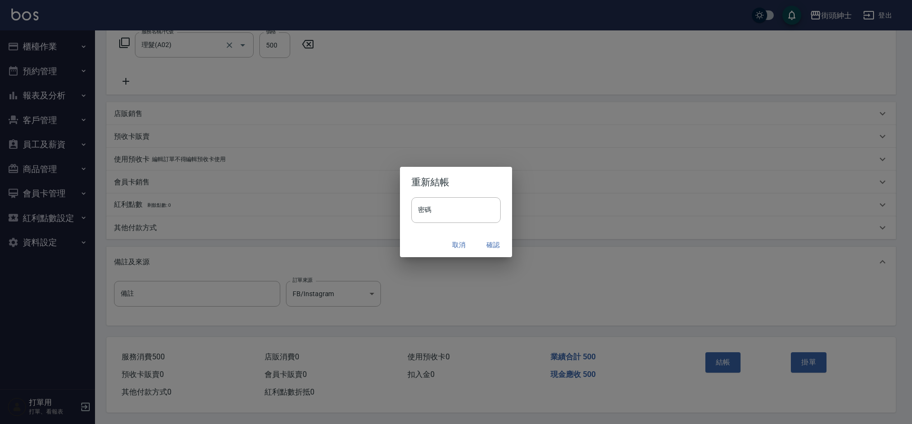
click at [493, 243] on button "確認" at bounding box center [493, 245] width 30 height 18
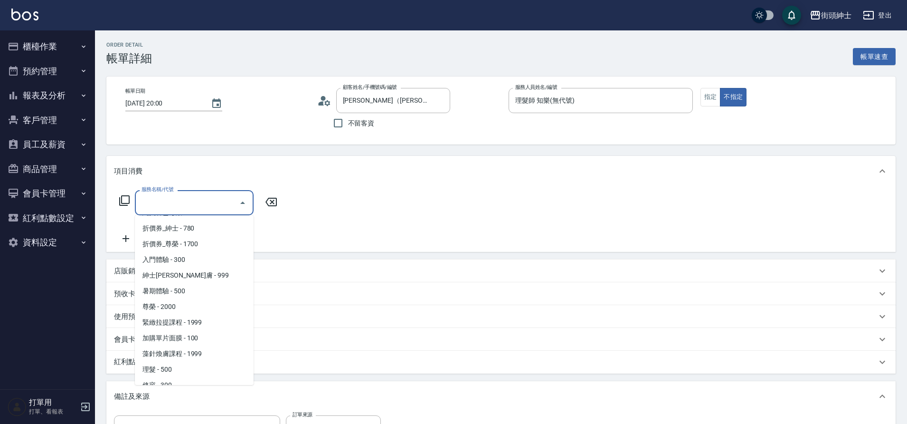
scroll to position [73, 0]
click at [170, 341] on span "理髮 - 500" at bounding box center [194, 342] width 119 height 16
type input "理髮(A02)"
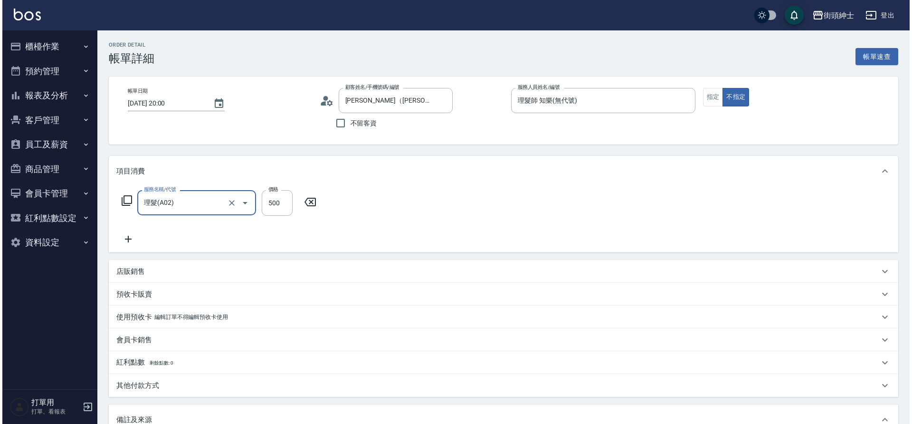
scroll to position [162, 0]
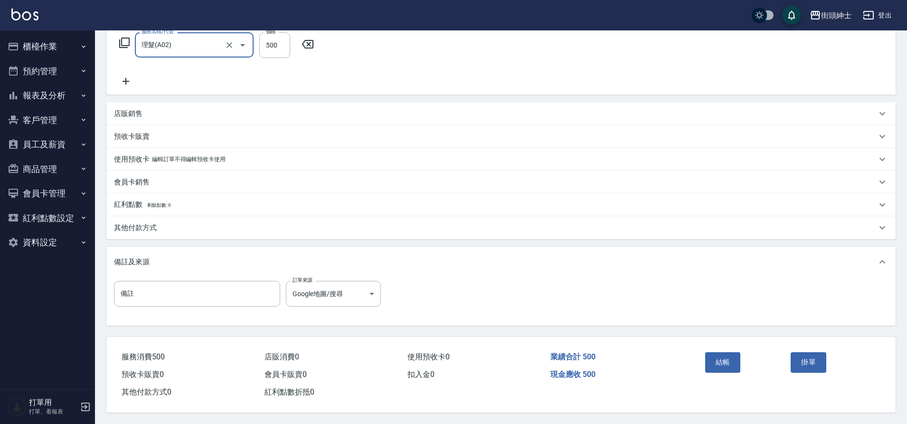
click at [714, 359] on button "結帳" at bounding box center [724, 362] width 36 height 20
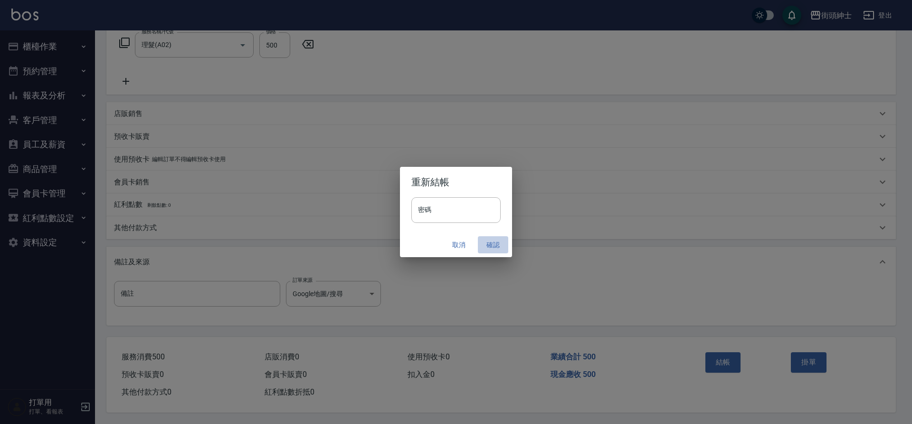
drag, startPoint x: 0, startPoint y: 0, endPoint x: 493, endPoint y: 239, distance: 547.8
click at [493, 239] on button "確認" at bounding box center [493, 245] width 30 height 18
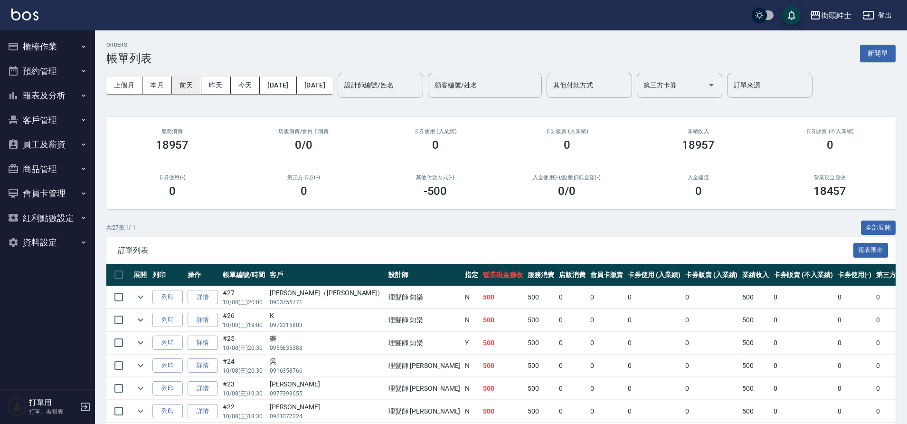
scroll to position [2, 0]
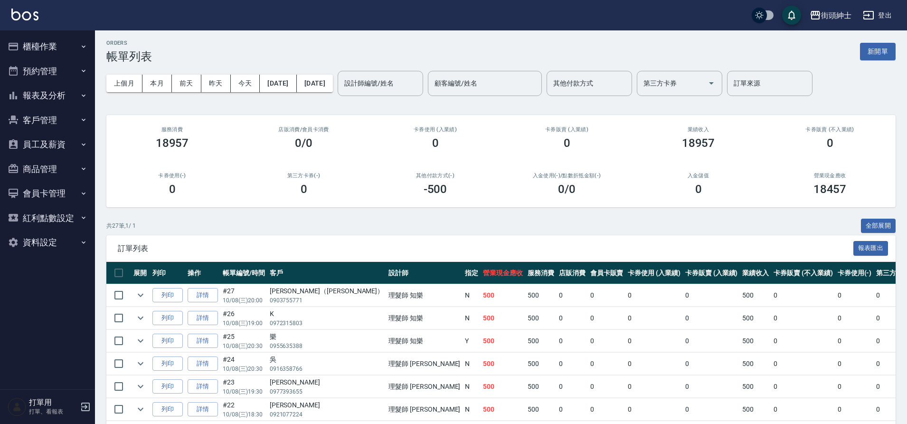
click at [26, 73] on button "預約管理" at bounding box center [47, 71] width 87 height 25
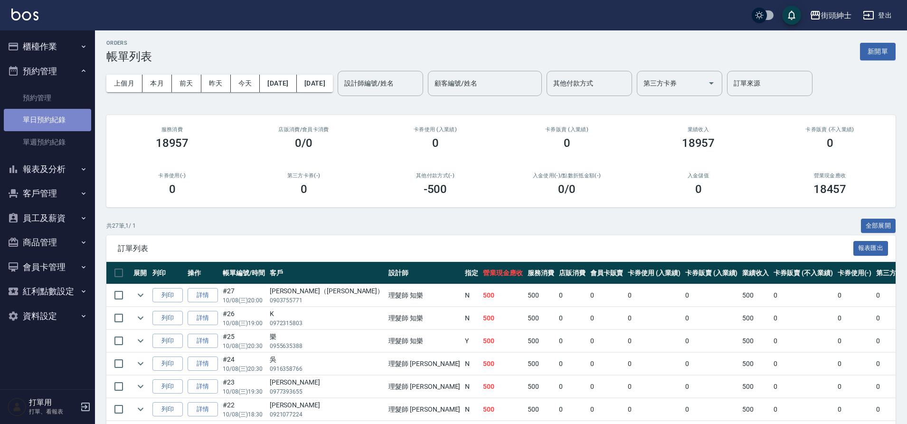
click at [50, 114] on link "單日預約紀錄" at bounding box center [47, 120] width 87 height 22
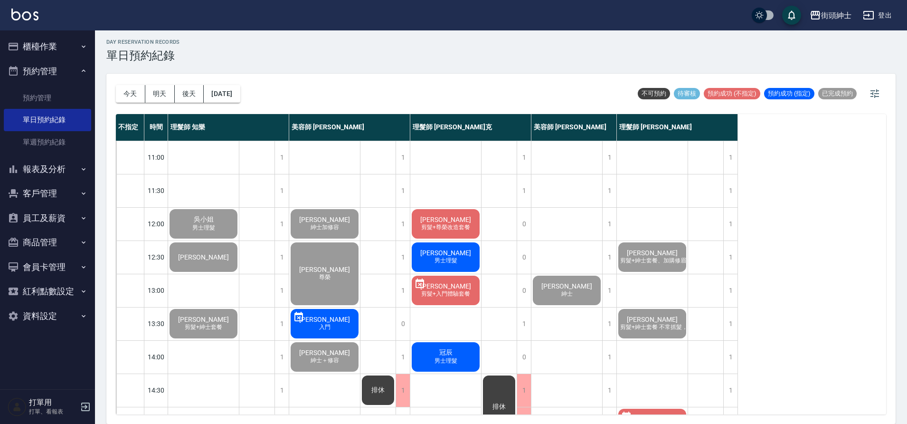
click at [48, 49] on button "櫃檯作業" at bounding box center [47, 46] width 87 height 25
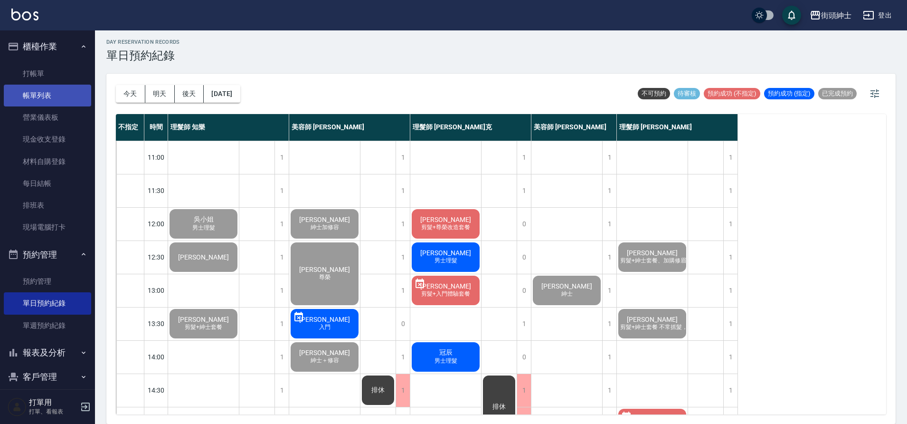
click at [49, 90] on link "帳單列表" at bounding box center [47, 96] width 87 height 22
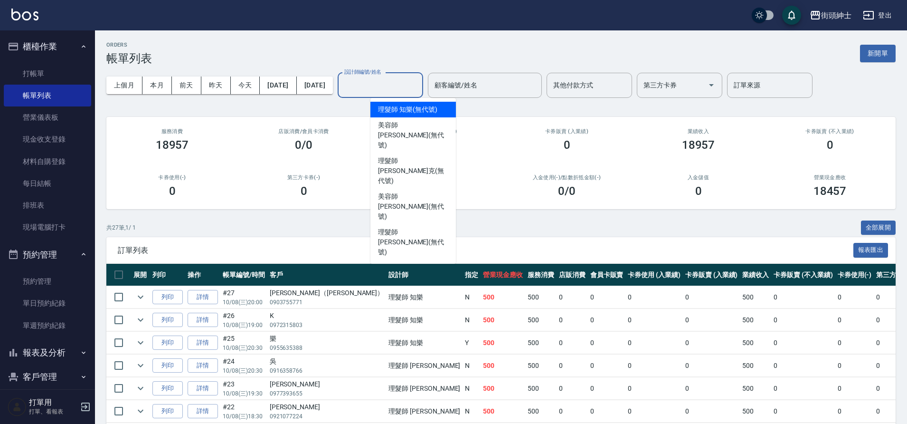
click at [416, 81] on input "設計師編號/姓名" at bounding box center [380, 85] width 77 height 17
click at [391, 114] on span "理髮師 知樂 (無代號)" at bounding box center [407, 110] width 59 height 10
type input "理髮師 知樂(無代號)"
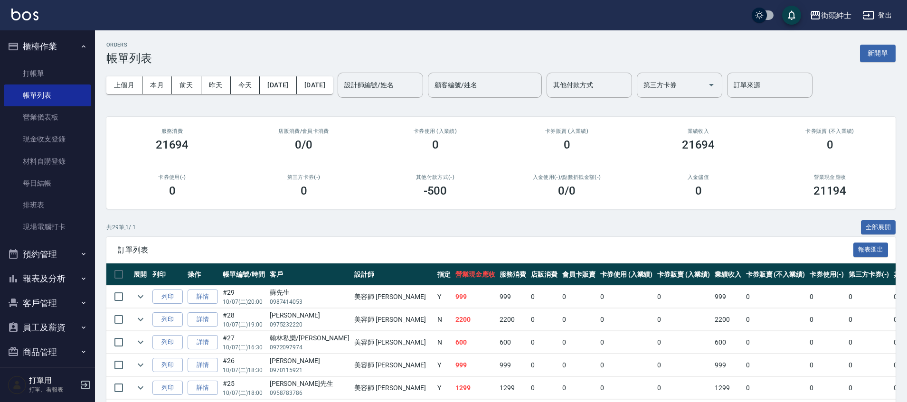
click at [54, 259] on button "預約管理" at bounding box center [47, 254] width 87 height 25
click at [66, 315] on link "單週預約紀錄" at bounding box center [47, 326] width 87 height 22
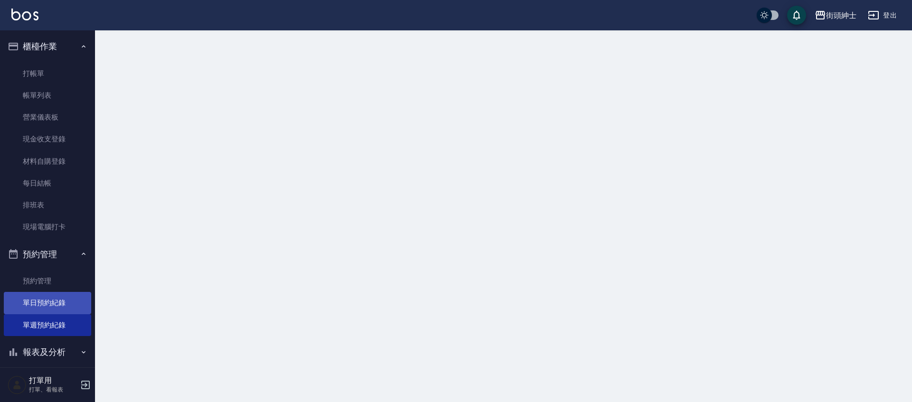
click at [63, 307] on link "單日預約紀錄" at bounding box center [47, 303] width 87 height 22
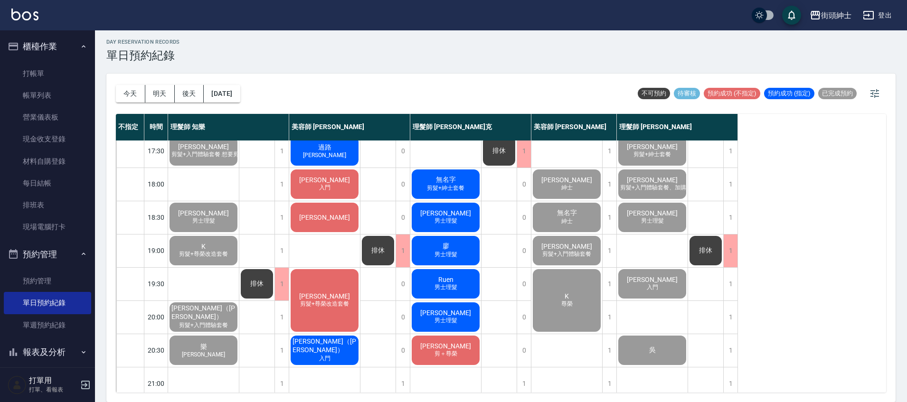
scroll to position [441, 0]
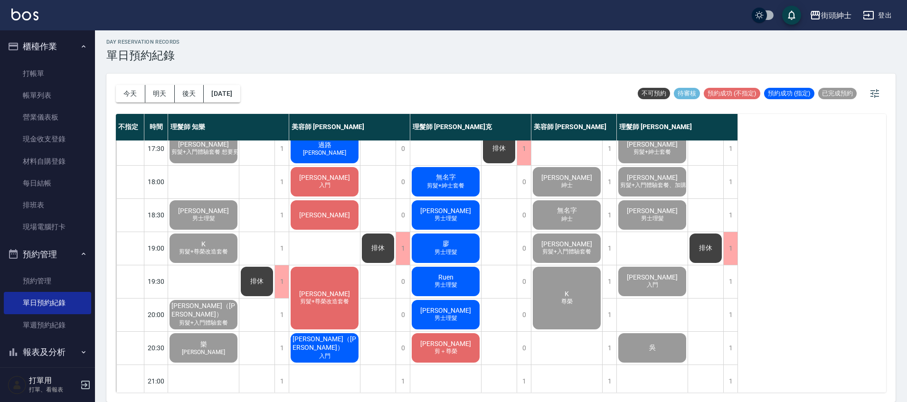
click at [258, 306] on div "排休" at bounding box center [257, 49] width 36 height 698
click at [334, 343] on span "[PERSON_NAME]（[PERSON_NAME]）" at bounding box center [325, 343] width 68 height 17
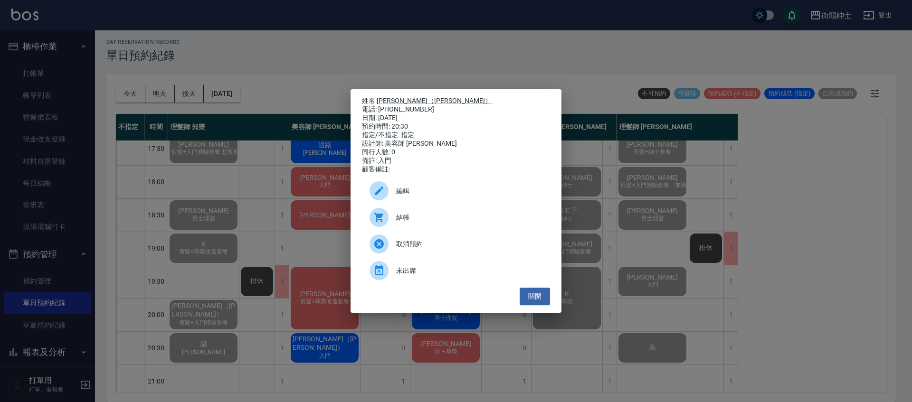
click at [429, 201] on div "編輯" at bounding box center [456, 191] width 188 height 27
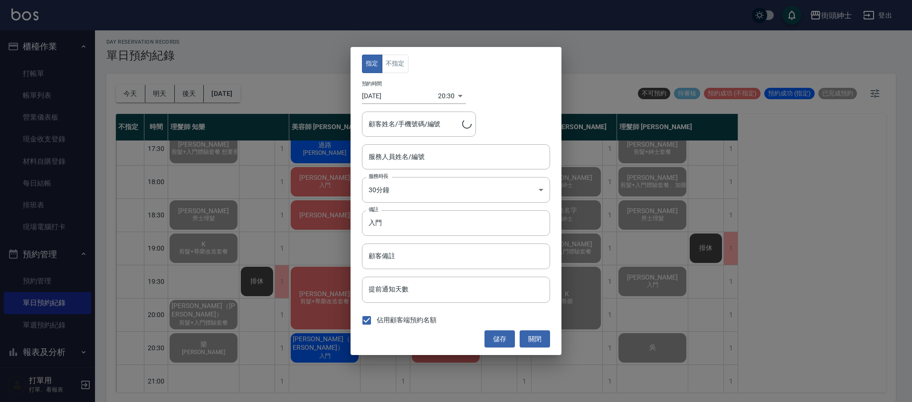
type input "美容師 [PERSON_NAME](無代號)"
type input "林忠賢（Peter）/0903755771"
click at [434, 222] on input "入門" at bounding box center [456, 223] width 188 height 26
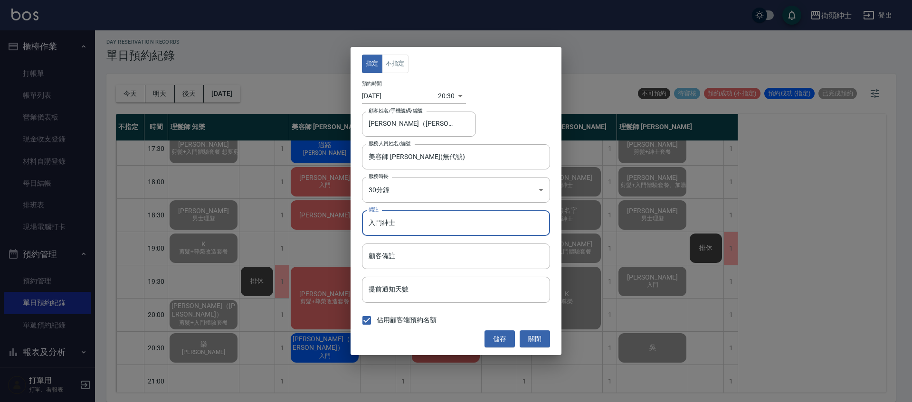
type input "入門紳士"
click at [494, 343] on button "儲存" at bounding box center [500, 340] width 30 height 18
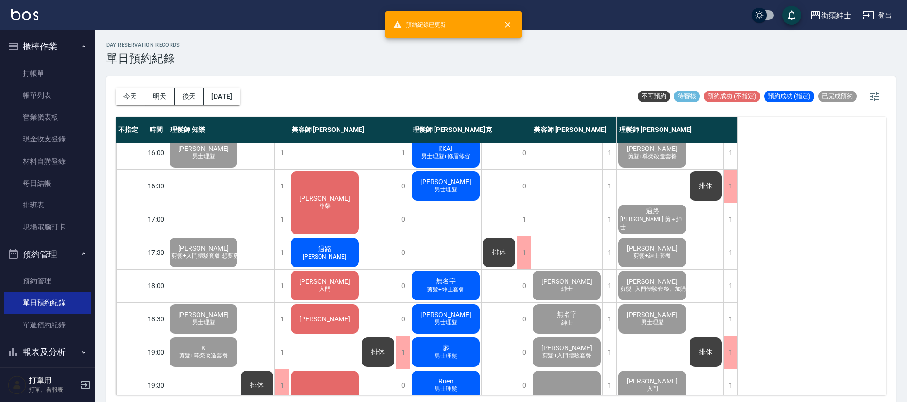
scroll to position [266, 0]
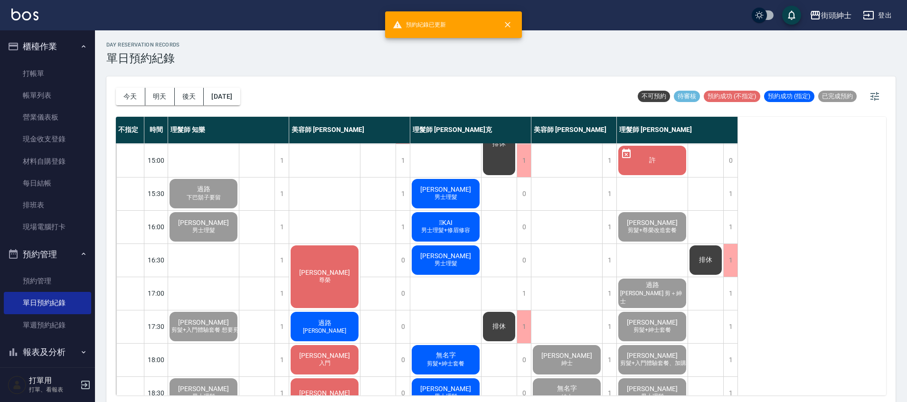
drag, startPoint x: 347, startPoint y: 328, endPoint x: 349, endPoint y: 322, distance: 5.9
click at [349, 322] on div "過路 Ian 紳士" at bounding box center [324, 327] width 71 height 32
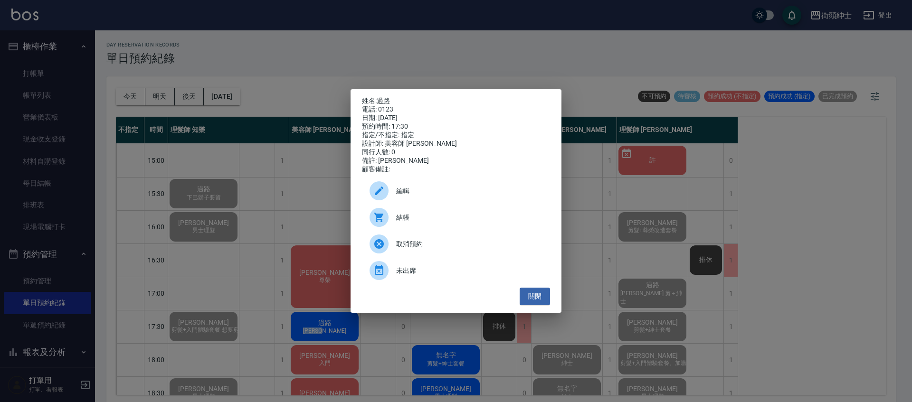
click at [434, 201] on div "編輯" at bounding box center [456, 191] width 188 height 27
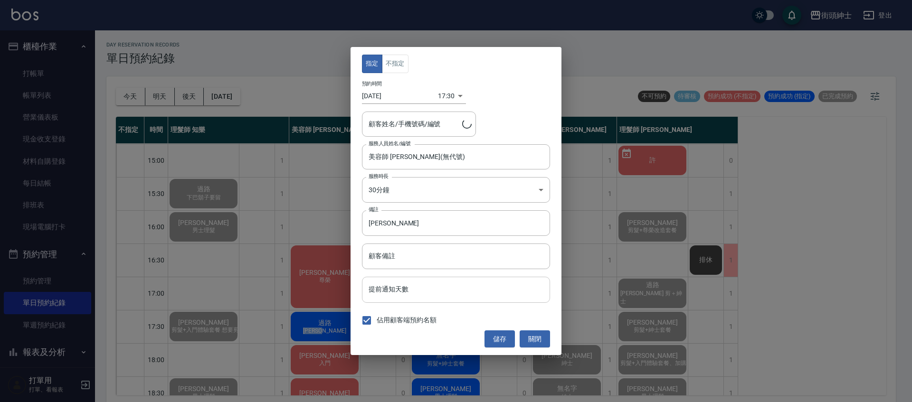
type input "過路/0123"
click at [423, 223] on input "Ian 紳士" at bounding box center [456, 223] width 188 height 26
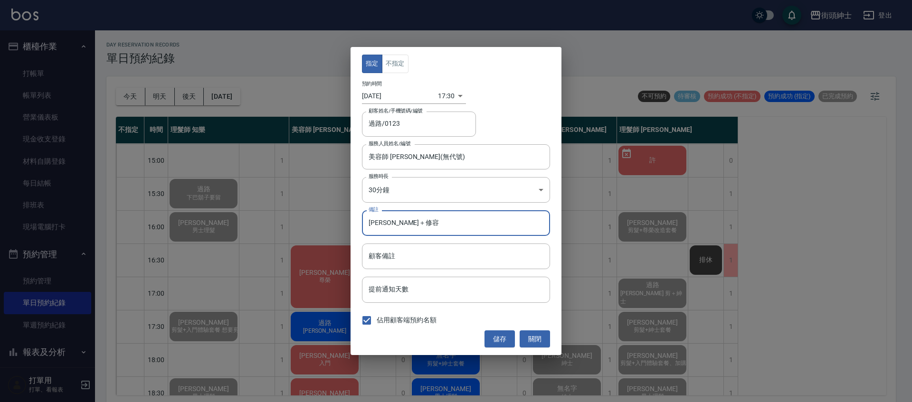
type input "[PERSON_NAME]＋修容"
click at [508, 339] on button "儲存" at bounding box center [500, 340] width 30 height 18
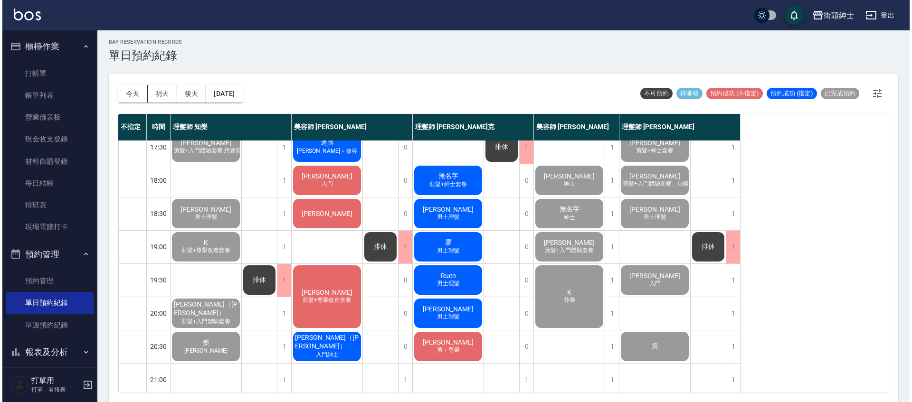
scroll to position [454, 0]
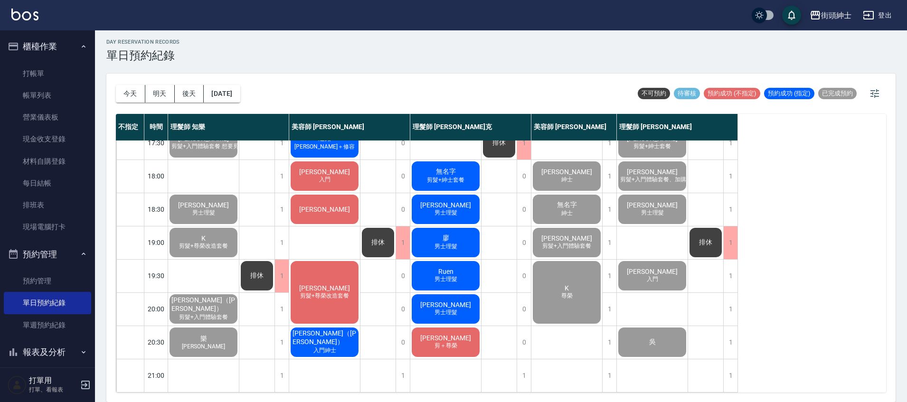
click at [315, 347] on span "入門紳士" at bounding box center [325, 351] width 27 height 8
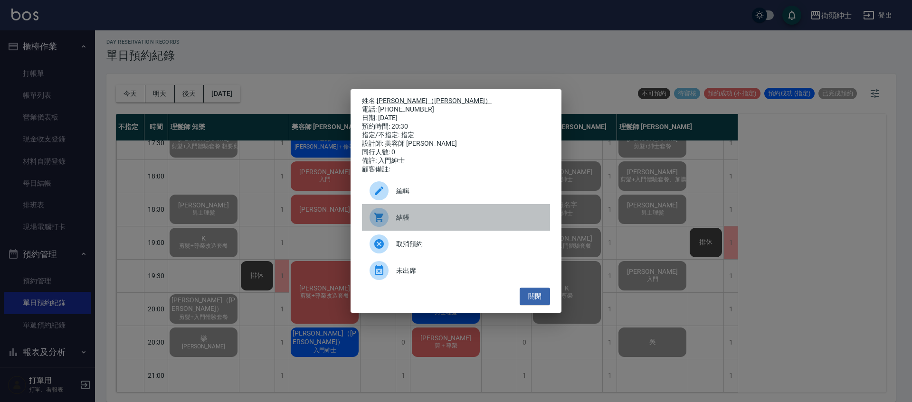
click at [391, 217] on div at bounding box center [383, 217] width 27 height 19
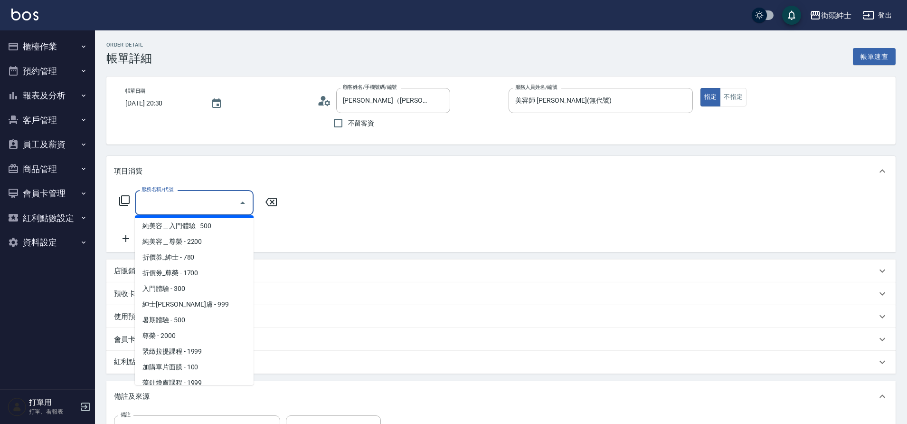
scroll to position [73, 0]
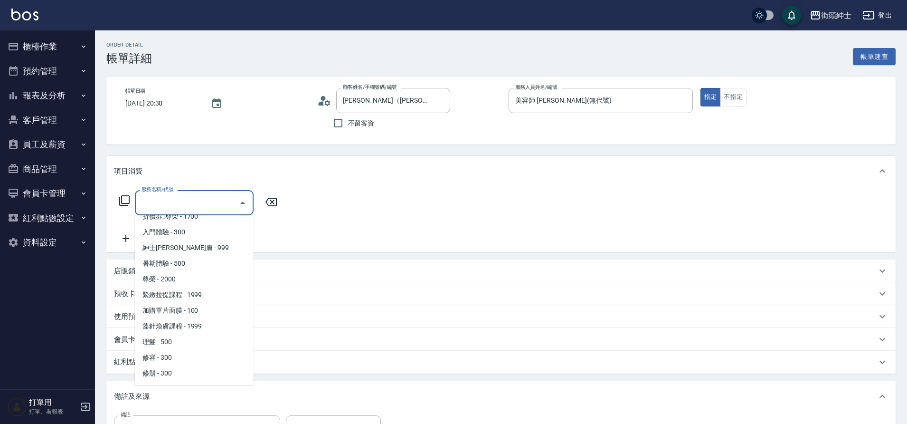
click at [204, 246] on span "紳士[PERSON_NAME]膚 - 999" at bounding box center [194, 248] width 119 height 16
type input "紳士[PERSON_NAME]膚"
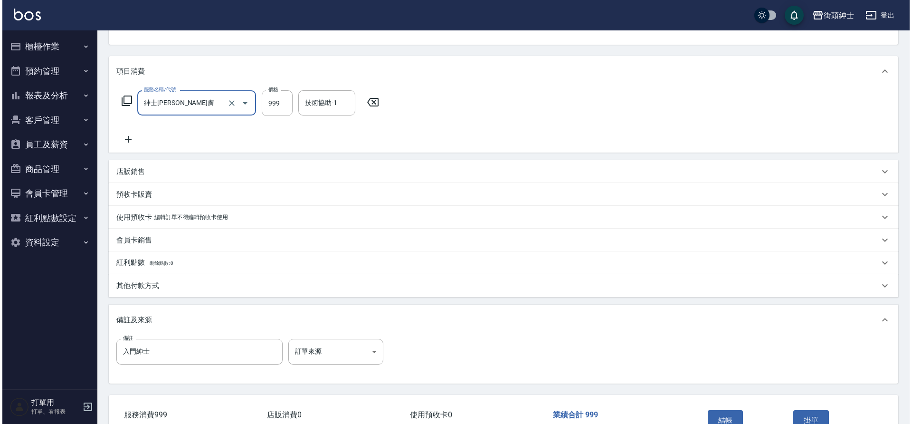
scroll to position [139, 0]
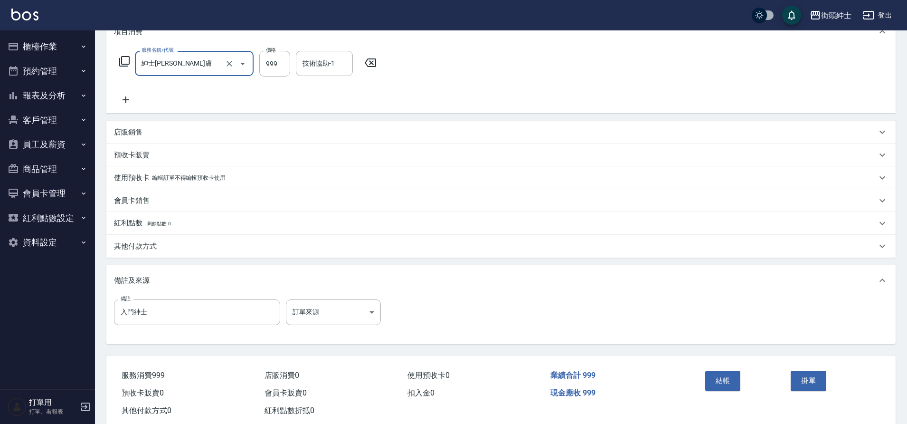
click at [730, 379] on button "結帳" at bounding box center [724, 381] width 36 height 20
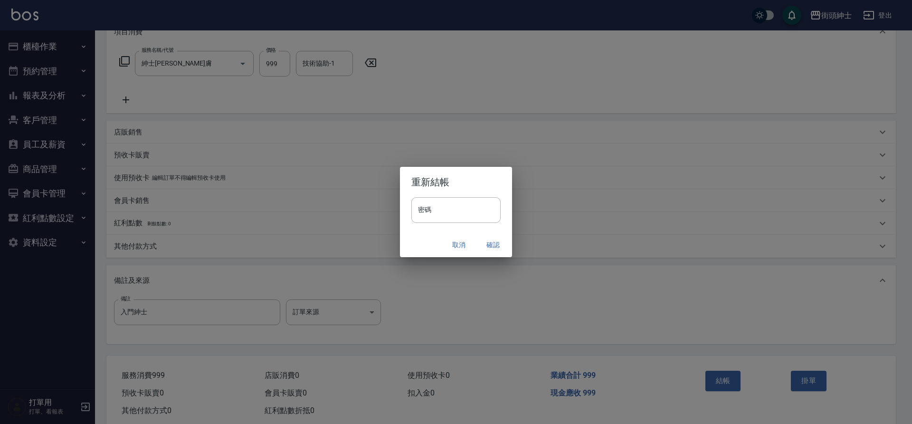
click at [492, 241] on button "確認" at bounding box center [493, 245] width 30 height 18
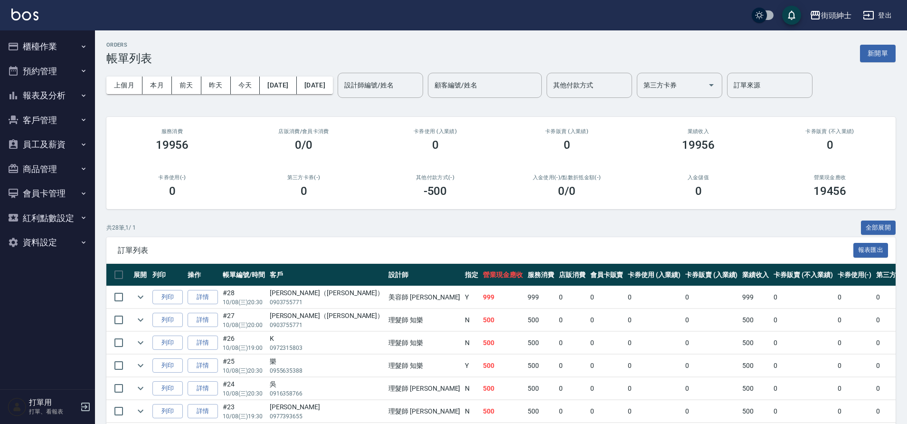
click at [67, 73] on button "預約管理" at bounding box center [47, 71] width 87 height 25
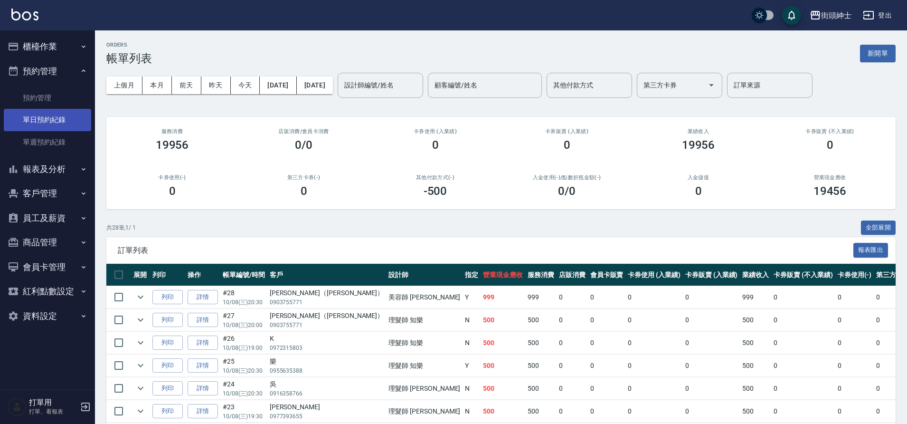
click at [55, 130] on link "單日預約紀錄" at bounding box center [47, 120] width 87 height 22
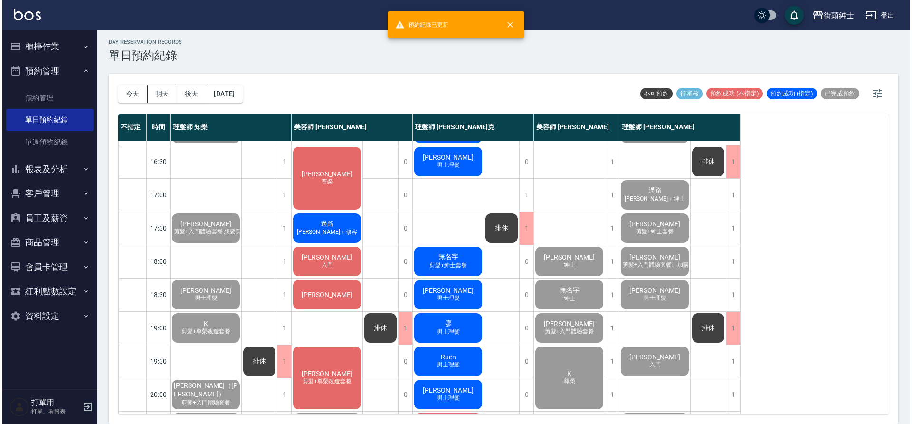
scroll to position [432, 0]
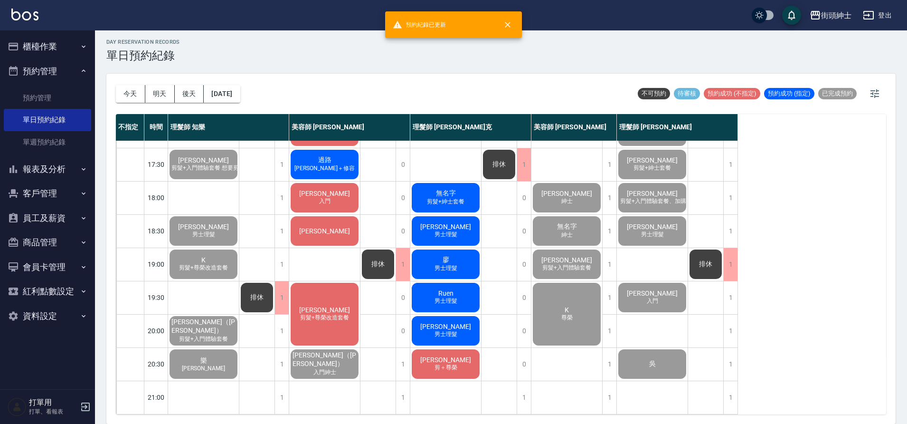
click at [344, 325] on div "林俞宏 剪髮+尊榮改造套餐" at bounding box center [324, 314] width 71 height 66
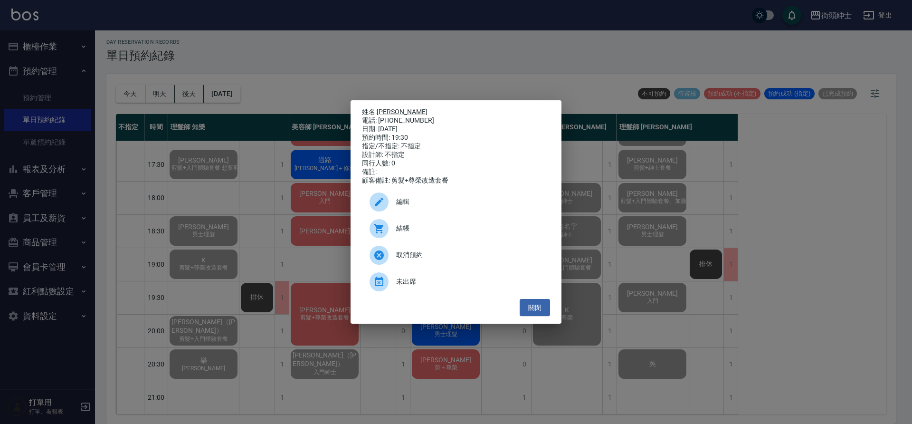
click at [464, 231] on span "結帳" at bounding box center [469, 228] width 146 height 10
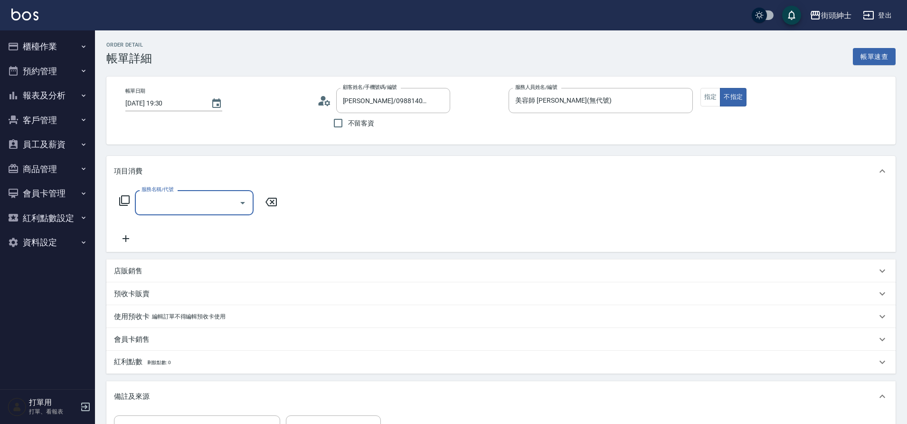
drag, startPoint x: 0, startPoint y: 0, endPoint x: 191, endPoint y: 203, distance: 278.6
click at [191, 203] on input "服務名稱/代號" at bounding box center [187, 202] width 96 height 17
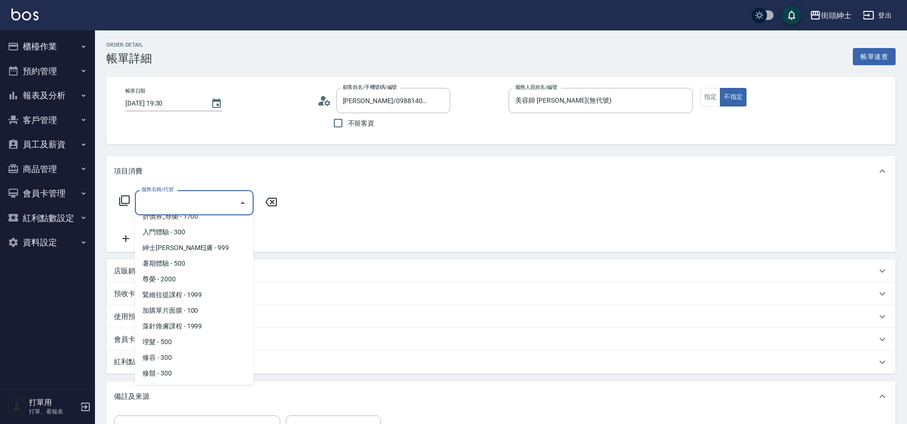
scroll to position [57, 0]
click at [176, 293] on span "尊榮 - 2000" at bounding box center [194, 296] width 119 height 16
type input "尊榮"
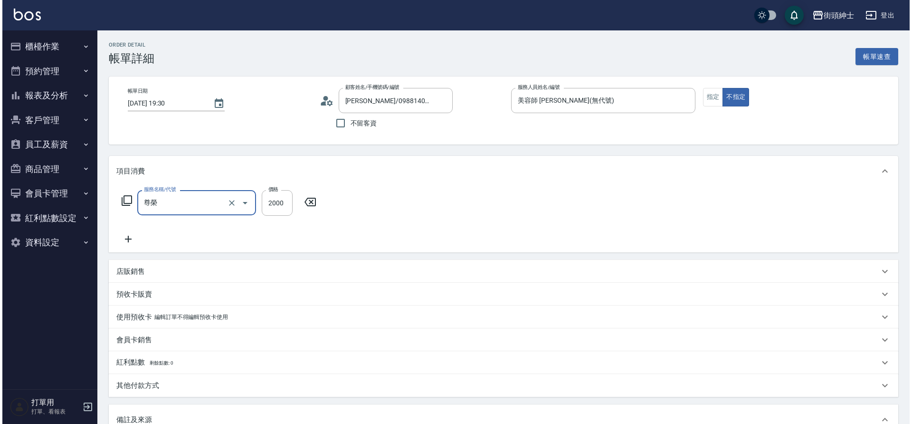
scroll to position [162, 0]
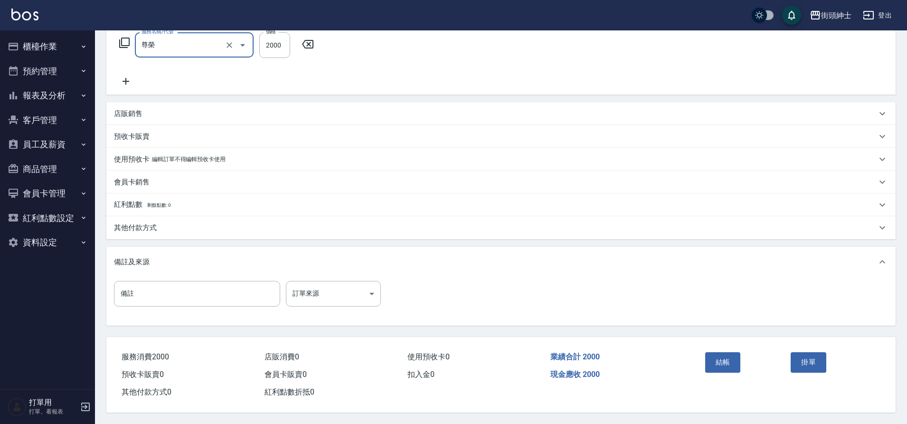
click at [712, 359] on button "結帳" at bounding box center [724, 362] width 36 height 20
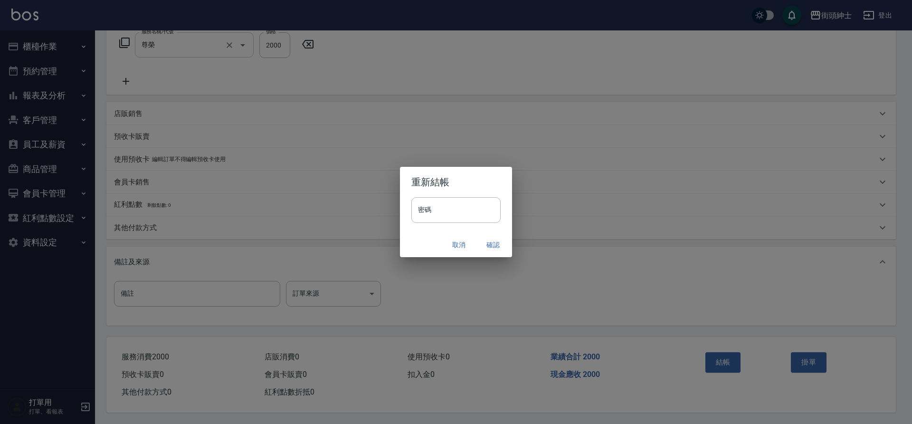
click at [495, 245] on button "確認" at bounding box center [493, 245] width 30 height 18
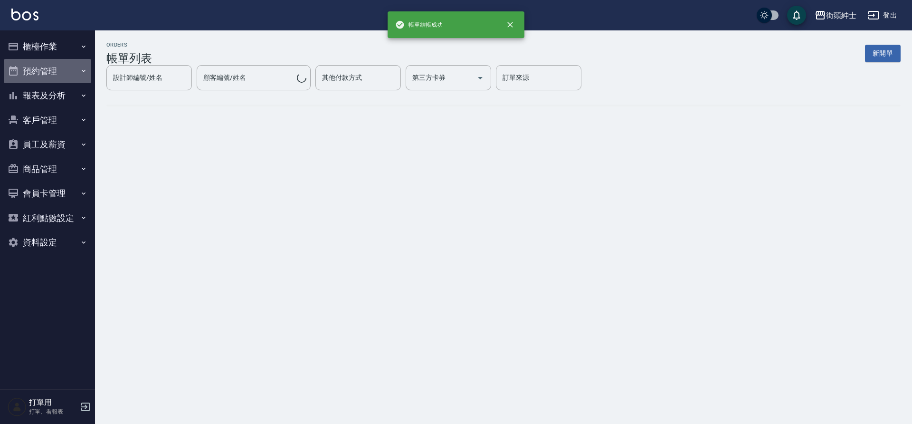
click at [64, 76] on button "預約管理" at bounding box center [47, 71] width 87 height 25
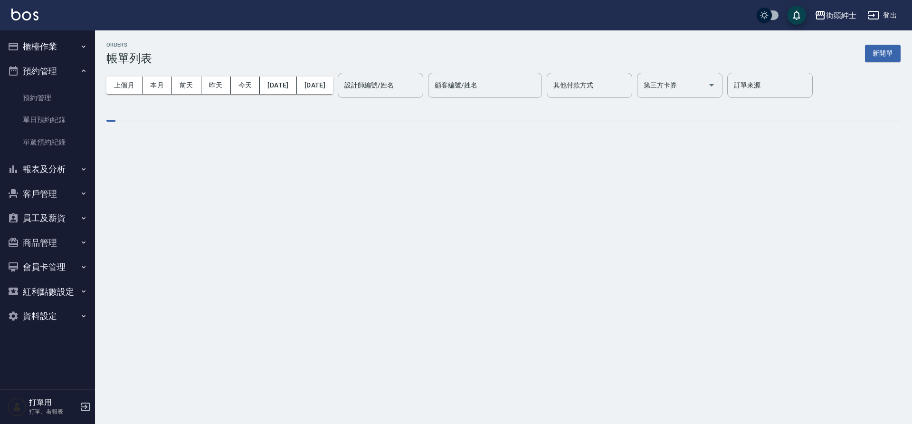
click at [66, 121] on link "單日預約紀錄" at bounding box center [47, 120] width 87 height 22
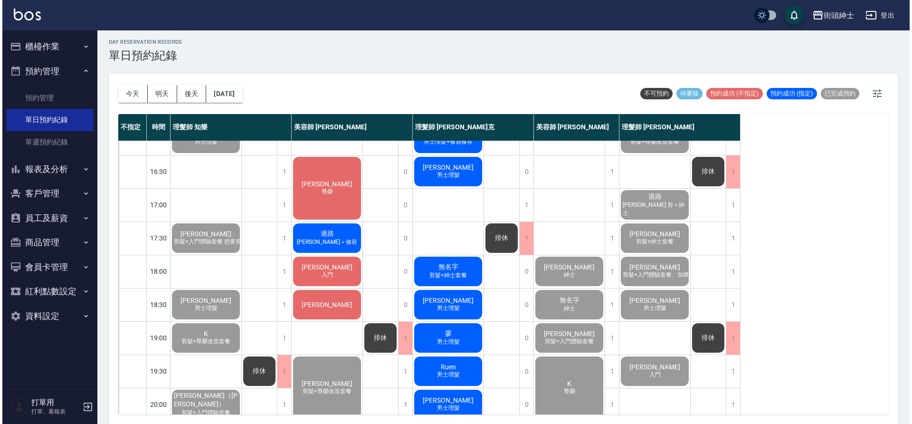
scroll to position [342, 0]
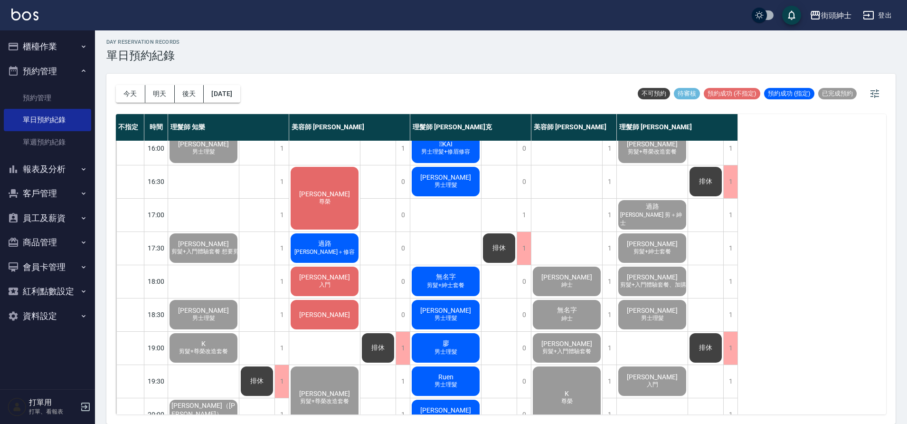
drag, startPoint x: 191, startPoint y: 203, endPoint x: 352, endPoint y: 325, distance: 202.2
click at [352, 325] on div "[PERSON_NAME]" at bounding box center [324, 314] width 71 height 32
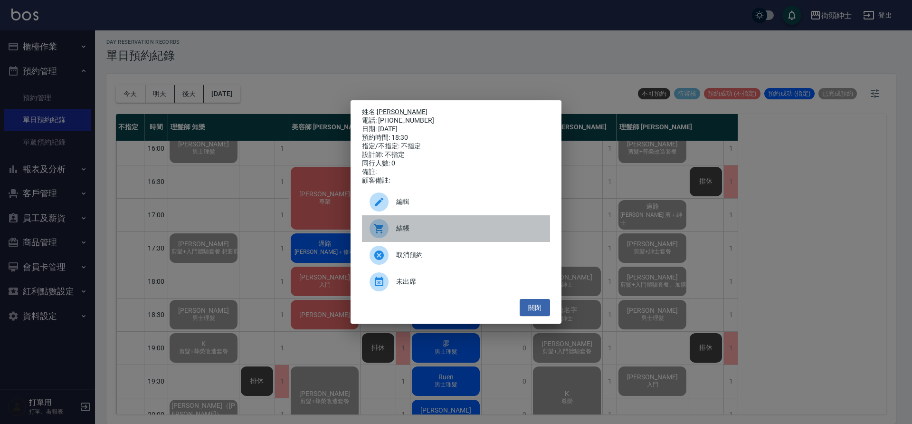
drag, startPoint x: 352, startPoint y: 325, endPoint x: 402, endPoint y: 232, distance: 105.4
click at [402, 232] on span "結帳" at bounding box center [469, 228] width 146 height 10
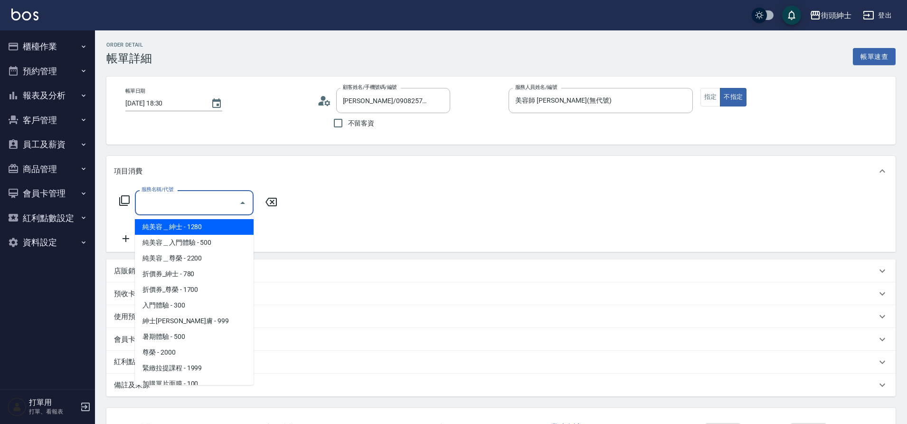
click at [190, 241] on span "純美容＿入門體驗 - 500" at bounding box center [194, 243] width 119 height 16
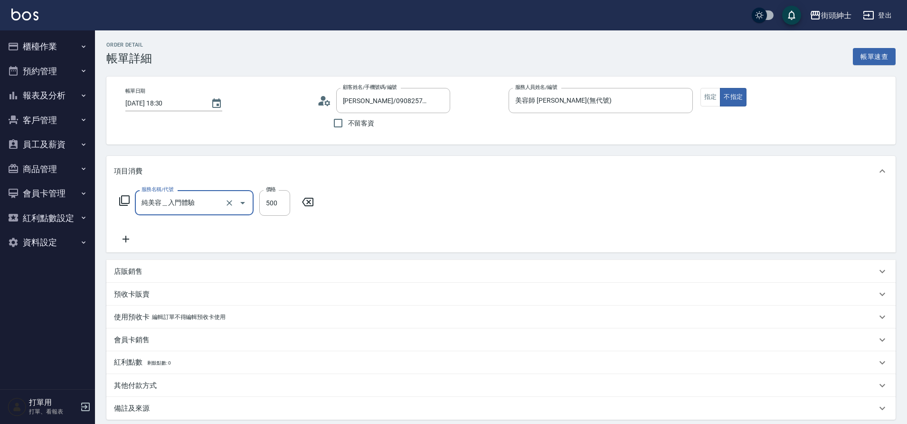
drag, startPoint x: 0, startPoint y: 0, endPoint x: 184, endPoint y: 208, distance: 277.3
click at [184, 208] on input "純美容＿入門體驗" at bounding box center [181, 202] width 84 height 17
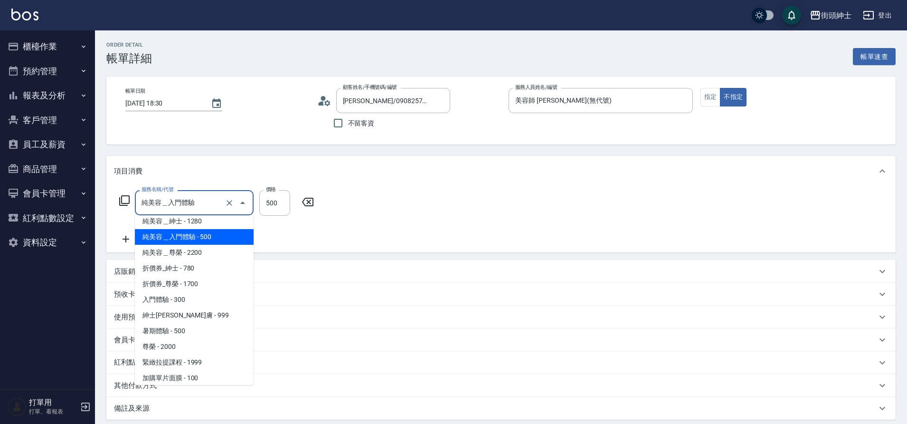
scroll to position [6, 0]
click at [172, 297] on span "入門體驗 - 300" at bounding box center [194, 299] width 119 height 16
type input "入門體驗"
type input "300"
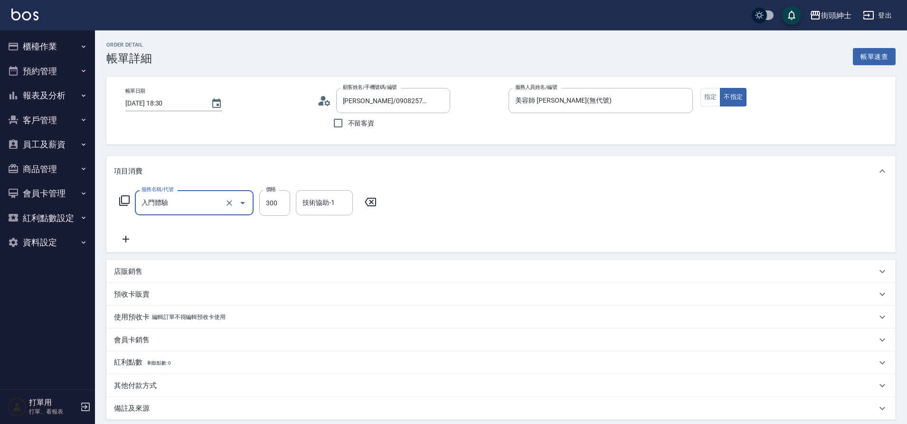
click at [134, 233] on icon at bounding box center [126, 238] width 24 height 11
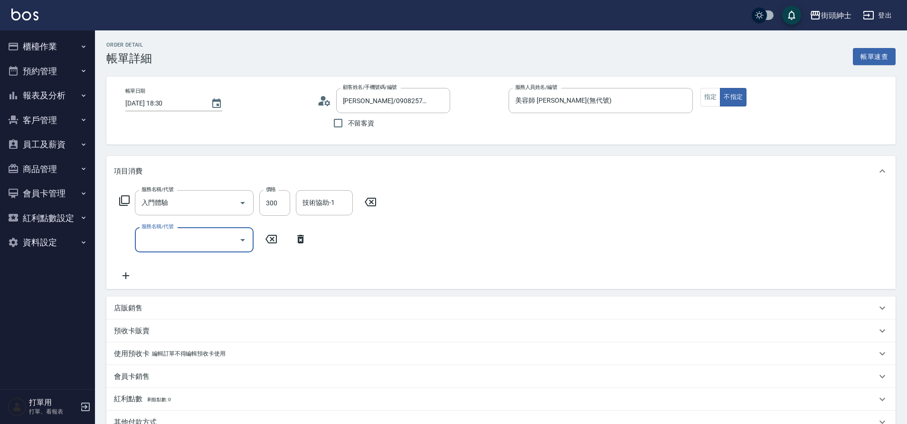
drag, startPoint x: 184, startPoint y: 208, endPoint x: 171, endPoint y: 243, distance: 37.6
click at [171, 243] on input "服務名稱/代號" at bounding box center [187, 239] width 96 height 17
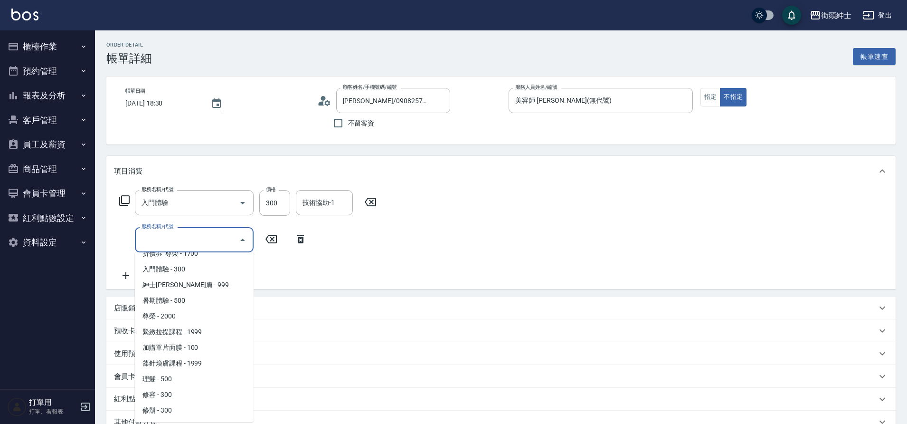
scroll to position [2, 0]
click at [172, 391] on span "修容 - 300" at bounding box center [194, 393] width 119 height 16
type input "修容(A03)"
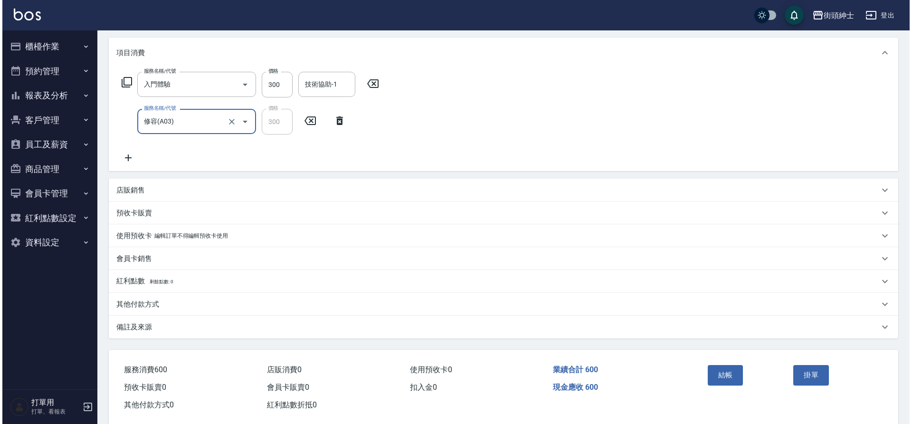
scroll to position [129, 0]
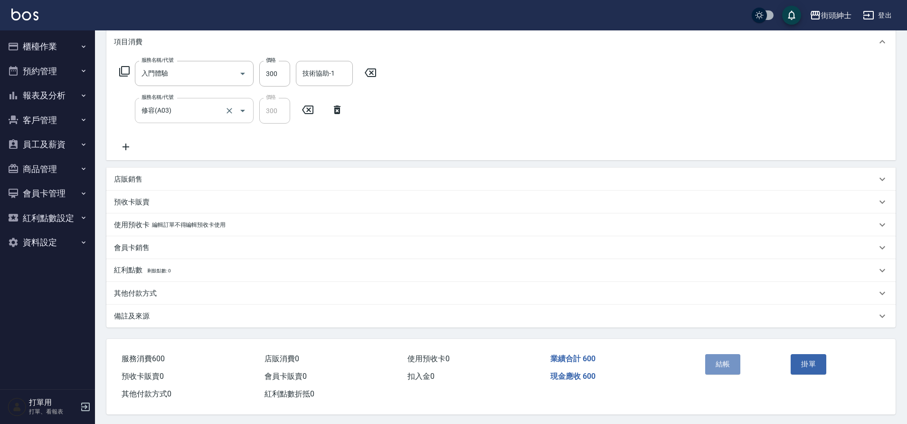
click at [714, 370] on button "結帳" at bounding box center [724, 364] width 36 height 20
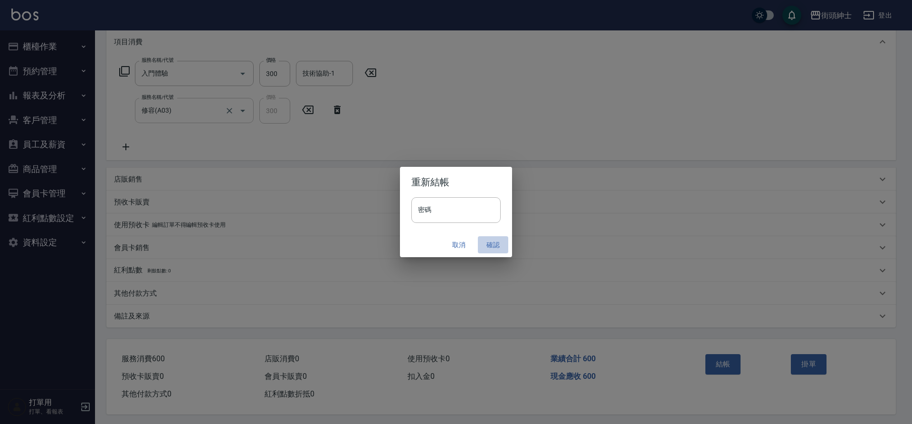
click at [496, 246] on button "確認" at bounding box center [493, 245] width 30 height 18
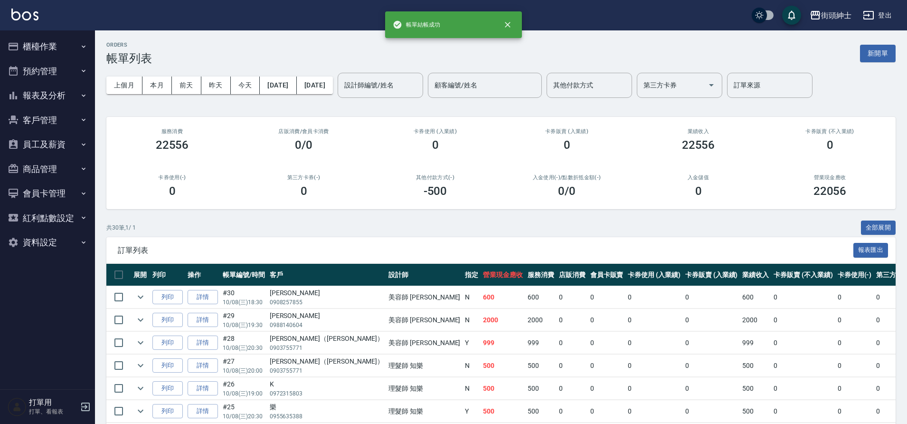
click at [48, 72] on button "預約管理" at bounding box center [47, 71] width 87 height 25
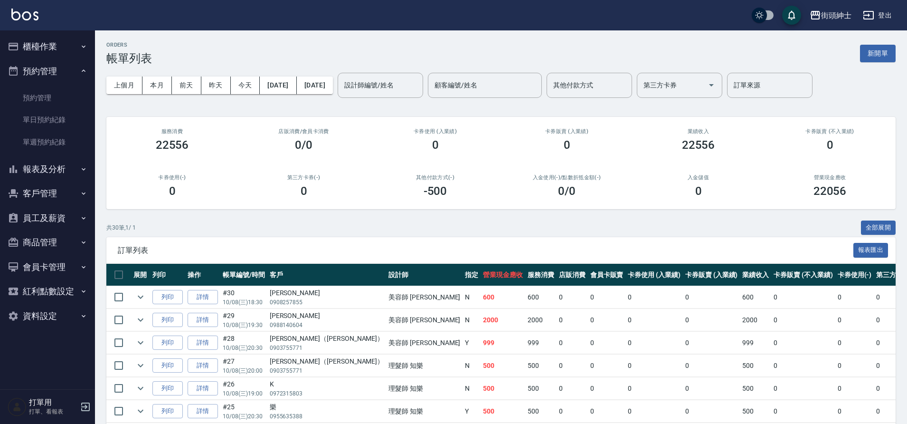
click at [54, 114] on link "單日預約紀錄" at bounding box center [47, 120] width 87 height 22
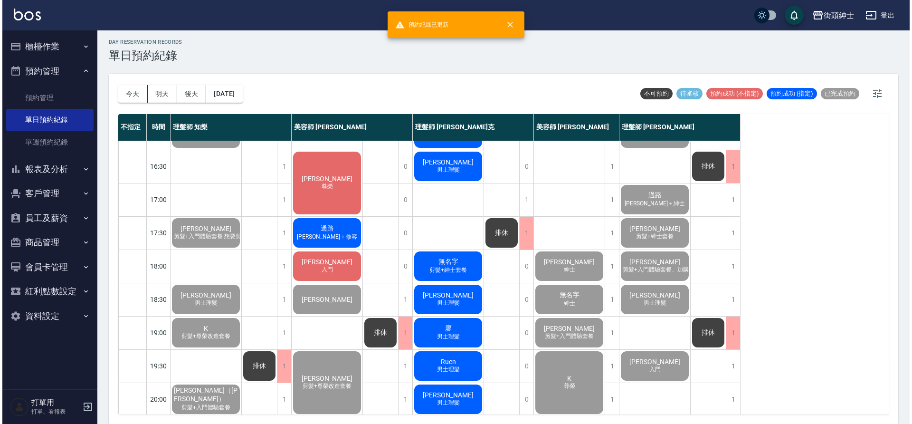
scroll to position [429, 0]
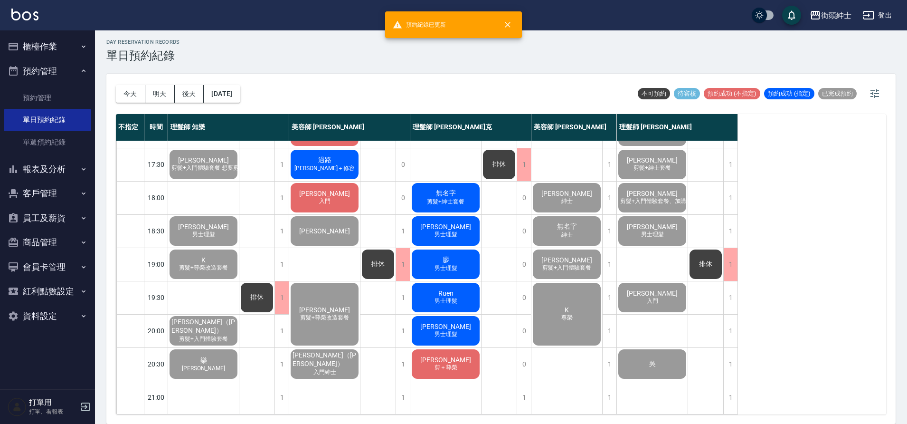
click at [335, 200] on div "范聖均 入門" at bounding box center [324, 197] width 71 height 32
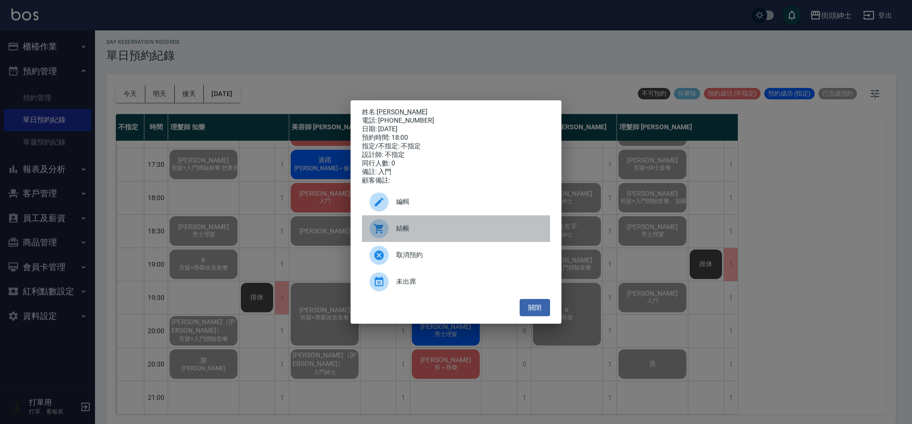
drag, startPoint x: 171, startPoint y: 243, endPoint x: 391, endPoint y: 237, distance: 221.0
click at [391, 237] on div at bounding box center [383, 228] width 27 height 19
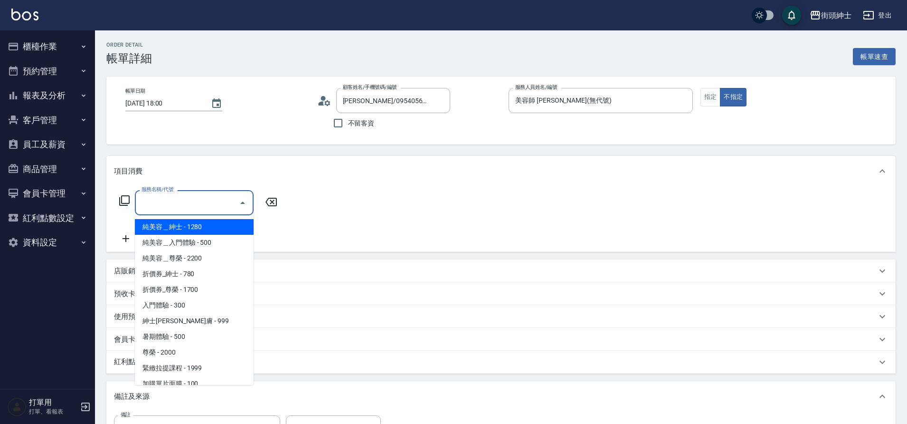
click at [175, 303] on span "入門體驗 - 300" at bounding box center [194, 305] width 119 height 16
type input "入門體驗"
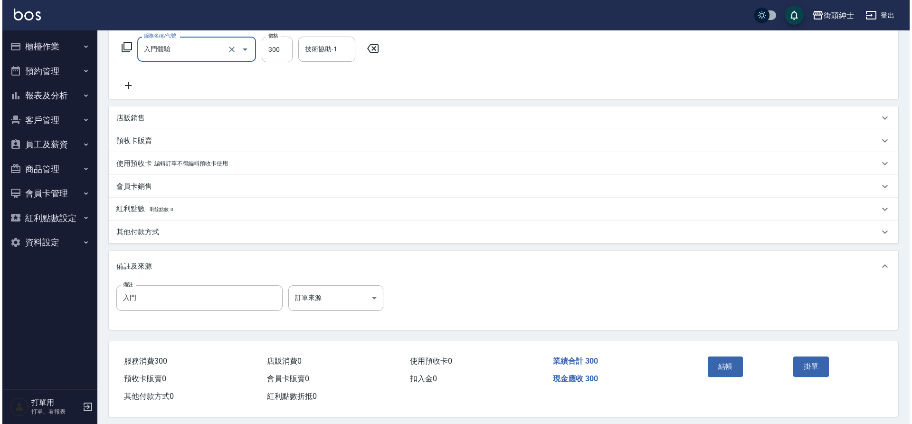
scroll to position [156, 0]
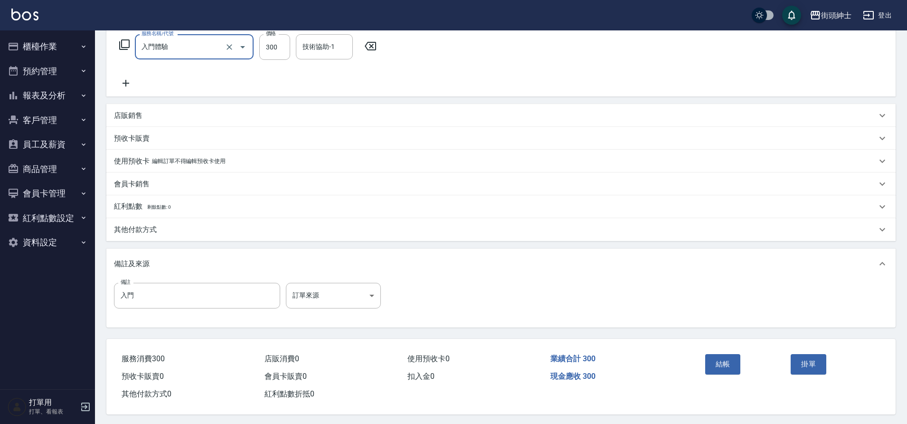
click at [724, 363] on button "結帳" at bounding box center [724, 364] width 36 height 20
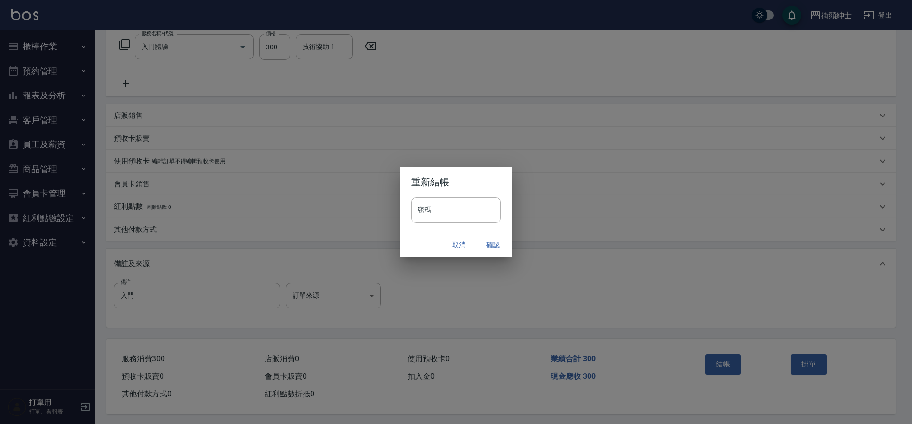
click at [495, 237] on button "確認" at bounding box center [493, 245] width 30 height 18
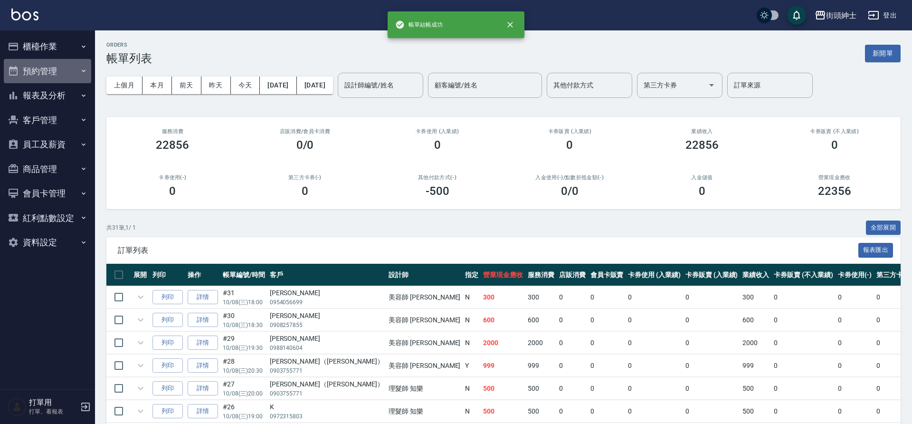
click at [33, 69] on button "預約管理" at bounding box center [47, 71] width 87 height 25
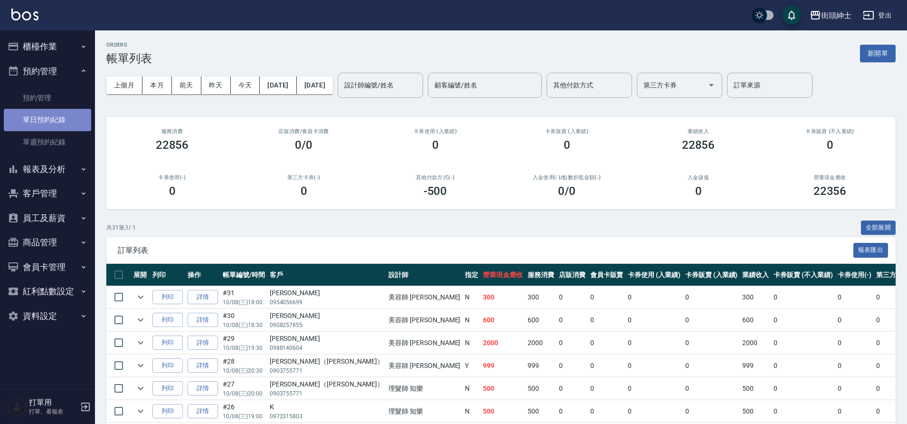
drag, startPoint x: 0, startPoint y: 0, endPoint x: 55, endPoint y: 116, distance: 128.8
click at [55, 116] on link "單日預約紀錄" at bounding box center [47, 120] width 87 height 22
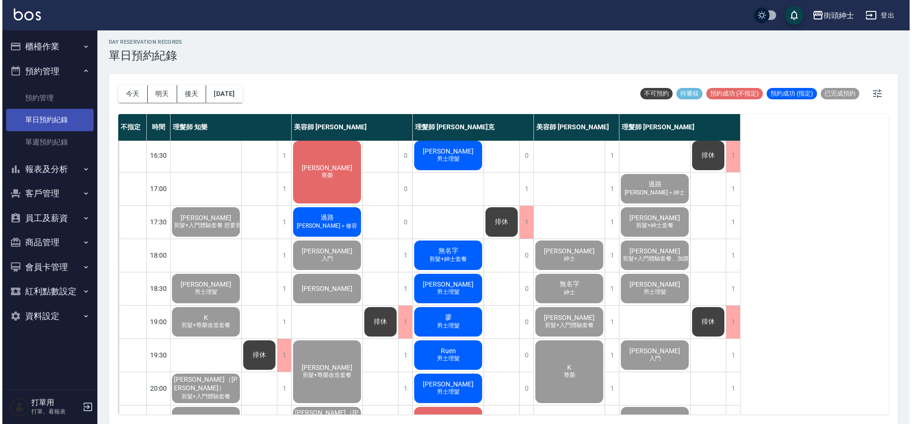
scroll to position [362, 0]
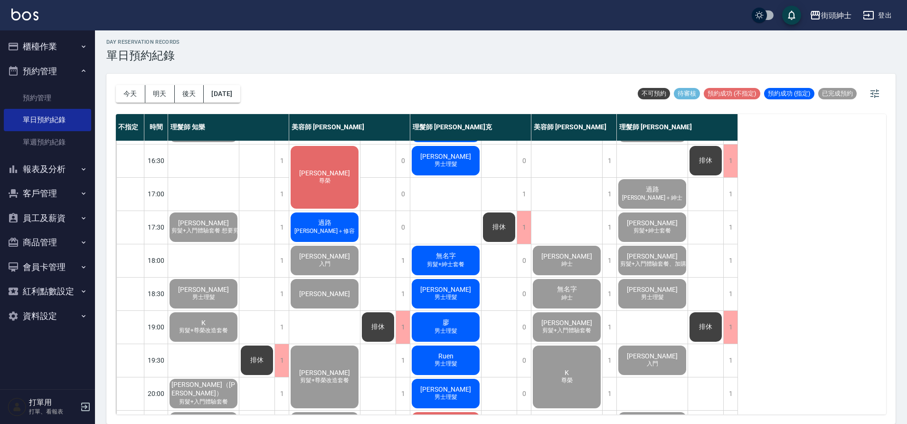
drag, startPoint x: 55, startPoint y: 116, endPoint x: 337, endPoint y: 229, distance: 303.7
click at [337, 229] on span "[PERSON_NAME]＋修容" at bounding box center [325, 231] width 64 height 8
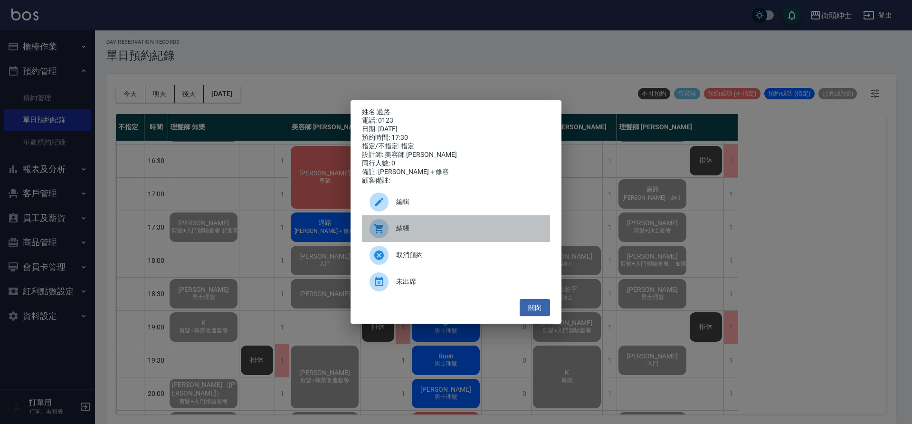
drag, startPoint x: 337, startPoint y: 229, endPoint x: 396, endPoint y: 236, distance: 59.3
click at [396, 233] on span "結帳" at bounding box center [469, 228] width 146 height 10
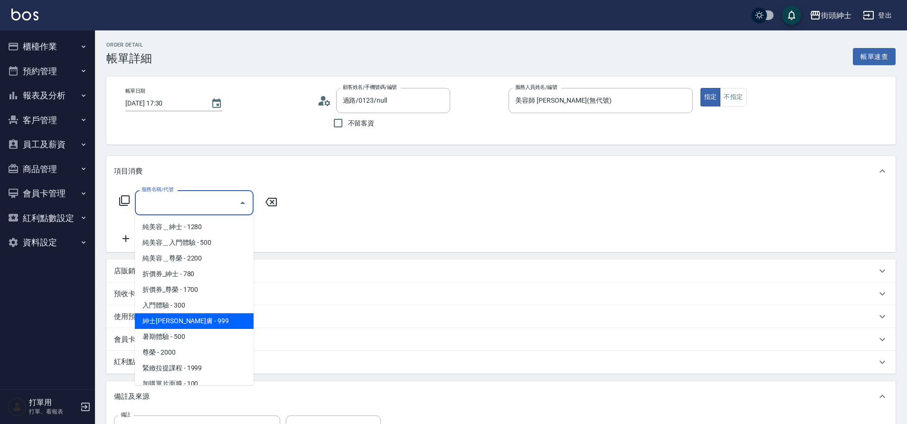
drag, startPoint x: 0, startPoint y: 0, endPoint x: 194, endPoint y: 319, distance: 373.5
click at [194, 319] on span "紳士[PERSON_NAME]膚 - 999" at bounding box center [194, 321] width 119 height 16
type input "紳士[PERSON_NAME]膚"
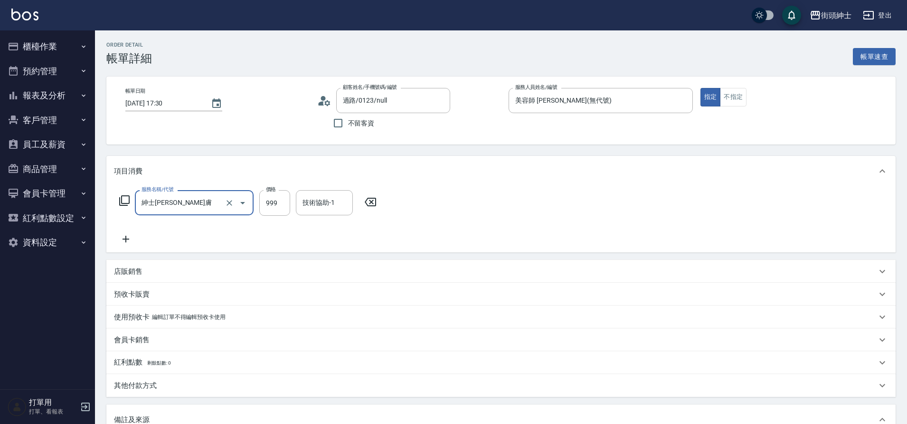
click at [125, 237] on icon at bounding box center [126, 239] width 7 height 7
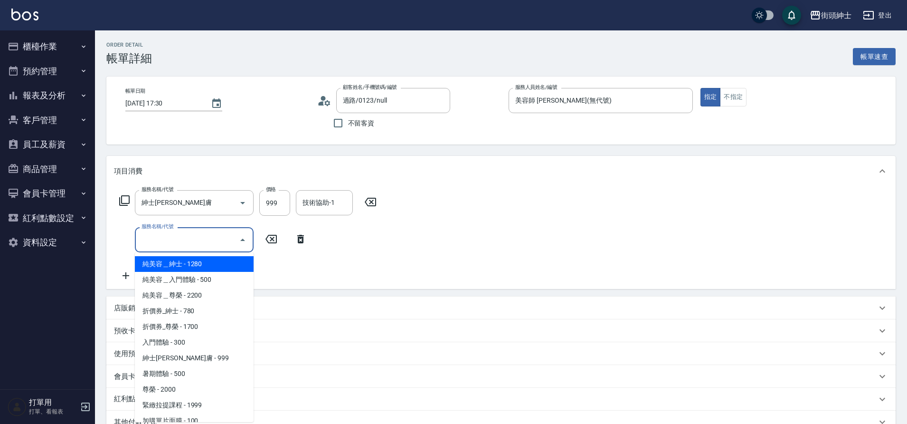
drag, startPoint x: 194, startPoint y: 319, endPoint x: 189, endPoint y: 243, distance: 76.6
click at [189, 243] on input "服務名稱/代號" at bounding box center [187, 239] width 96 height 17
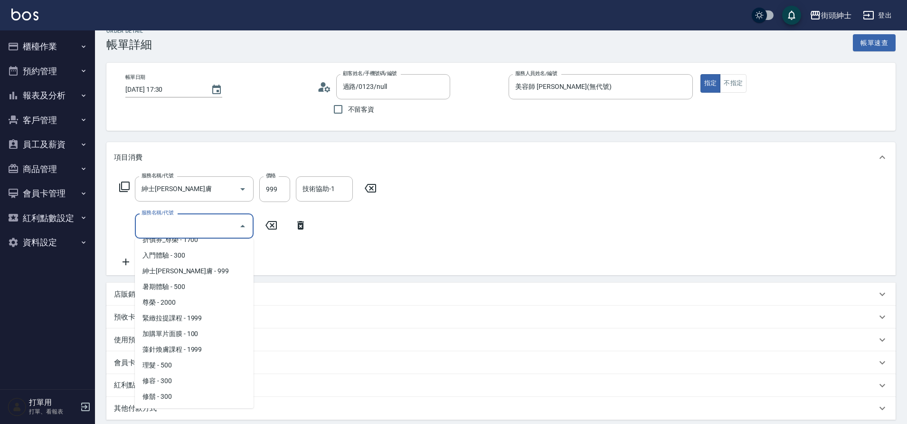
click at [173, 375] on span "修容 - 300" at bounding box center [194, 381] width 119 height 16
type input "修容(A03)"
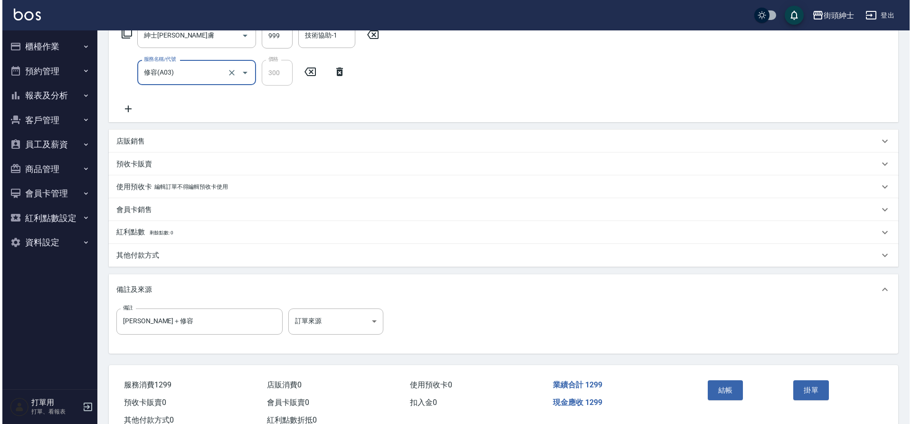
scroll to position [172, 0]
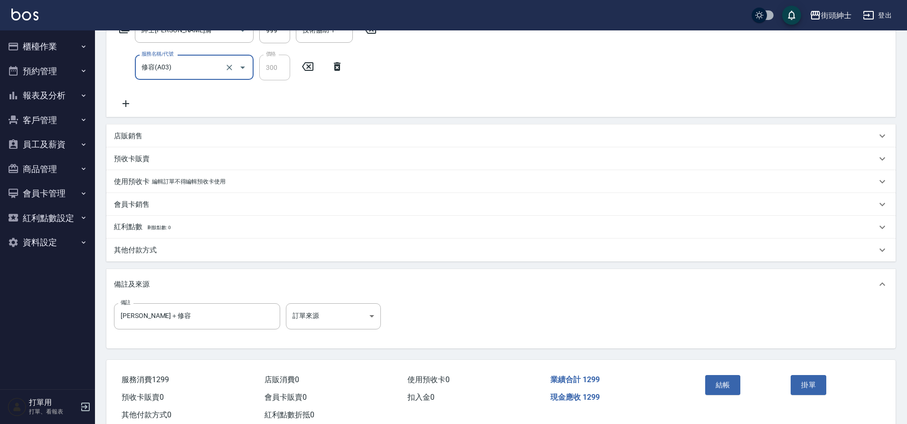
click at [717, 387] on button "結帳" at bounding box center [724, 385] width 36 height 20
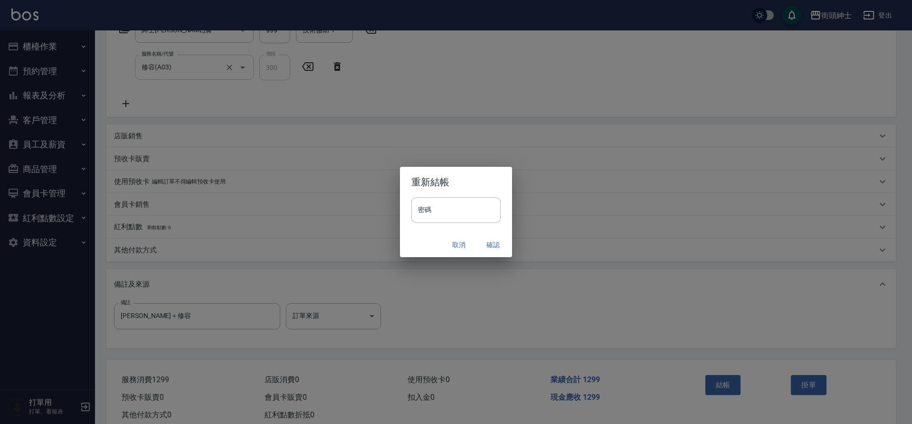
click at [482, 244] on button "確認" at bounding box center [493, 245] width 30 height 18
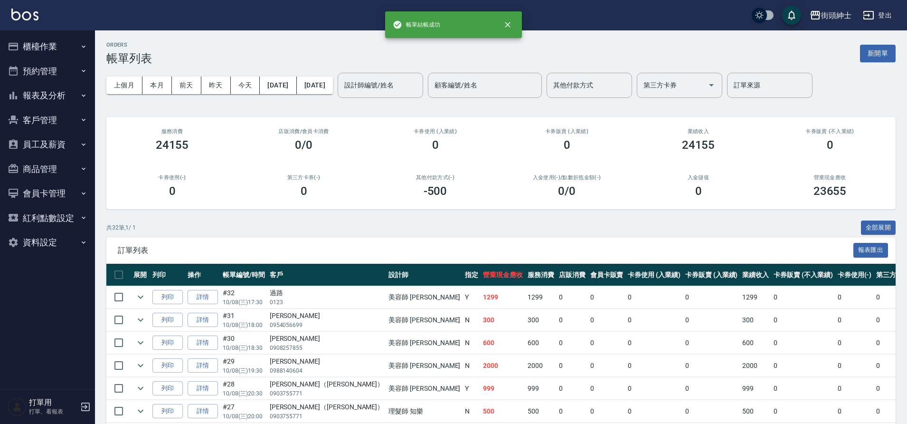
click at [58, 74] on button "預約管理" at bounding box center [47, 71] width 87 height 25
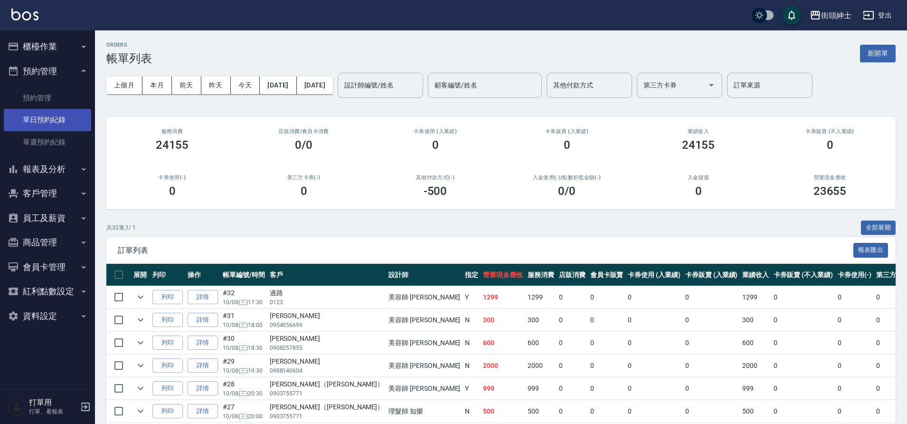
drag, startPoint x: 189, startPoint y: 243, endPoint x: 60, endPoint y: 117, distance: 180.4
click at [60, 117] on link "單日預約紀錄" at bounding box center [47, 120] width 87 height 22
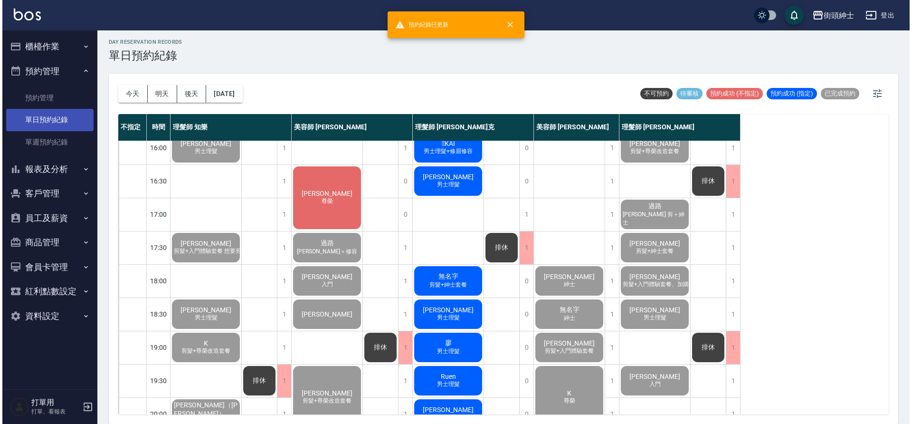
scroll to position [302, 0]
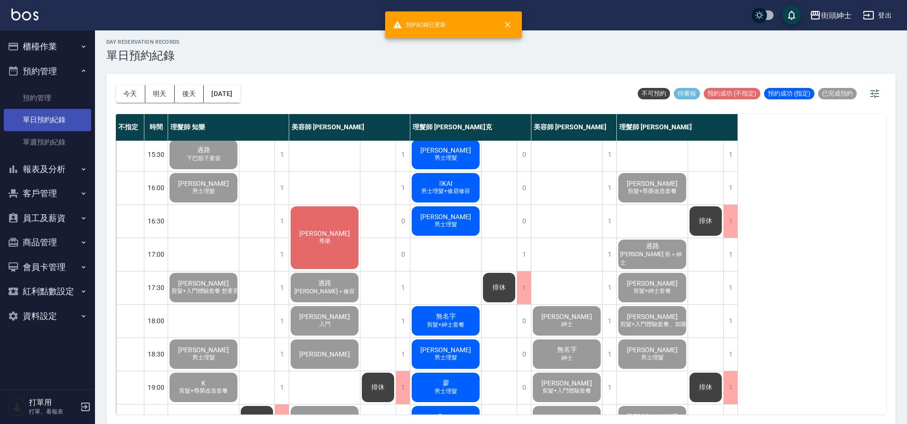
click at [309, 231] on div "杜宗航 尊榮" at bounding box center [324, 238] width 71 height 66
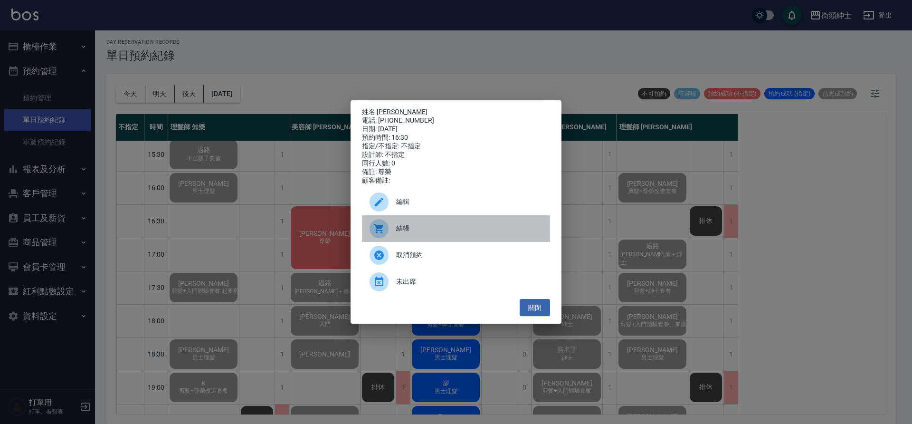
click at [394, 238] on div at bounding box center [383, 228] width 27 height 19
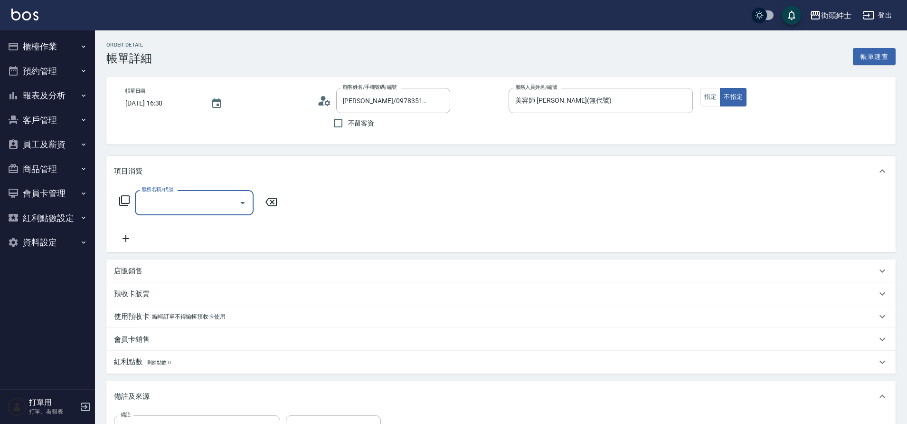
click at [182, 211] on div "服務名稱/代號" at bounding box center [194, 202] width 119 height 25
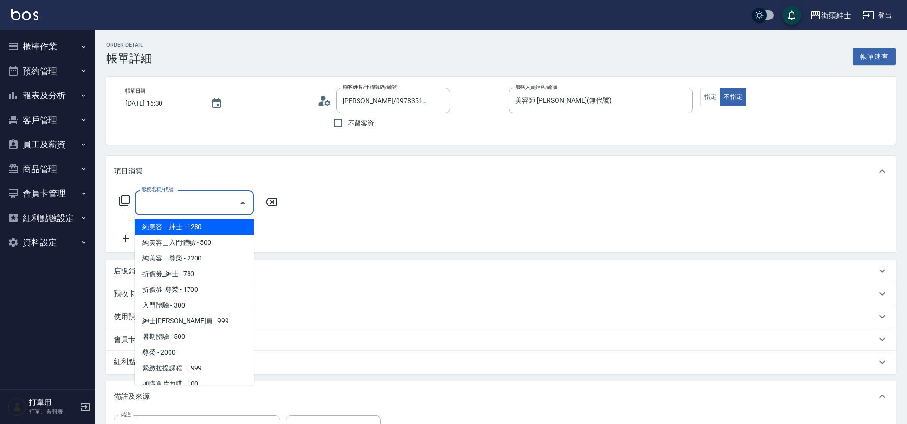
scroll to position [2, 0]
click at [168, 350] on span "尊榮 - 2000" at bounding box center [194, 351] width 119 height 16
type input "尊榮"
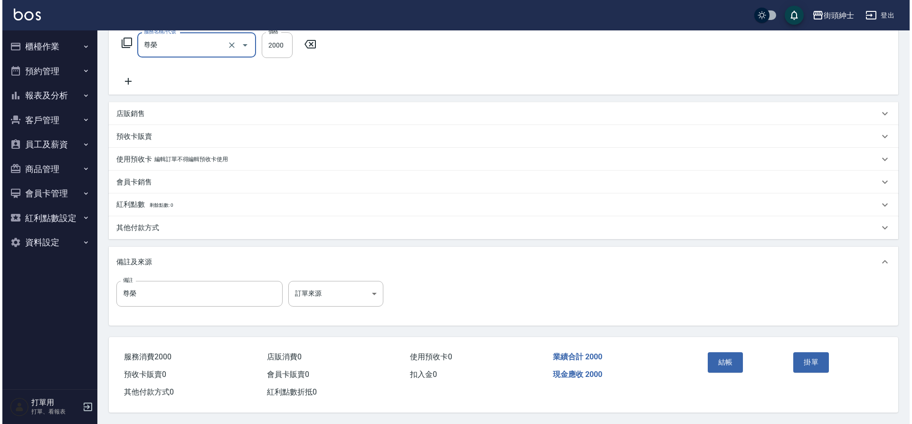
scroll to position [161, 0]
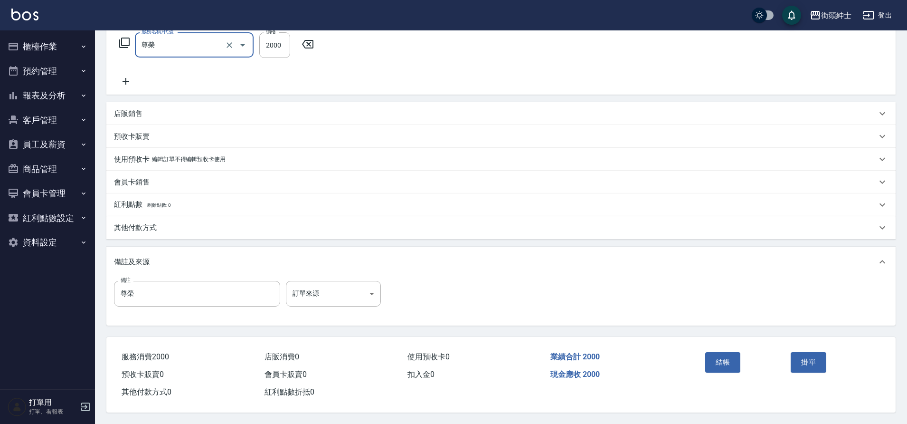
click at [717, 362] on button "結帳" at bounding box center [724, 362] width 36 height 20
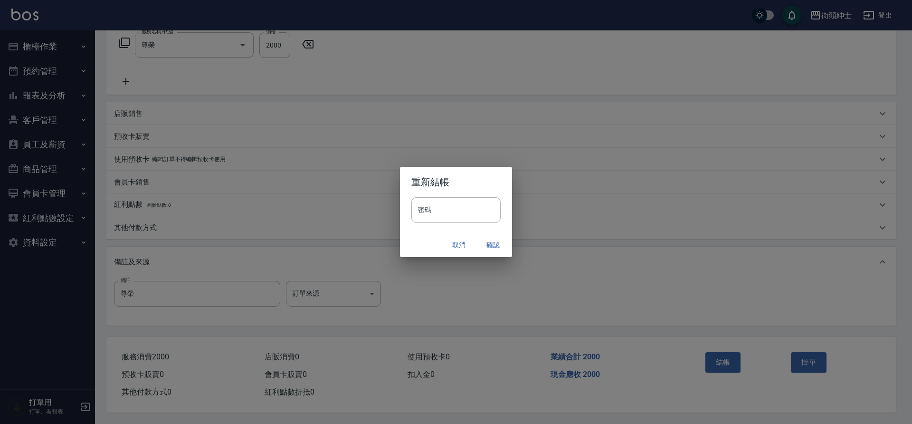
click at [493, 243] on button "確認" at bounding box center [493, 245] width 30 height 18
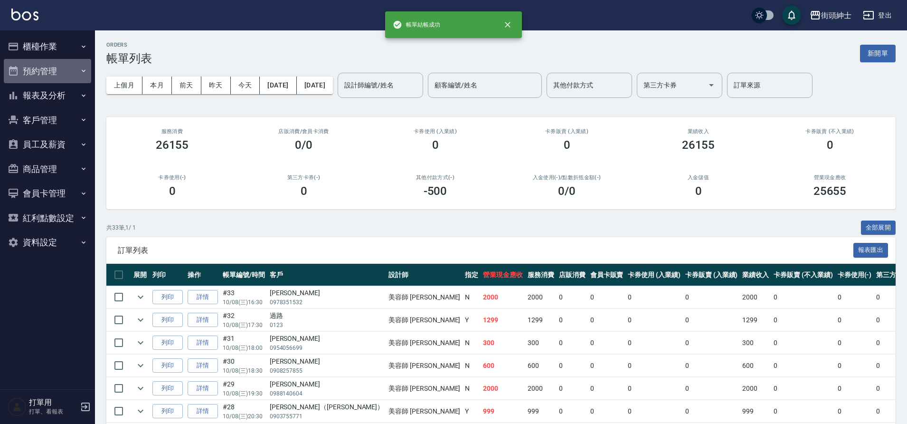
click at [67, 74] on button "預約管理" at bounding box center [47, 71] width 87 height 25
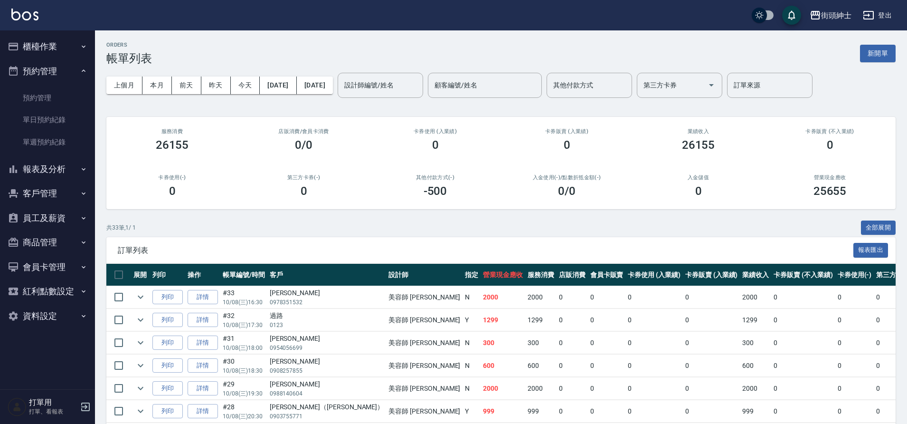
click at [62, 112] on link "單日預約紀錄" at bounding box center [47, 120] width 87 height 22
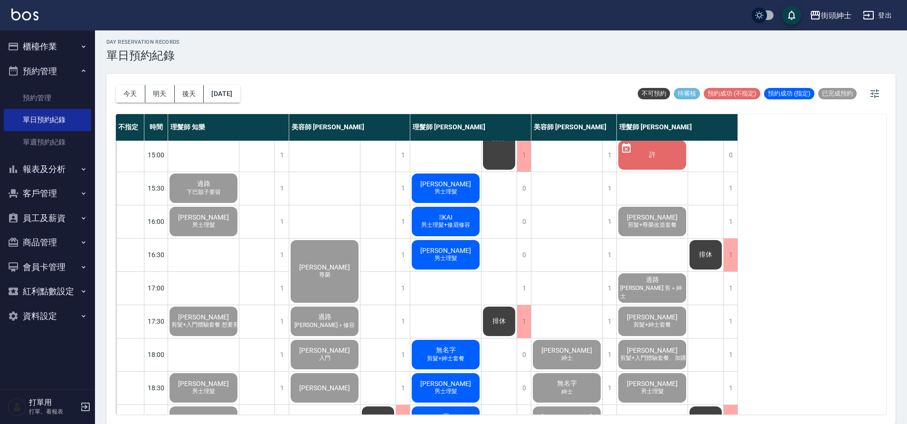
scroll to position [236, 0]
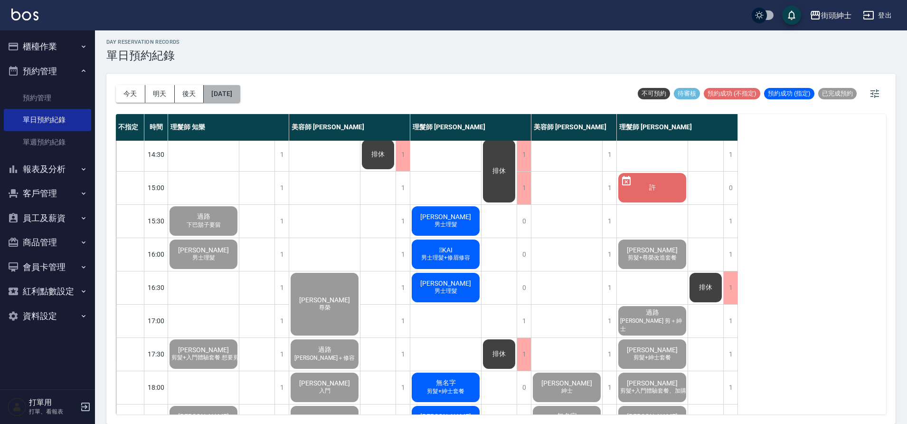
drag, startPoint x: 282, startPoint y: 274, endPoint x: 248, endPoint y: 93, distance: 184.1
click at [240, 93] on button "[DATE]" at bounding box center [222, 94] width 36 height 18
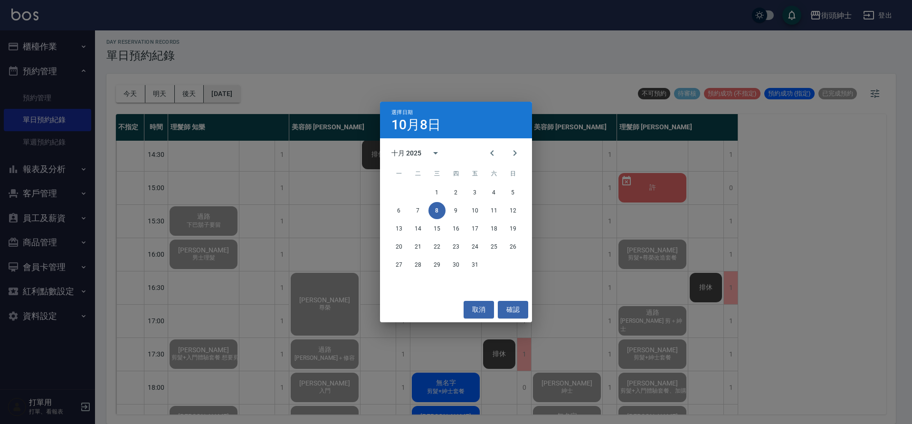
click at [488, 152] on icon "Previous month" at bounding box center [491, 152] width 11 height 11
click at [496, 246] on button "27" at bounding box center [494, 246] width 17 height 17
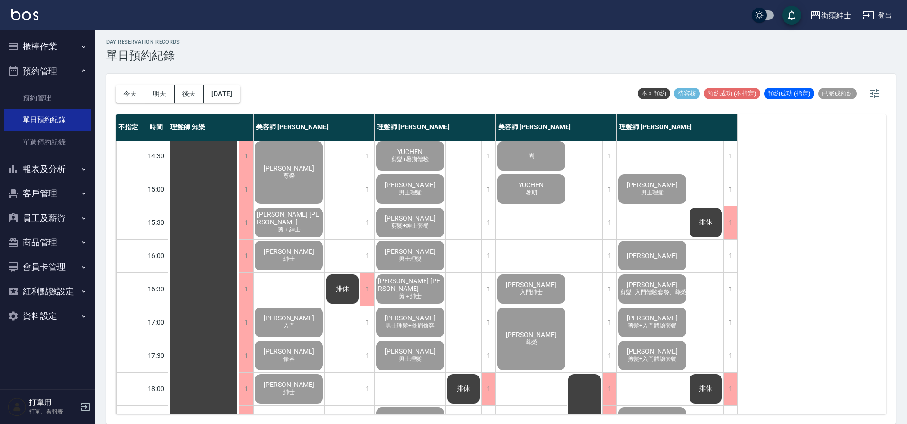
scroll to position [249, 0]
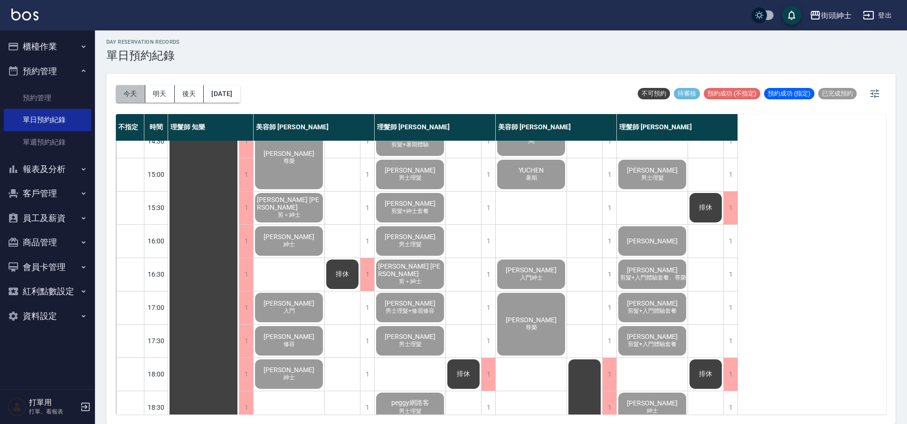
click at [132, 95] on button "今天" at bounding box center [130, 94] width 29 height 18
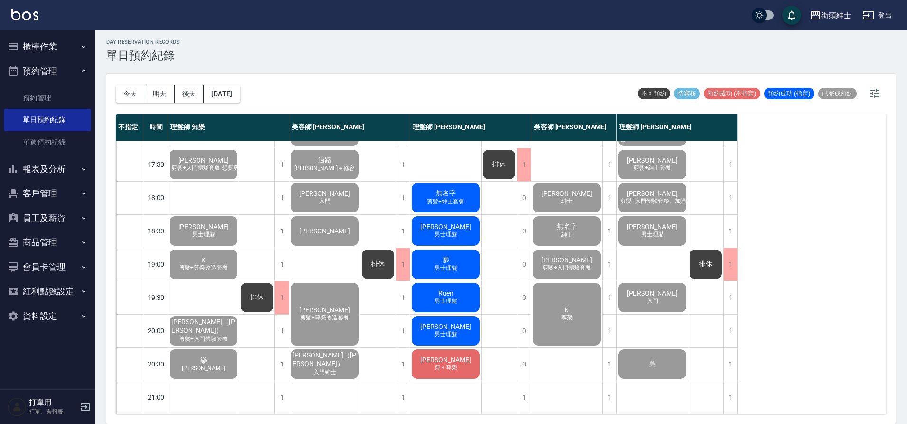
scroll to position [432, 0]
click at [167, 91] on button "明天" at bounding box center [159, 94] width 29 height 18
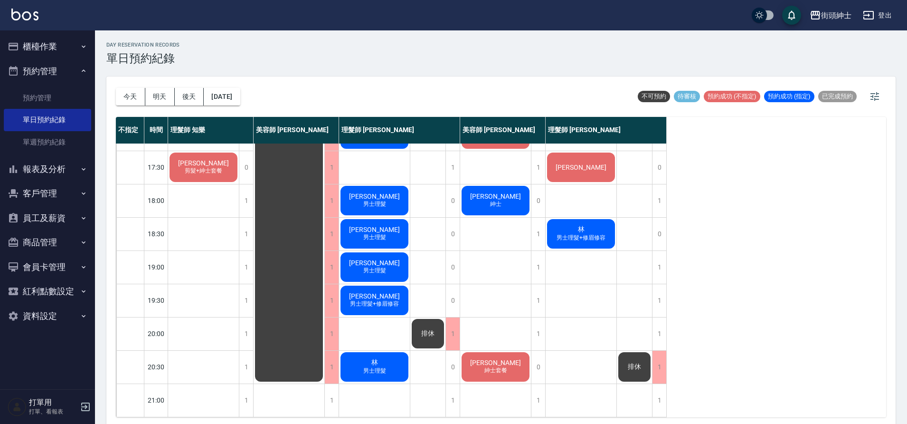
click at [210, 112] on div "今天 明天 後天 2025/10/09" at bounding box center [178, 96] width 124 height 40
click at [221, 97] on button "2025/10/09" at bounding box center [222, 97] width 36 height 18
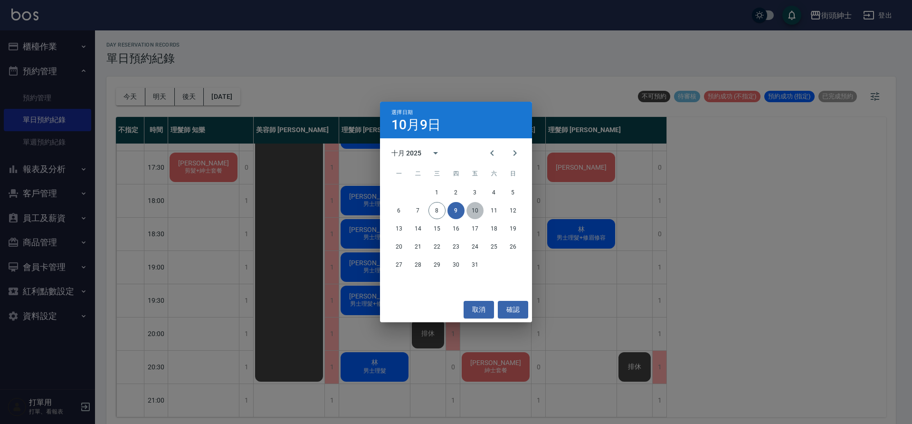
click at [468, 206] on button "10" at bounding box center [475, 210] width 17 height 17
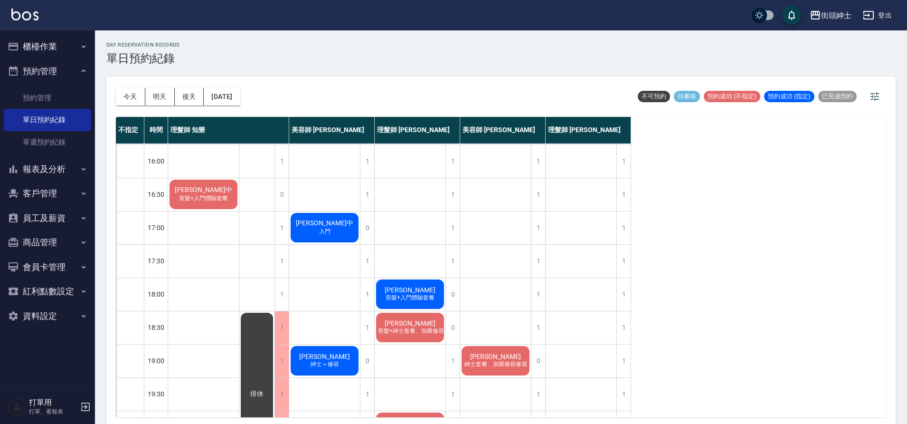
scroll to position [334, 0]
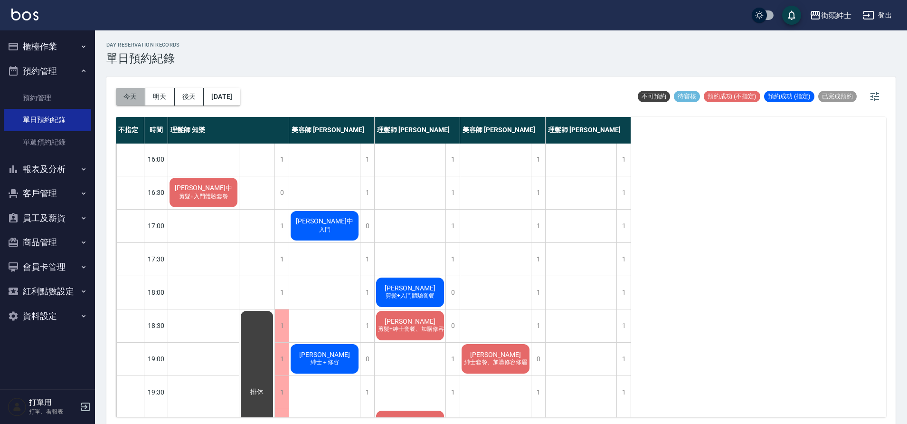
click at [130, 100] on button "今天" at bounding box center [130, 97] width 29 height 18
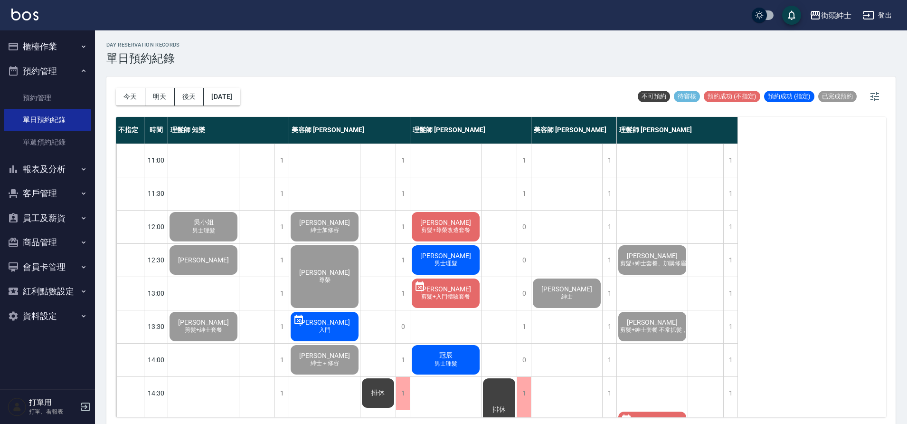
click at [458, 233] on span "剪髮+尊榮改造套餐" at bounding box center [446, 230] width 53 height 8
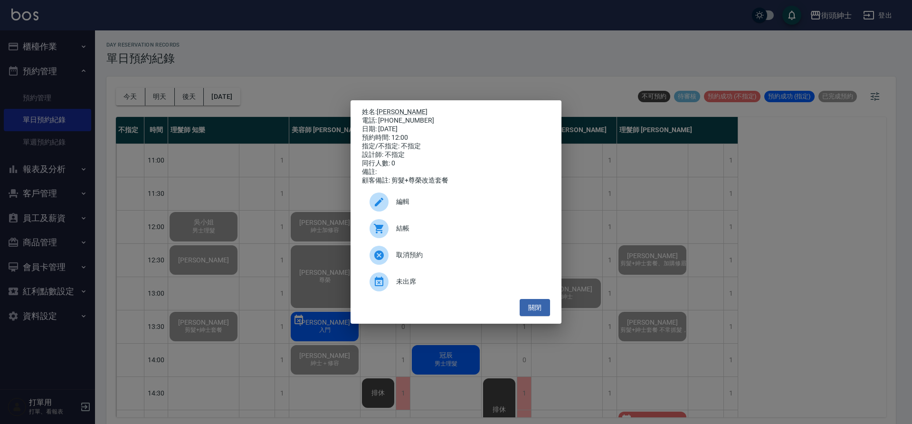
click at [432, 228] on span "結帳" at bounding box center [469, 228] width 146 height 10
click at [484, 229] on span "結帳" at bounding box center [469, 228] width 146 height 10
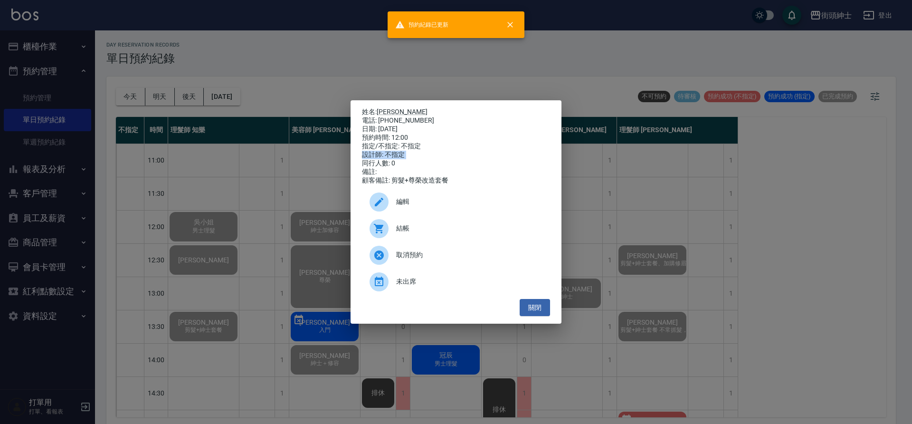
click at [269, 162] on div "姓名: 威廉 電話: 0989862838 日期: 2025/10/08 預約時間: 12:00 指定/不指定: 不指定 設計師: 不指定 同行人數: 0 備…" at bounding box center [456, 212] width 912 height 424
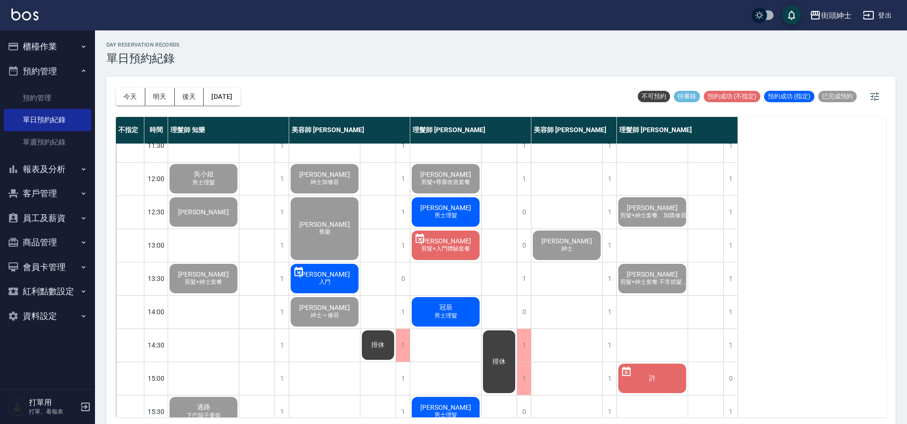
scroll to position [57, 0]
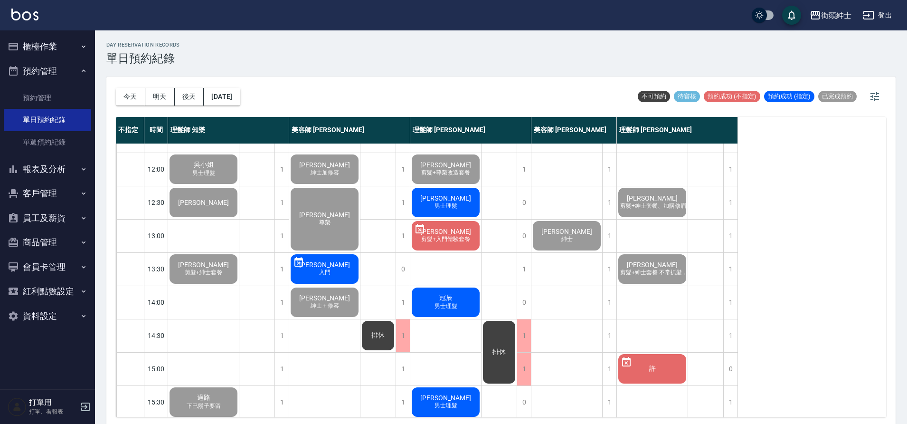
click at [458, 201] on span "[PERSON_NAME]" at bounding box center [446, 198] width 55 height 8
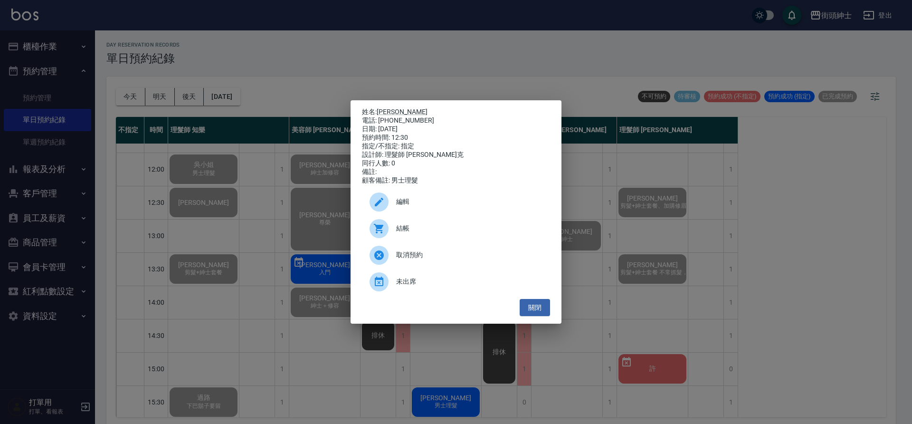
click at [445, 229] on span "結帳" at bounding box center [469, 228] width 146 height 10
drag, startPoint x: 231, startPoint y: 168, endPoint x: 237, endPoint y: 170, distance: 5.6
click at [231, 169] on div "姓名: Jason Fong 電話: 0905644796 日期: 2025/10/08 預約時間: 12:30 指定/不指定: 指定 設計師: 理髮師 Vi…" at bounding box center [456, 212] width 912 height 424
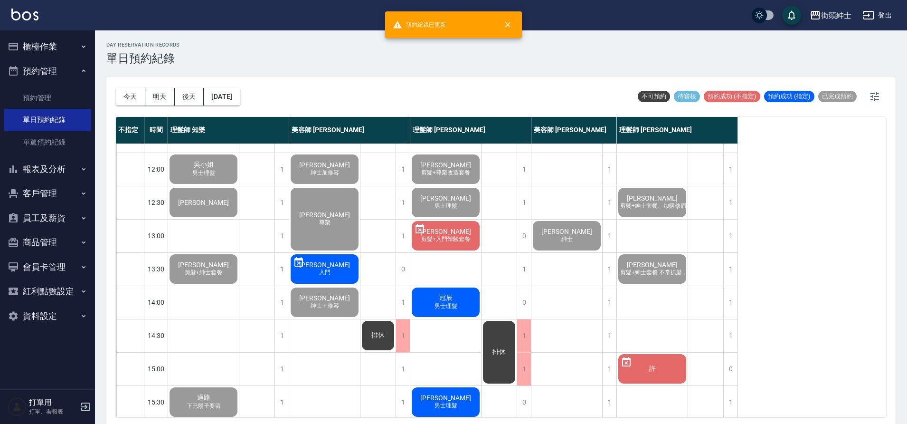
click at [459, 294] on div "冠辰 男士理髮" at bounding box center [445, 302] width 71 height 32
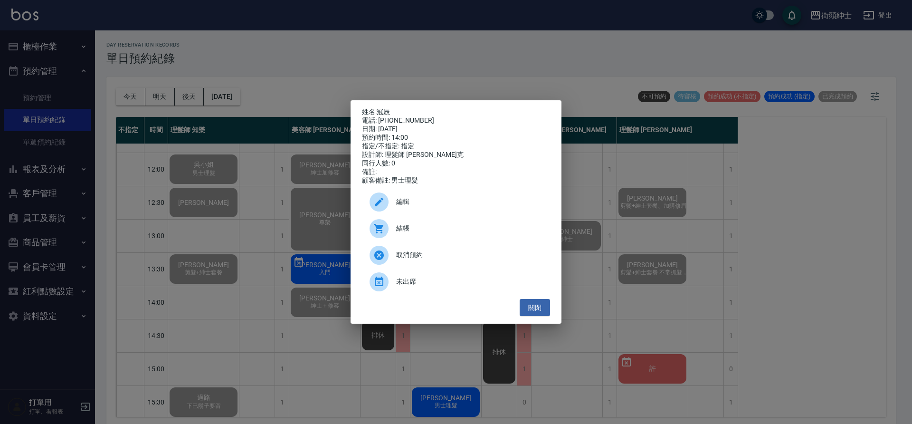
click at [416, 230] on span "結帳" at bounding box center [469, 228] width 146 height 10
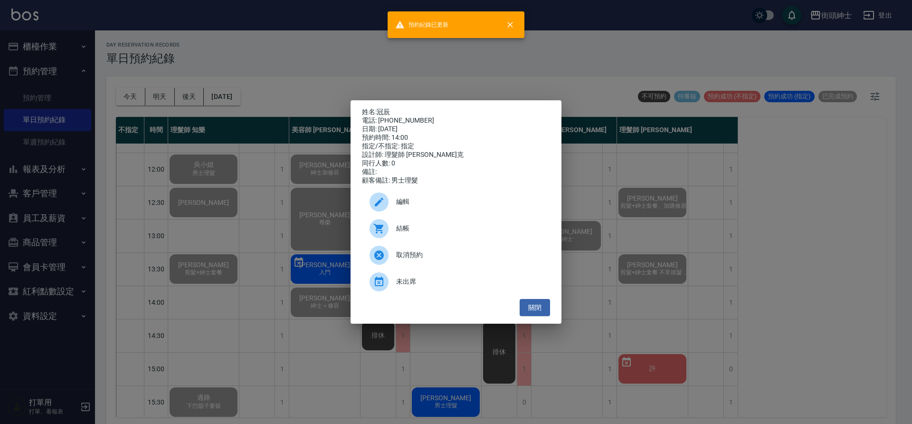
drag, startPoint x: 178, startPoint y: 192, endPoint x: 252, endPoint y: 206, distance: 75.9
click at [178, 192] on div "姓名: 冠辰 電話: 0939779468 日期: 2025/10/08 預約時間: 14:00 指定/不指定: 指定 設計師: 理髮師 Vic 維克 同行人…" at bounding box center [456, 212] width 912 height 424
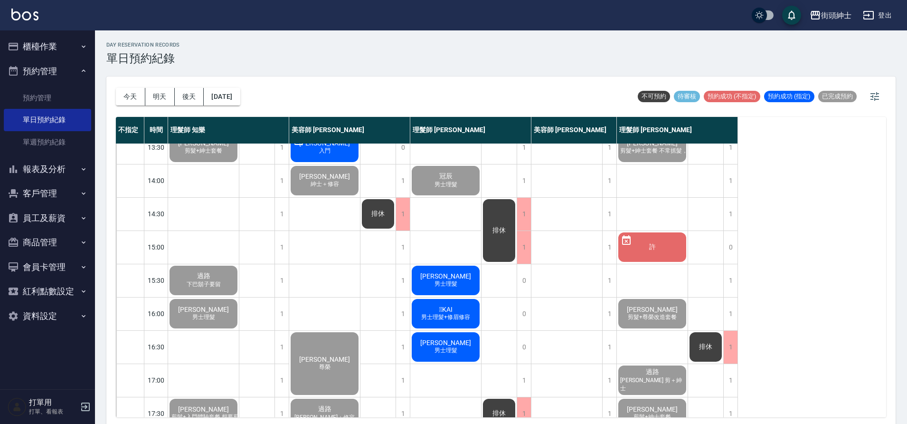
scroll to position [210, 0]
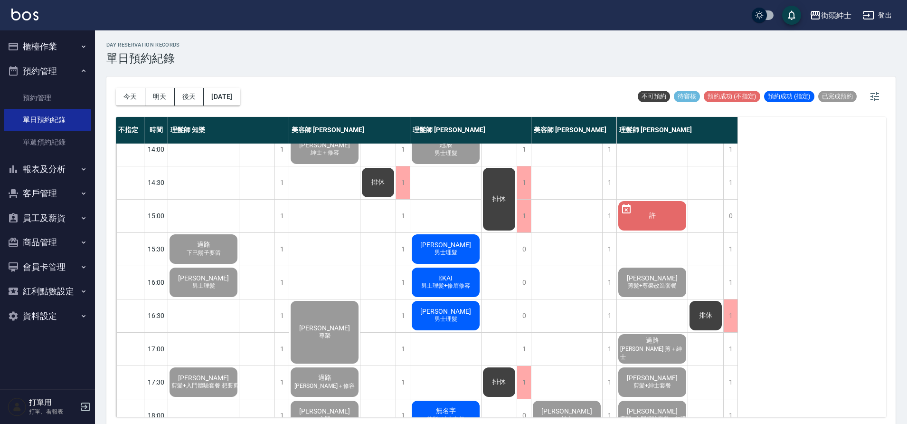
click at [462, 248] on div "陳先生 男士理髮" at bounding box center [445, 249] width 71 height 32
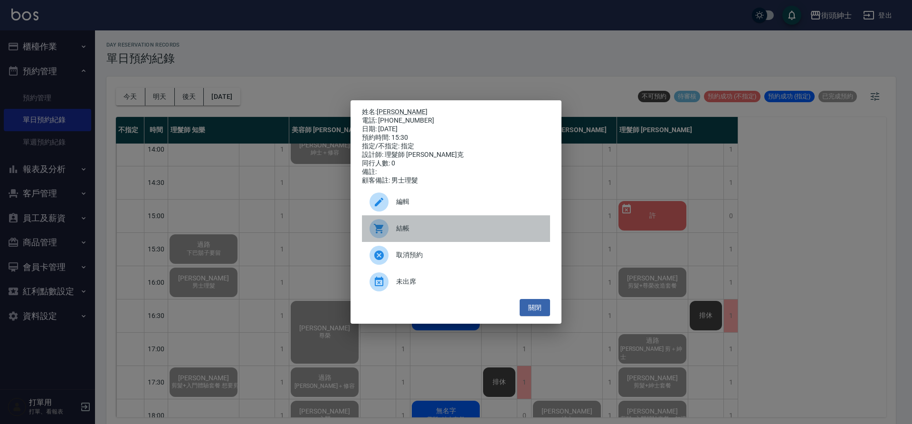
click at [441, 232] on span "結帳" at bounding box center [469, 228] width 146 height 10
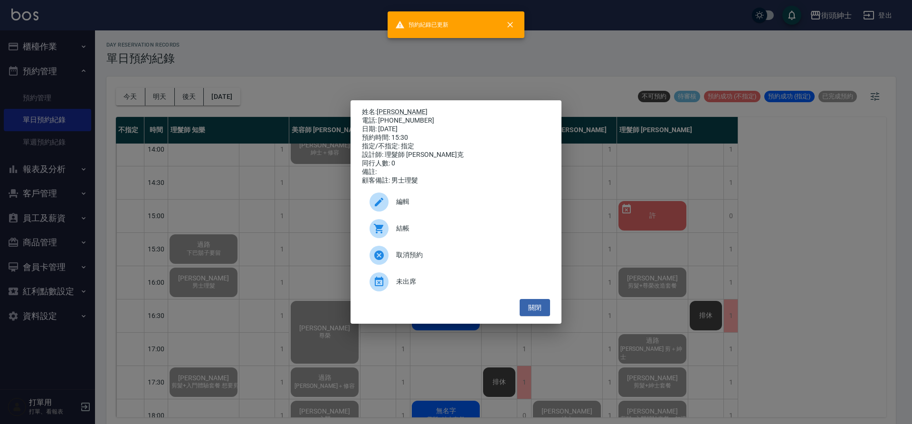
drag, startPoint x: 232, startPoint y: 167, endPoint x: 243, endPoint y: 172, distance: 11.3
click at [234, 169] on div "姓名: 陳先生 電話: 0915134319 日期: 2025/10/08 預約時間: 15:30 指定/不指定: 指定 設計師: 理髮師 Vic 維克 同行…" at bounding box center [456, 212] width 912 height 424
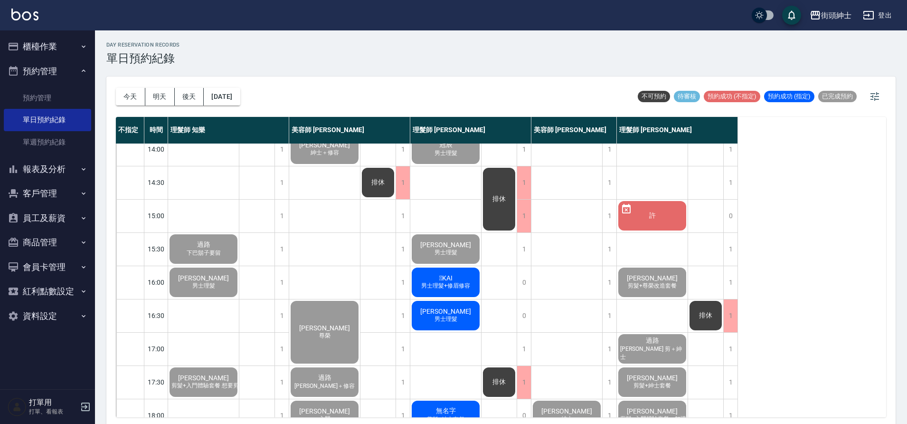
click at [453, 291] on div "KAI 男士理髮+修眉修容" at bounding box center [445, 282] width 71 height 32
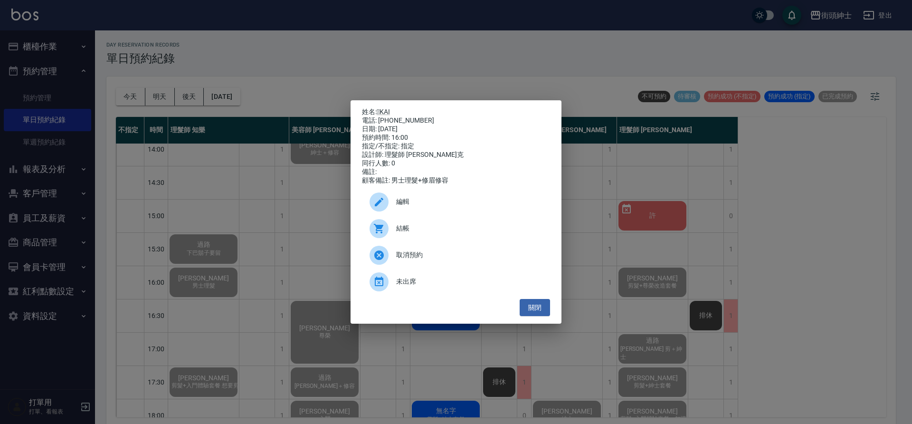
click at [464, 228] on span "結帳" at bounding box center [469, 228] width 146 height 10
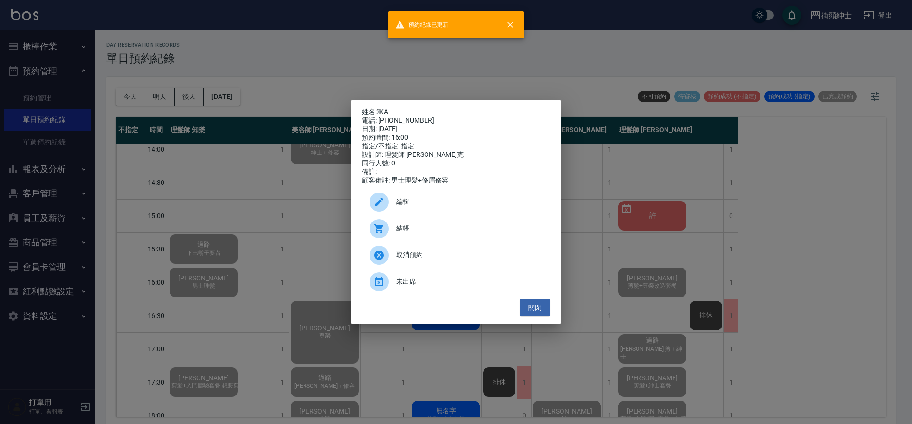
drag, startPoint x: 207, startPoint y: 210, endPoint x: 448, endPoint y: 331, distance: 270.0
click at [213, 213] on div "姓名: KAI 電話: 0955810123 日期: 2025/10/08 預約時間: 16:00 指定/不指定: 指定 設計師: 理髮師 Vic 維克 同…" at bounding box center [456, 212] width 912 height 424
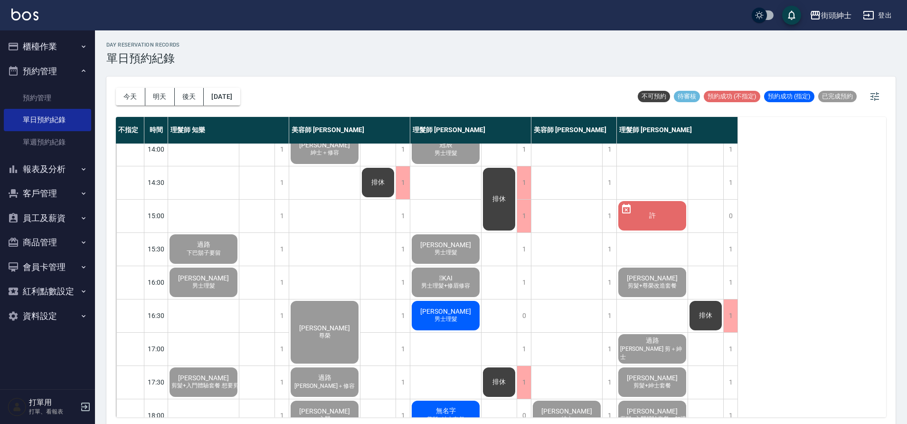
scroll to position [212, 0]
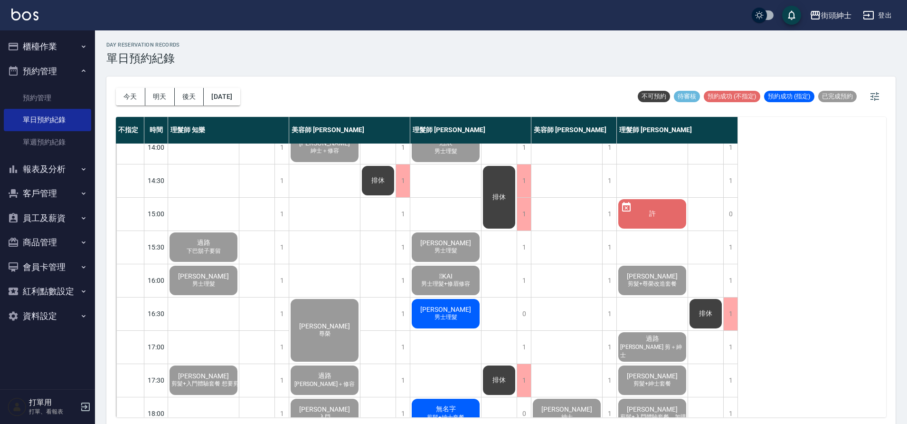
click at [462, 308] on div "凱瑞 男士理髮" at bounding box center [445, 313] width 71 height 32
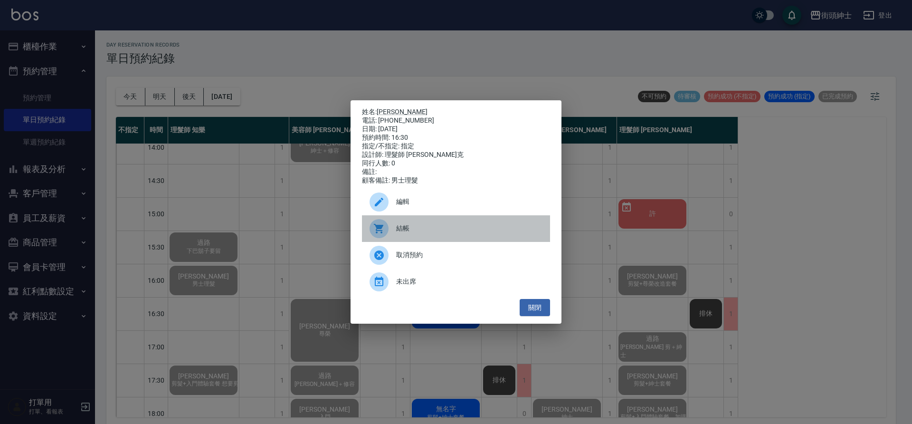
click at [474, 233] on span "結帳" at bounding box center [469, 228] width 146 height 10
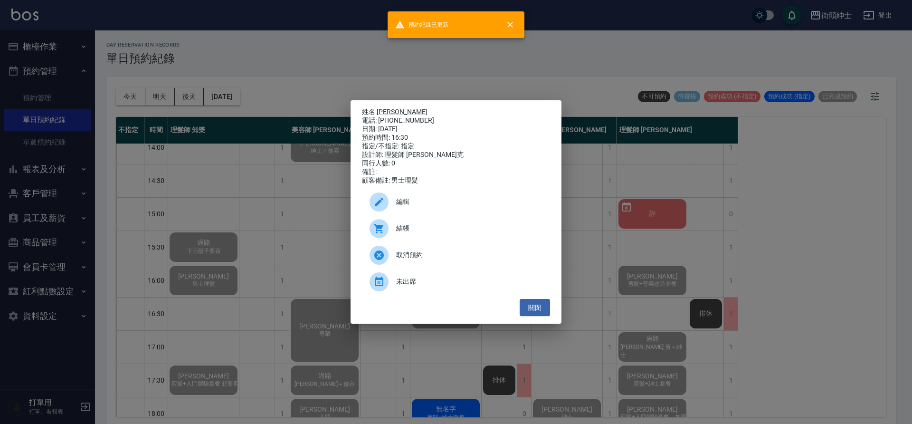
drag, startPoint x: 222, startPoint y: 350, endPoint x: 350, endPoint y: 321, distance: 130.9
click at [222, 350] on div "姓名: 凱瑞 電話: 0935039945 日期: 2025/10/08 預約時間: 16:30 指定/不指定: 指定 設計師: 理髮師 Vic 維克 同行人…" at bounding box center [456, 212] width 912 height 424
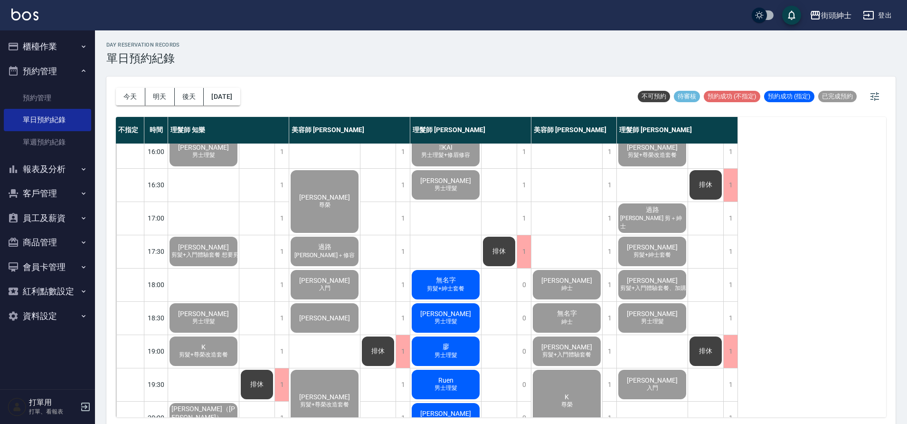
scroll to position [351, 0]
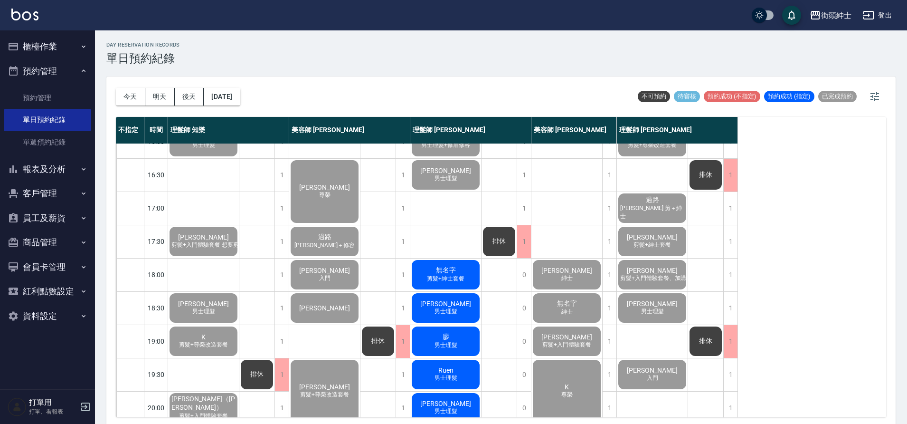
click at [461, 276] on span "剪髮+紳士套餐" at bounding box center [445, 279] width 41 height 8
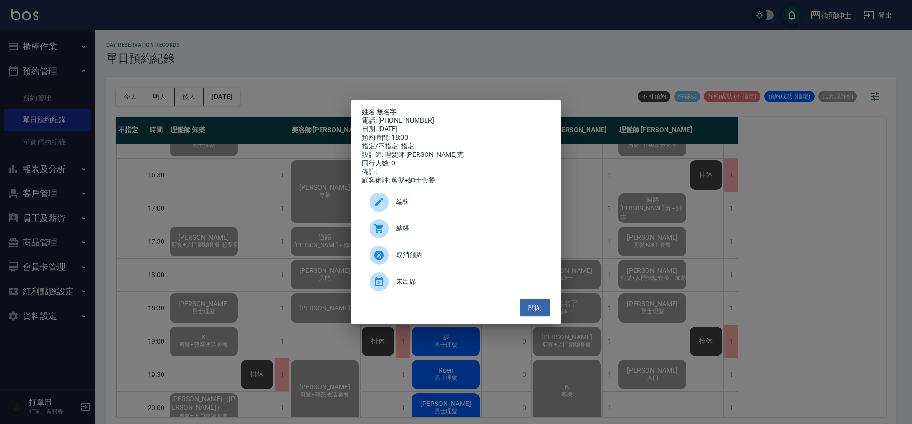
click at [410, 230] on span "結帳" at bounding box center [469, 228] width 146 height 10
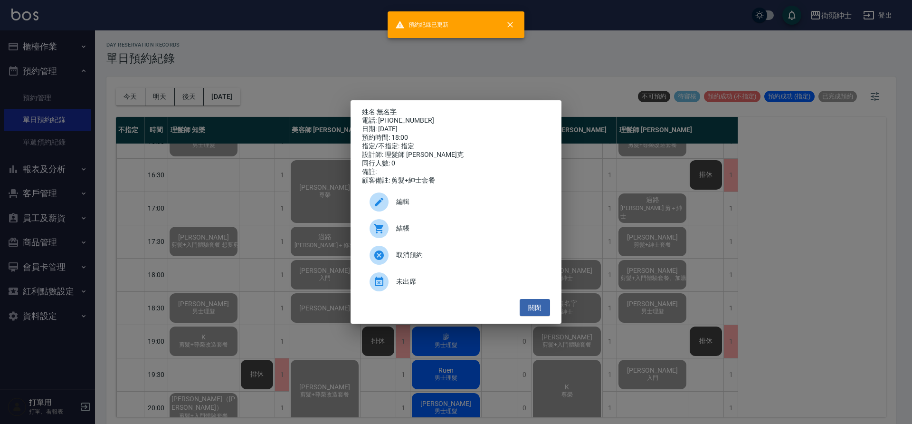
drag, startPoint x: 223, startPoint y: 231, endPoint x: 513, endPoint y: 359, distance: 316.5
click at [223, 232] on div "姓名: 無名字 電話: 0932390849 日期: 2025/10/08 預約時間: 18:00 指定/不指定: 指定 設計師: 理髮師 Vic 維克 同行…" at bounding box center [456, 212] width 912 height 424
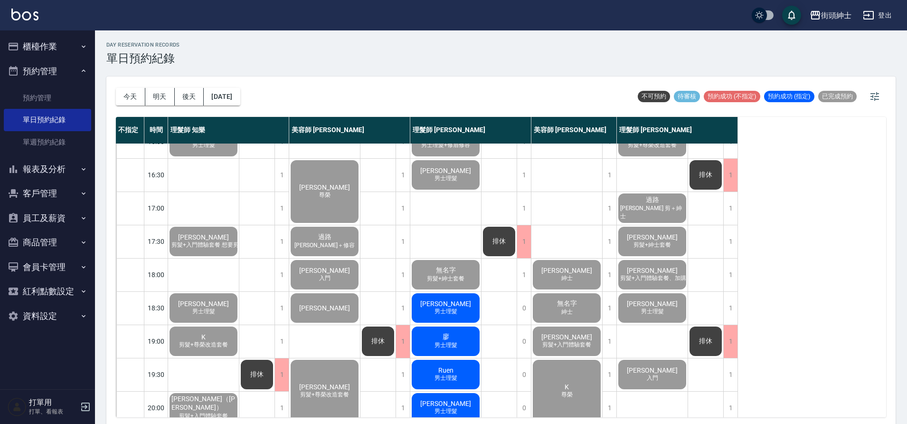
click at [461, 306] on div "陳亭宇 男士理髮" at bounding box center [445, 308] width 71 height 32
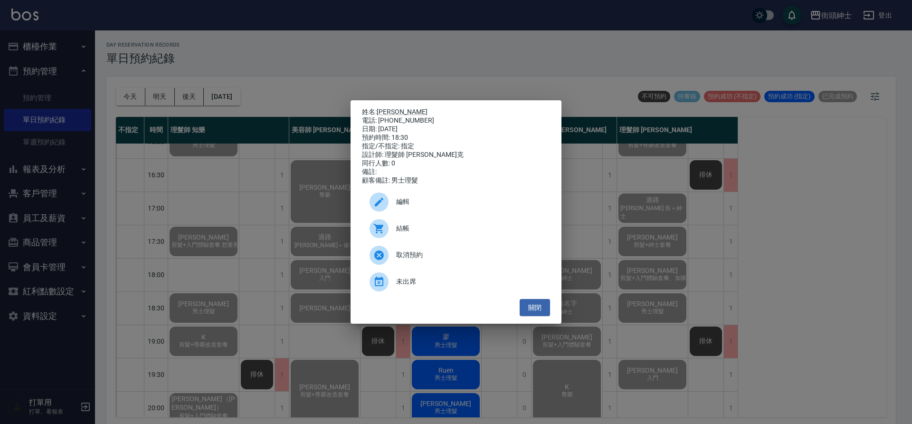
drag, startPoint x: 437, startPoint y: 285, endPoint x: 452, endPoint y: 355, distance: 72.4
click at [436, 285] on span "未出席" at bounding box center [469, 282] width 146 height 10
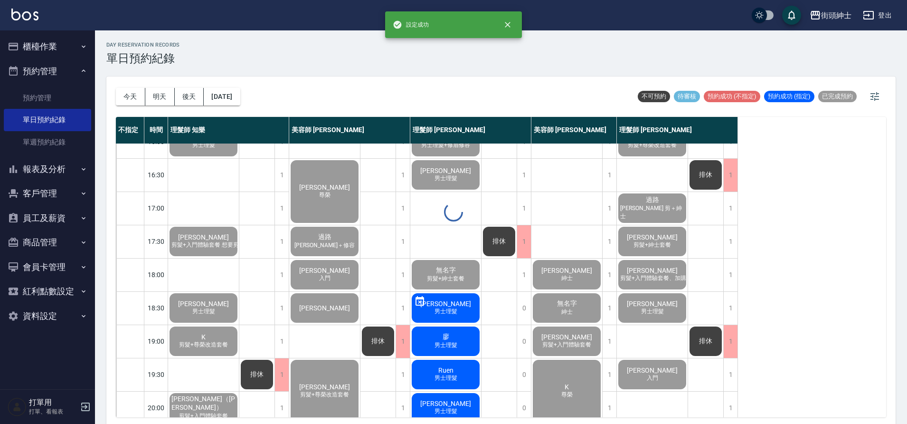
click at [458, 343] on div at bounding box center [453, 212] width 907 height 424
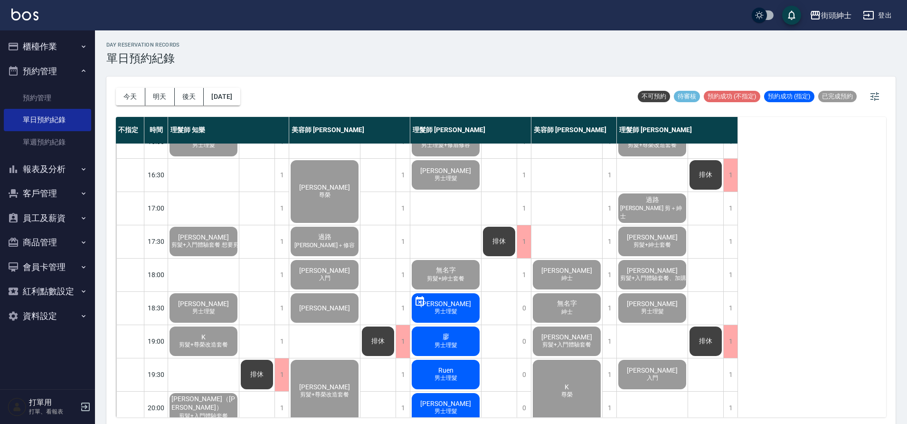
click at [447, 339] on span "廖" at bounding box center [446, 337] width 10 height 9
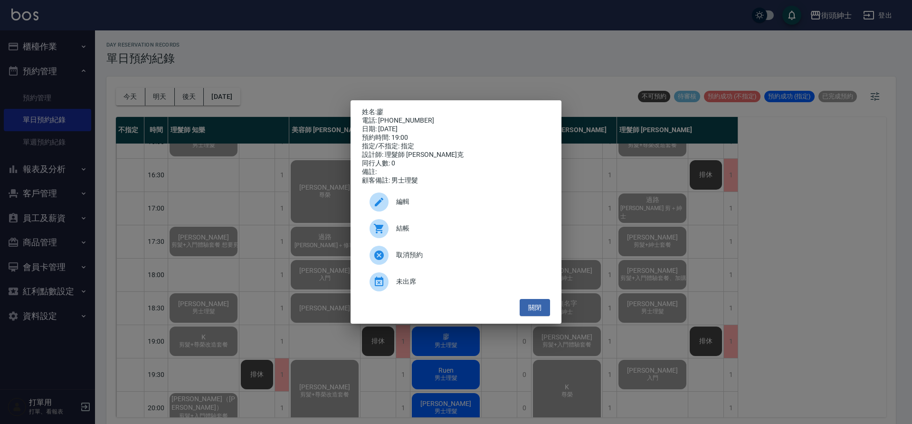
click at [406, 286] on span "未出席" at bounding box center [469, 282] width 146 height 10
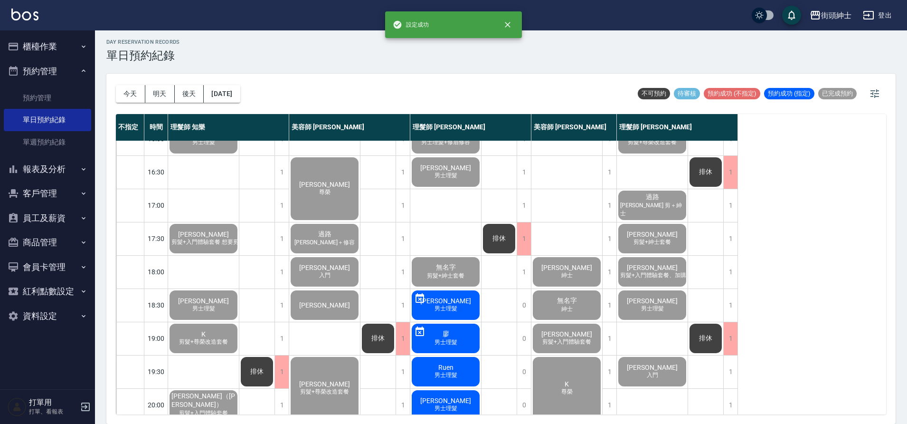
scroll to position [432, 0]
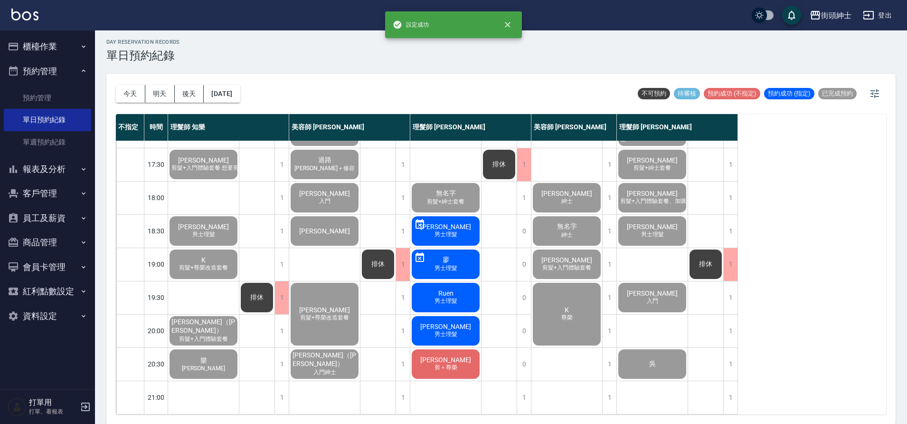
click at [458, 289] on div "Ruen 男士理髮" at bounding box center [445, 297] width 71 height 32
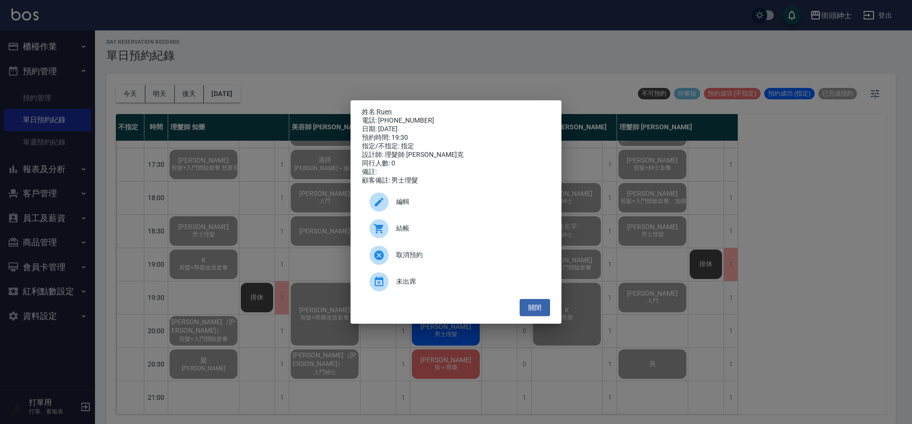
click at [425, 224] on div "結帳" at bounding box center [456, 228] width 188 height 27
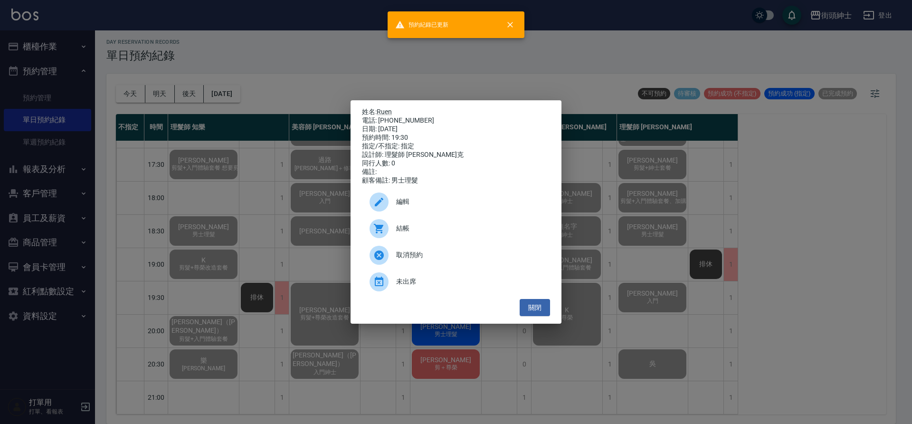
click at [301, 231] on div "姓名: Ruen 電話: 0912789316 日期: 2025/10/08 預約時間: 19:30 指定/不指定: 指定 設計師: 理髮師 Vic 維克 同…" at bounding box center [456, 212] width 912 height 424
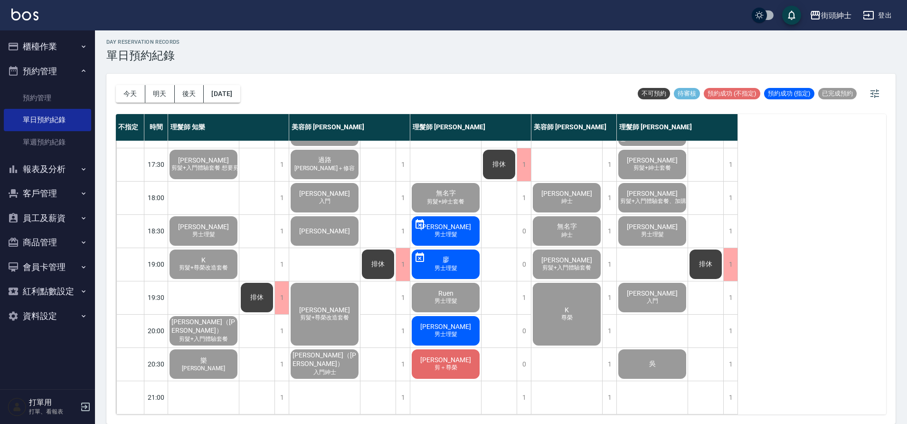
click at [462, 327] on div "巫胤澤 男士理髮" at bounding box center [445, 331] width 71 height 32
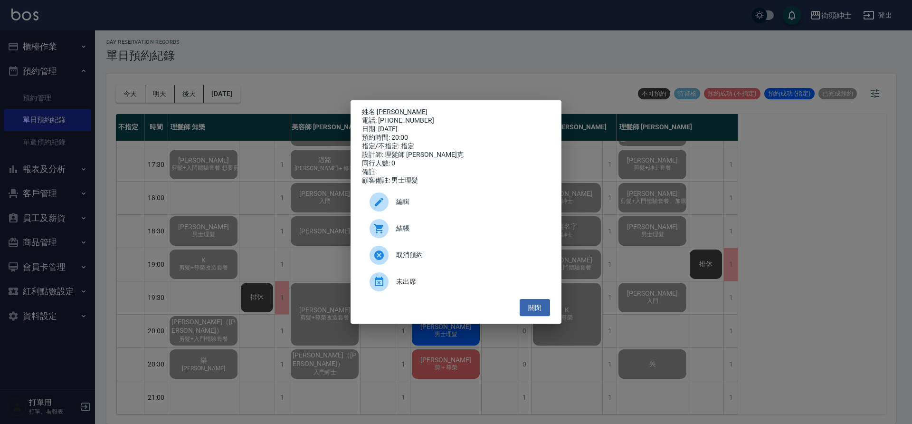
click at [436, 231] on span "結帳" at bounding box center [469, 228] width 146 height 10
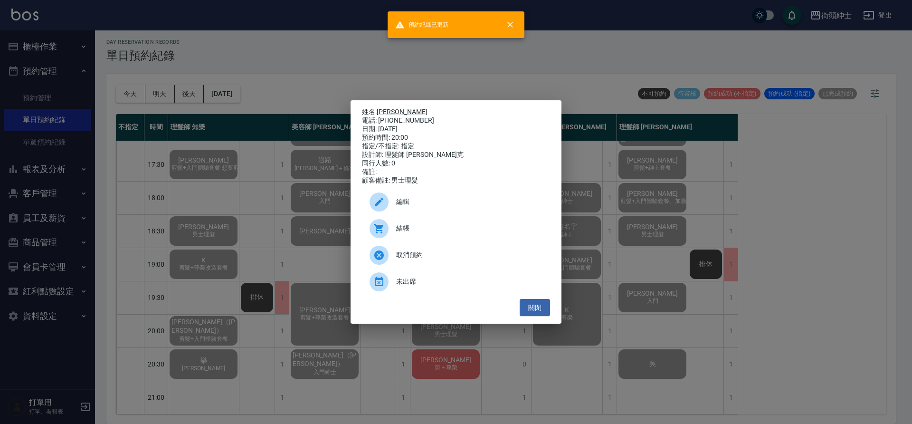
drag, startPoint x: 206, startPoint y: 166, endPoint x: 370, endPoint y: 325, distance: 228.1
click at [208, 167] on div "姓名: 巫胤澤 電話: 0906275709 日期: 2025/10/08 預約時間: 20:00 指定/不指定: 指定 設計師: 理髮師 Vic 維克 同行…" at bounding box center [456, 212] width 912 height 424
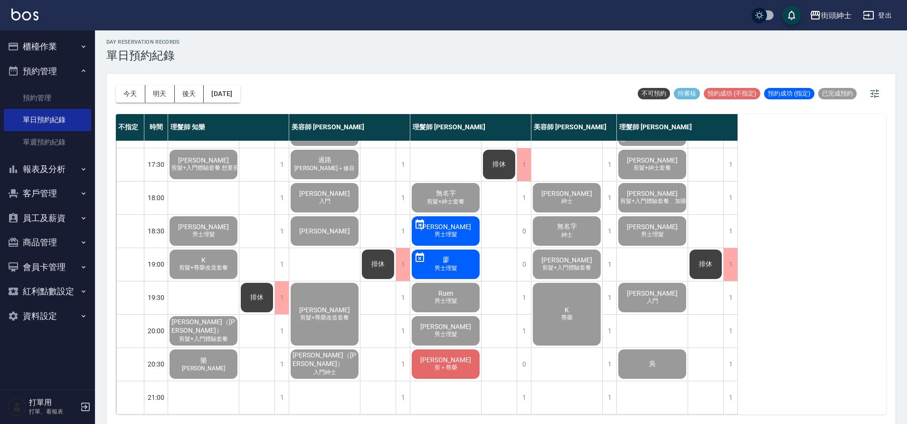
click at [440, 363] on span "剪＋尊榮" at bounding box center [446, 367] width 27 height 8
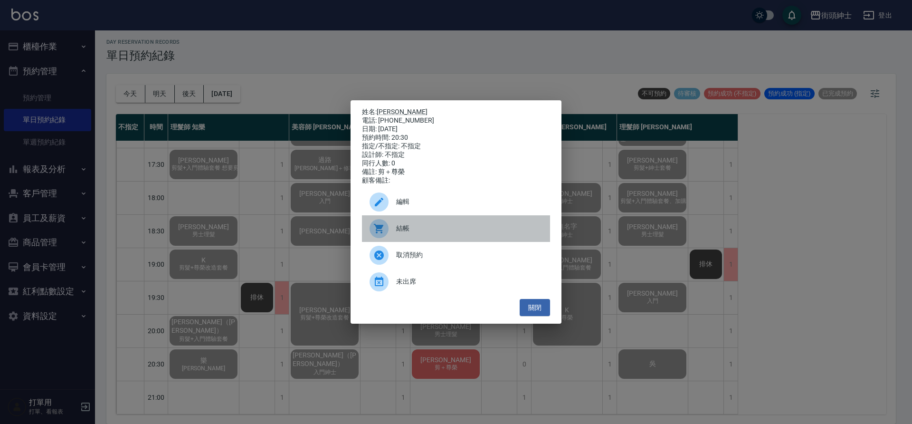
click at [415, 228] on span "結帳" at bounding box center [469, 228] width 146 height 10
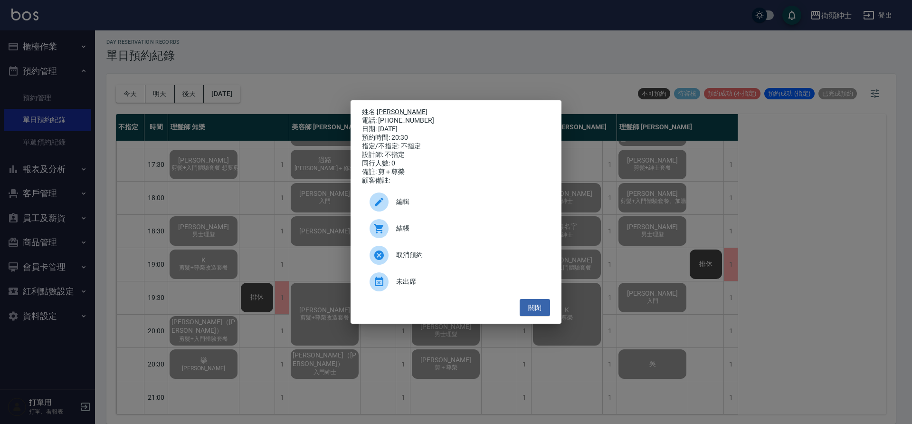
drag, startPoint x: 294, startPoint y: 205, endPoint x: 327, endPoint y: 213, distance: 34.3
click at [294, 205] on div "姓名: 林俞宏 電話: 0988140604 日期: 2025/10/08 預約時間: 20:30 指定/不指定: 不指定 設計師: 不指定 同行人數: 0 …" at bounding box center [456, 212] width 912 height 424
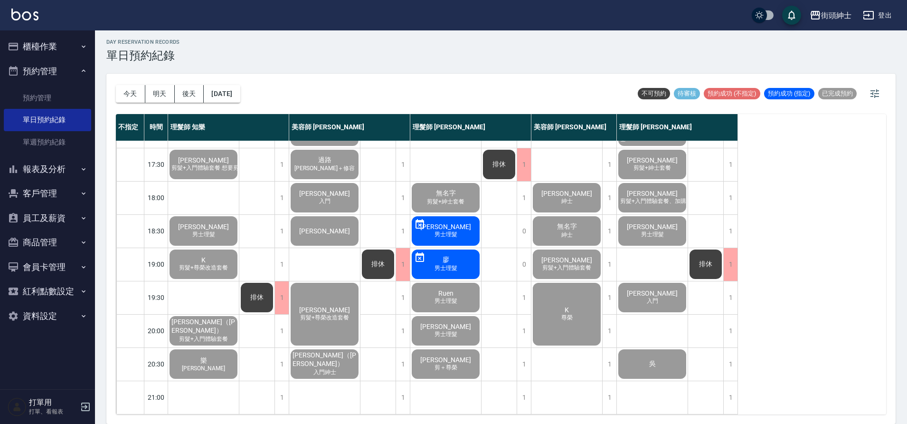
click at [50, 165] on button "報表及分析" at bounding box center [47, 169] width 87 height 25
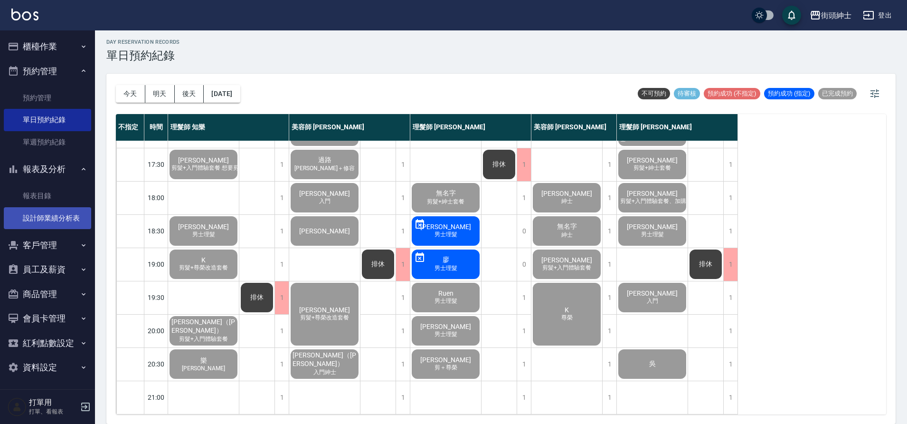
click at [62, 215] on link "設計師業績分析表" at bounding box center [47, 218] width 87 height 22
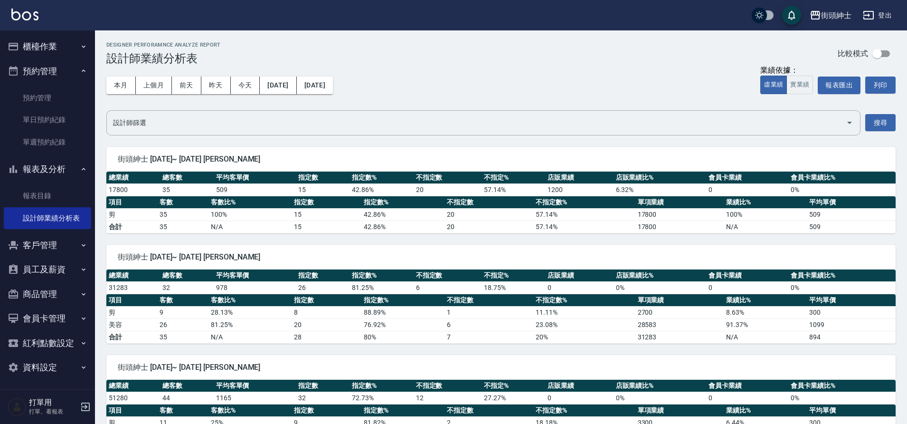
click at [48, 43] on button "櫃檯作業" at bounding box center [47, 46] width 87 height 25
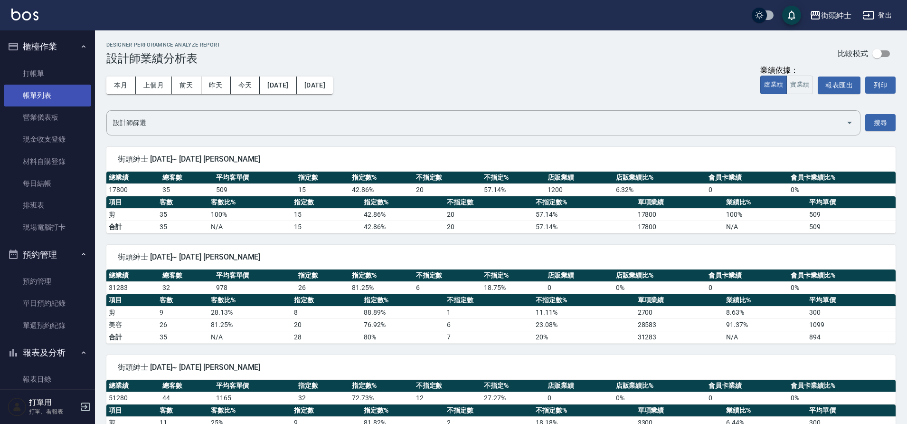
click at [53, 98] on link "帳單列表" at bounding box center [47, 96] width 87 height 22
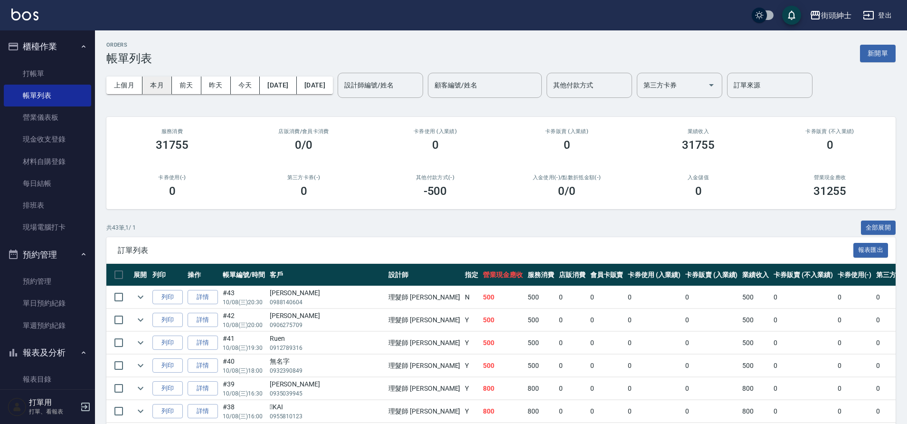
click at [159, 89] on button "本月" at bounding box center [157, 85] width 29 height 18
click at [245, 87] on button "今天" at bounding box center [245, 85] width 29 height 18
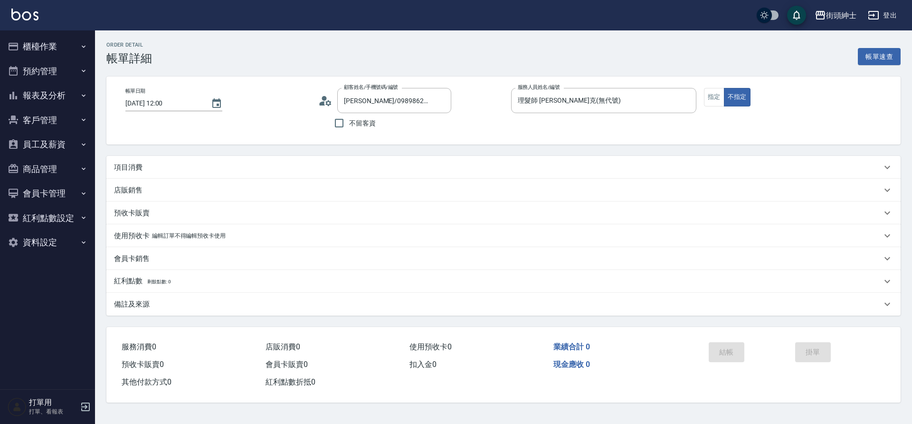
click at [175, 165] on div "項目消費" at bounding box center [498, 167] width 768 height 10
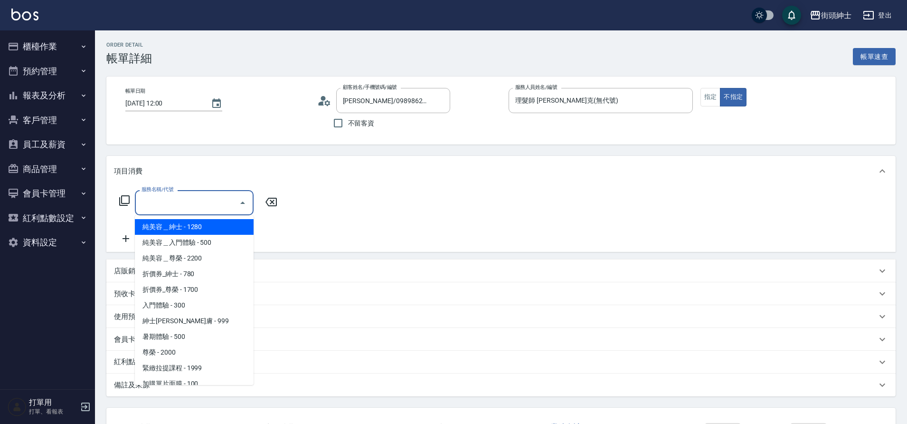
click at [202, 202] on input "服務名稱/代號" at bounding box center [187, 202] width 96 height 17
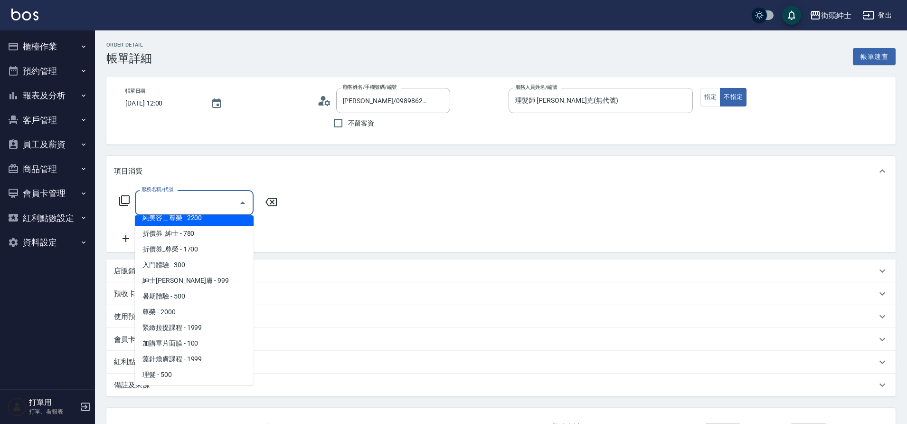
scroll to position [73, 0]
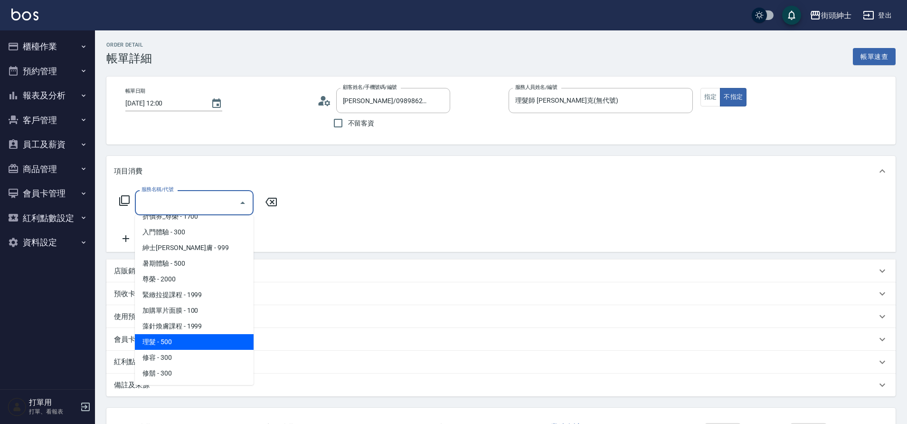
drag, startPoint x: 164, startPoint y: 344, endPoint x: 367, endPoint y: 310, distance: 205.7
click at [164, 344] on span "理髮 - 500" at bounding box center [194, 342] width 119 height 16
type input "理髮(A02)"
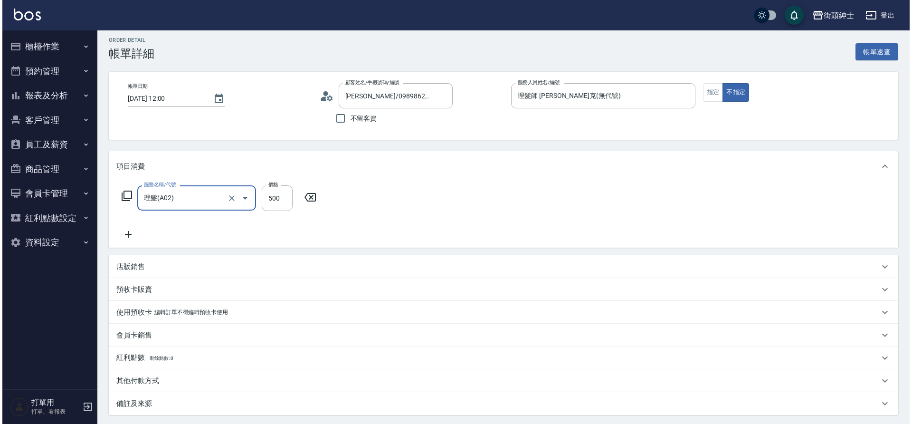
scroll to position [98, 0]
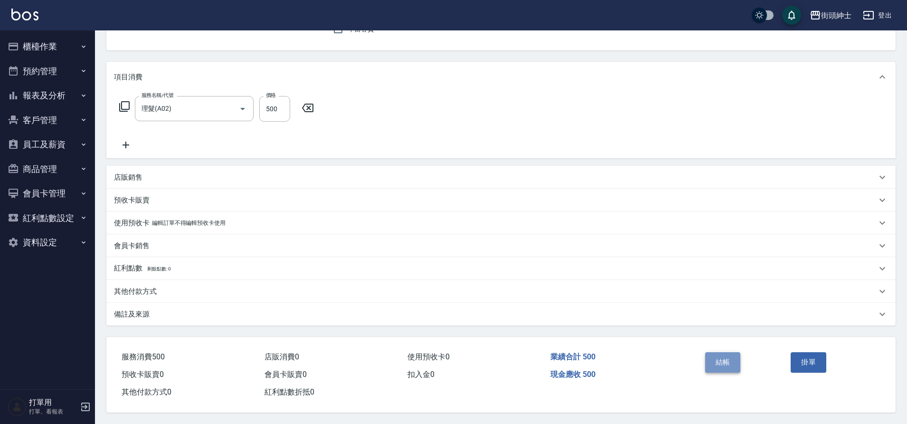
click at [738, 361] on button "結帳" at bounding box center [724, 362] width 36 height 20
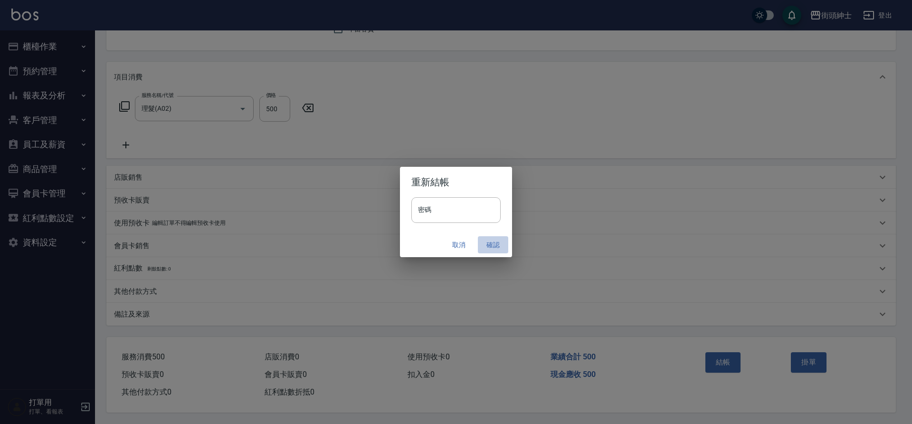
click at [488, 247] on button "確認" at bounding box center [493, 245] width 30 height 18
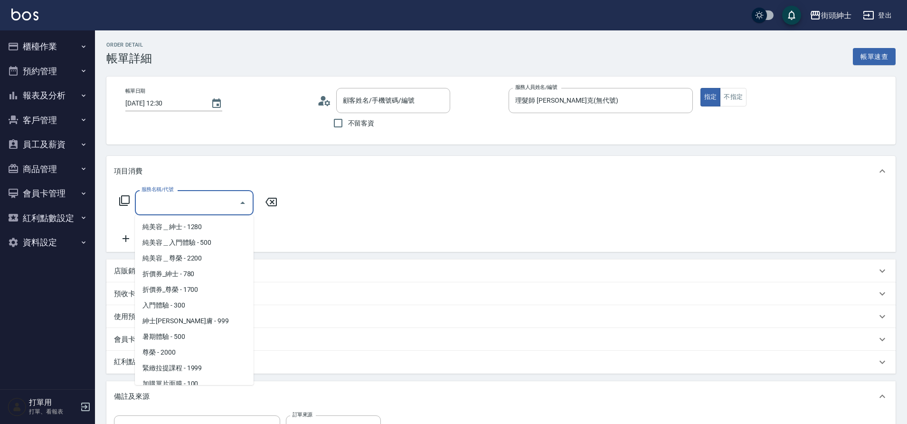
type input "[PERSON_NAME] /0905644796/null"
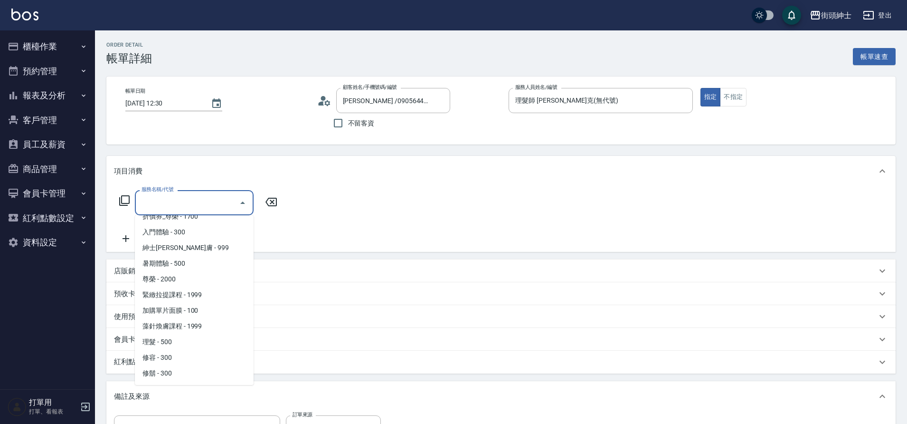
click at [181, 340] on span "理髮 - 500" at bounding box center [194, 342] width 119 height 16
type input "理髮(A02)"
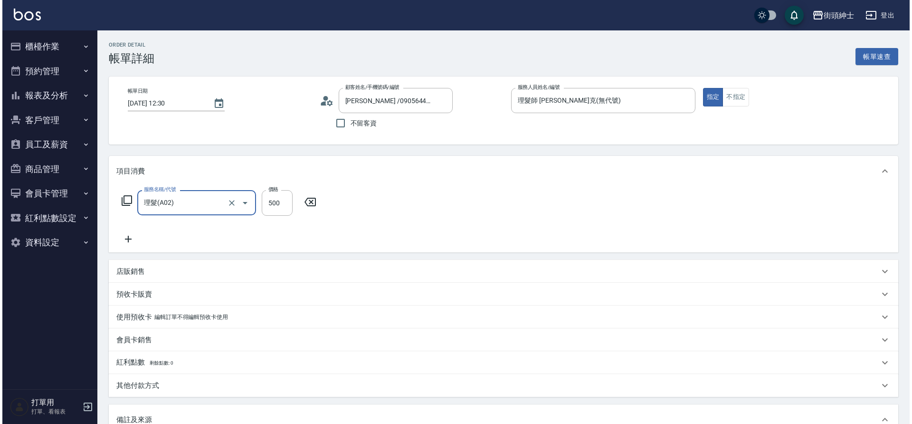
scroll to position [162, 0]
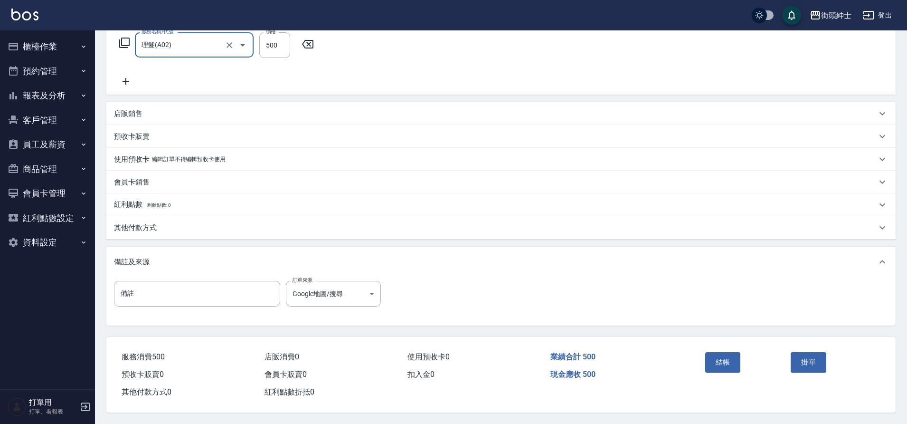
click at [725, 356] on button "結帳" at bounding box center [724, 362] width 36 height 20
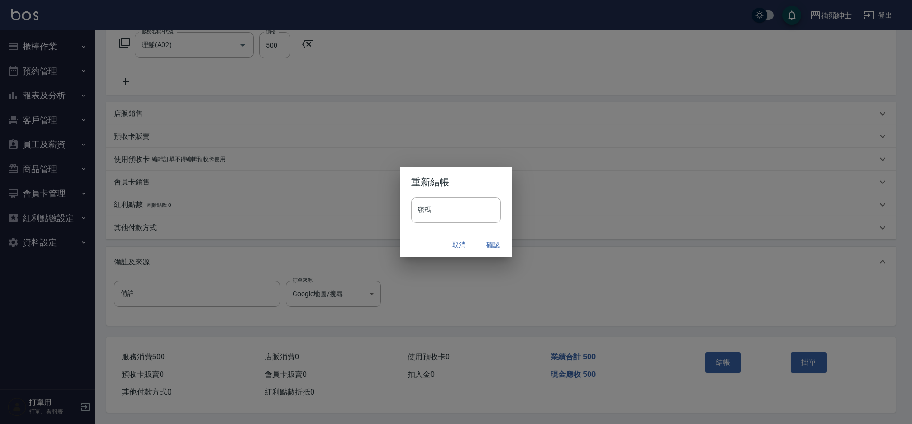
click at [486, 243] on button "確認" at bounding box center [493, 245] width 30 height 18
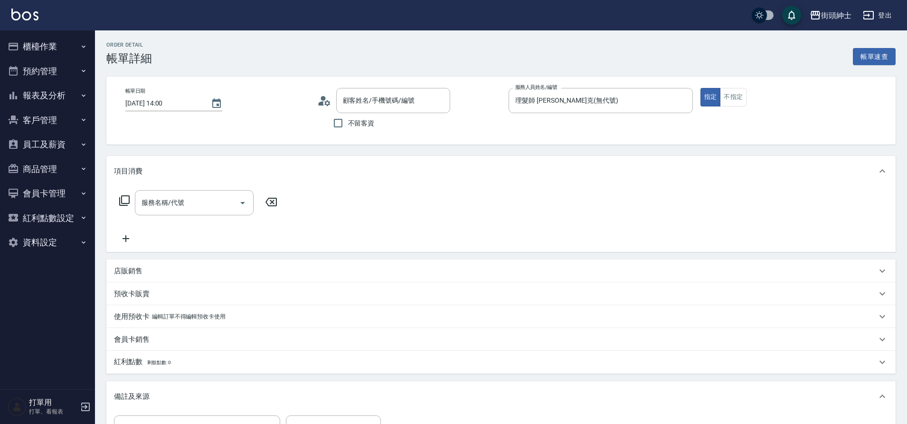
type input "冠辰/0939779468/"
click at [184, 199] on input "服務名稱/代號" at bounding box center [187, 202] width 96 height 17
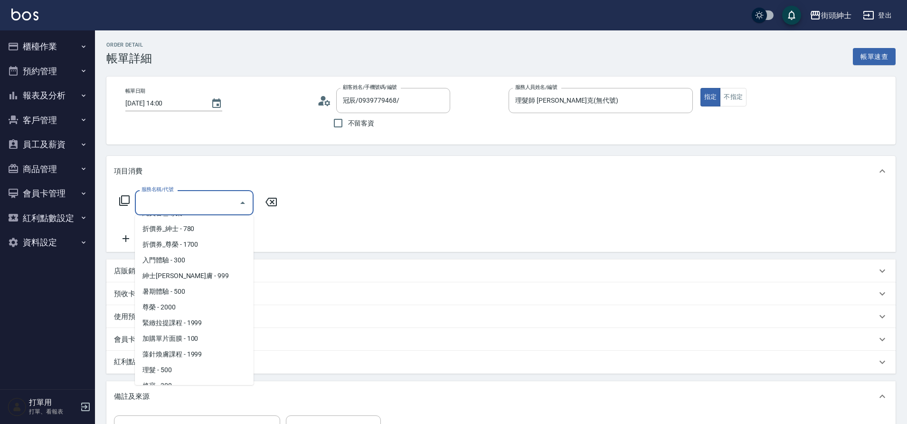
scroll to position [73, 0]
drag, startPoint x: 0, startPoint y: 0, endPoint x: 175, endPoint y: 343, distance: 384.6
click at [175, 343] on span "理髮 - 500" at bounding box center [194, 342] width 119 height 16
type input "理髮(A02)"
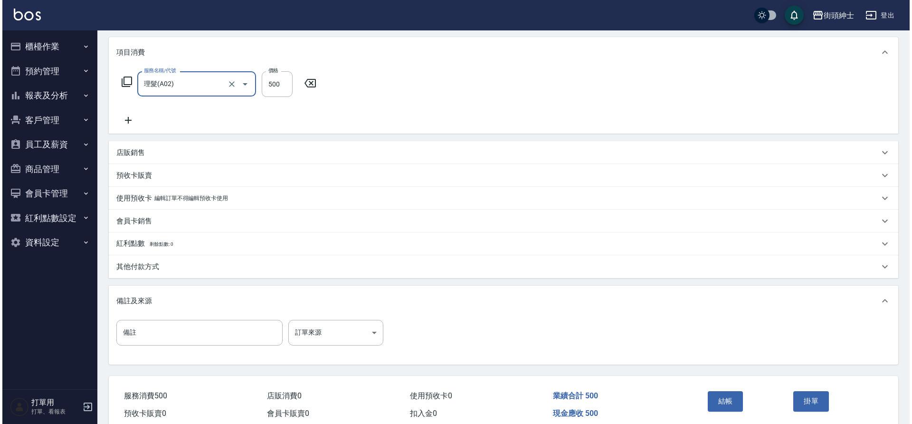
scroll to position [162, 0]
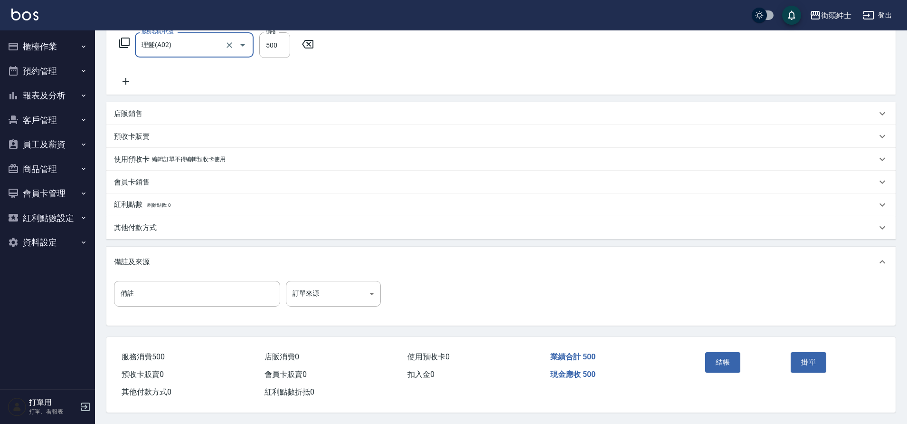
click at [719, 358] on button "結帳" at bounding box center [724, 362] width 36 height 20
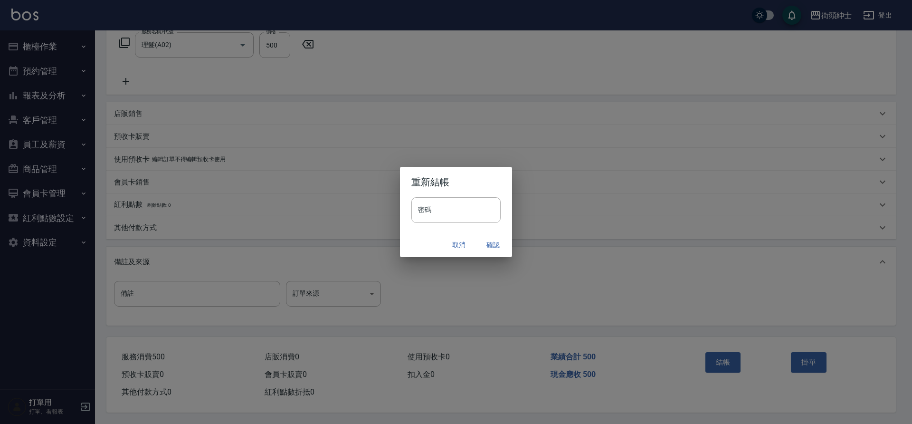
click at [487, 248] on button "確認" at bounding box center [493, 245] width 30 height 18
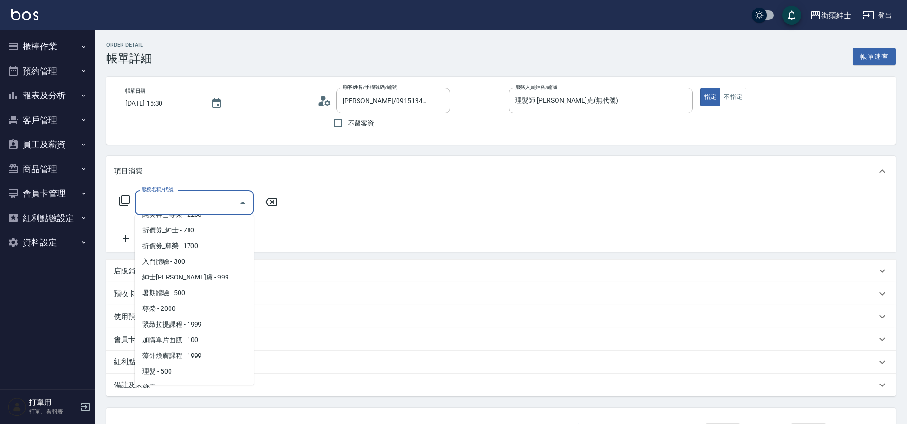
scroll to position [73, 0]
drag, startPoint x: 0, startPoint y: 0, endPoint x: 173, endPoint y: 344, distance: 385.0
click at [173, 344] on span "理髮 - 500" at bounding box center [194, 342] width 119 height 16
type input "理髮(A02)"
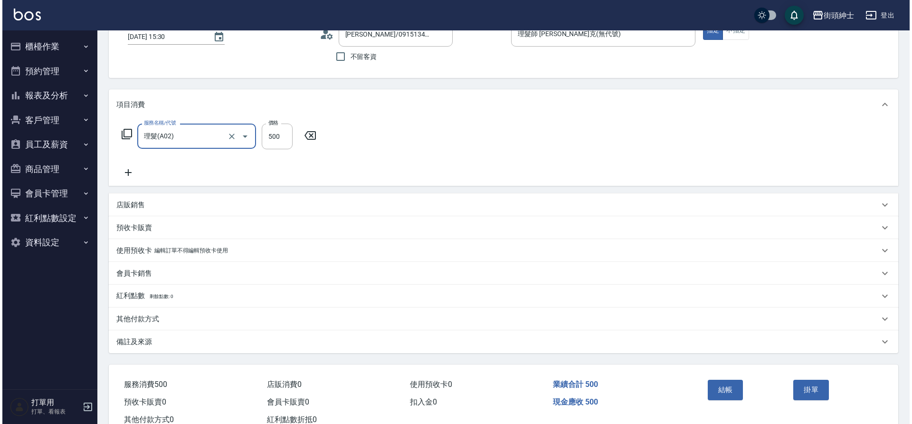
scroll to position [98, 0]
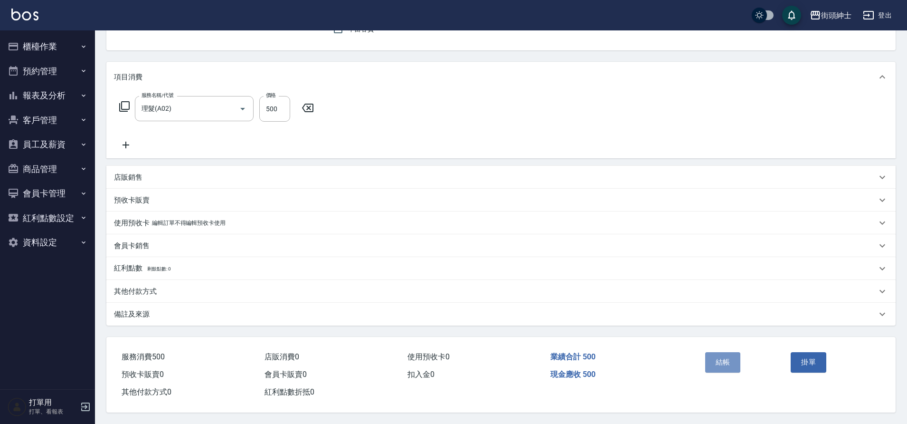
click at [732, 361] on button "結帳" at bounding box center [724, 362] width 36 height 20
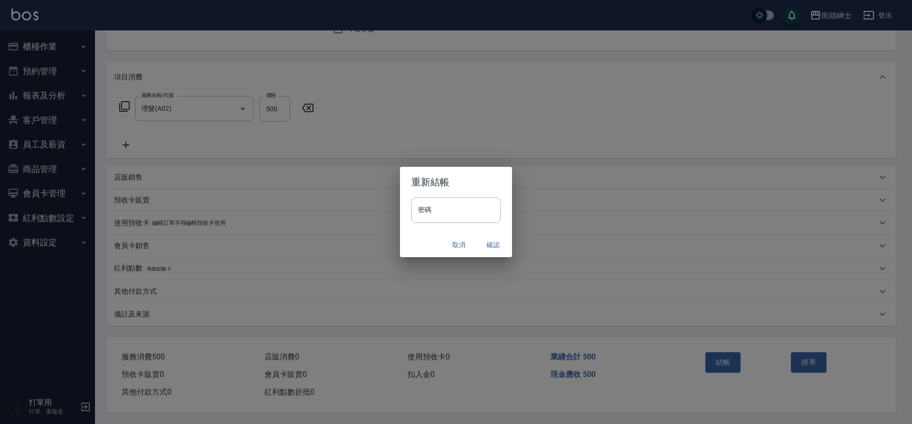
click at [489, 247] on button "確認" at bounding box center [493, 245] width 30 height 18
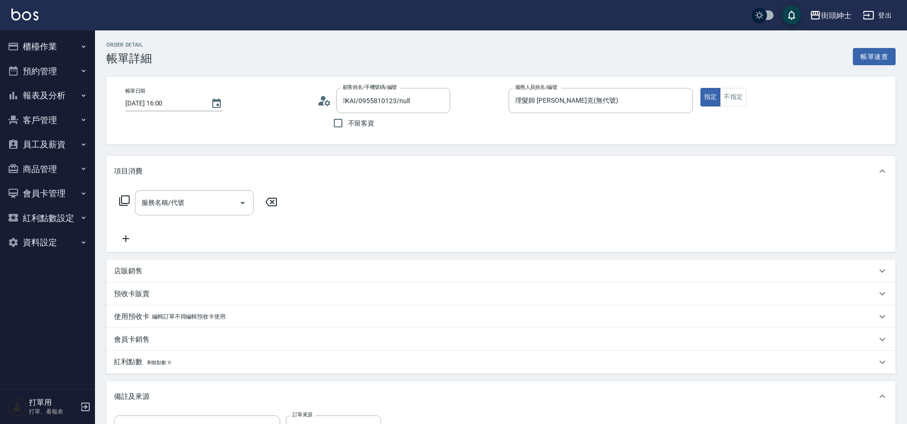
click at [190, 200] on input "服務名稱/代號" at bounding box center [187, 202] width 96 height 17
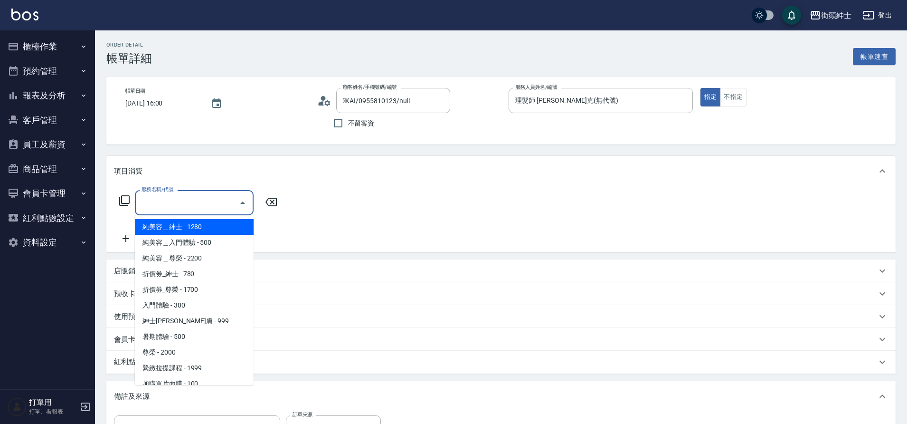
scroll to position [73, 0]
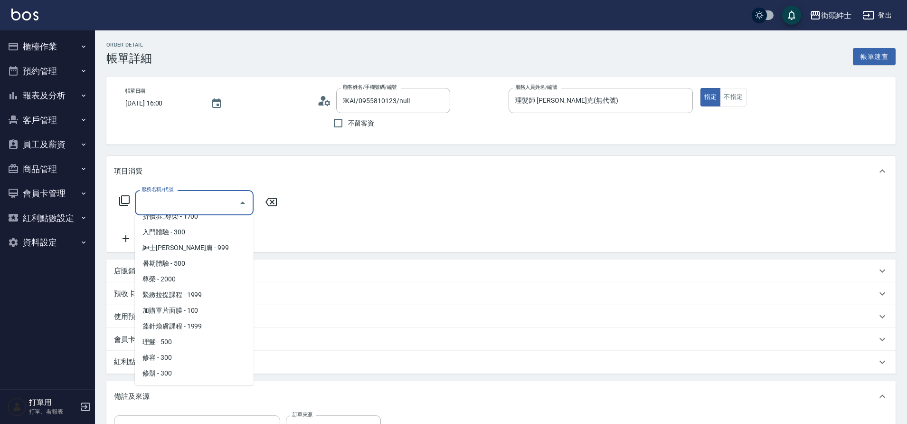
click at [171, 341] on span "理髮 - 500" at bounding box center [194, 342] width 119 height 16
type input "理髮(A02)"
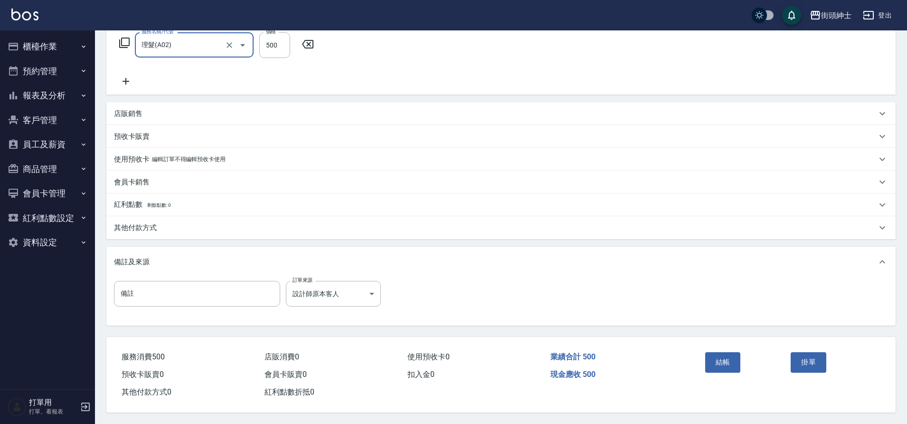
scroll to position [0, 0]
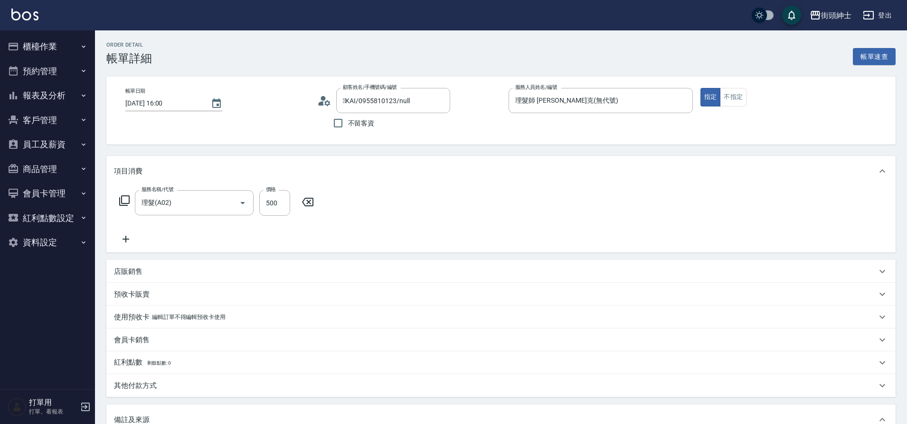
drag, startPoint x: 0, startPoint y: 0, endPoint x: 130, endPoint y: 236, distance: 269.2
click at [130, 236] on icon at bounding box center [126, 238] width 24 height 11
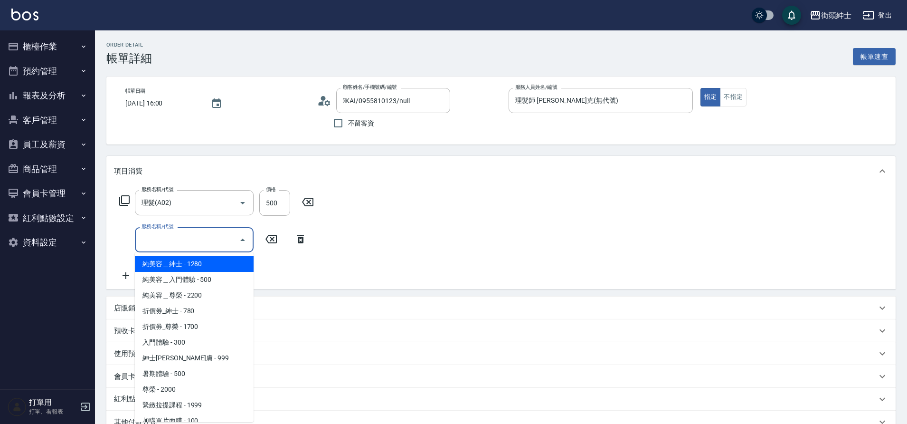
drag, startPoint x: 130, startPoint y: 236, endPoint x: 177, endPoint y: 240, distance: 46.8
click at [177, 240] on input "服務名稱/代號" at bounding box center [187, 239] width 96 height 17
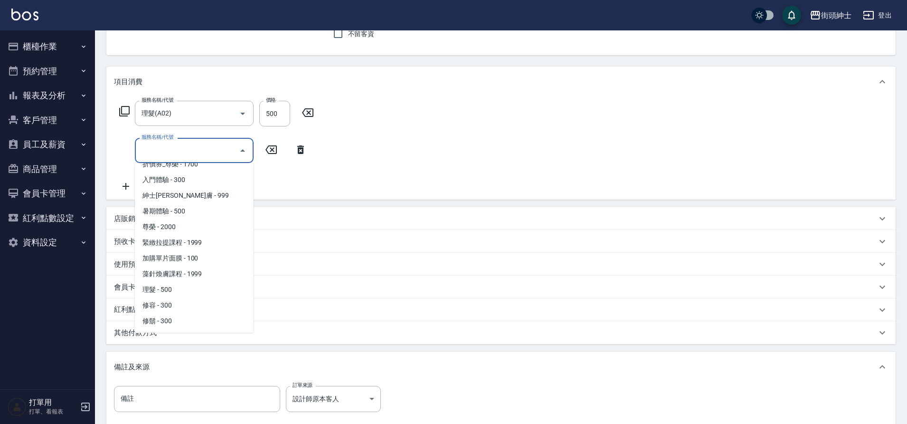
scroll to position [91, 0]
click at [175, 303] on span "修容 - 300" at bounding box center [194, 304] width 119 height 16
type input "修容(A03)"
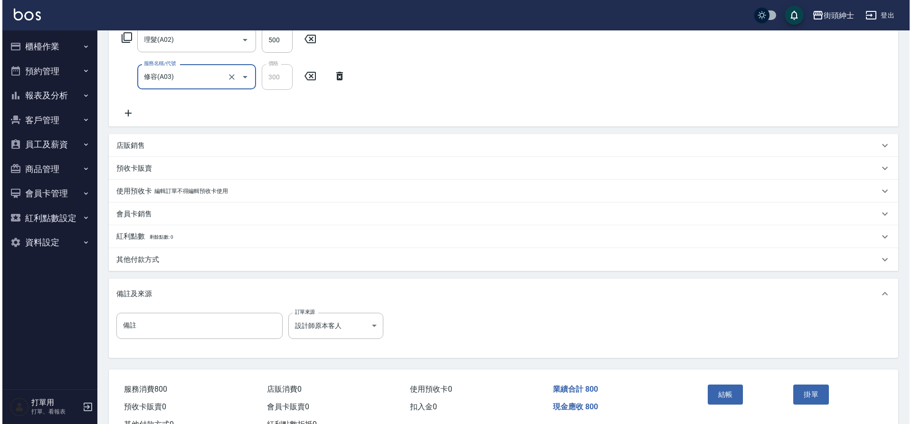
scroll to position [200, 0]
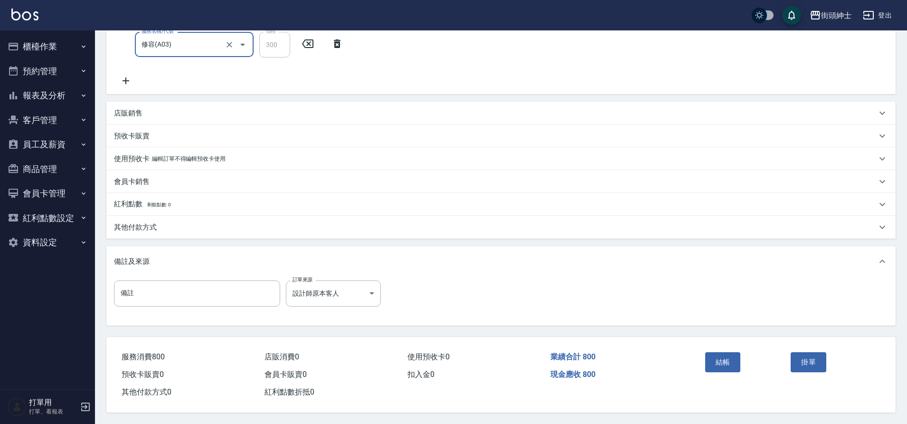
click at [738, 355] on button "結帳" at bounding box center [724, 362] width 36 height 20
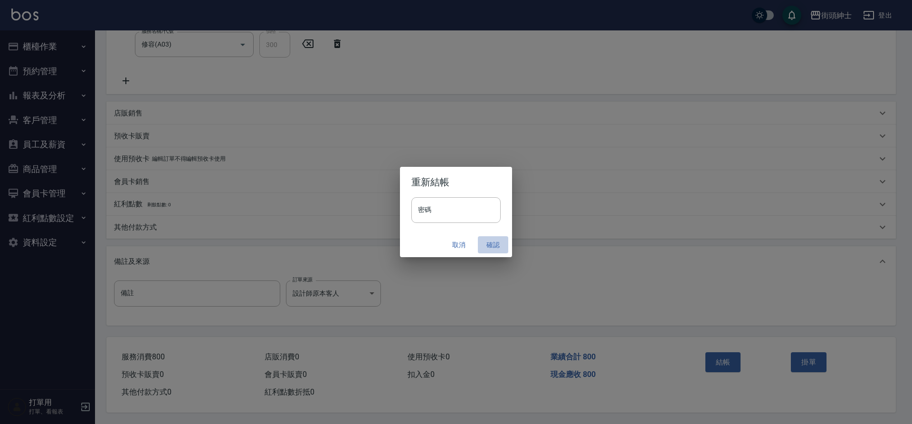
drag, startPoint x: 177, startPoint y: 240, endPoint x: 488, endPoint y: 247, distance: 311.2
click at [488, 247] on button "確認" at bounding box center [493, 245] width 30 height 18
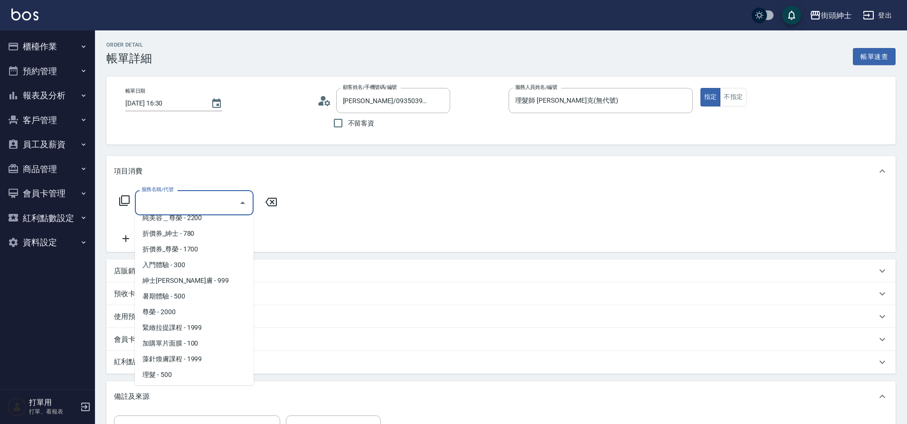
scroll to position [73, 0]
click at [174, 341] on span "理髮 - 500" at bounding box center [194, 342] width 119 height 16
type input "理髮(A02)"
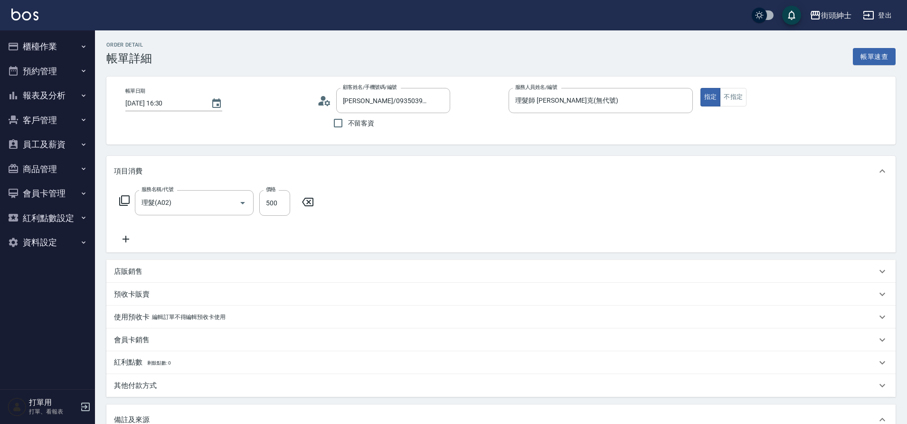
click at [124, 243] on icon at bounding box center [126, 238] width 24 height 11
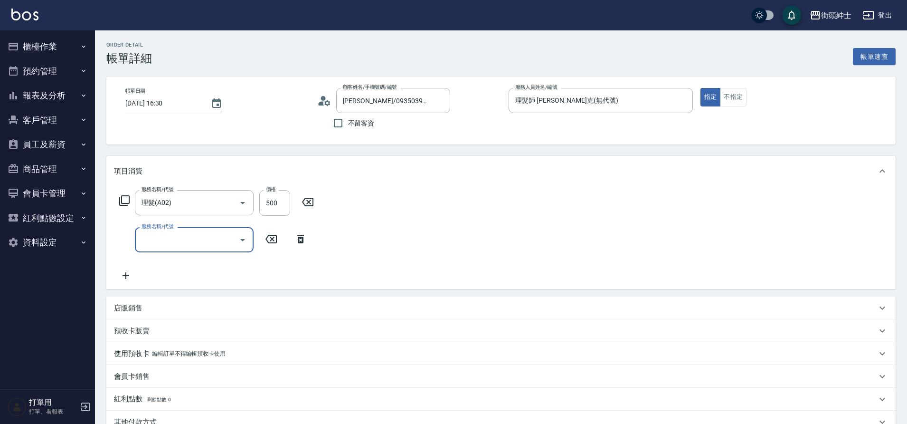
click at [204, 245] on input "服務名稱/代號" at bounding box center [187, 239] width 96 height 17
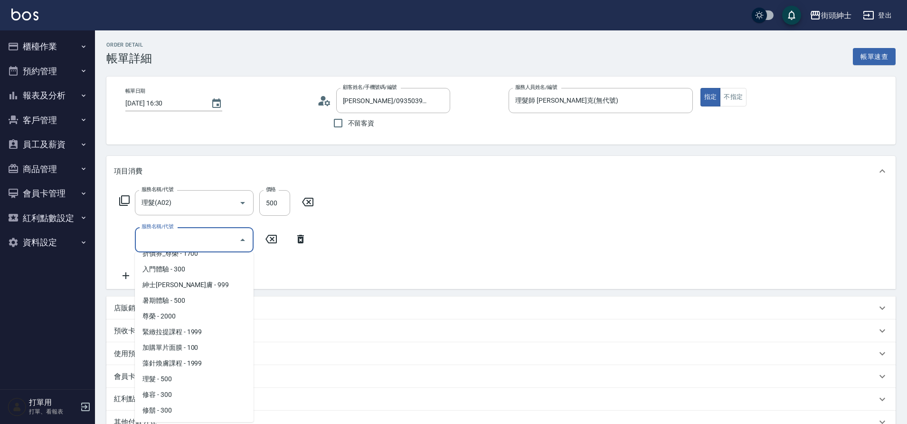
drag, startPoint x: 0, startPoint y: 0, endPoint x: 169, endPoint y: 406, distance: 439.4
click at [169, 406] on span "修鬍 - 300" at bounding box center [194, 410] width 119 height 16
type input "[DEMOGRAPHIC_DATA]鬍(A04)"
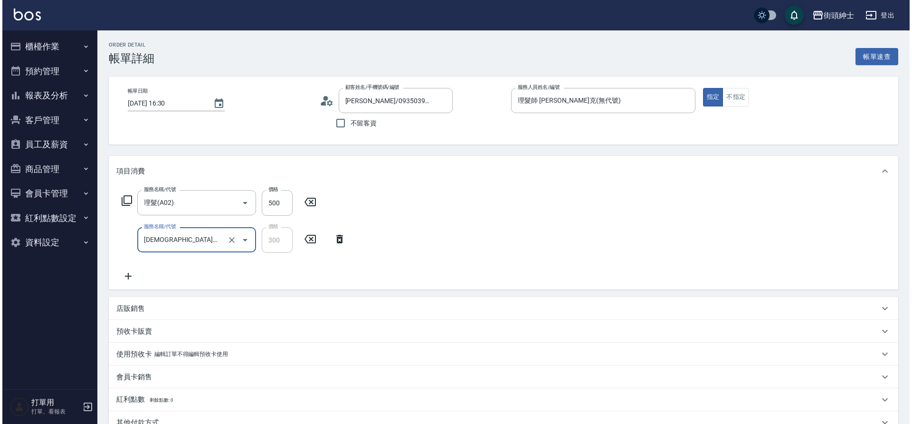
scroll to position [200, 0]
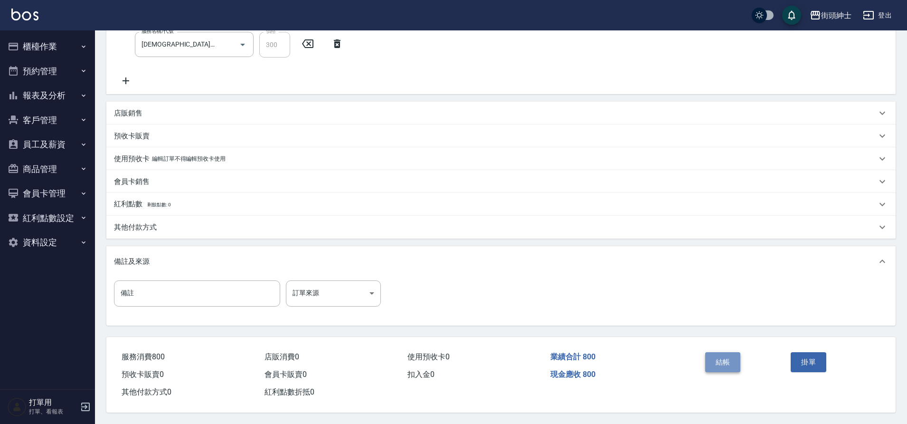
drag, startPoint x: 169, startPoint y: 406, endPoint x: 730, endPoint y: 360, distance: 563.4
click at [730, 360] on button "結帳" at bounding box center [724, 362] width 36 height 20
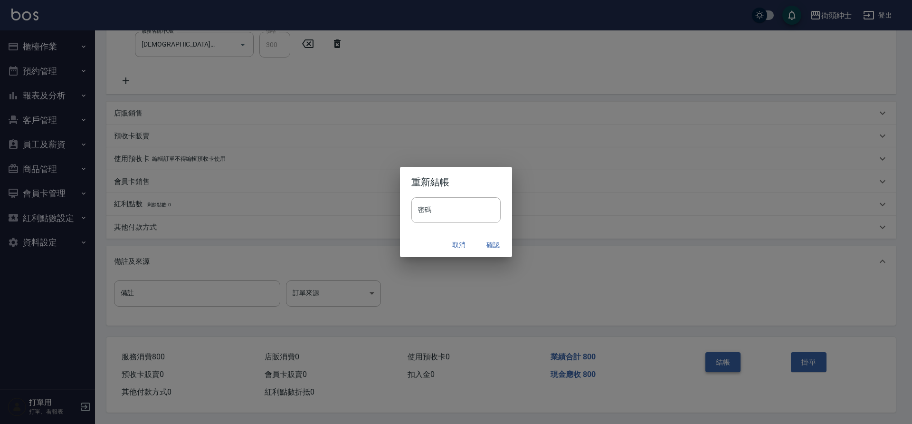
drag, startPoint x: 730, startPoint y: 360, endPoint x: 491, endPoint y: 248, distance: 264.2
click at [491, 248] on button "確認" at bounding box center [493, 245] width 30 height 18
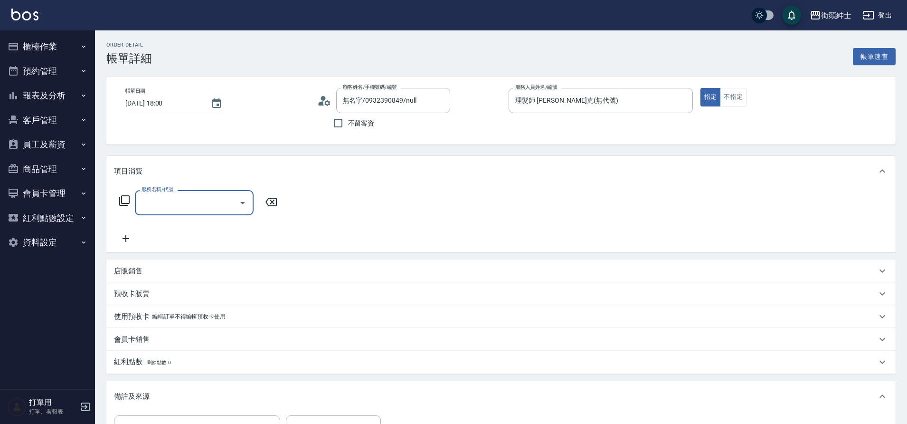
click at [186, 201] on input "服務名稱/代號" at bounding box center [187, 202] width 96 height 17
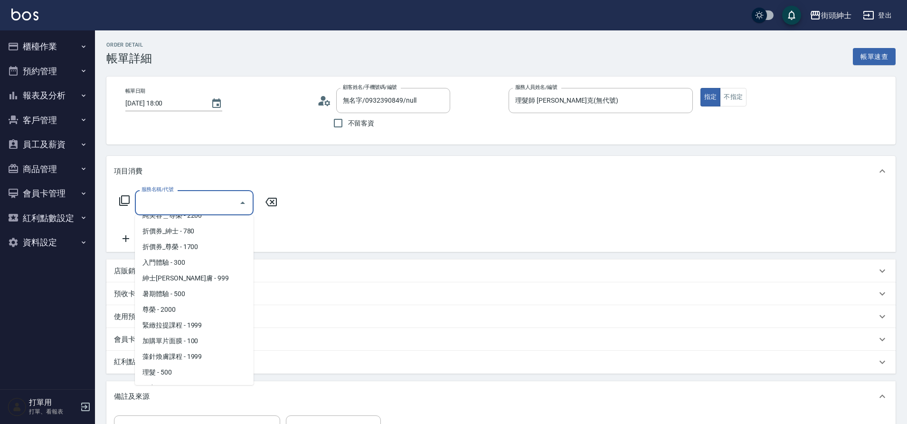
scroll to position [73, 0]
click at [181, 344] on span "理髮 - 500" at bounding box center [194, 342] width 119 height 16
type input "理髮(A02)"
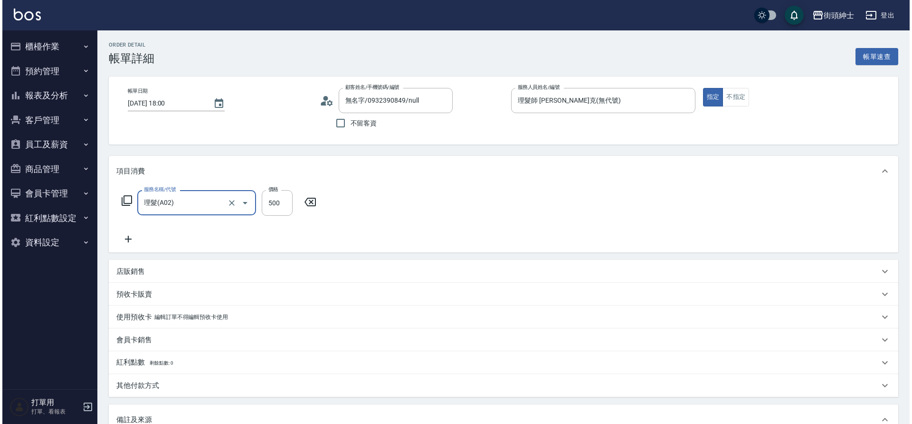
scroll to position [162, 0]
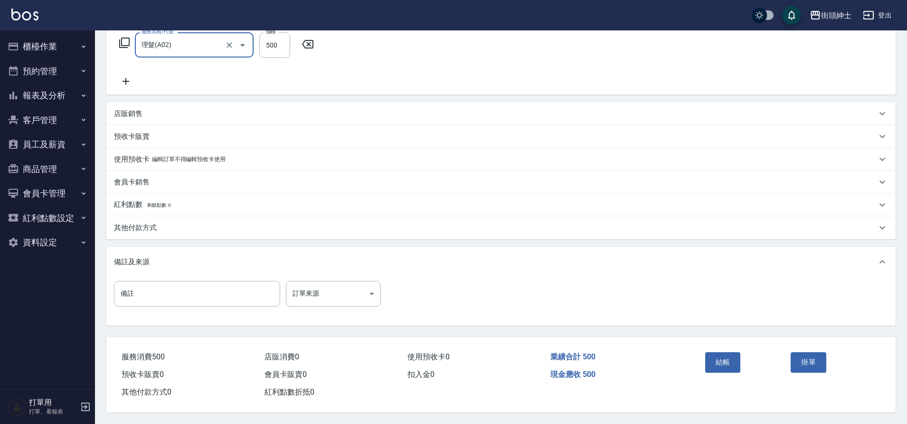
click at [719, 356] on button "結帳" at bounding box center [724, 362] width 36 height 20
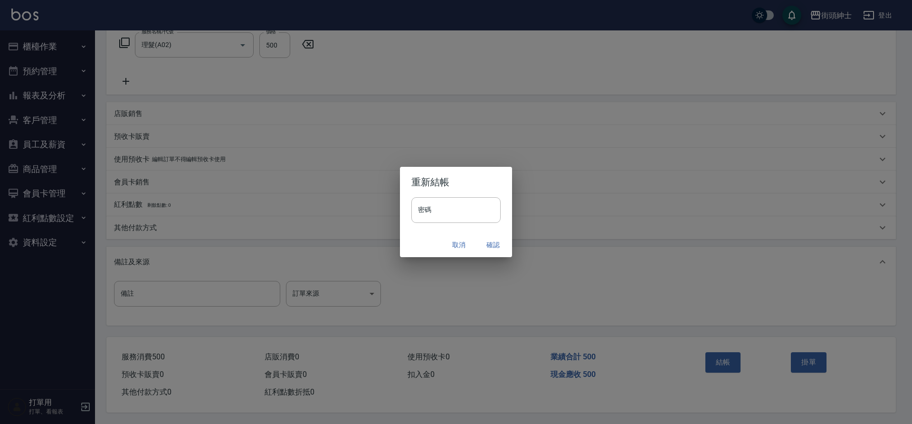
click at [491, 243] on button "確認" at bounding box center [493, 245] width 30 height 18
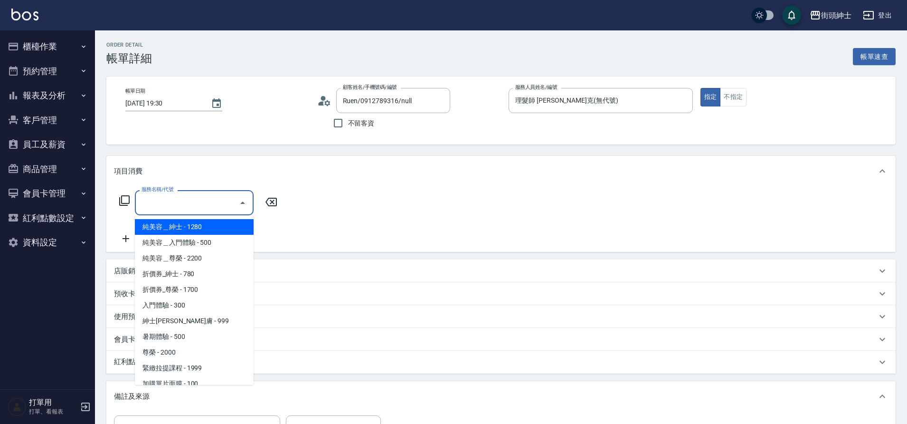
scroll to position [73, 0]
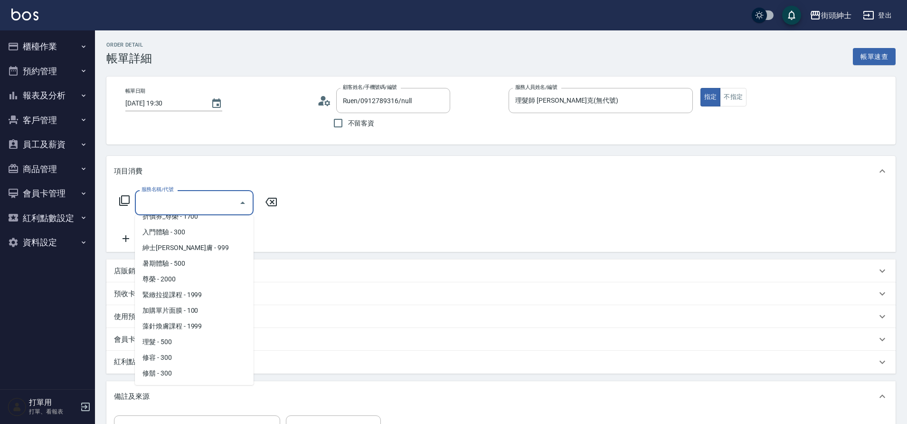
click at [179, 343] on span "理髮 - 500" at bounding box center [194, 342] width 119 height 16
type input "理髮(A02)"
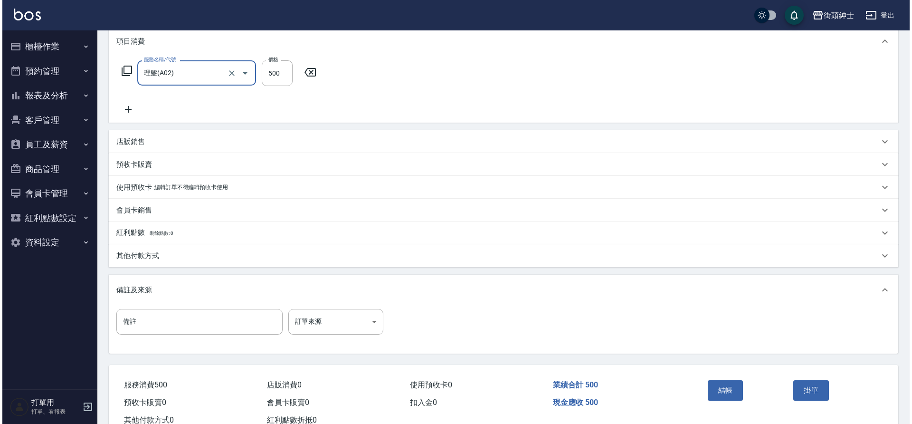
scroll to position [162, 0]
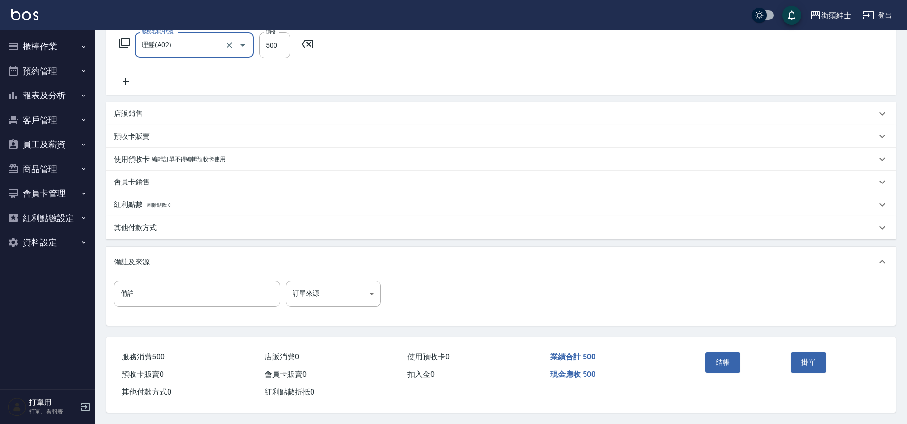
click at [729, 357] on button "結帳" at bounding box center [724, 362] width 36 height 20
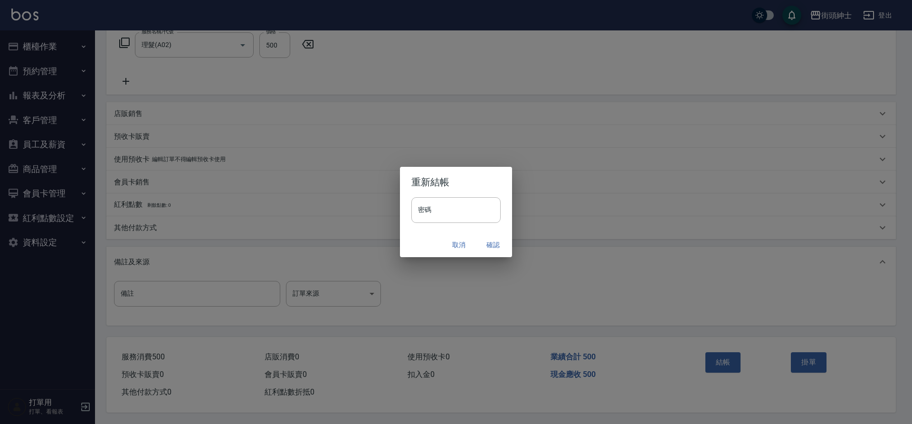
click at [497, 246] on button "確認" at bounding box center [493, 245] width 30 height 18
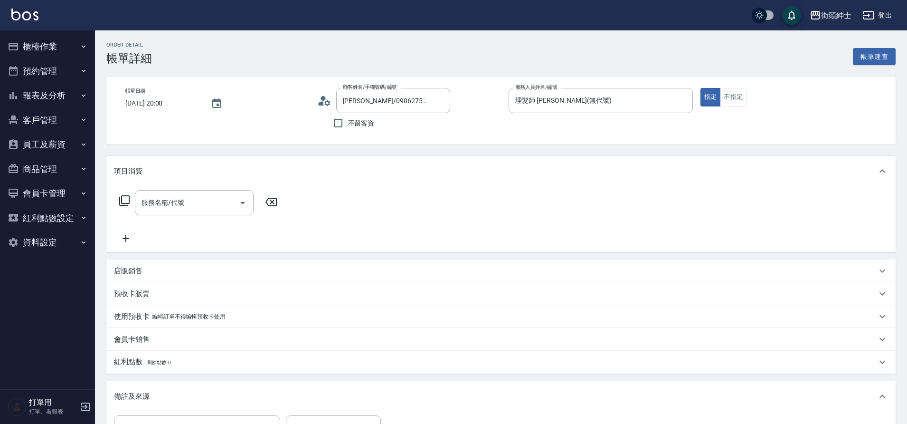
click at [198, 205] on input "服務名稱/代號" at bounding box center [187, 202] width 96 height 17
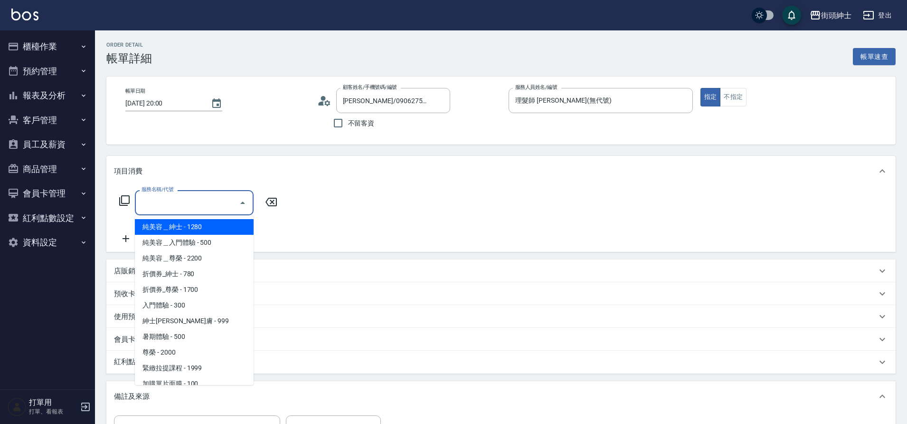
scroll to position [73, 0]
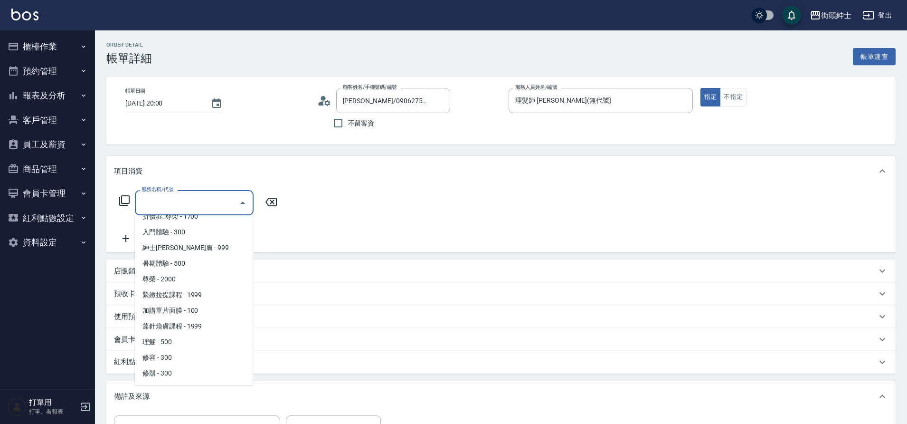
drag, startPoint x: 0, startPoint y: 0, endPoint x: 179, endPoint y: 341, distance: 384.9
click at [179, 341] on span "理髮 - 500" at bounding box center [194, 342] width 119 height 16
type input "理髮(A02)"
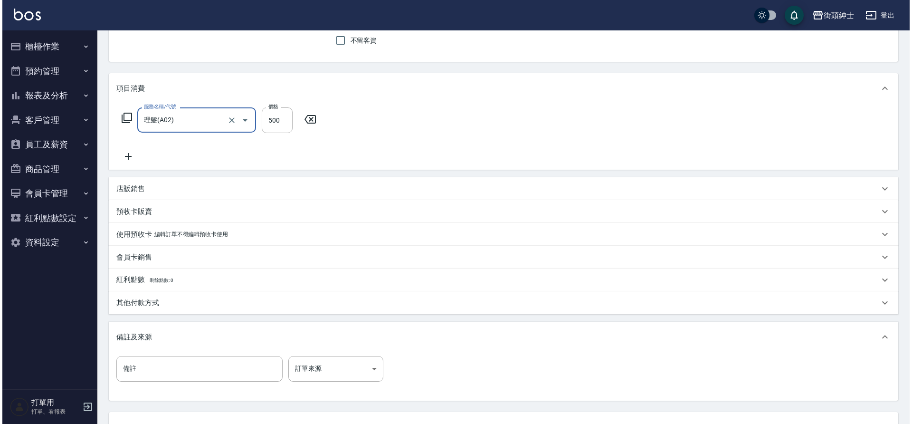
scroll to position [162, 0]
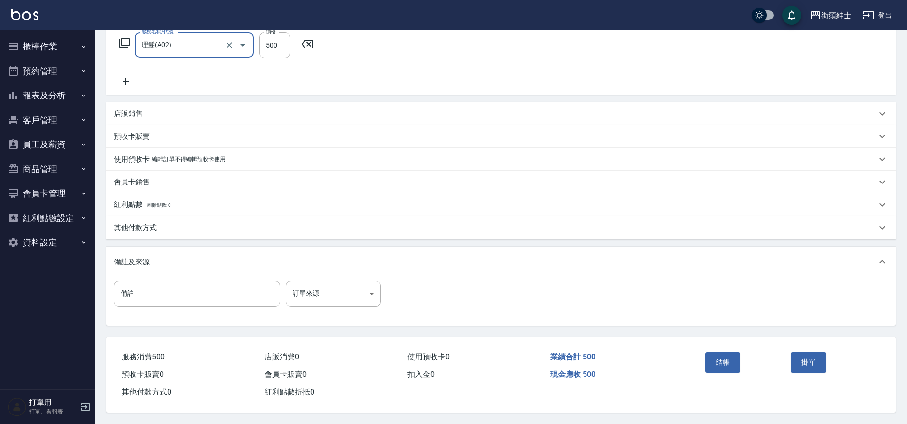
click at [722, 354] on button "結帳" at bounding box center [724, 362] width 36 height 20
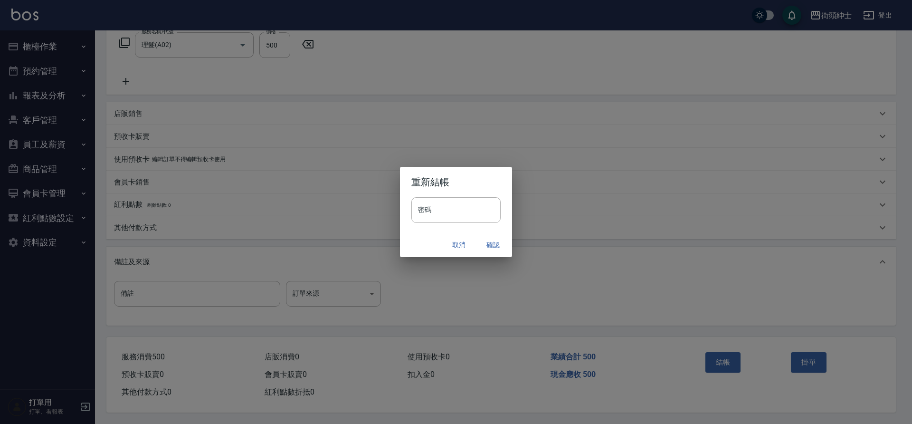
click at [490, 247] on button "確認" at bounding box center [493, 245] width 30 height 18
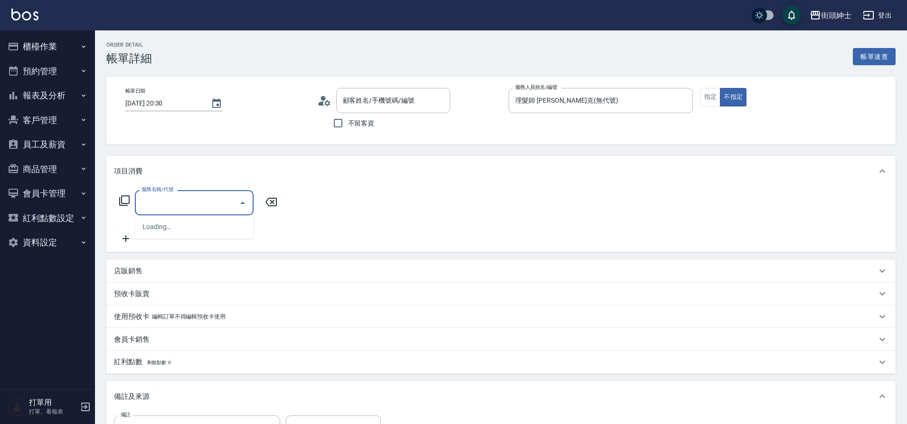
type input "林俞宏/0988140604/null"
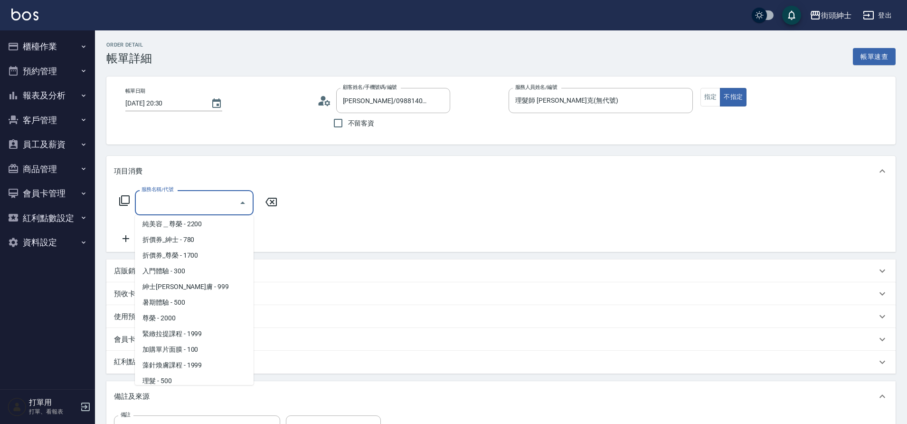
scroll to position [73, 0]
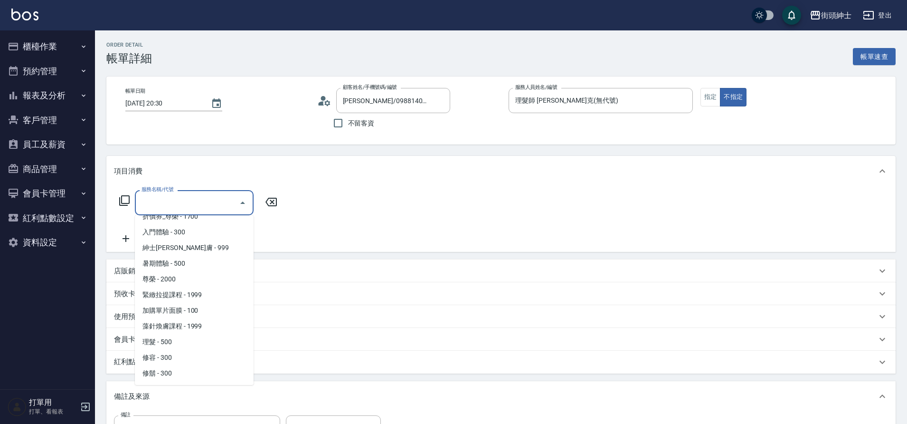
click at [198, 343] on span "理髮 - 500" at bounding box center [194, 342] width 119 height 16
type input "理髮(A02)"
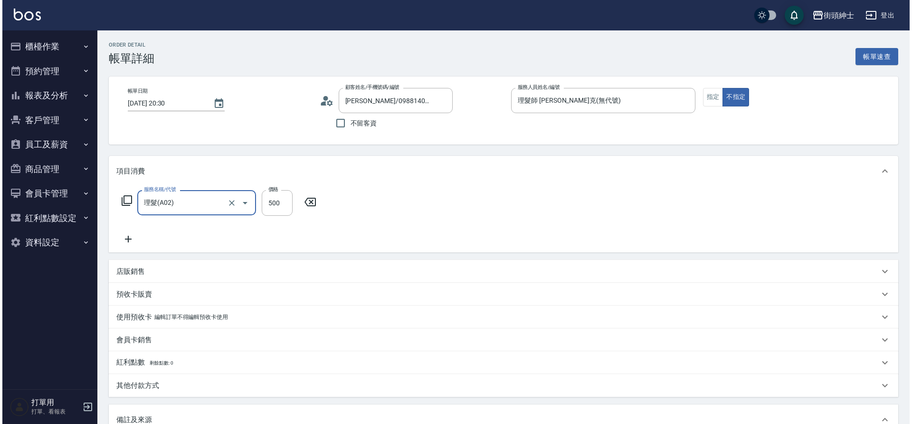
scroll to position [162, 0]
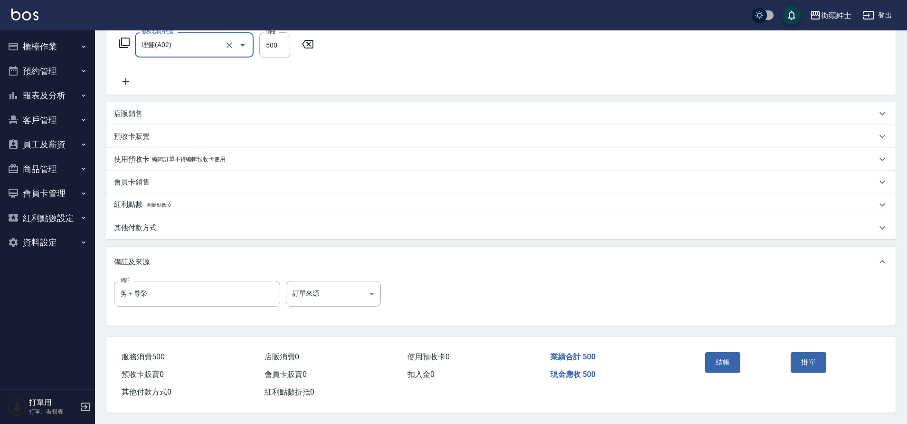
click at [722, 359] on button "結帳" at bounding box center [724, 362] width 36 height 20
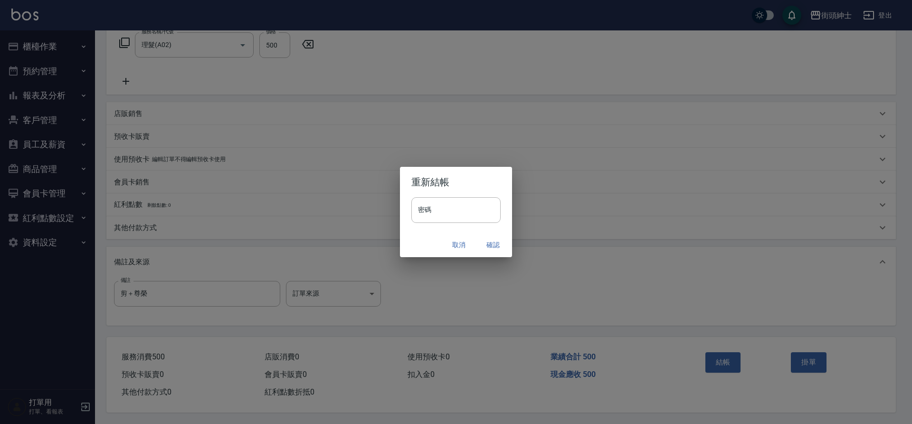
click at [491, 245] on button "確認" at bounding box center [493, 245] width 30 height 18
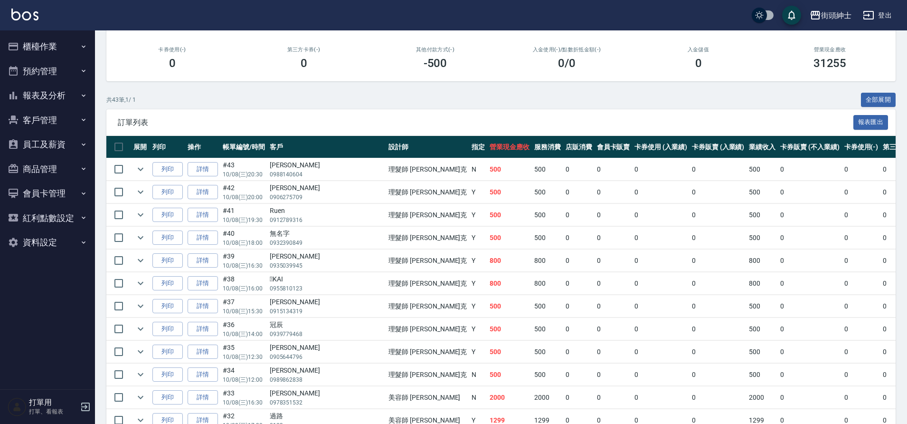
scroll to position [10, 0]
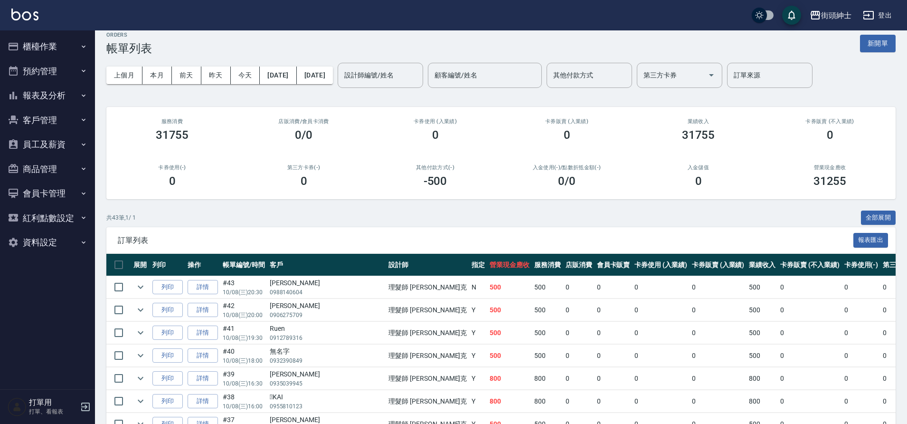
click at [423, 71] on div "設計師編號/姓名 設計師編號/姓名" at bounding box center [381, 75] width 86 height 25
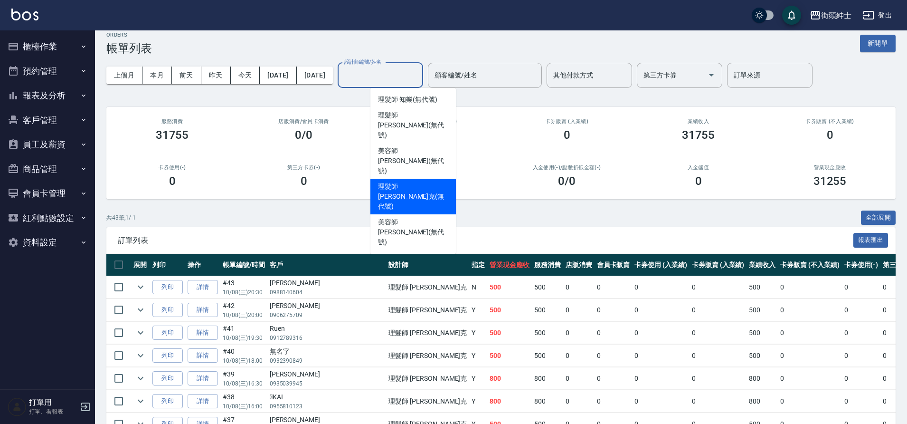
click at [429, 181] on span "理髮師 [PERSON_NAME] (無代號)" at bounding box center [413, 196] width 70 height 30
type input "理髮師 [PERSON_NAME]克(無代號)"
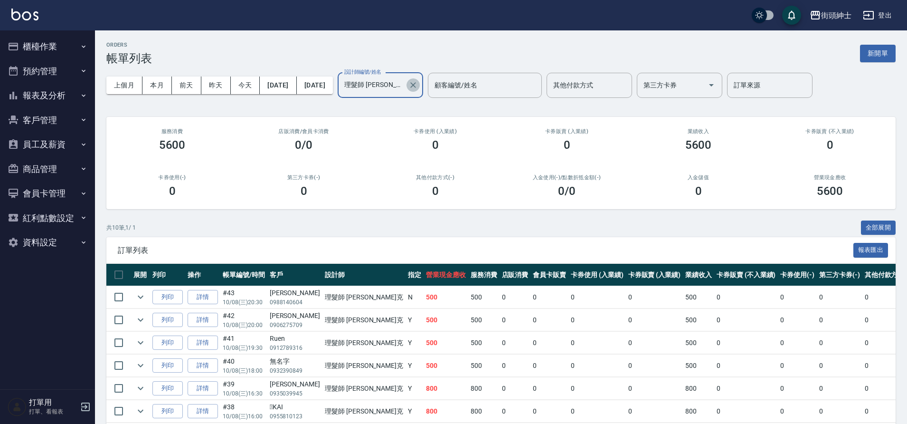
click at [418, 84] on icon "Clear" at bounding box center [414, 85] width 10 height 10
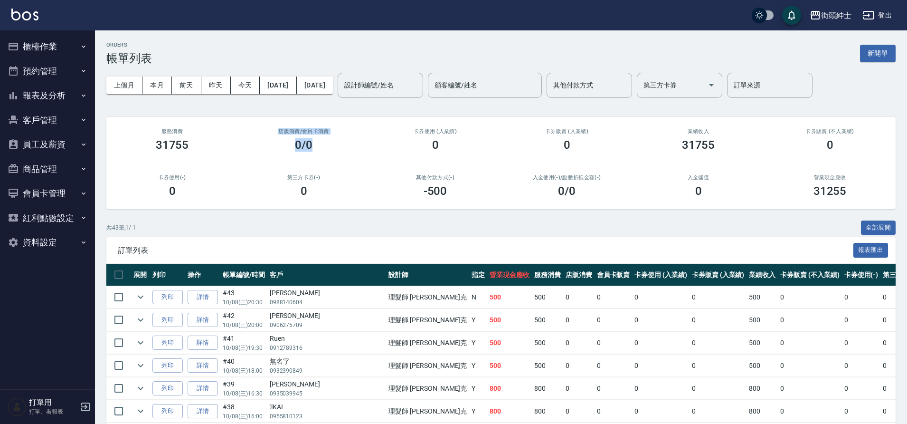
drag, startPoint x: 274, startPoint y: 129, endPoint x: 325, endPoint y: 160, distance: 60.1
click at [326, 161] on div "店販消費 /會員卡消費 0/0" at bounding box center [304, 140] width 132 height 46
drag, startPoint x: 326, startPoint y: 157, endPoint x: 315, endPoint y: 155, distance: 11.2
click at [326, 157] on div "店販消費 /會員卡消費 0/0" at bounding box center [304, 140] width 132 height 46
drag, startPoint x: 277, startPoint y: 132, endPoint x: 329, endPoint y: 152, distance: 56.6
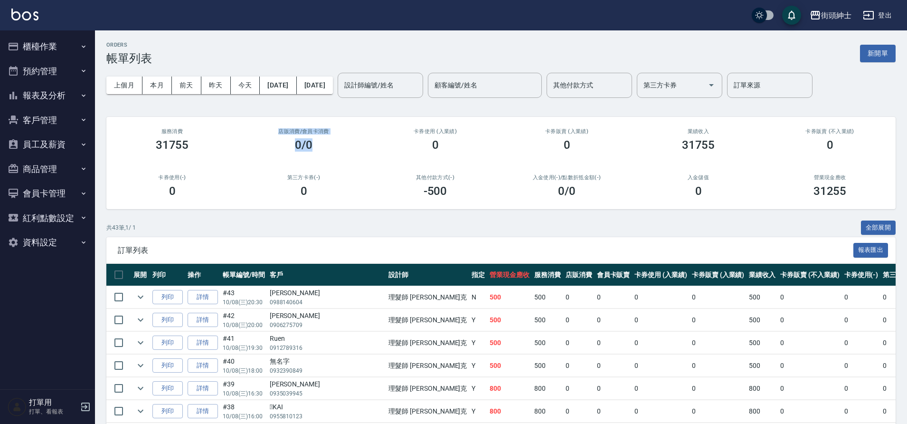
click at [329, 153] on div "店販消費 /會員卡消費 0/0" at bounding box center [304, 140] width 132 height 46
drag, startPoint x: 275, startPoint y: 130, endPoint x: 328, endPoint y: 156, distance: 59.5
click at [322, 164] on div "服務消費 31755 店販消費 /會員卡消費 0/0 卡券使用 (入業績) 0 卡券販賣 (入業績) 0 業績收入 31755 卡券販賣 (不入業績) 0 卡…" at bounding box center [501, 163] width 790 height 92
click at [329, 156] on div "店販消費 /會員卡消費 0/0" at bounding box center [304, 140] width 132 height 46
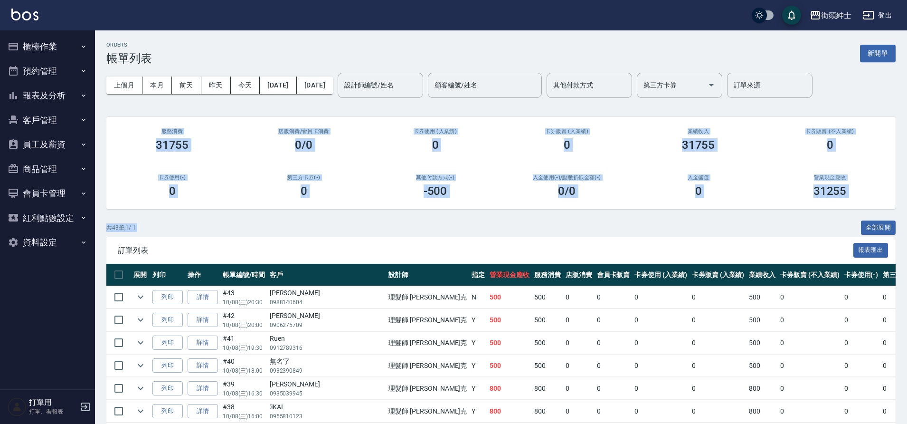
drag, startPoint x: 157, startPoint y: 132, endPoint x: 859, endPoint y: 189, distance: 704.5
drag, startPoint x: 864, startPoint y: 188, endPoint x: 154, endPoint y: 133, distance: 711.5
click at [154, 133] on div "服務消費 31755 店販消費 /會員卡消費 0/0 卡券使用 (入業績) 0 卡券販賣 (入業績) 0 業績收入 31755 卡券販賣 (不入業績) 0 卡…" at bounding box center [501, 163] width 790 height 92
click at [151, 127] on div "服務消費 31755" at bounding box center [172, 140] width 132 height 46
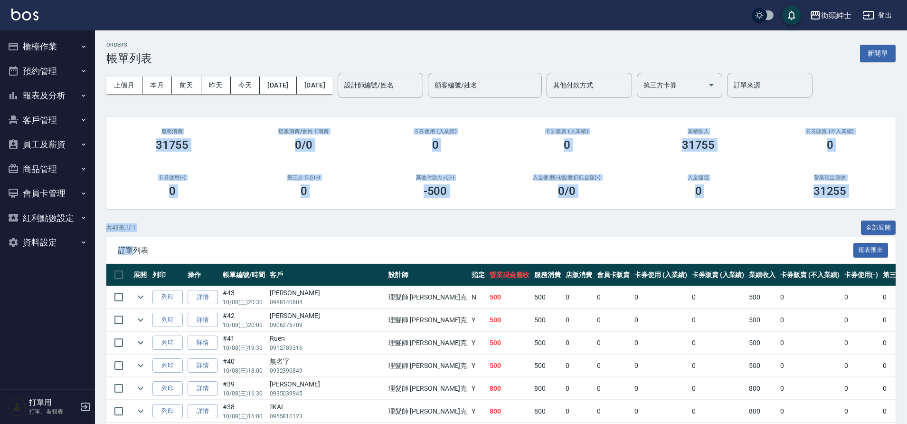
drag, startPoint x: 151, startPoint y: 127, endPoint x: 870, endPoint y: 197, distance: 722.2
click at [866, 192] on div "31255" at bounding box center [830, 190] width 109 height 13
drag, startPoint x: 865, startPoint y: 193, endPoint x: 145, endPoint y: 123, distance: 723.1
click at [148, 128] on div "服務消費 31755 店販消費 /會員卡消費 0/0 卡券使用 (入業績) 0 卡券販賣 (入業績) 0 業績收入 31755 卡券販賣 (不入業績) 0 卡…" at bounding box center [501, 163] width 790 height 92
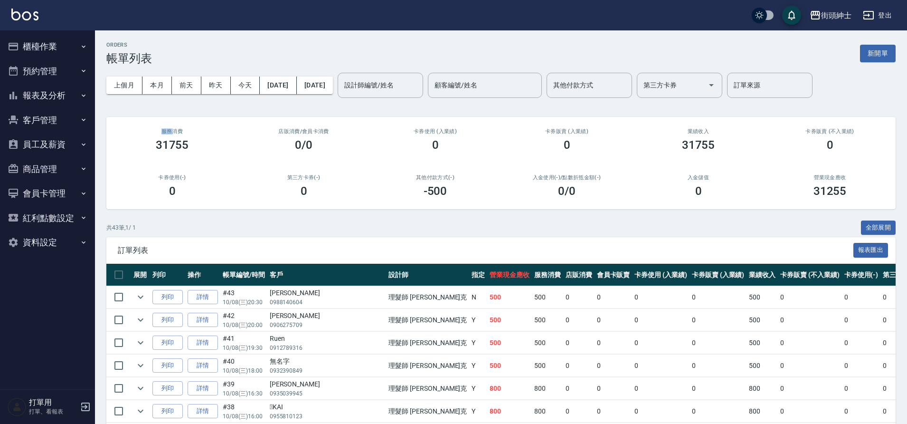
click at [146, 124] on div "服務消費 31755" at bounding box center [172, 140] width 132 height 46
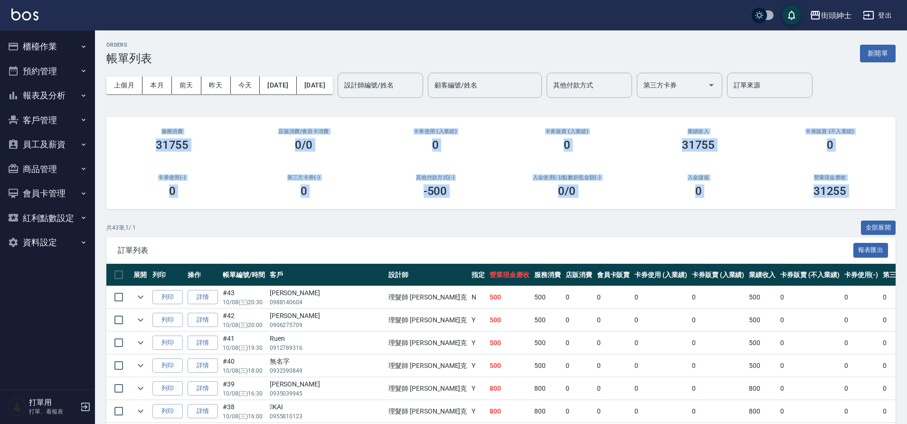
drag, startPoint x: 146, startPoint y: 125, endPoint x: 876, endPoint y: 200, distance: 733.2
click at [876, 200] on div "服務消費 31755 店販消費 /會員卡消費 0/0 卡券使用 (入業績) 0 卡券販賣 (入業績) 0 業績收入 31755 卡券販賣 (不入業績) 0 卡…" at bounding box center [501, 163] width 790 height 92
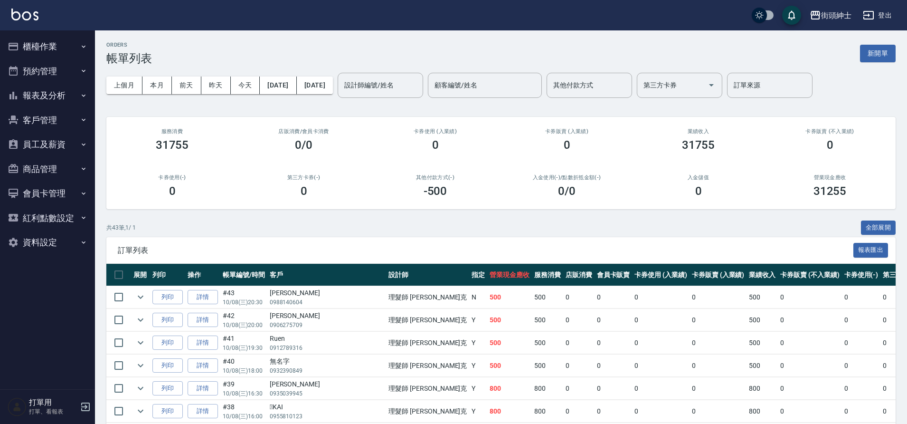
click at [876, 200] on div "營業現金應收 31255" at bounding box center [830, 186] width 132 height 46
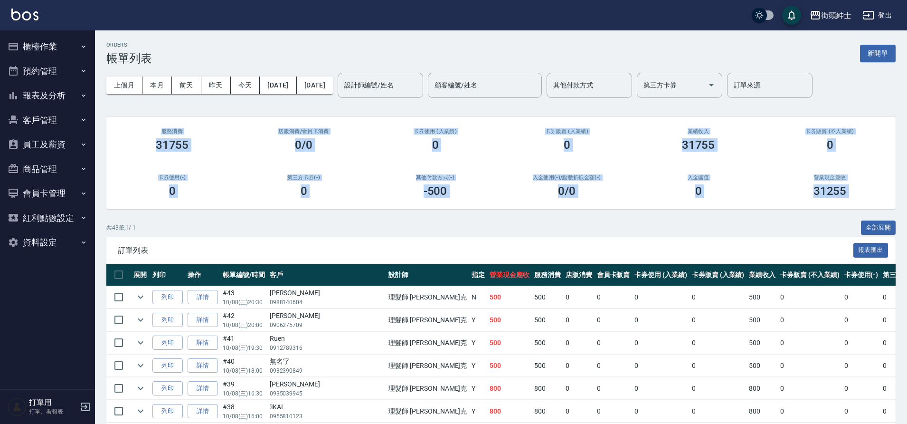
drag, startPoint x: 876, startPoint y: 200, endPoint x: 152, endPoint y: 127, distance: 728.2
click at [152, 127] on div "服務消費 31755 店販消費 /會員卡消費 0/0 卡券使用 (入業績) 0 卡券販賣 (入業績) 0 業績收入 31755 卡券販賣 (不入業績) 0 卡…" at bounding box center [501, 163] width 790 height 92
click at [151, 126] on div "服務消費 31755" at bounding box center [172, 140] width 132 height 46
drag, startPoint x: 152, startPoint y: 126, endPoint x: 909, endPoint y: 227, distance: 764.0
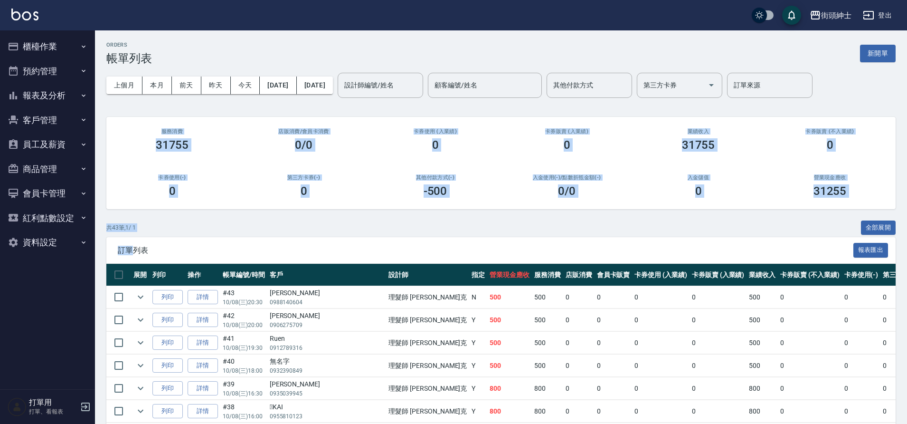
click at [136, 121] on div "服務消費 31755" at bounding box center [172, 140] width 132 height 46
drag, startPoint x: 137, startPoint y: 123, endPoint x: 849, endPoint y: 194, distance: 715.7
click at [853, 195] on div "服務消費 31755 店販消費 /會員卡消費 0/0 卡券使用 (入業績) 0 卡券販賣 (入業績) 0 業績收入 31755 卡券販賣 (不入業績) 0 卡…" at bounding box center [501, 163] width 790 height 92
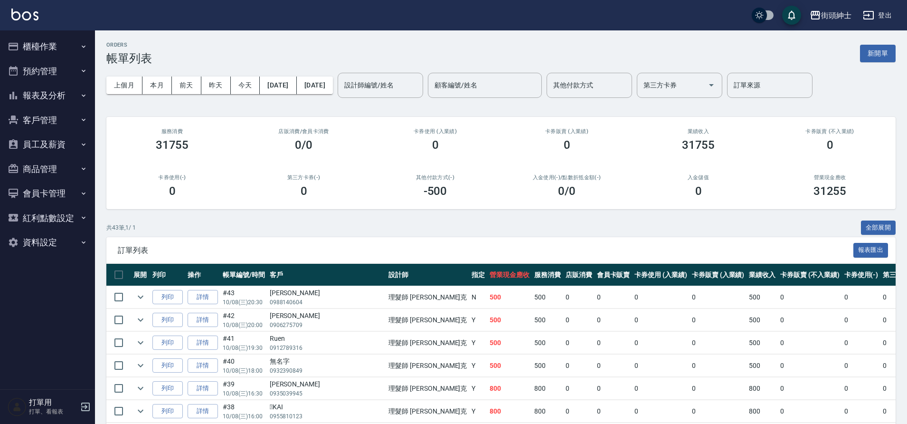
drag, startPoint x: 849, startPoint y: 194, endPoint x: 861, endPoint y: 194, distance: 11.9
click at [854, 195] on div "31255" at bounding box center [830, 190] width 109 height 13
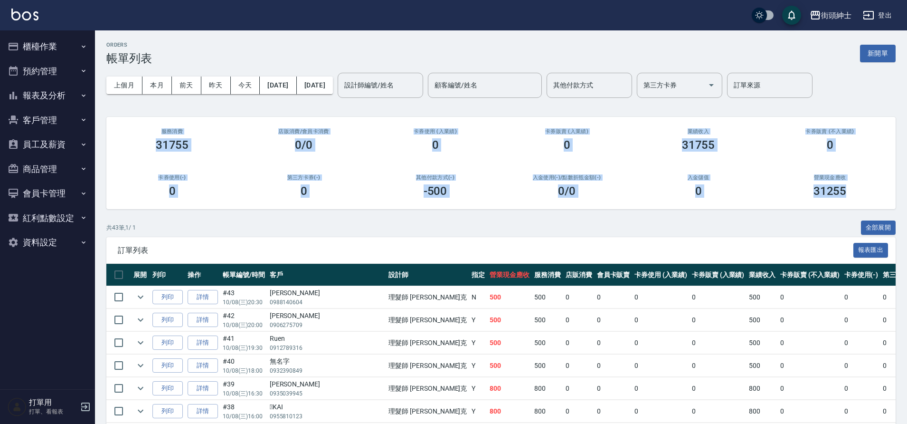
drag, startPoint x: 865, startPoint y: 194, endPoint x: 145, endPoint y: 130, distance: 723.1
click at [145, 130] on div "服務消費 31755 店販消費 /會員卡消費 0/0 卡券使用 (入業績) 0 卡券販賣 (入業績) 0 業績收入 31755 卡券販賣 (不入業績) 0 卡…" at bounding box center [501, 163] width 790 height 92
click at [146, 124] on div "服務消費 31755" at bounding box center [172, 140] width 132 height 46
drag, startPoint x: 145, startPoint y: 124, endPoint x: 851, endPoint y: 189, distance: 708.5
click at [850, 189] on div "服務消費 31755 店販消費 /會員卡消費 0/0 卡券使用 (入業績) 0 卡券販賣 (入業績) 0 業績收入 31755 卡券販賣 (不入業績) 0 卡…" at bounding box center [501, 163] width 790 height 92
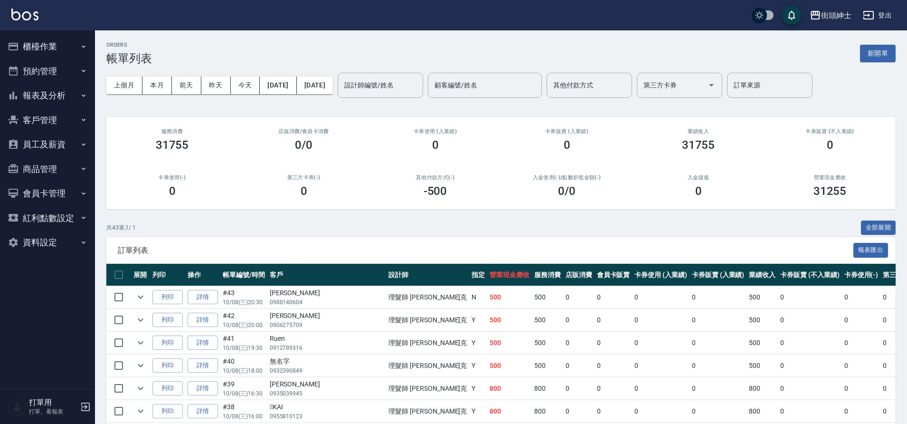
click at [850, 190] on div "31255" at bounding box center [830, 190] width 109 height 13
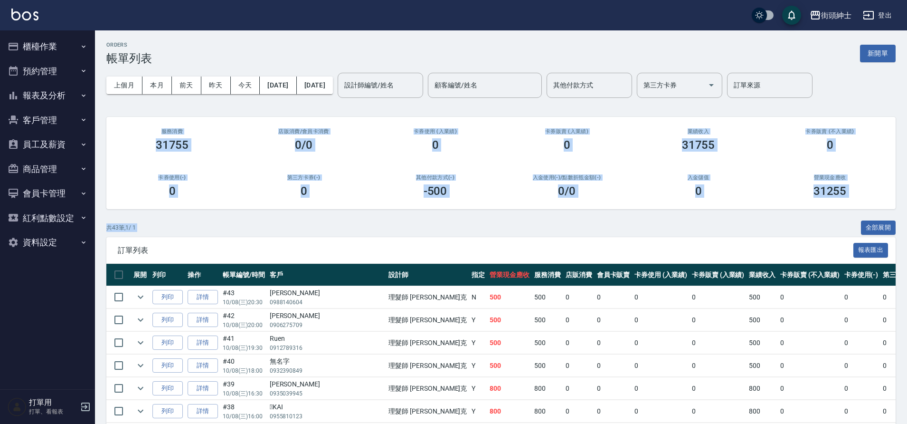
drag, startPoint x: 143, startPoint y: 126, endPoint x: 875, endPoint y: 200, distance: 736.3
click at [875, 200] on div "營業現金應收 31255" at bounding box center [830, 186] width 132 height 46
drag, startPoint x: 879, startPoint y: 195, endPoint x: 125, endPoint y: 114, distance: 757.9
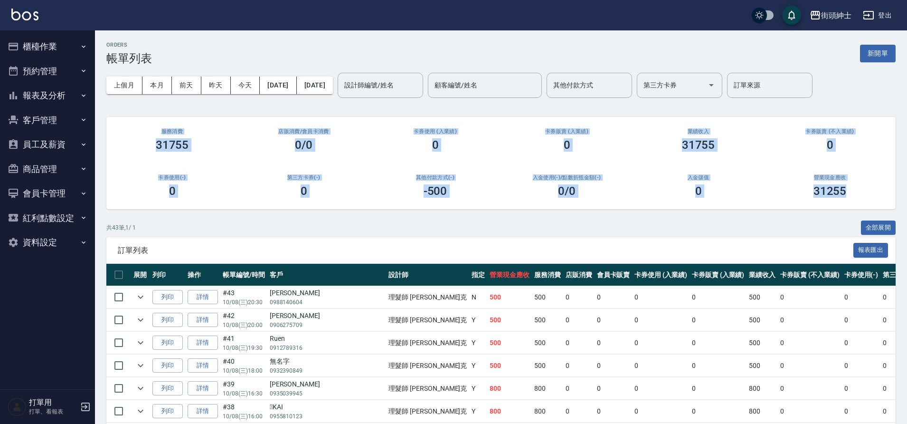
drag, startPoint x: 132, startPoint y: 126, endPoint x: 853, endPoint y: 201, distance: 725.6
click at [853, 201] on div "服務消費 31755 店販消費 /會員卡消費 0/0 卡券使用 (入業績) 0 卡券販賣 (入業績) 0 業績收入 31755 卡券販賣 (不入業績) 0 卡…" at bounding box center [501, 163] width 790 height 92
click at [854, 199] on div "營業現金應收 31255" at bounding box center [830, 186] width 132 height 46
drag, startPoint x: 854, startPoint y: 199, endPoint x: 148, endPoint y: 128, distance: 709.5
click at [148, 128] on div "服務消費 31755 店販消費 /會員卡消費 0/0 卡券使用 (入業績) 0 卡券販賣 (入業績) 0 業績收入 31755 卡券販賣 (不入業績) 0 卡…" at bounding box center [501, 163] width 790 height 92
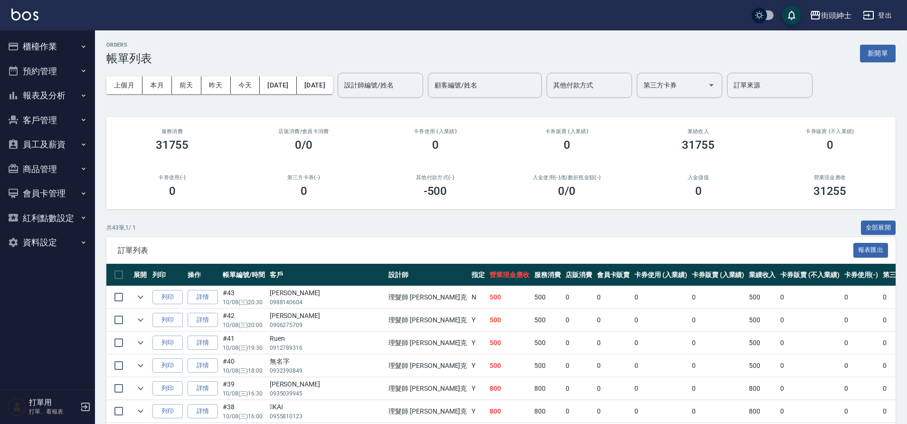
click at [148, 127] on div "服務消費 31755" at bounding box center [172, 140] width 132 height 46
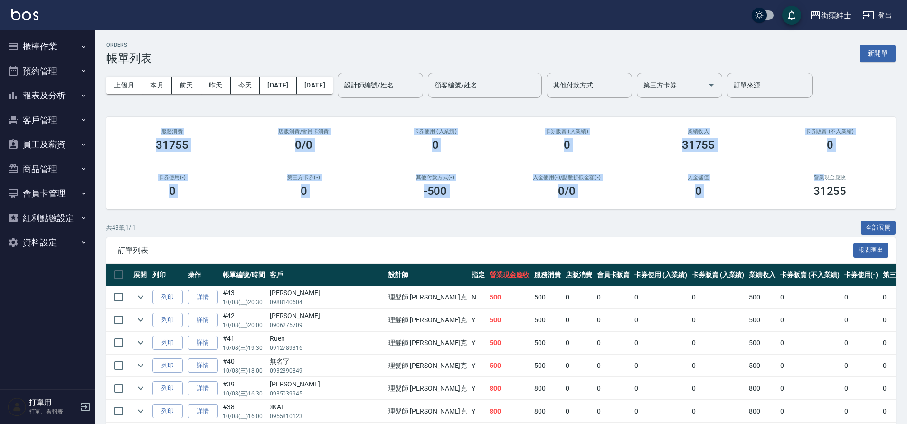
drag, startPoint x: 148, startPoint y: 124, endPoint x: 858, endPoint y: 170, distance: 712.2
click at [858, 170] on div "服務消費 31755 店販消費 /會員卡消費 0/0 卡券使用 (入業績) 0 卡券販賣 (入業績) 0 業績收入 31755 卡券販賣 (不入業績) 0 卡…" at bounding box center [501, 163] width 790 height 92
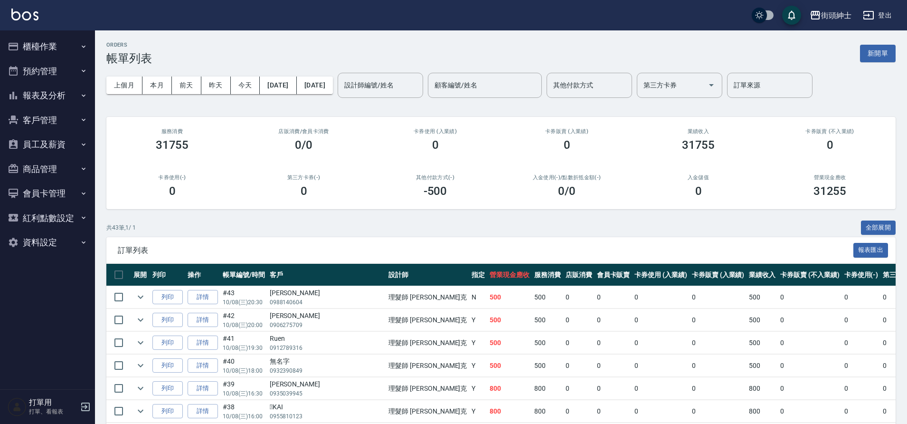
click at [855, 172] on div "營業現金應收 31255" at bounding box center [830, 186] width 132 height 46
click at [858, 177] on h2 "營業現金應收" at bounding box center [830, 177] width 109 height 6
